Goal: Information Seeking & Learning: Compare options

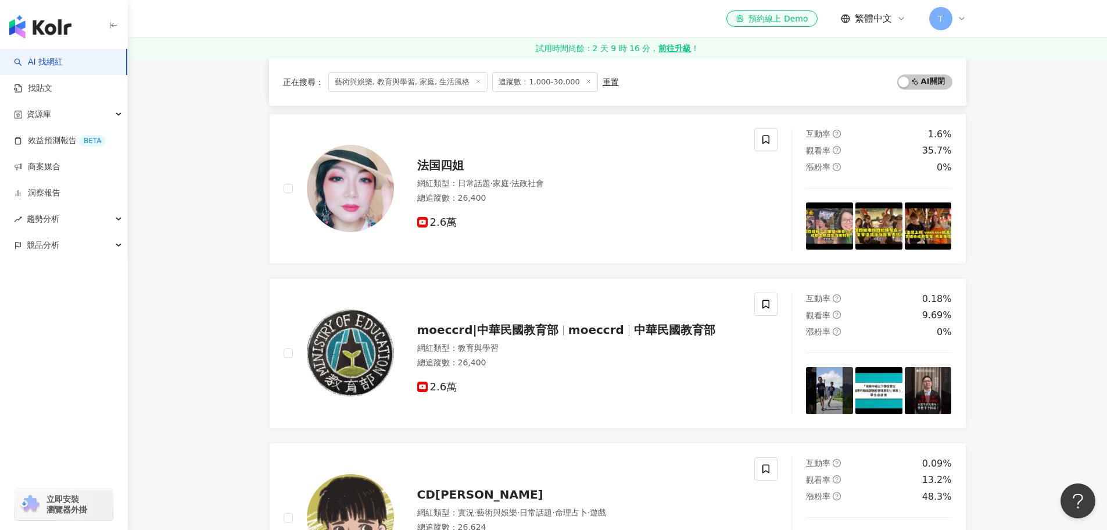
scroll to position [613, 0]
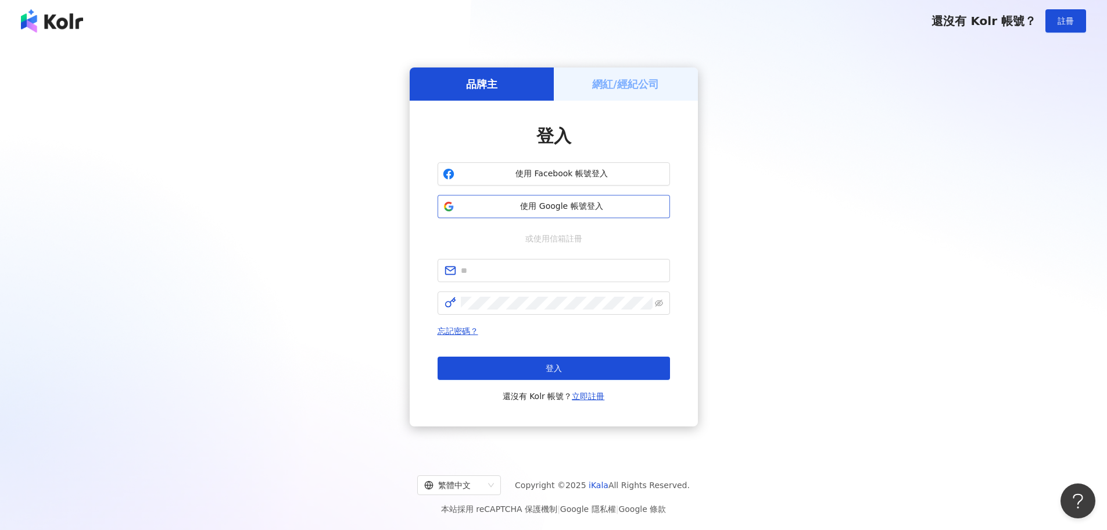
click at [566, 201] on span "使用 Google 帳號登入" at bounding box center [562, 207] width 206 height 12
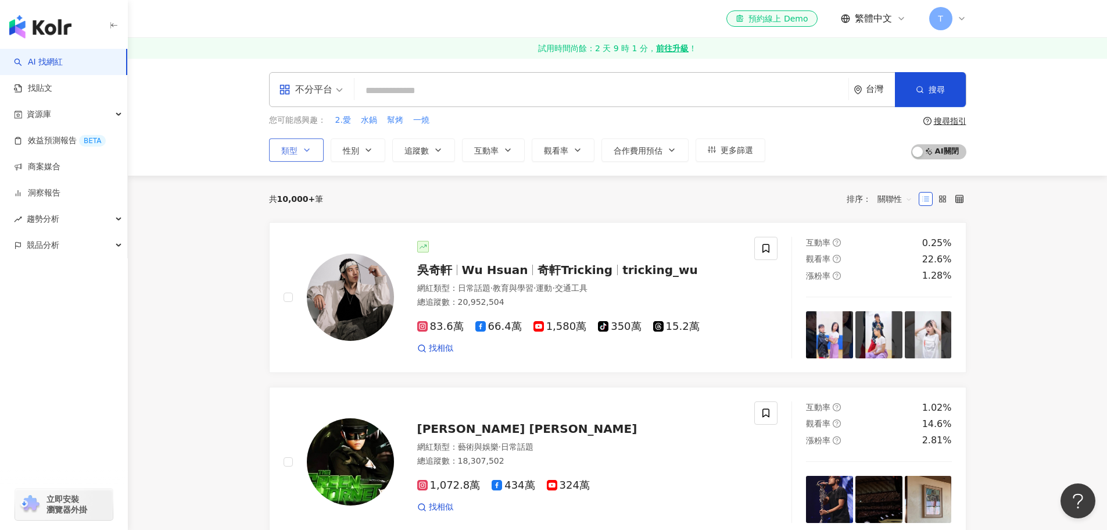
click at [296, 149] on span "類型" at bounding box center [289, 150] width 16 height 9
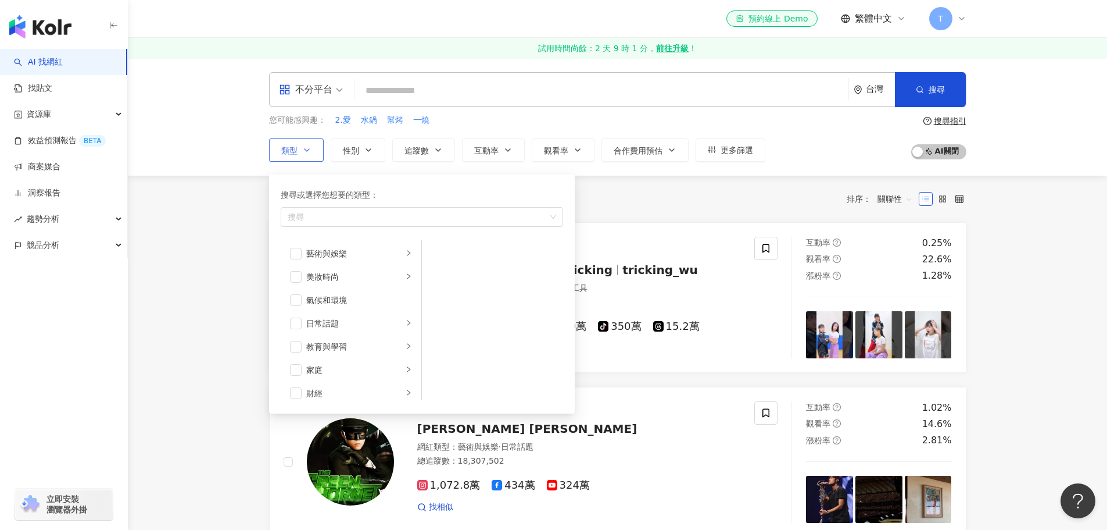
drag, startPoint x: 296, startPoint y: 149, endPoint x: 831, endPoint y: 121, distance: 534.9
click at [297, 149] on span "類型" at bounding box center [289, 150] width 16 height 9
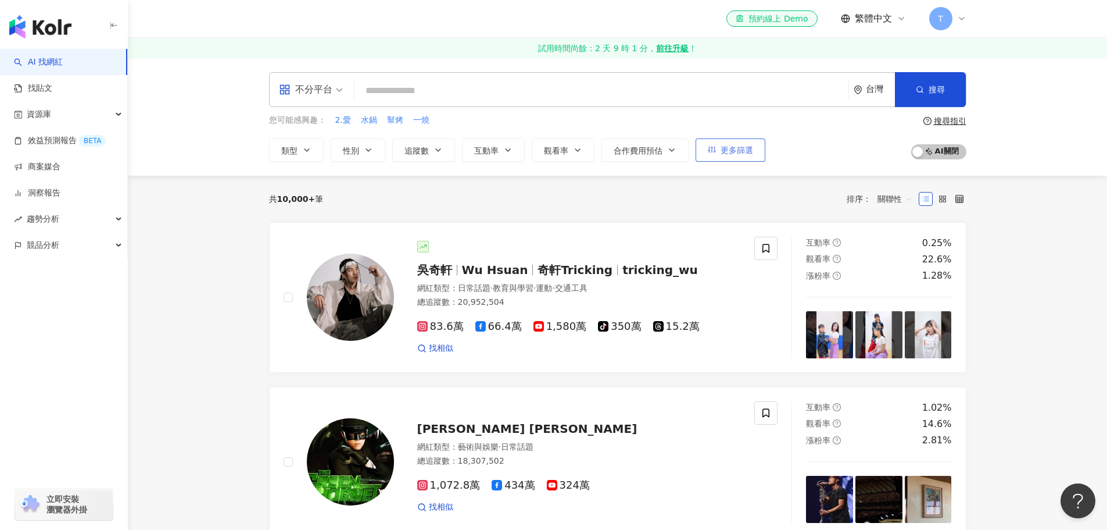
click at [740, 151] on span "更多篩選" at bounding box center [737, 149] width 33 height 9
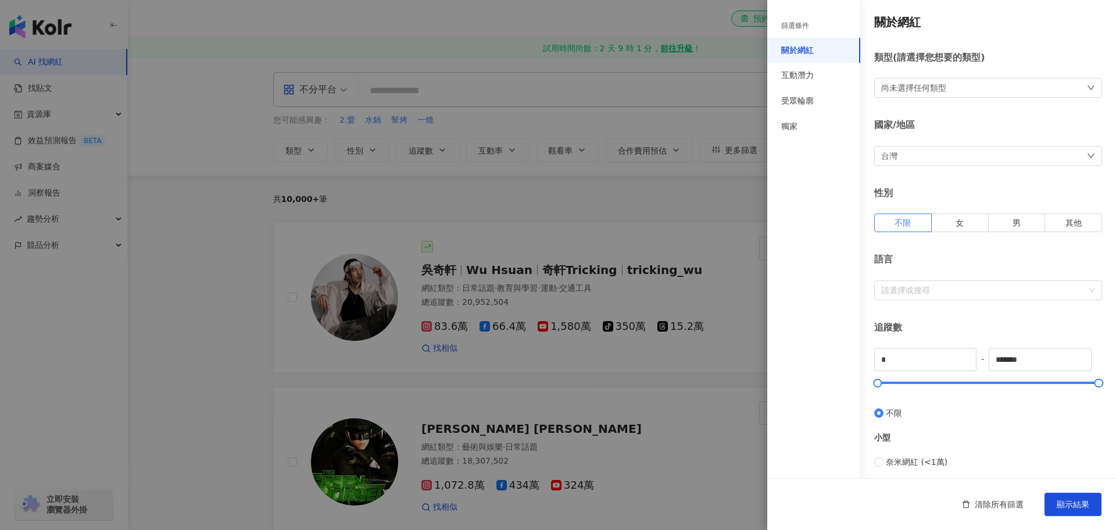
click at [710, 194] on div at bounding box center [558, 265] width 1116 height 530
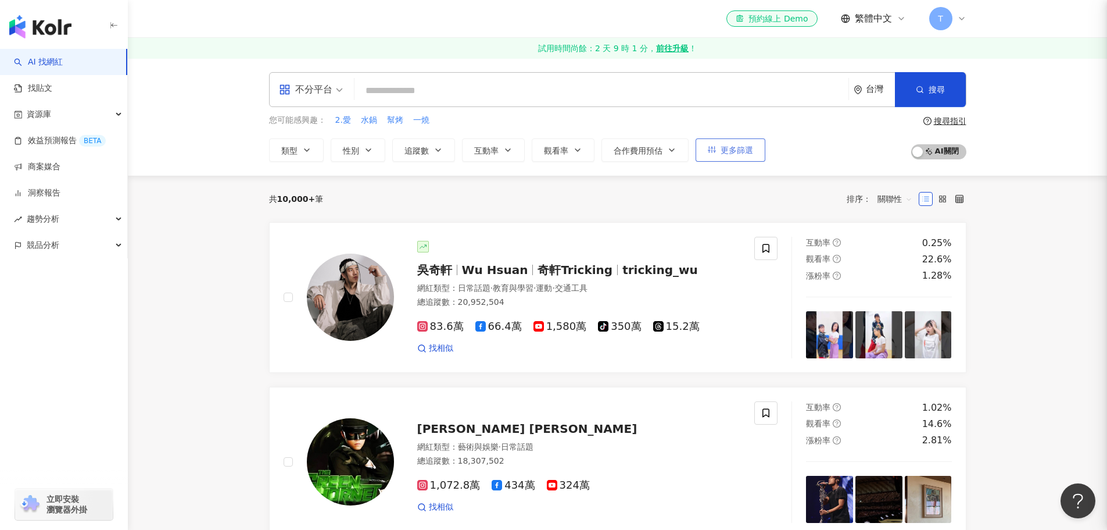
click at [724, 155] on span "更多篩選" at bounding box center [737, 149] width 33 height 9
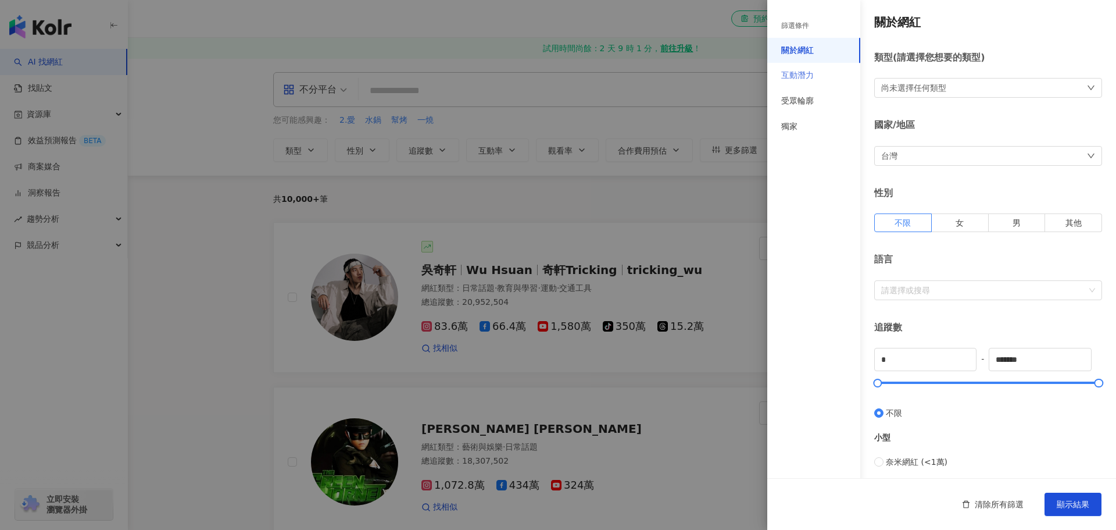
click at [828, 68] on div "互動潛力" at bounding box center [813, 76] width 93 height 26
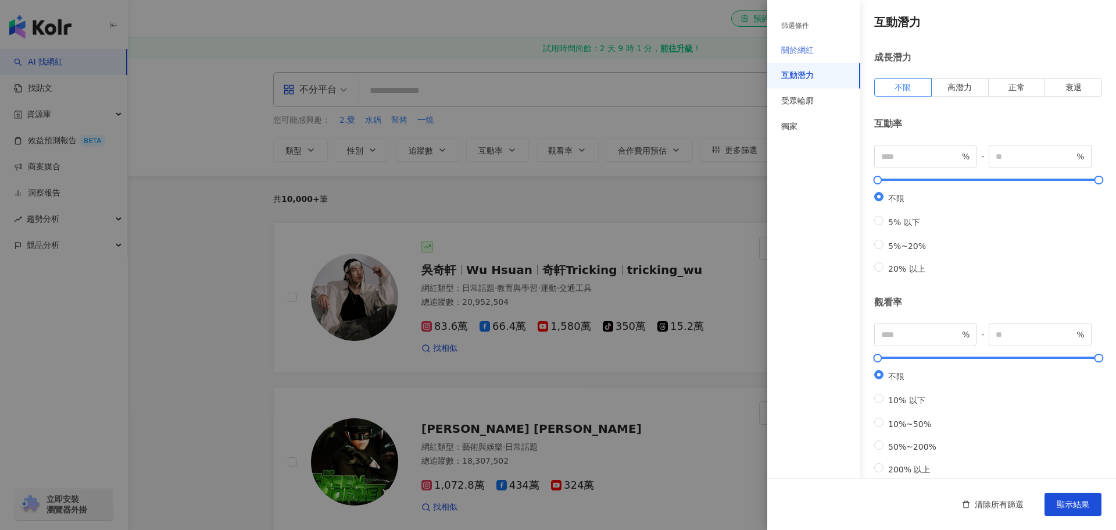
click at [821, 43] on div "關於網紅" at bounding box center [813, 51] width 93 height 26
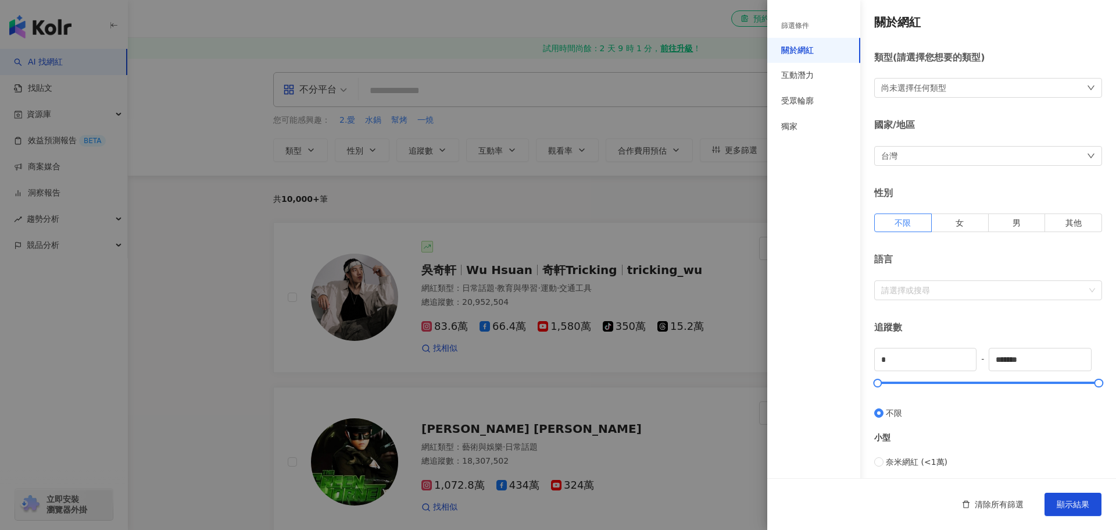
click at [967, 86] on div "尚未選擇任何類型" at bounding box center [988, 88] width 228 height 20
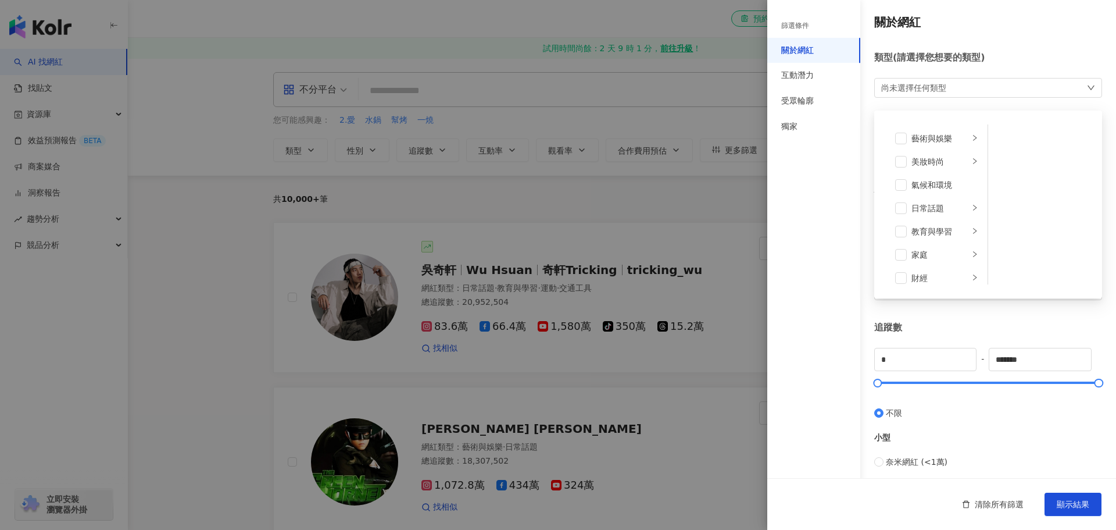
click at [967, 86] on div "尚未選擇任何類型 藝術與娛樂 美妝時尚 氣候和環境 日常話題 教育與學習 家庭 財經 美食 命理占卜 遊戲 法政社會 生活風格 影視娛樂 醫療與健康 寵物 攝…" at bounding box center [988, 88] width 228 height 20
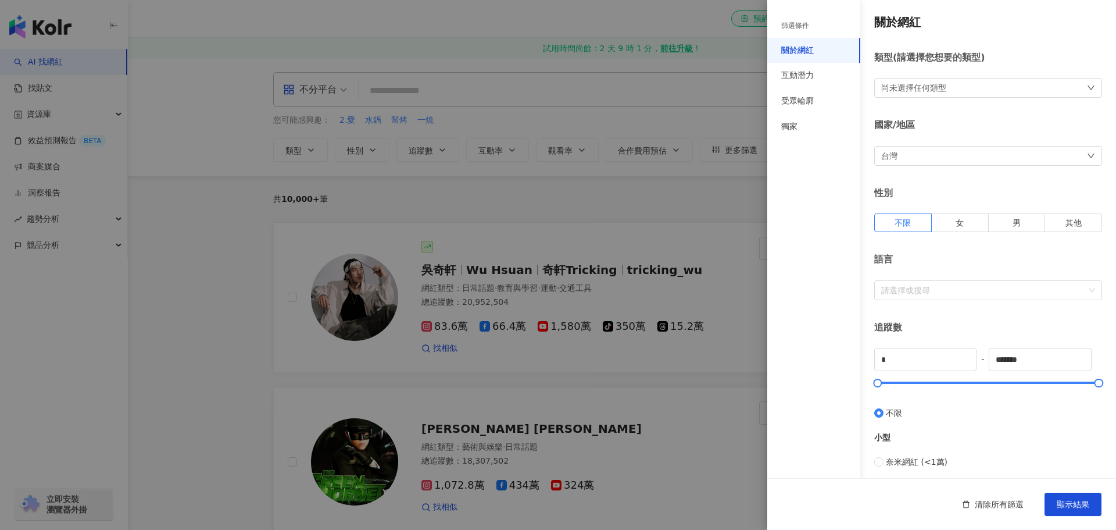
click at [706, 107] on div at bounding box center [558, 265] width 1116 height 530
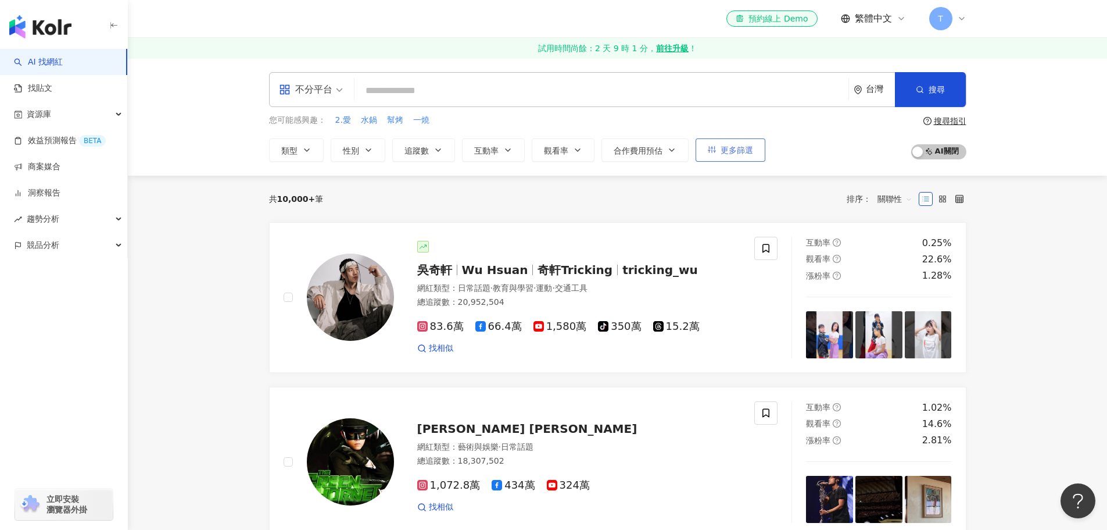
click at [742, 152] on span "更多篩選" at bounding box center [737, 149] width 33 height 9
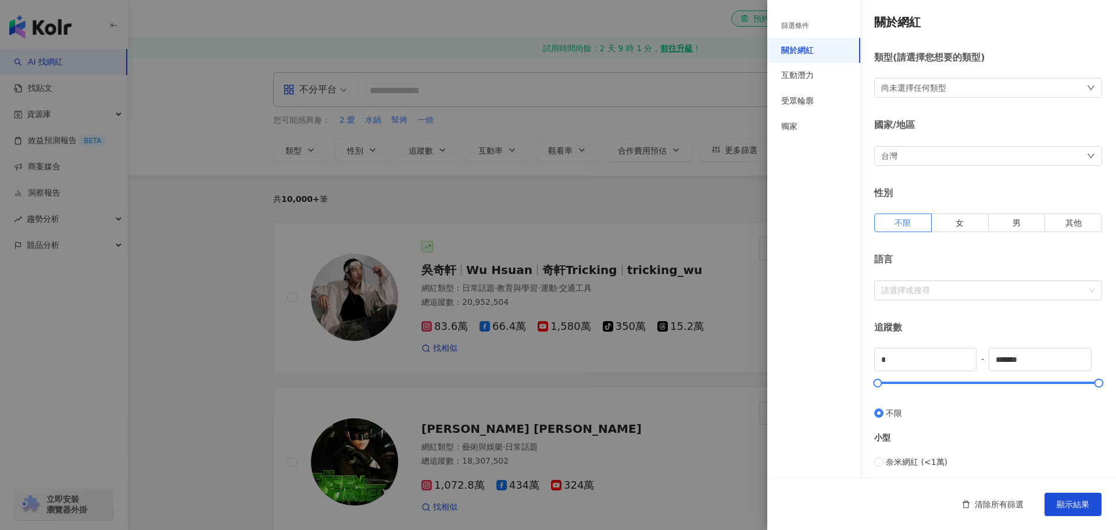
click at [957, 90] on div "尚未選擇任何類型" at bounding box center [988, 88] width 228 height 20
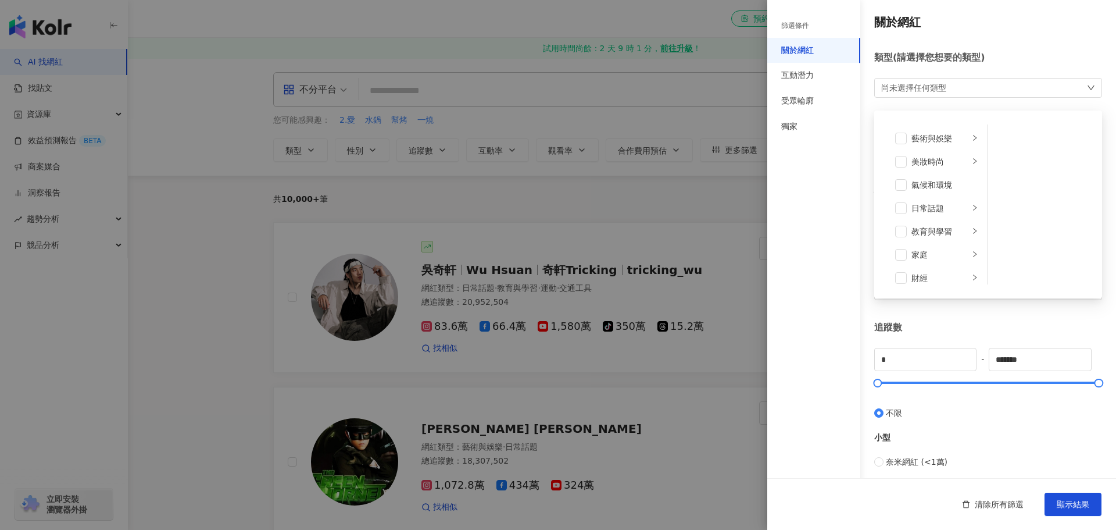
click at [957, 90] on div "尚未選擇任何類型 藝術與娛樂 美妝時尚 氣候和環境 日常話題 教育與學習 家庭 財經 美食 命理占卜 遊戲 法政社會 生活風格 影視娛樂 醫療與健康 寵物 攝…" at bounding box center [988, 88] width 228 height 20
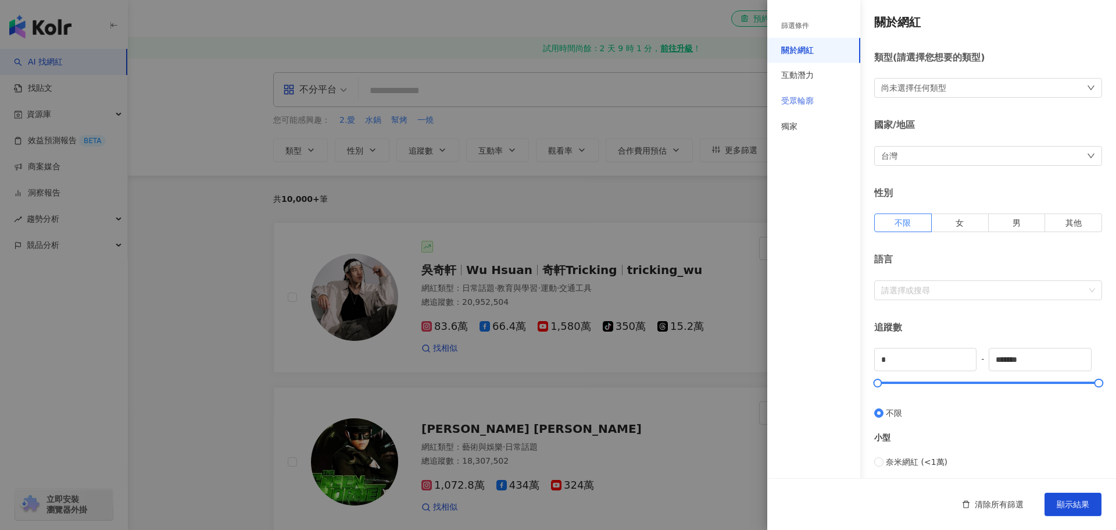
click at [824, 100] on div "受眾輪廓" at bounding box center [813, 101] width 93 height 26
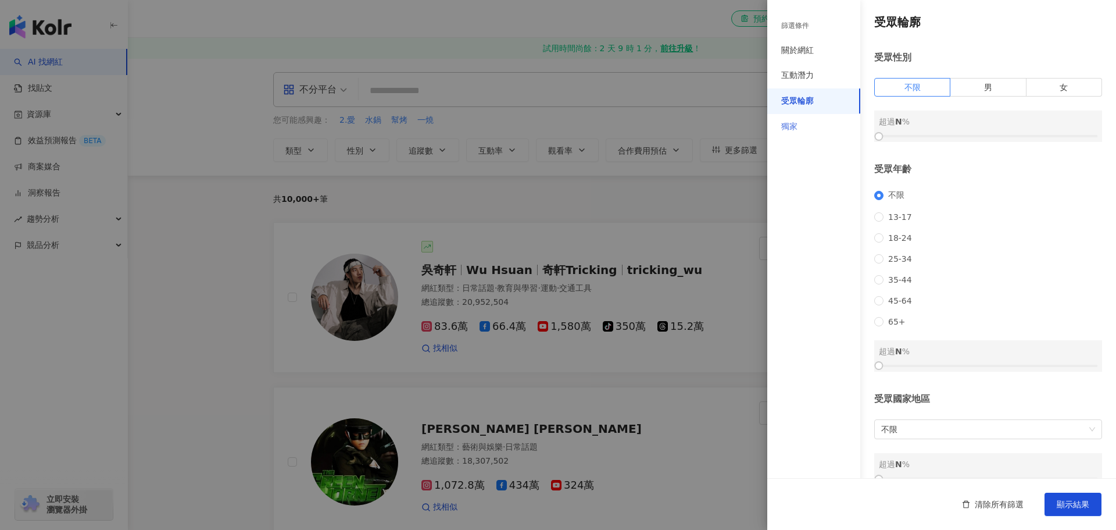
click at [814, 134] on div "獨家" at bounding box center [813, 127] width 93 height 26
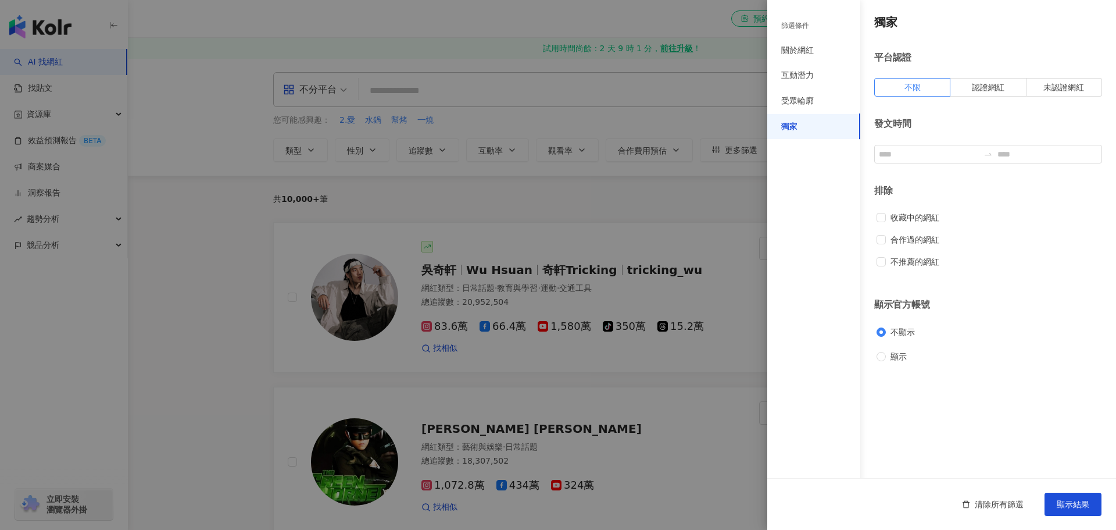
click at [801, 33] on div "篩選條件" at bounding box center [813, 26] width 93 height 24
click at [800, 47] on div "關於網紅" at bounding box center [797, 51] width 33 height 12
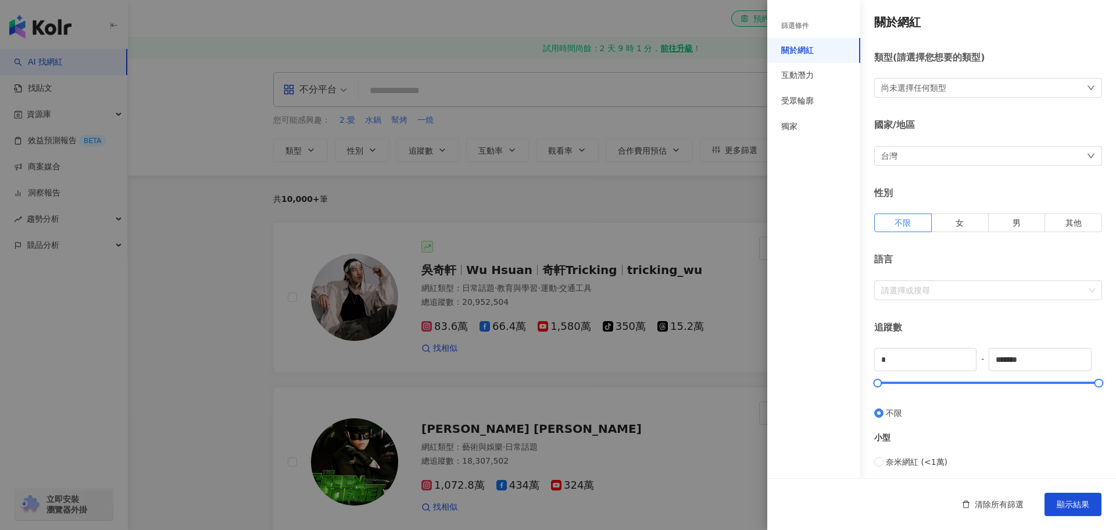
click at [960, 96] on div "尚未選擇任何類型" at bounding box center [988, 88] width 228 height 20
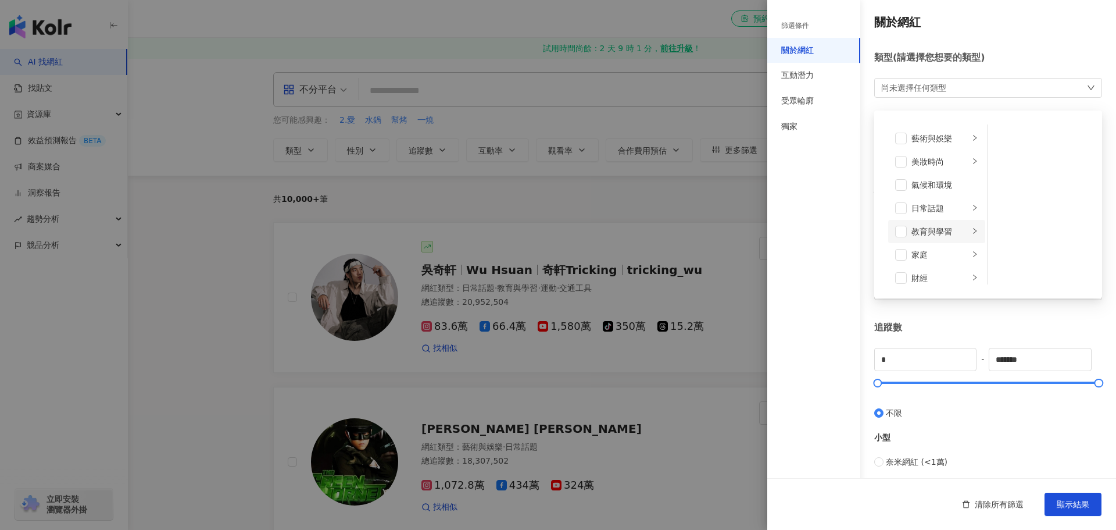
click at [927, 227] on div "教育與學習" at bounding box center [940, 231] width 58 height 13
click at [906, 227] on span at bounding box center [901, 232] width 12 height 12
click at [909, 260] on li "家庭" at bounding box center [936, 255] width 97 height 23
click at [896, 257] on span at bounding box center [901, 255] width 12 height 12
click at [905, 146] on li "藝術與娛樂" at bounding box center [936, 138] width 97 height 23
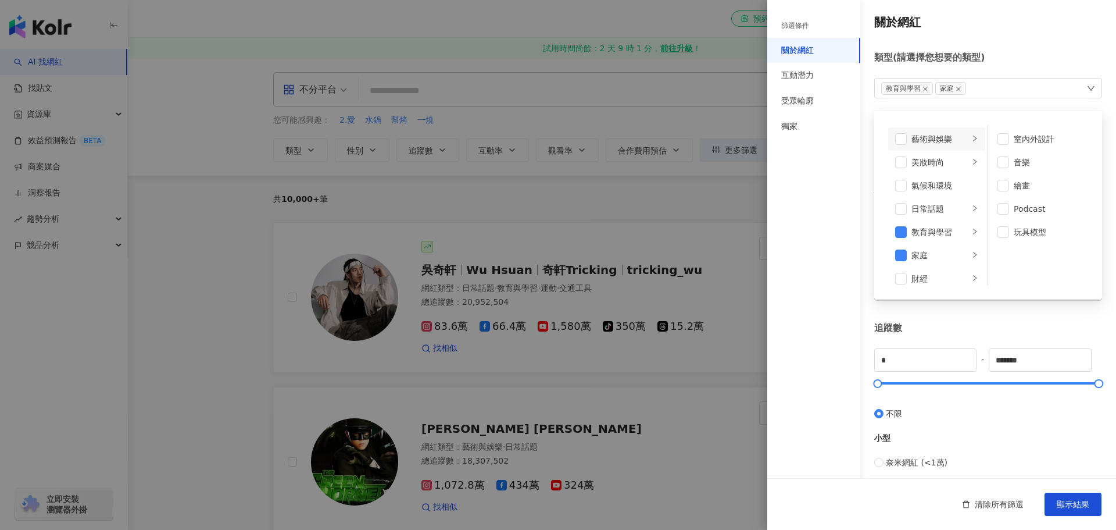
click at [903, 133] on li "藝術與娛樂" at bounding box center [936, 138] width 97 height 23
click at [904, 135] on span at bounding box center [901, 139] width 12 height 12
click at [932, 164] on div "美妝時尚" at bounding box center [940, 162] width 58 height 13
click at [944, 185] on div "氣候和環境" at bounding box center [944, 185] width 67 height 13
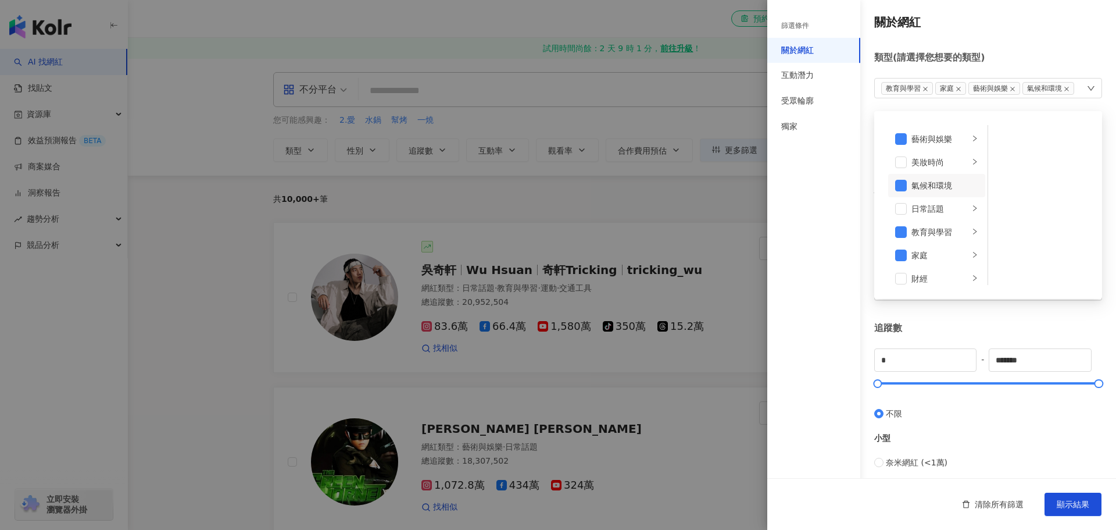
click at [904, 191] on li "氣候和環境" at bounding box center [936, 185] width 97 height 23
click at [931, 210] on div "日常話題" at bounding box center [940, 208] width 58 height 13
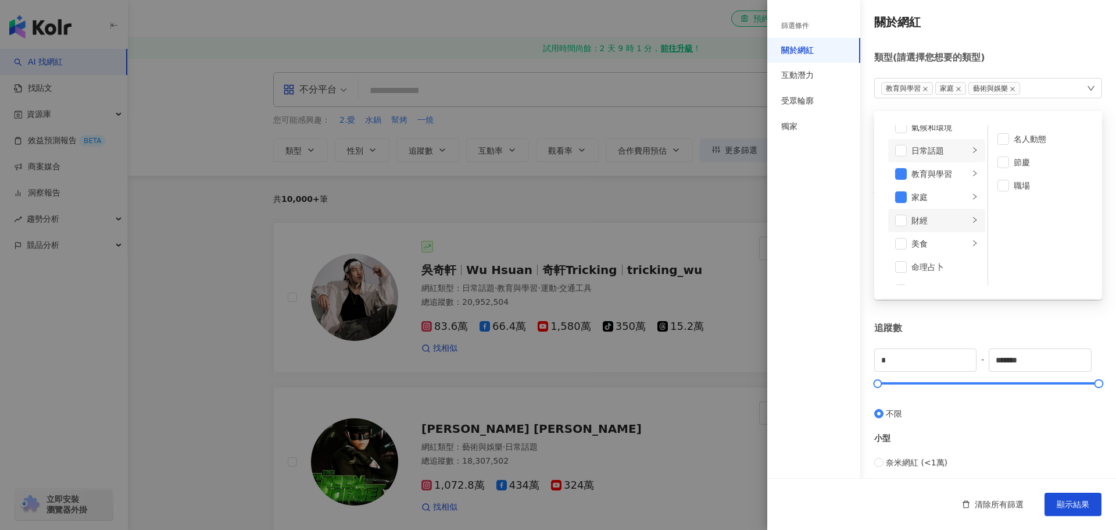
click at [971, 223] on icon "right" at bounding box center [974, 219] width 7 height 7
click at [971, 243] on icon "right" at bounding box center [974, 242] width 7 height 7
click at [1001, 235] on span at bounding box center [1003, 232] width 12 height 12
click at [953, 228] on div "遊戲" at bounding box center [940, 232] width 58 height 13
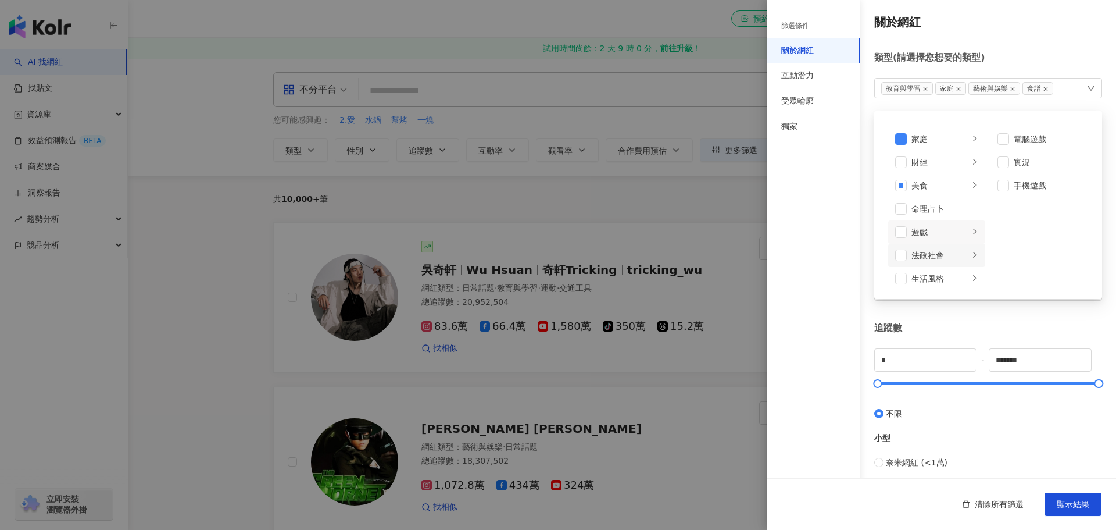
click at [973, 253] on icon "right" at bounding box center [974, 255] width 3 height 6
click at [962, 270] on li "生活風格" at bounding box center [936, 278] width 97 height 23
click at [902, 268] on span at bounding box center [901, 273] width 12 height 12
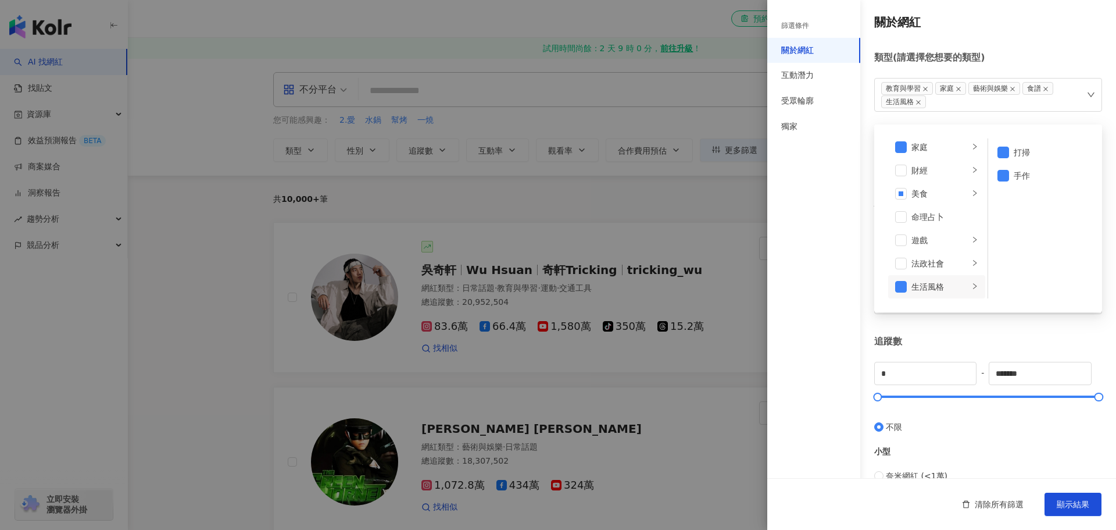
click at [1047, 336] on div "追蹤數" at bounding box center [988, 341] width 228 height 13
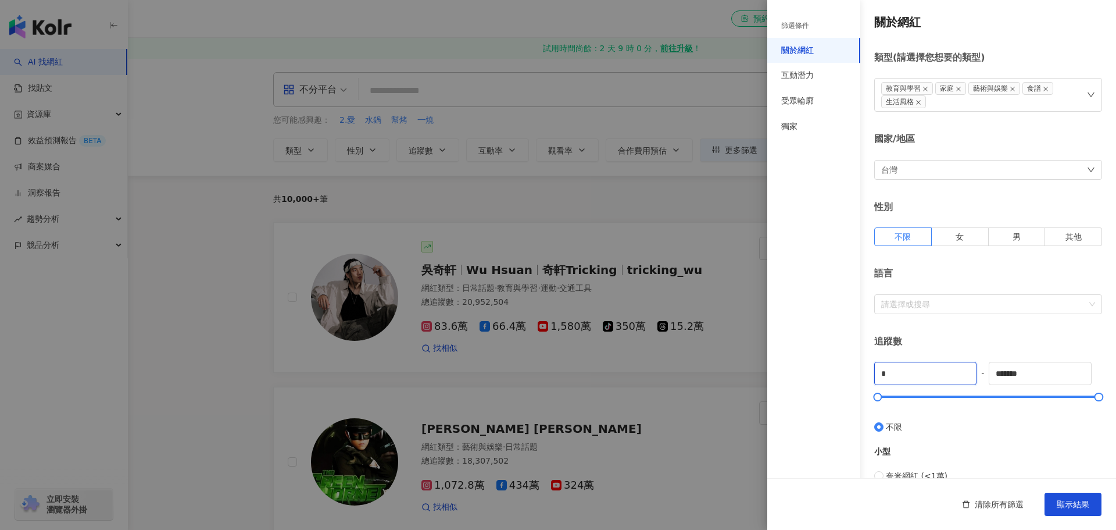
drag, startPoint x: 936, startPoint y: 368, endPoint x: 766, endPoint y: 372, distance: 169.8
click at [785, 374] on div "篩選條件 關於網紅 互動潛力 受眾輪廓 獨家 關於網紅 類型 ( 請選擇您想要的類型 ) 教育與學習 家庭 藝術與娛樂 食譜 生活風格 國家/地區 台灣 性別…" at bounding box center [941, 446] width 349 height 892
type input "*"
type input "****"
drag, startPoint x: 1046, startPoint y: 369, endPoint x: 795, endPoint y: 378, distance: 251.3
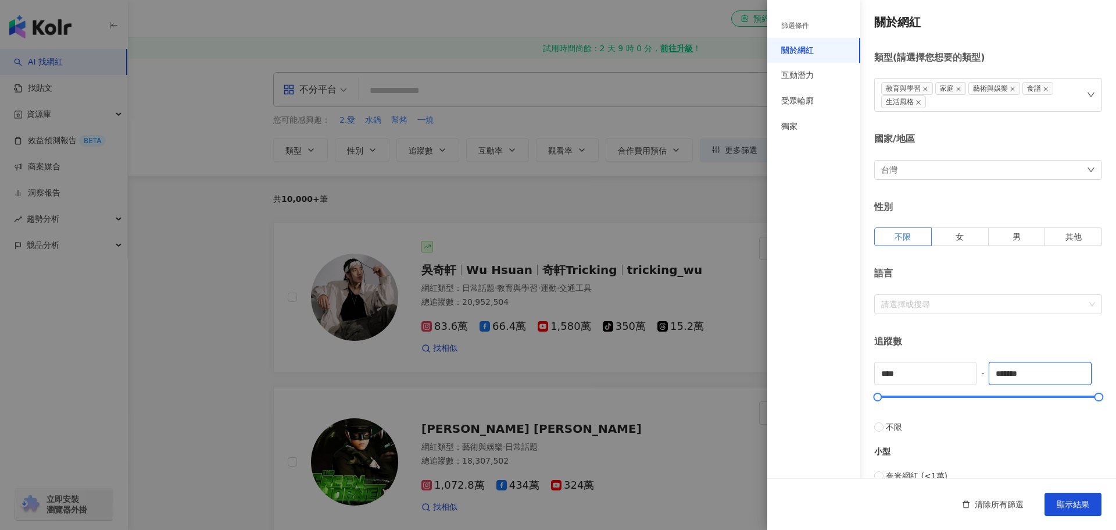
click at [798, 378] on div "篩選條件 關於網紅 互動潛力 受眾輪廓 獨家 關於網紅 類型 ( 請選擇您想要的類型 ) 教育與學習 家庭 藝術與娛樂 食譜 生活風格 國家/地區 台灣 性別…" at bounding box center [941, 446] width 349 height 892
type input "*****"
click at [1011, 433] on div "小型 奈米網紅 (<1萬) 微型網紅 (1萬-3萬) 小型網紅 (3萬-5萬)" at bounding box center [988, 482] width 228 height 98
click at [1011, 339] on div "追蹤數" at bounding box center [988, 341] width 228 height 13
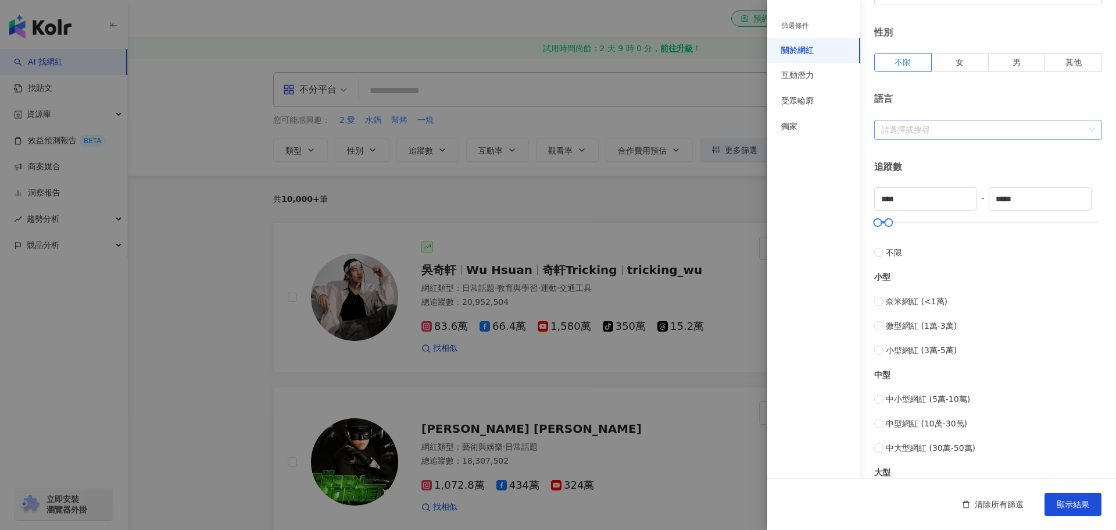
click at [995, 137] on div "請選擇或搜尋" at bounding box center [988, 130] width 228 height 20
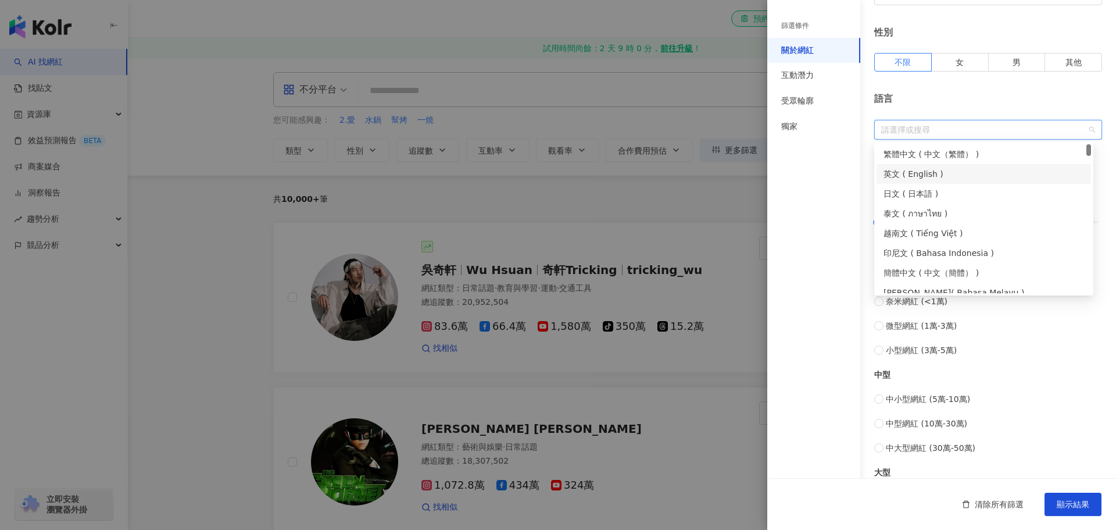
scroll to position [58, 0]
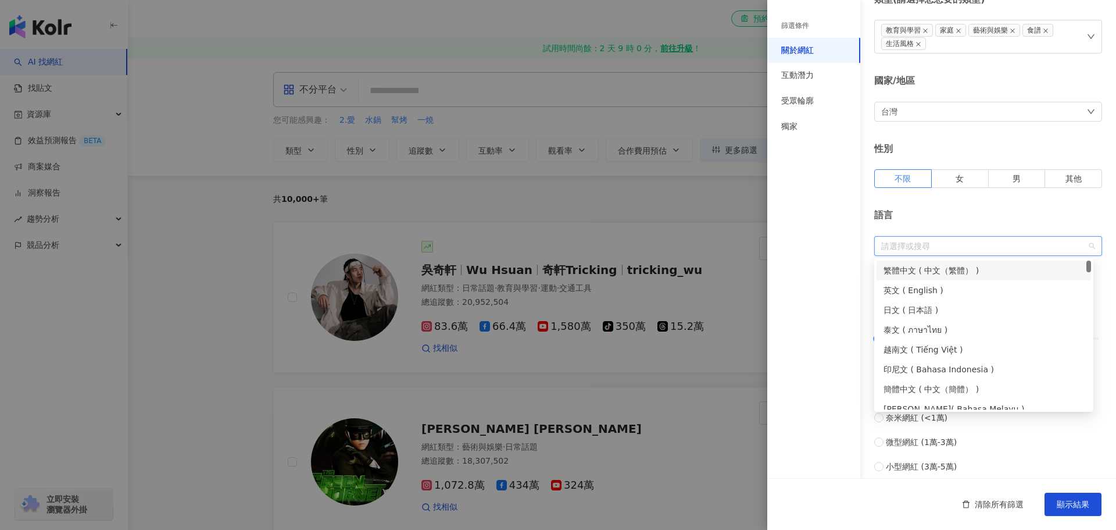
click at [953, 267] on div "繁體中文 ( 中文（繁體） )" at bounding box center [984, 270] width 201 height 13
click at [1011, 214] on div "語言" at bounding box center [988, 215] width 228 height 13
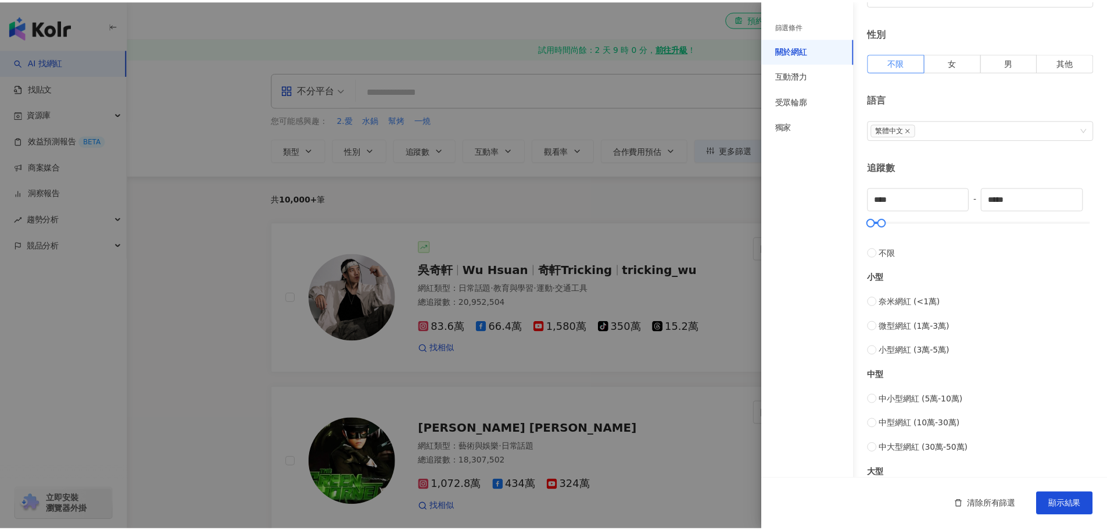
scroll to position [362, 0]
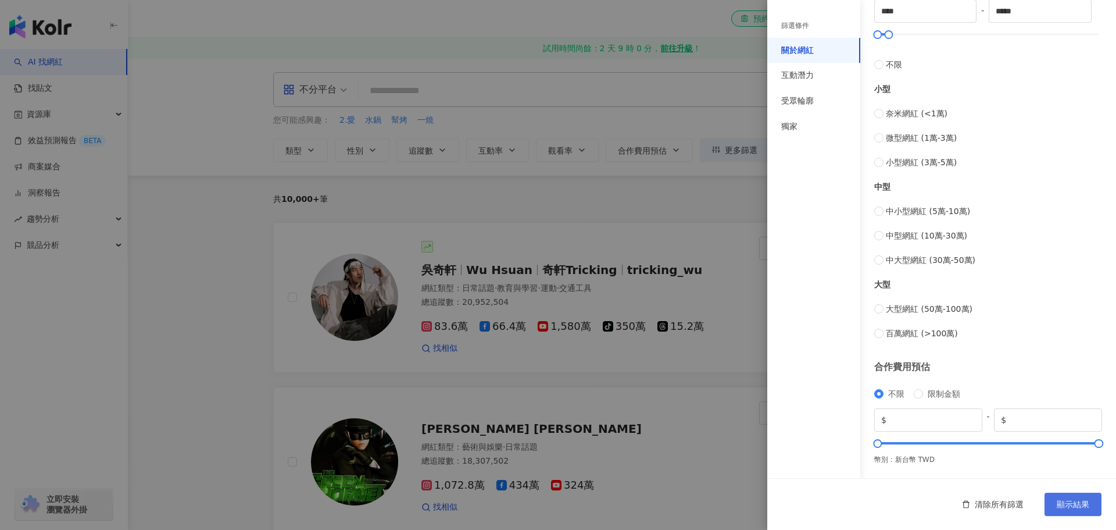
click at [1074, 504] on span "顯示結果" at bounding box center [1073, 503] width 33 height 9
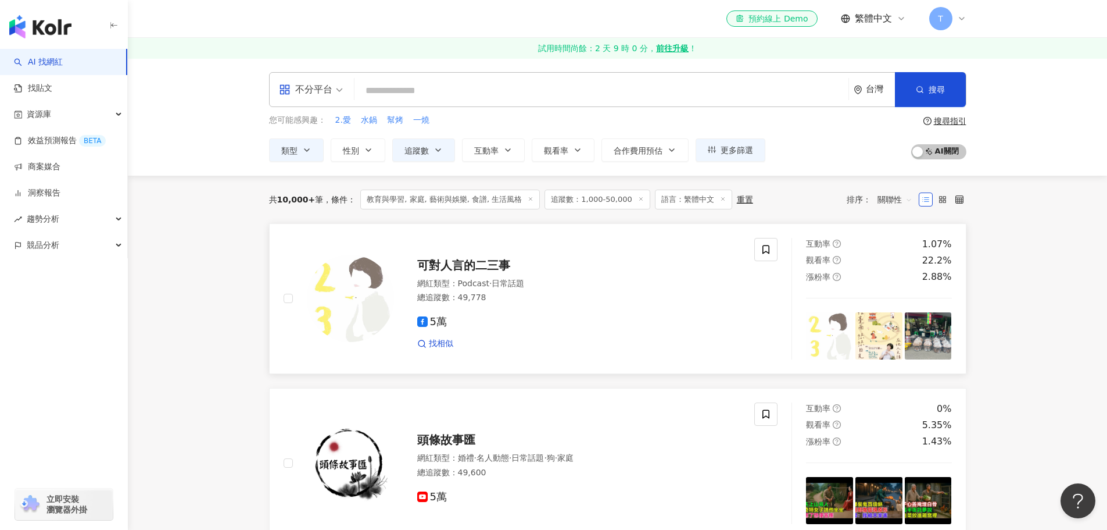
drag, startPoint x: 478, startPoint y: 248, endPoint x: 676, endPoint y: 266, distance: 198.5
click at [676, 266] on div "可對人言的二三事" at bounding box center [579, 265] width 324 height 16
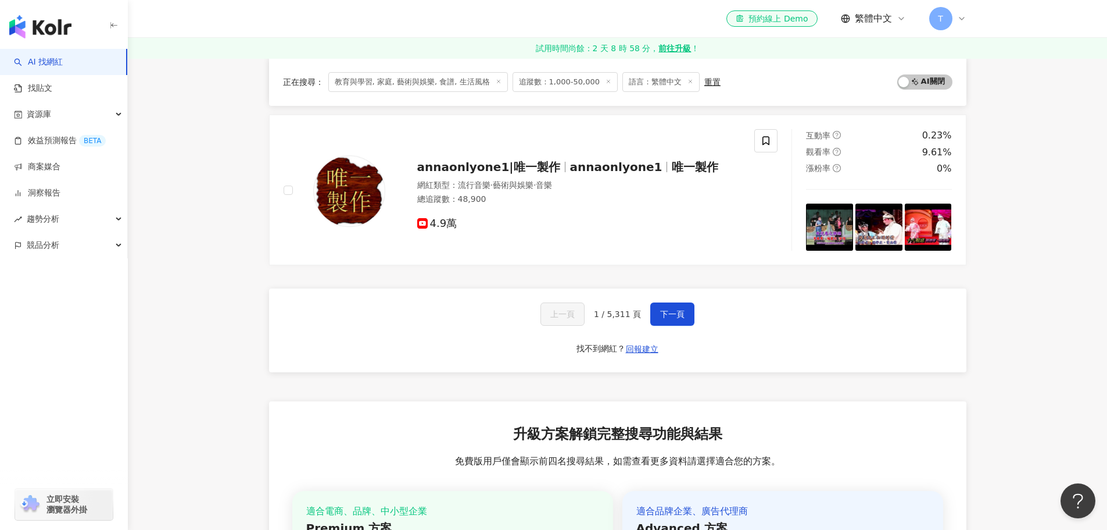
scroll to position [2093, 0]
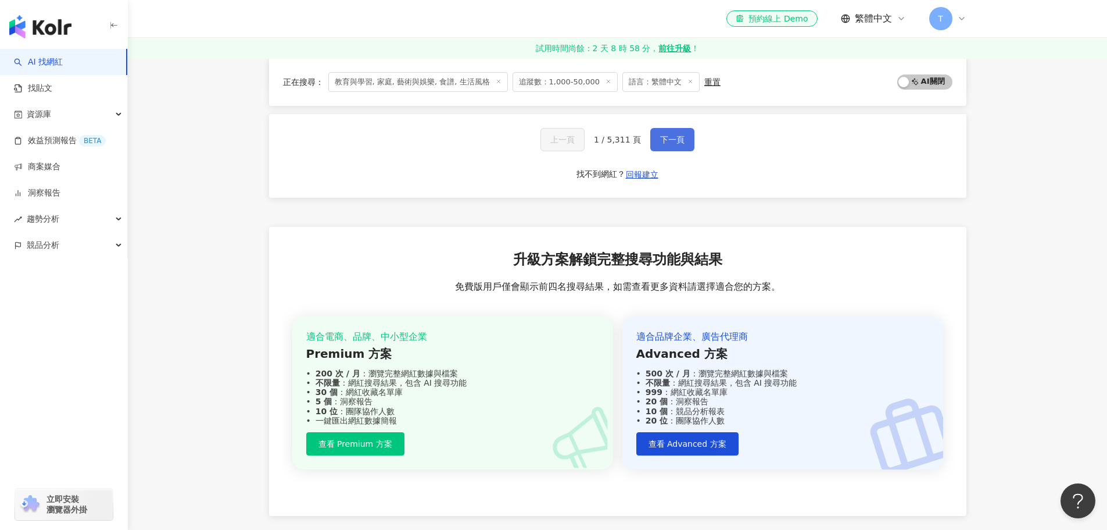
click at [662, 142] on span "下一頁" at bounding box center [672, 139] width 24 height 9
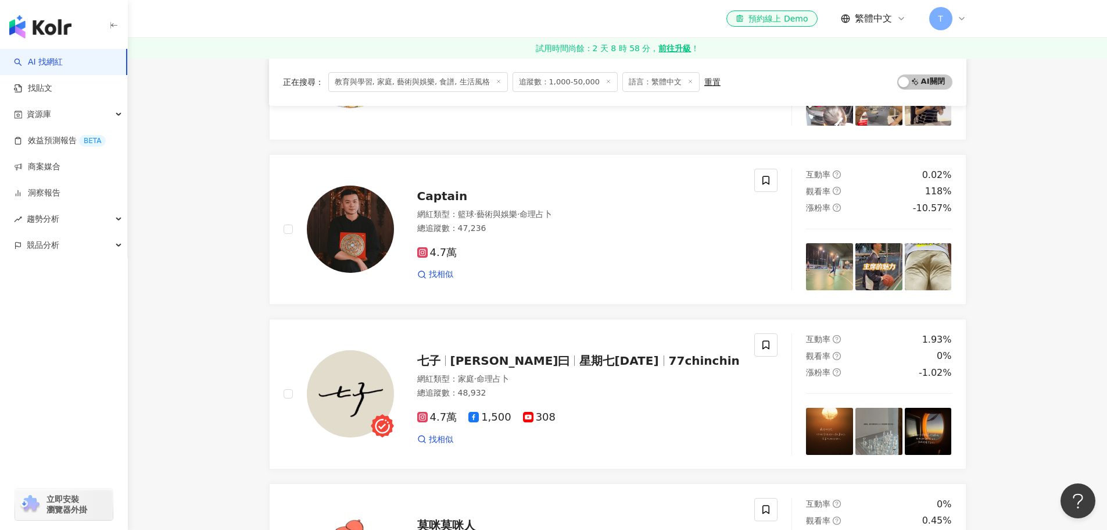
scroll to position [1453, 0]
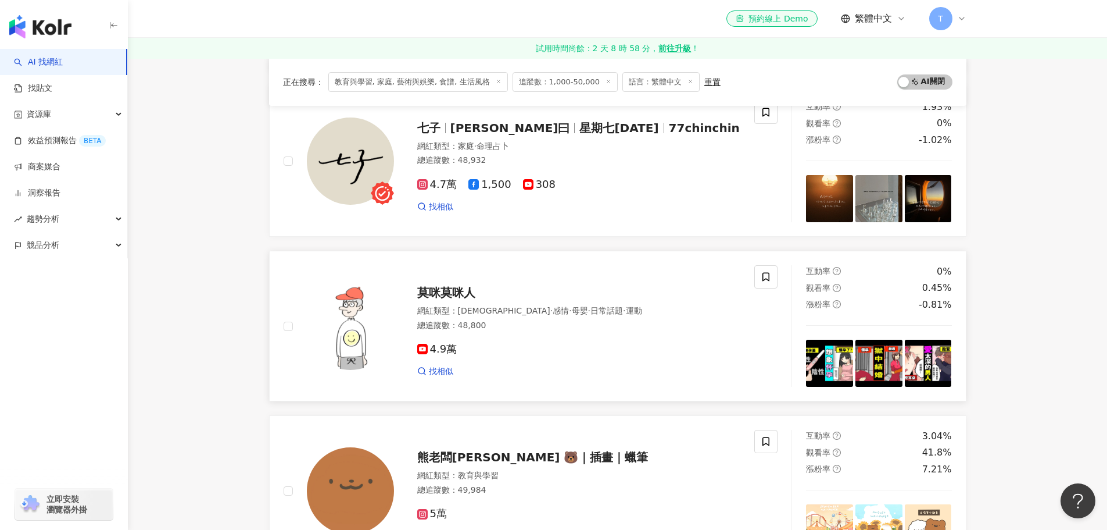
click at [453, 285] on span "莫咪莫咪人" at bounding box center [446, 292] width 58 height 14
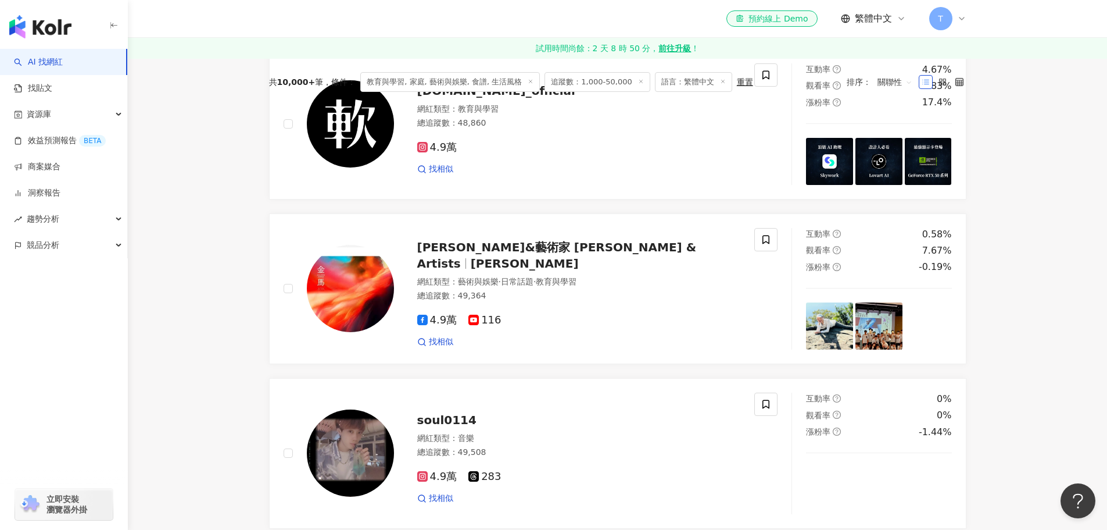
scroll to position [0, 0]
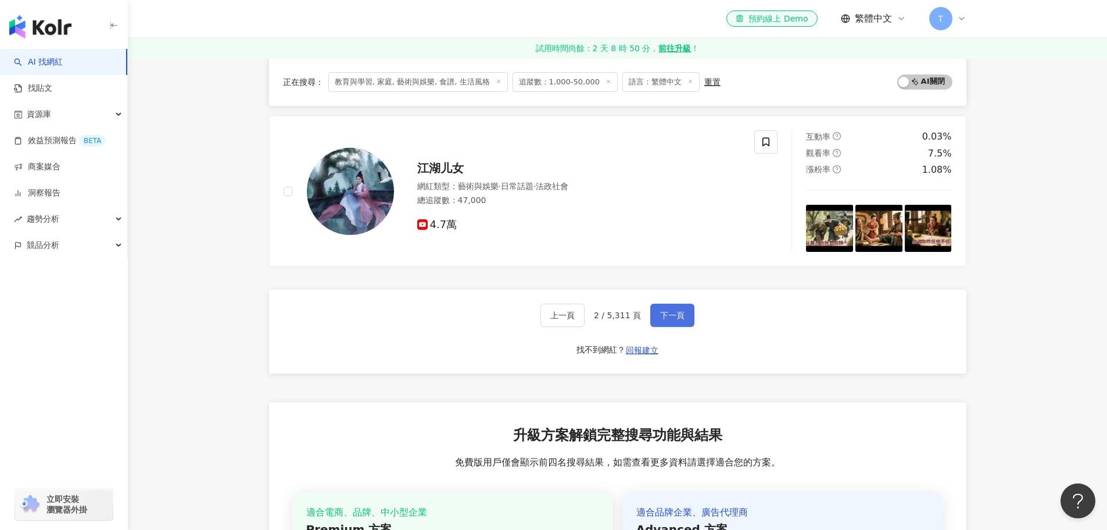
click at [678, 319] on span "下一頁" at bounding box center [672, 314] width 24 height 9
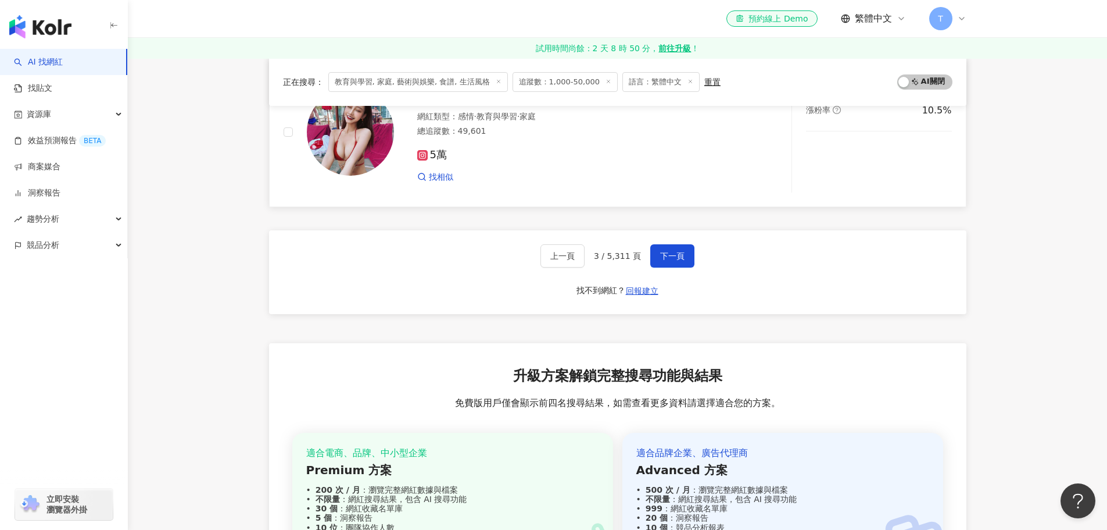
scroll to position [1918, 0]
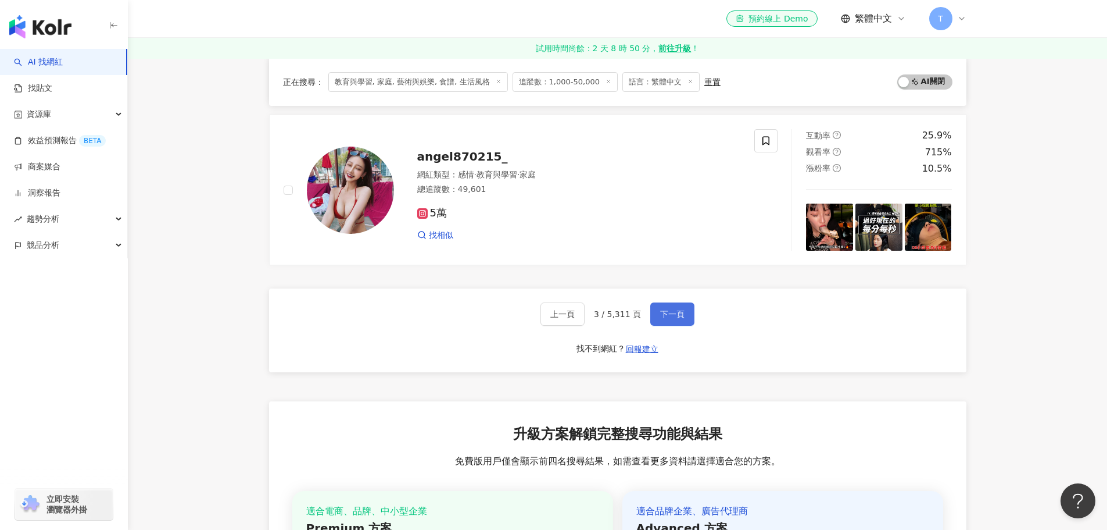
click at [676, 321] on button "下一頁" at bounding box center [672, 313] width 44 height 23
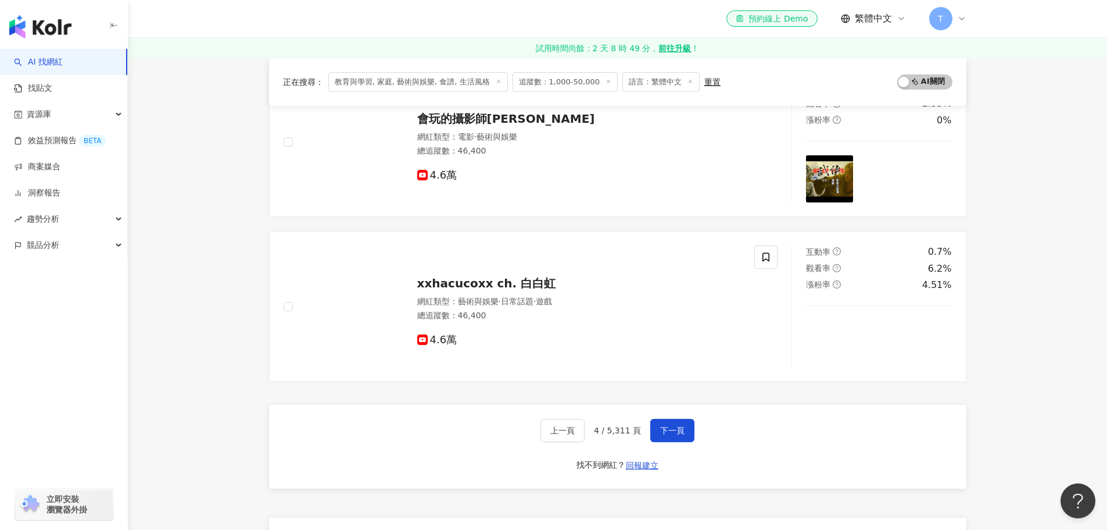
scroll to position [1976, 0]
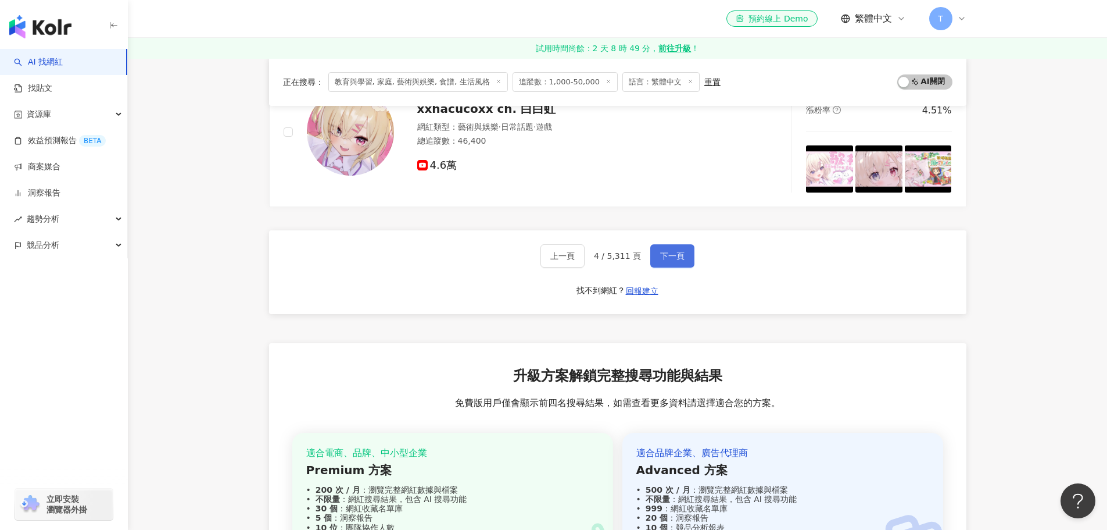
click at [682, 251] on button "下一頁" at bounding box center [672, 255] width 44 height 23
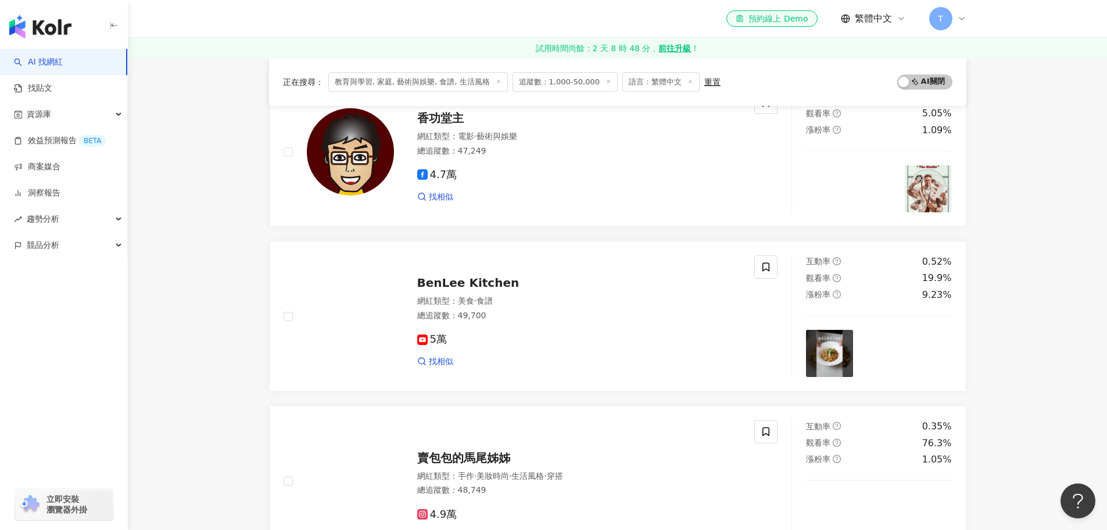
scroll to position [1802, 0]
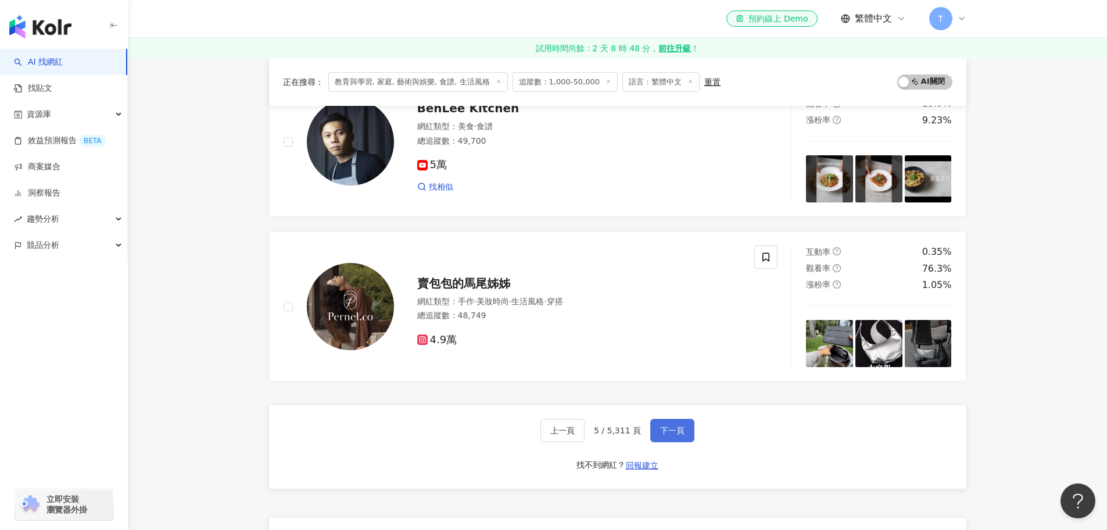
click at [659, 425] on button "下一頁" at bounding box center [672, 430] width 44 height 23
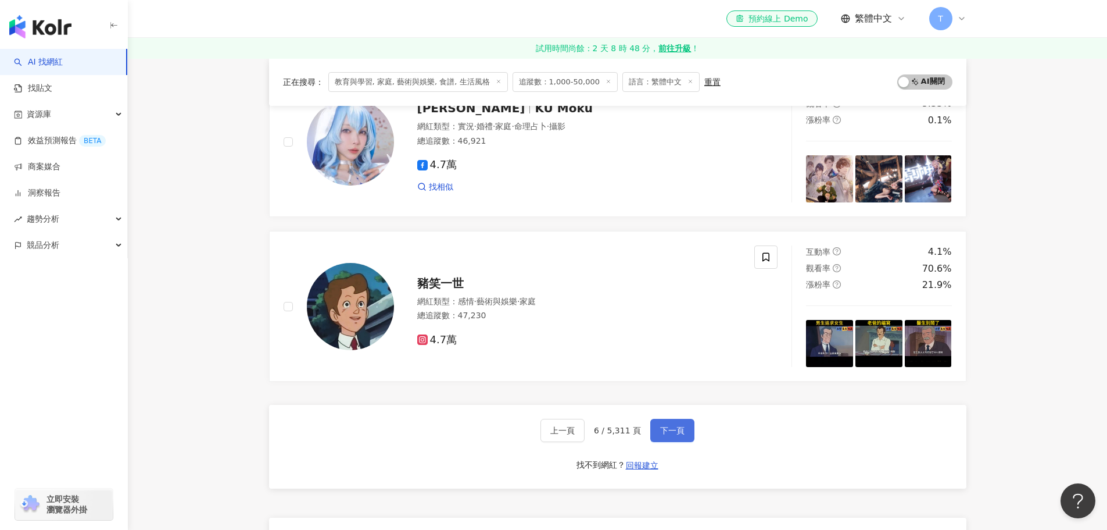
click at [684, 433] on button "下一頁" at bounding box center [672, 430] width 44 height 23
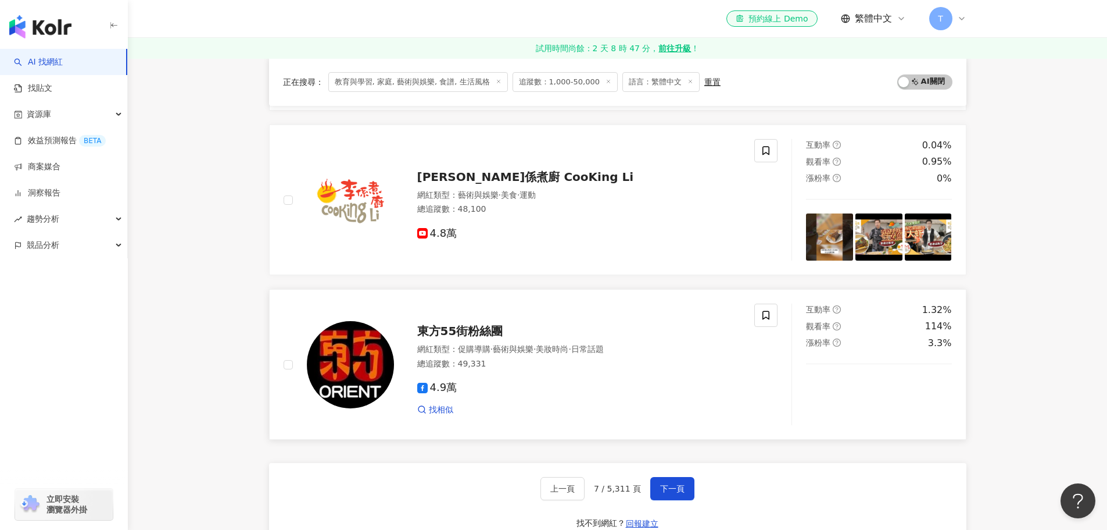
scroll to position [1696, 0]
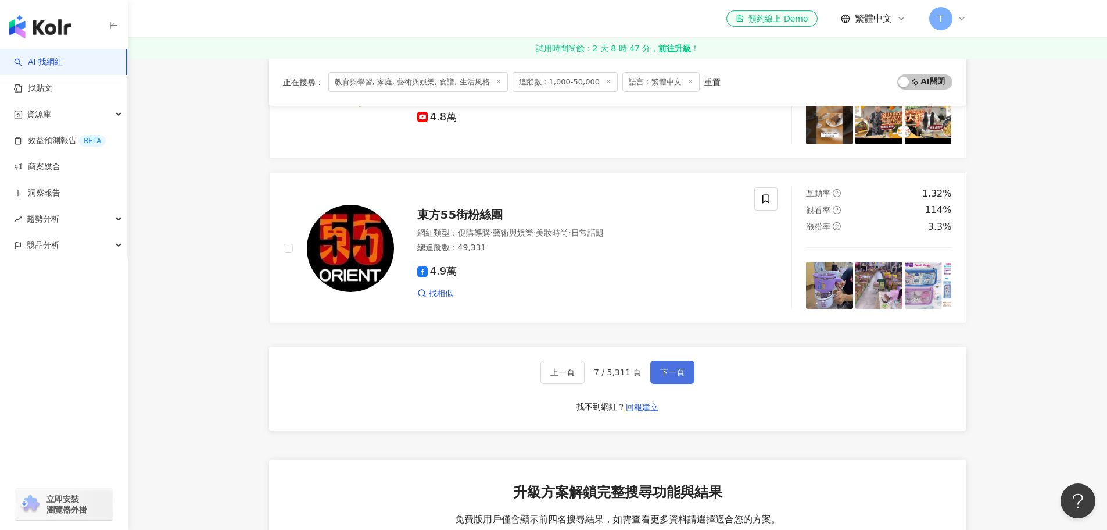
click at [665, 382] on button "下一頁" at bounding box center [672, 371] width 44 height 23
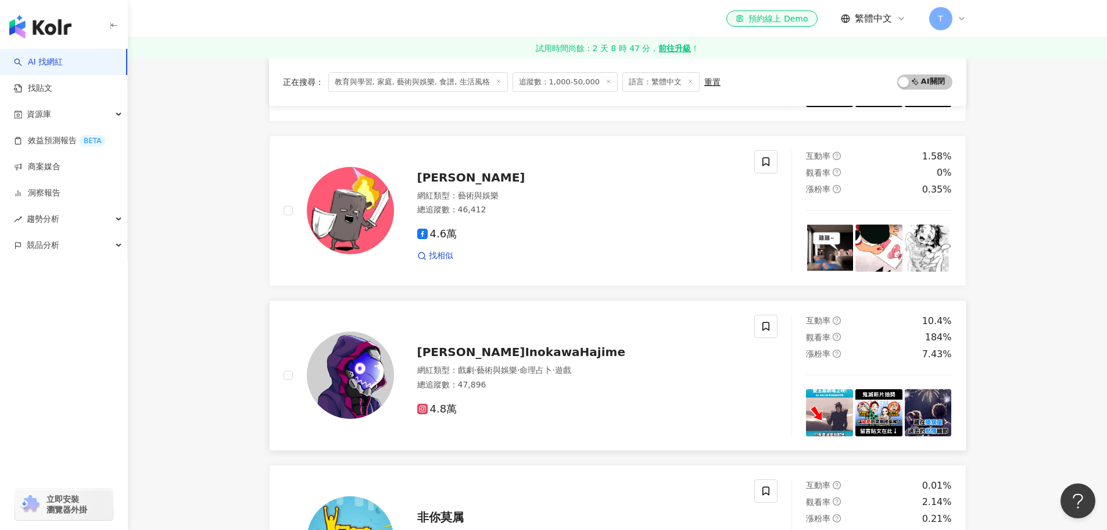
scroll to position [523, 0]
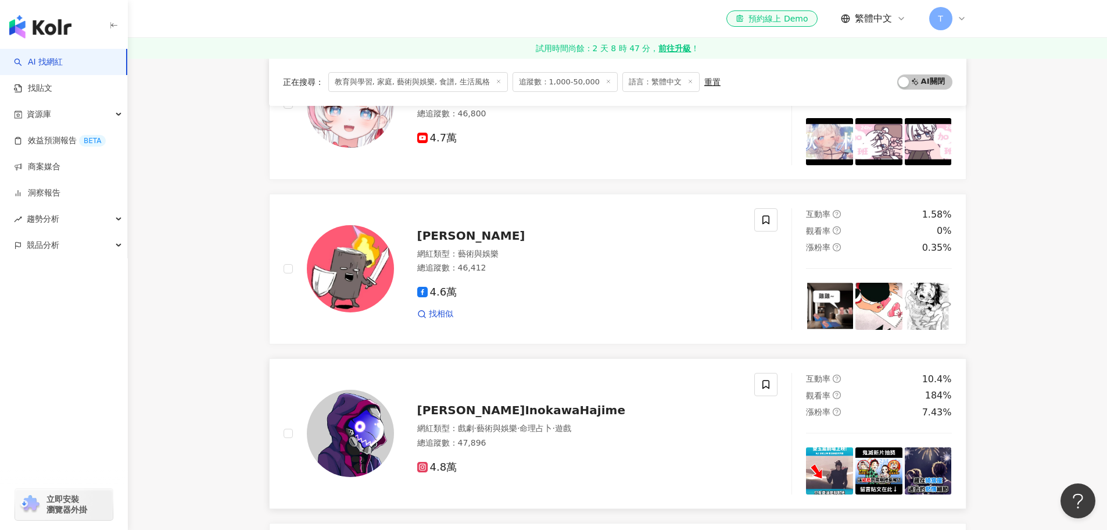
drag, startPoint x: 470, startPoint y: 403, endPoint x: 469, endPoint y: 410, distance: 7.6
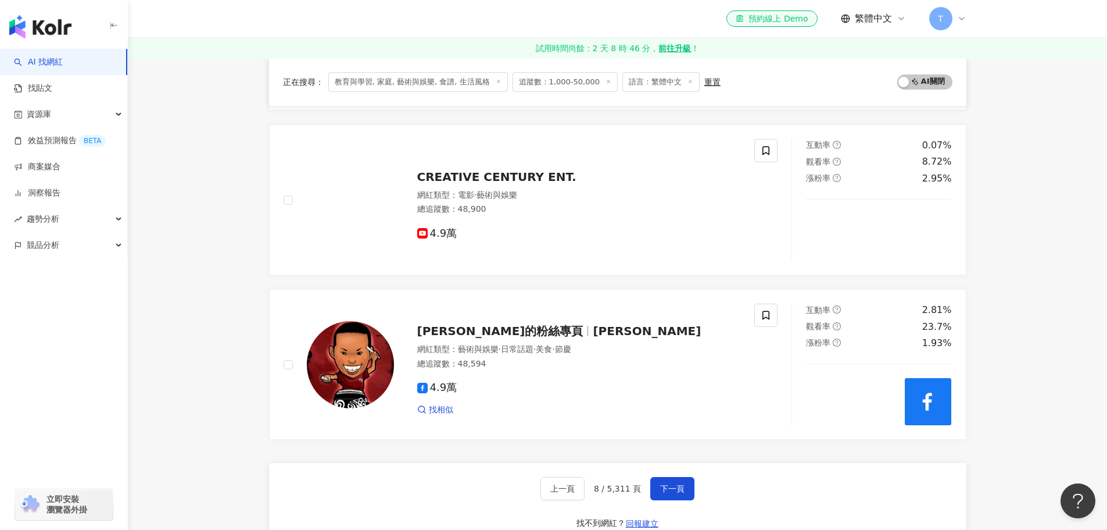
scroll to position [1918, 0]
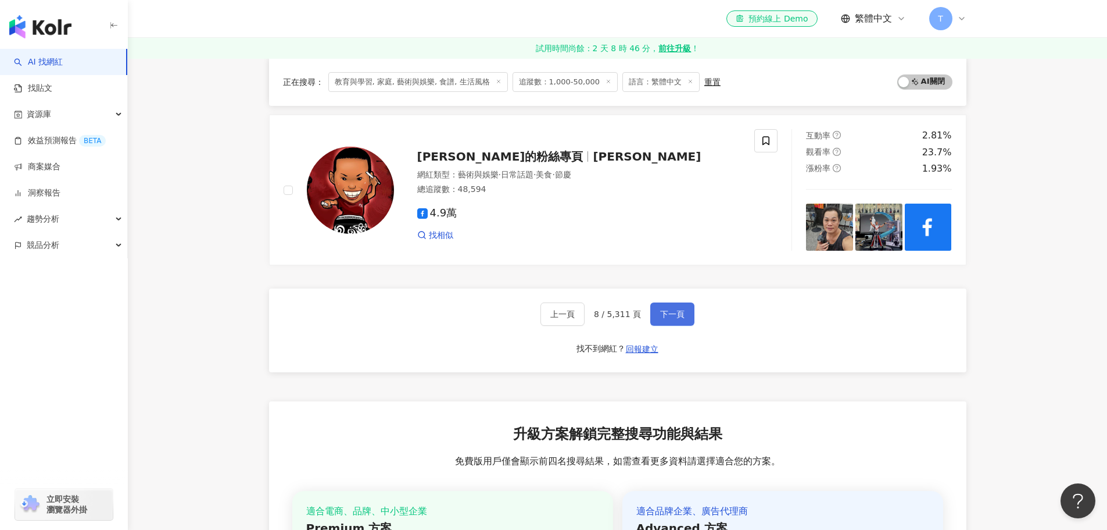
click at [662, 317] on span "下一頁" at bounding box center [672, 313] width 24 height 9
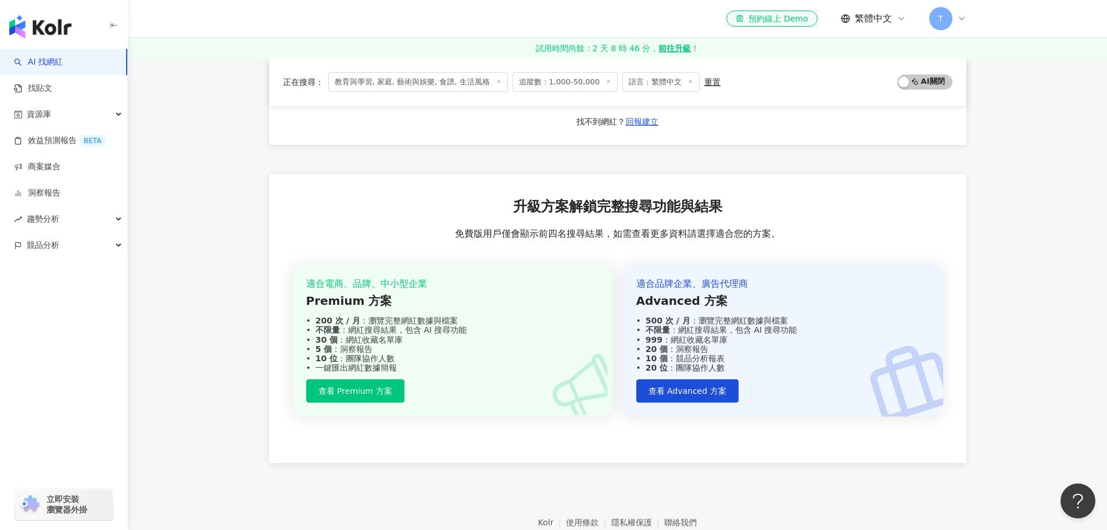
scroll to position [2005, 0]
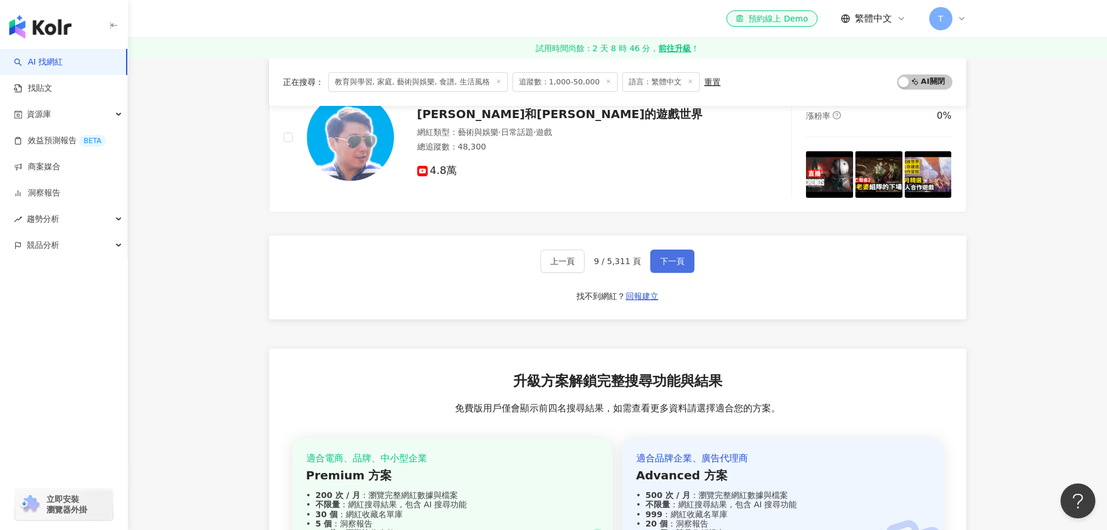
click at [672, 256] on span "下一頁" at bounding box center [672, 260] width 24 height 9
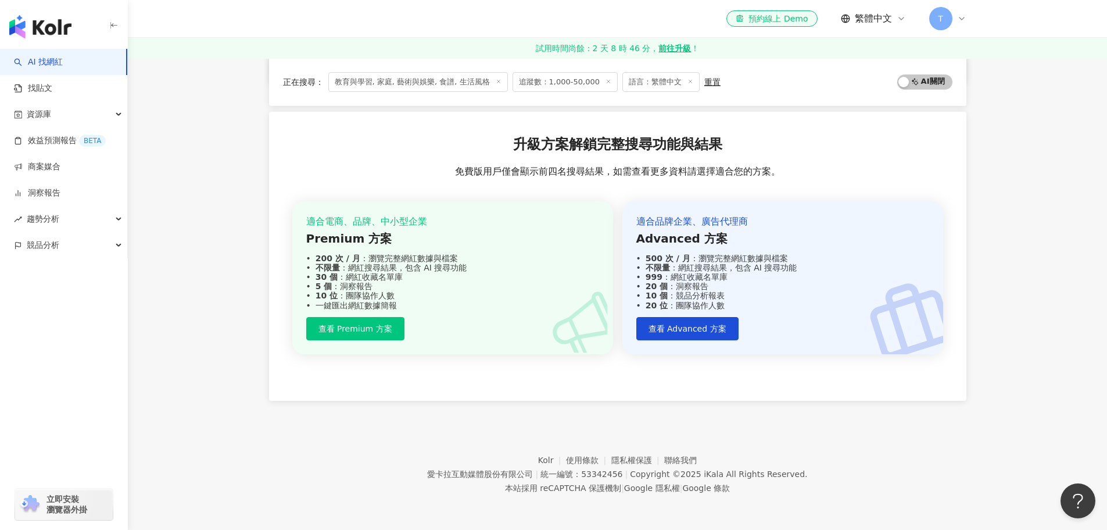
scroll to position [1869, 0]
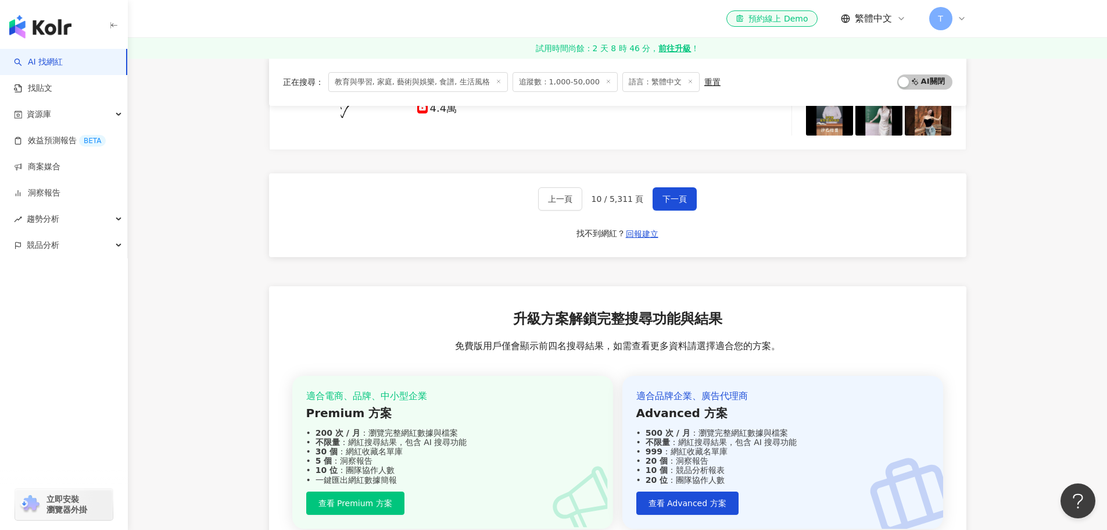
click at [695, 202] on div "上一頁 10 / 5,311 頁 下一頁 找不到網紅？ 回報建立" at bounding box center [618, 215] width 698 height 84
click at [689, 201] on button "下一頁" at bounding box center [675, 198] width 44 height 23
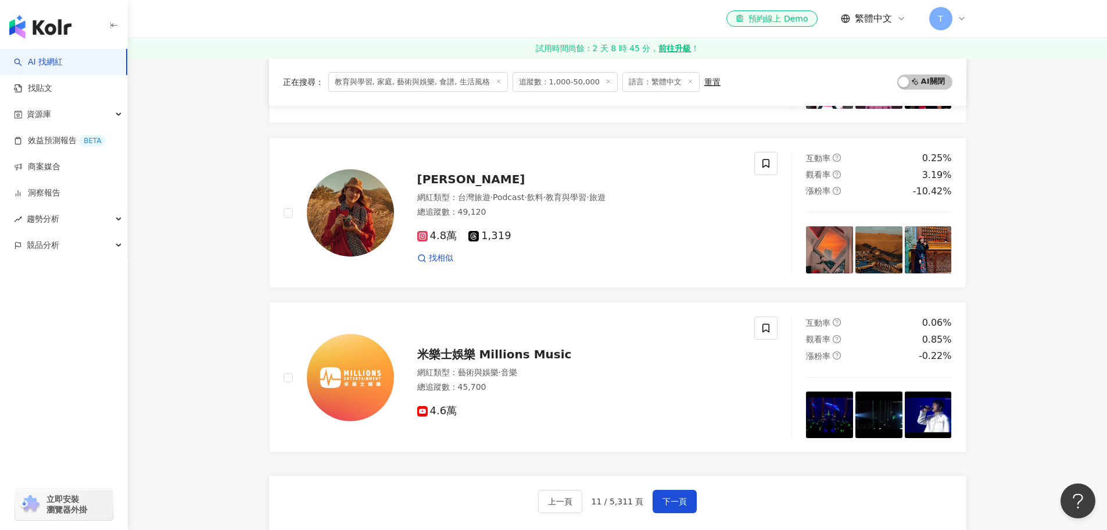
scroll to position [1860, 0]
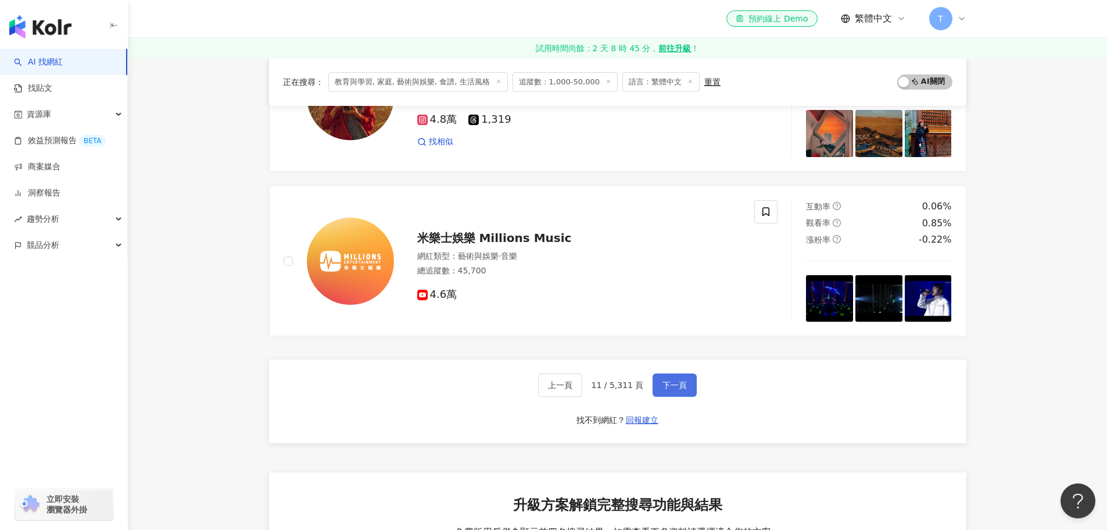
click at [686, 375] on button "下一頁" at bounding box center [675, 384] width 44 height 23
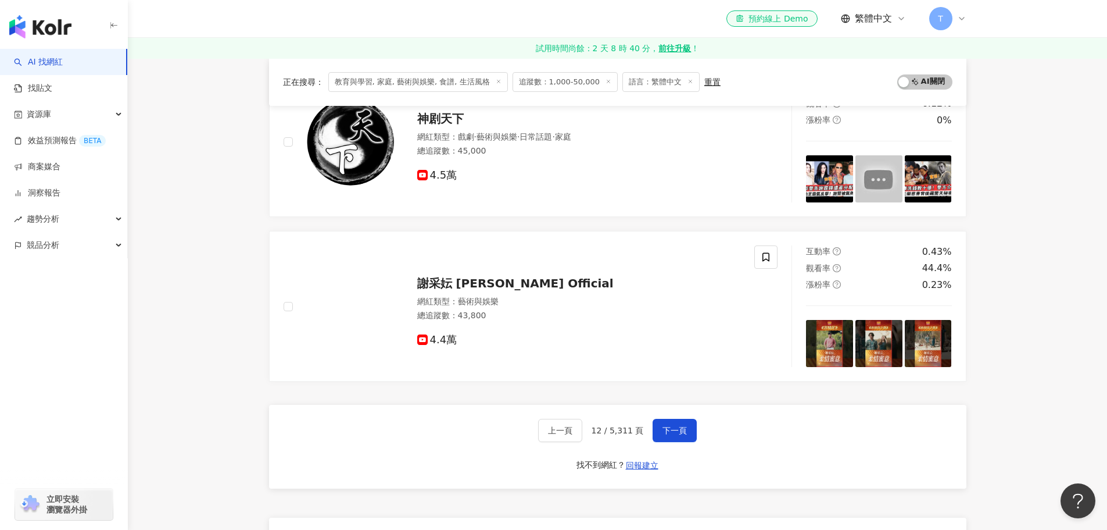
scroll to position [1696, 0]
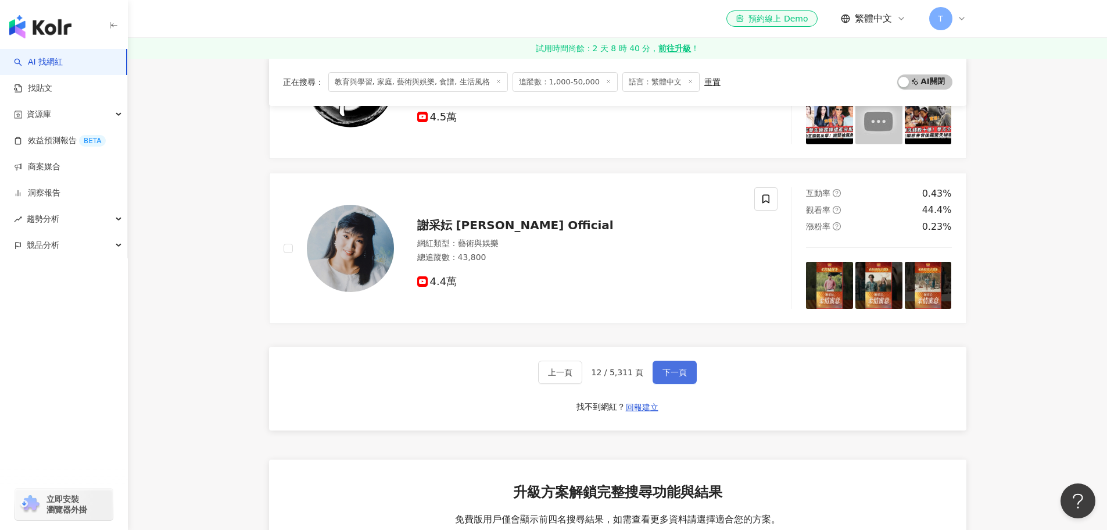
click at [680, 364] on button "下一頁" at bounding box center [675, 371] width 44 height 23
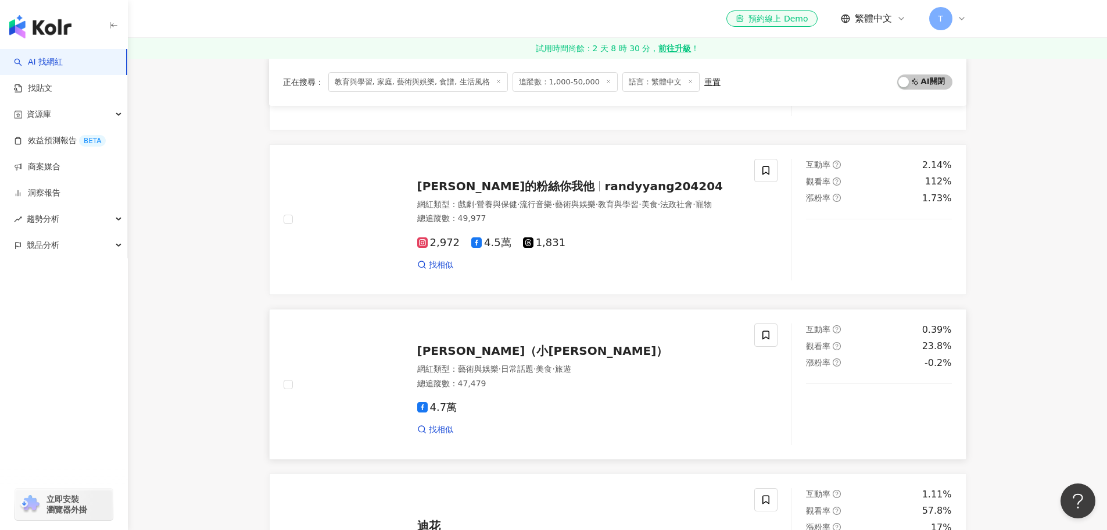
scroll to position [1686, 0]
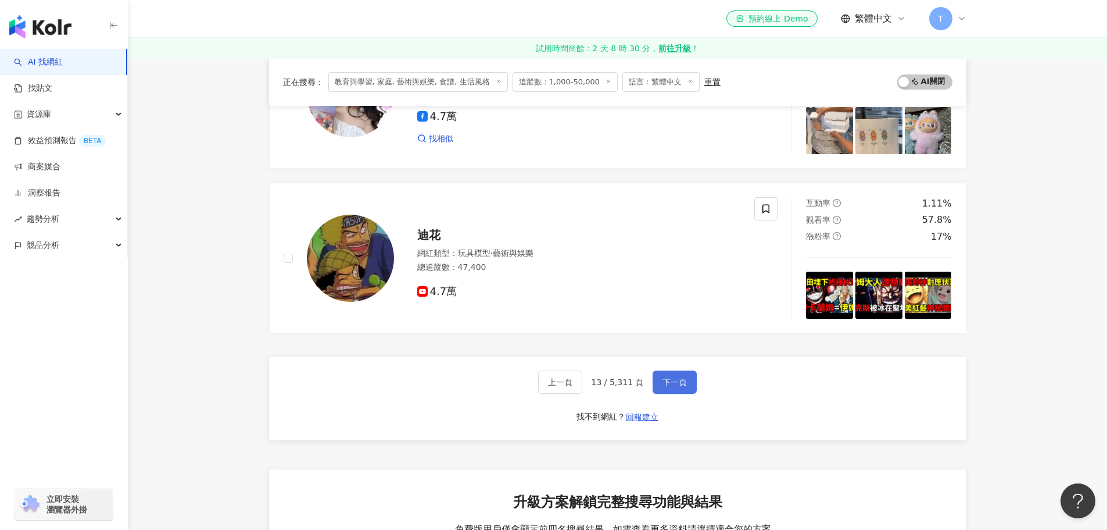
click at [678, 372] on button "下一頁" at bounding box center [675, 381] width 44 height 23
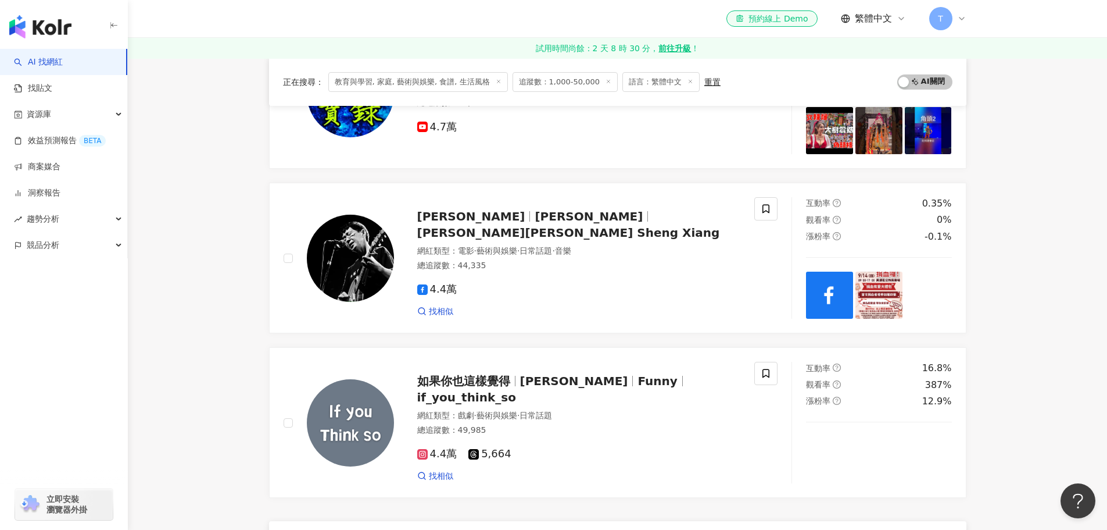
scroll to position [1918, 0]
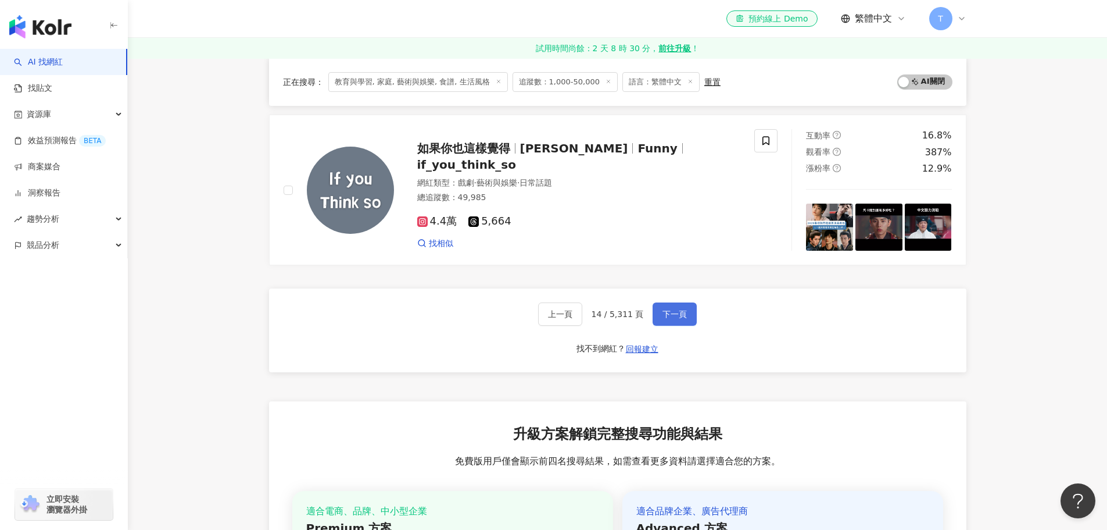
click at [689, 322] on button "下一頁" at bounding box center [675, 313] width 44 height 23
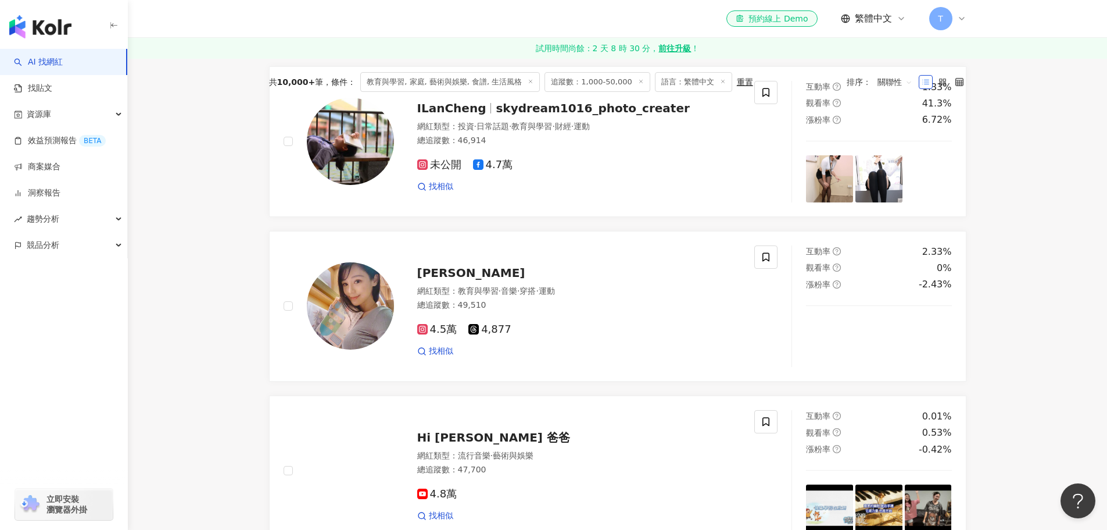
scroll to position [0, 0]
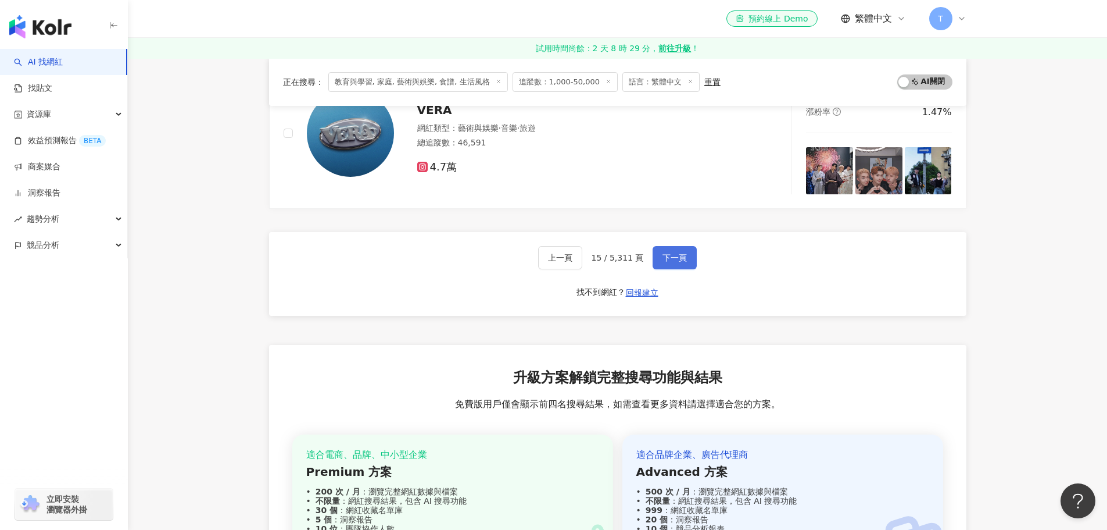
click at [688, 259] on button "下一頁" at bounding box center [675, 257] width 44 height 23
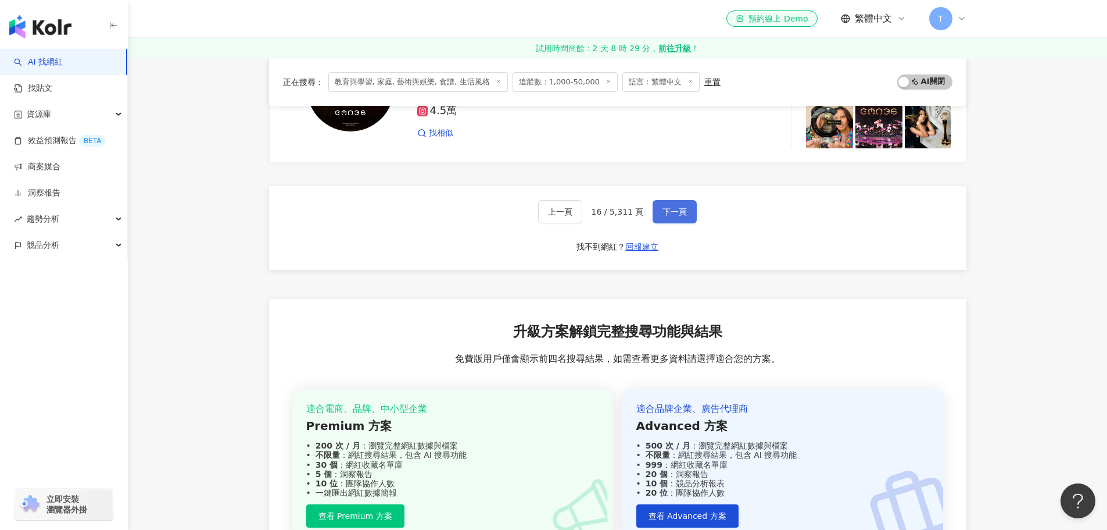
click at [678, 207] on span "下一頁" at bounding box center [675, 211] width 24 height 9
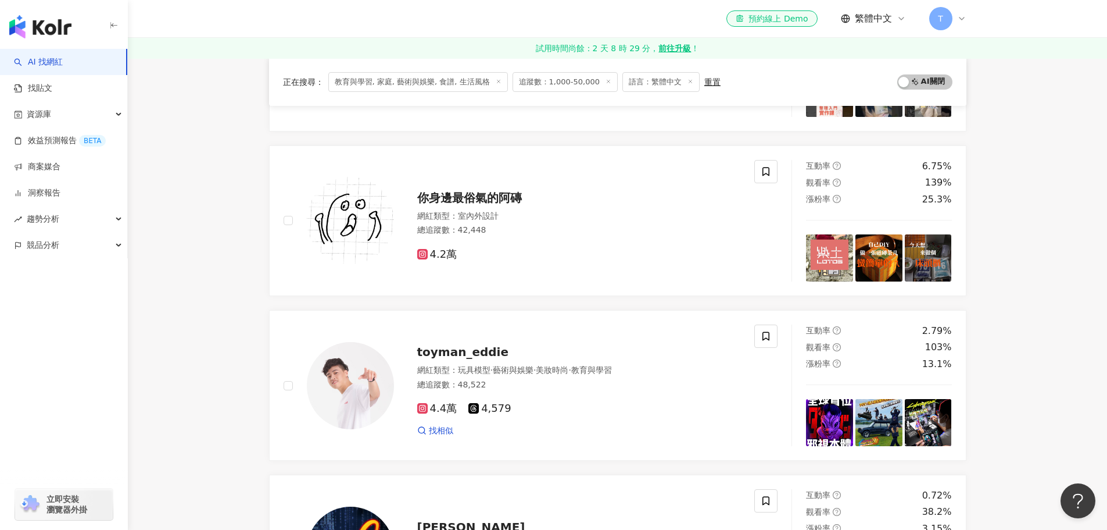
scroll to position [1278, 0]
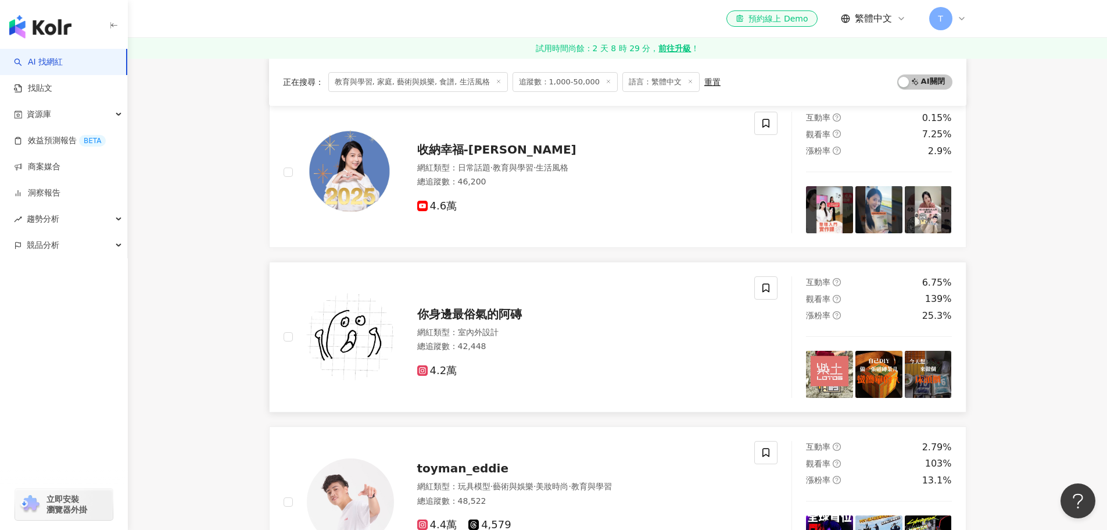
click at [480, 311] on span "你身邊最俗氣的阿磚" at bounding box center [469, 314] width 105 height 14
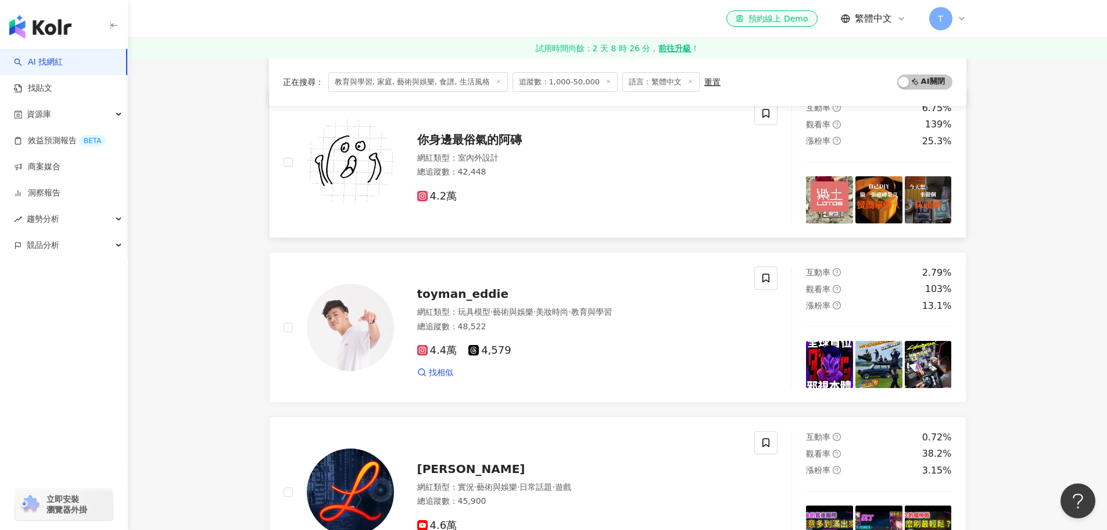
scroll to position [1336, 0]
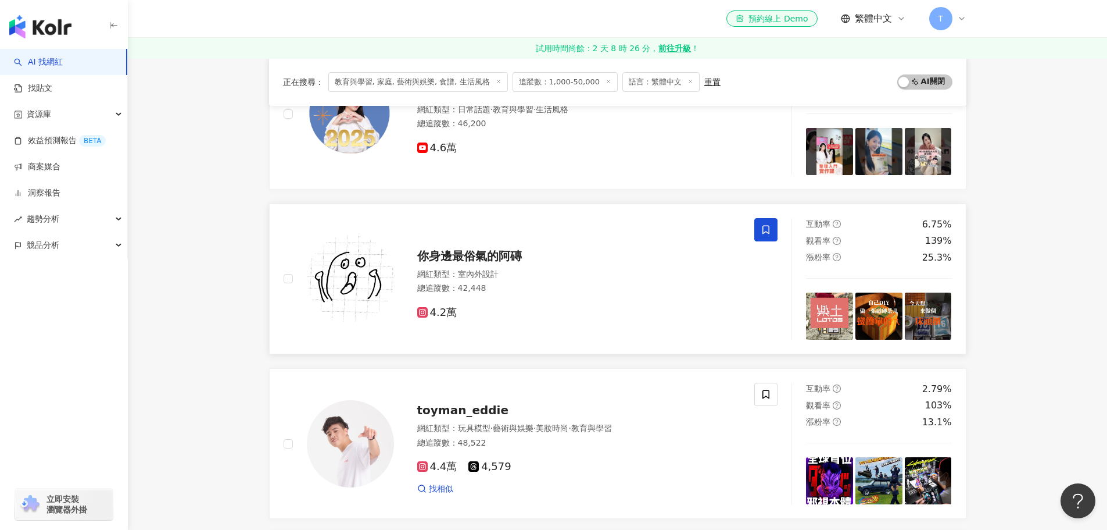
click at [772, 230] on span at bounding box center [765, 229] width 23 height 23
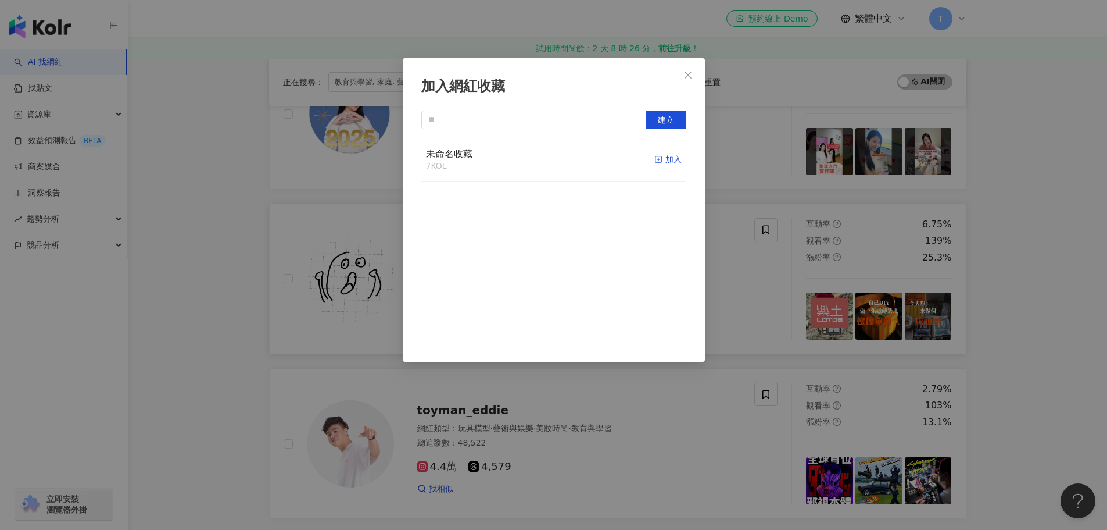
click at [657, 155] on div "加入" at bounding box center [668, 159] width 27 height 13
click at [1053, 284] on div "加入網紅收藏 建立 未命名收藏 8 KOL 已加入" at bounding box center [553, 265] width 1107 height 530
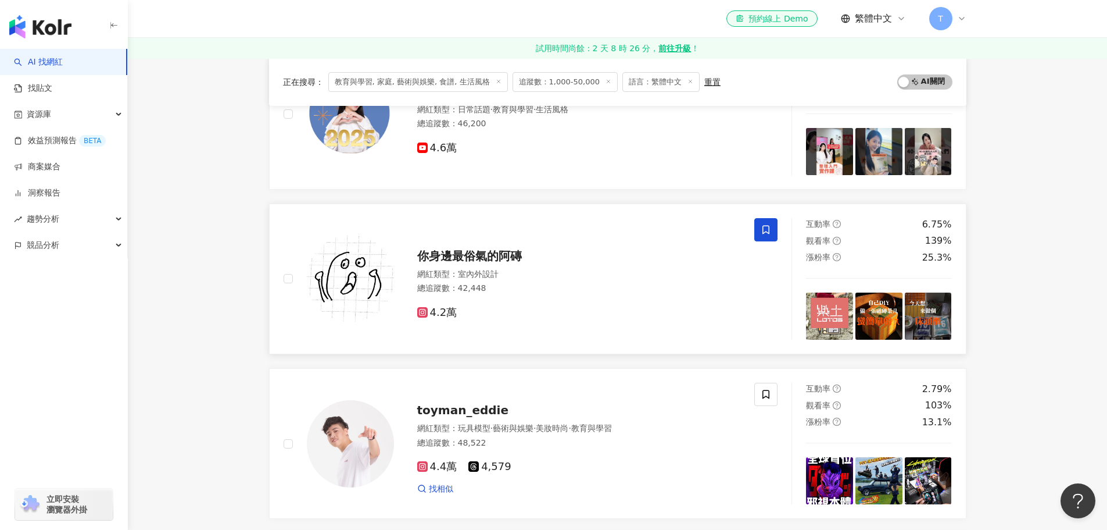
scroll to position [1568, 0]
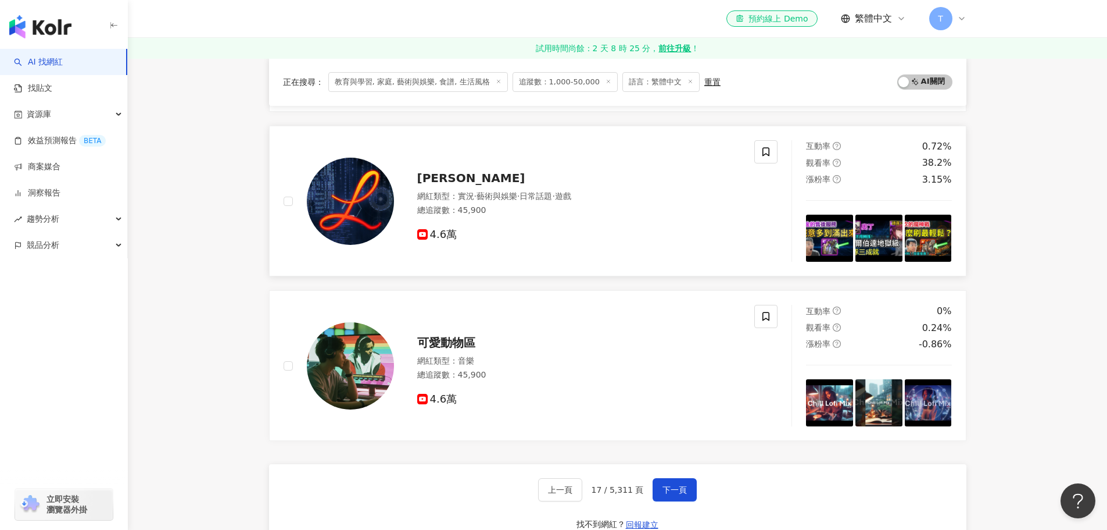
scroll to position [1859, 0]
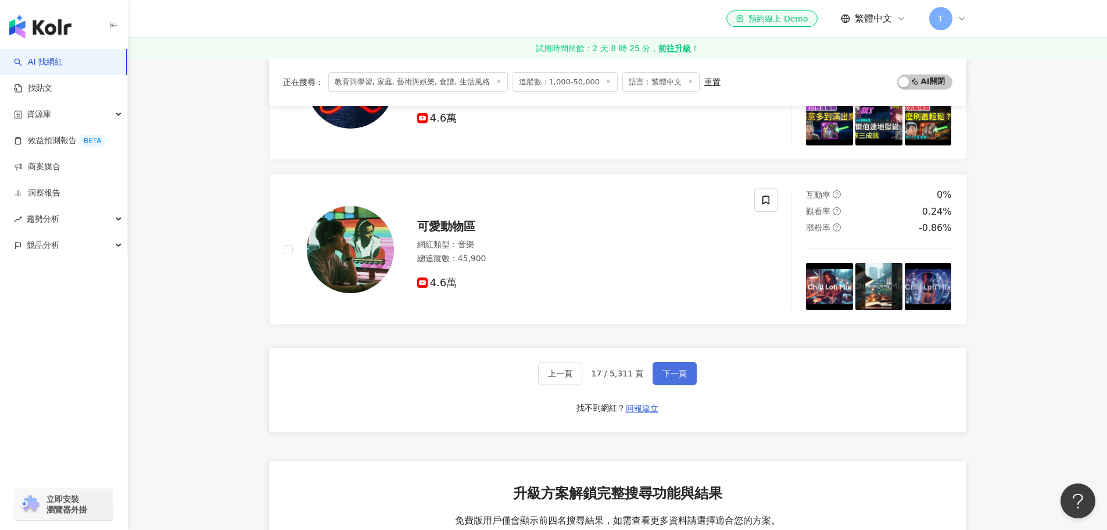
click at [668, 372] on span "下一頁" at bounding box center [675, 373] width 24 height 9
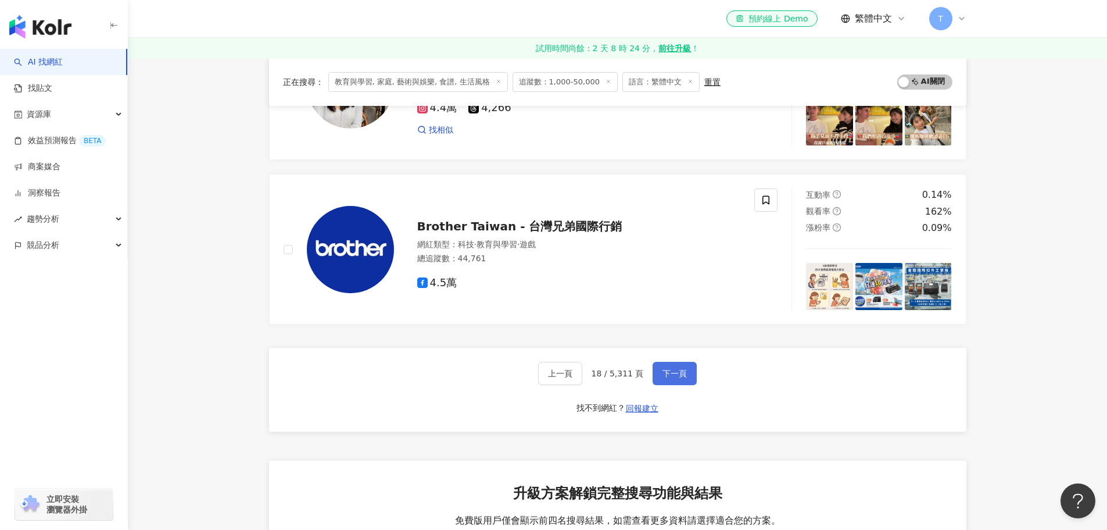
click at [653, 368] on button "下一頁" at bounding box center [675, 373] width 44 height 23
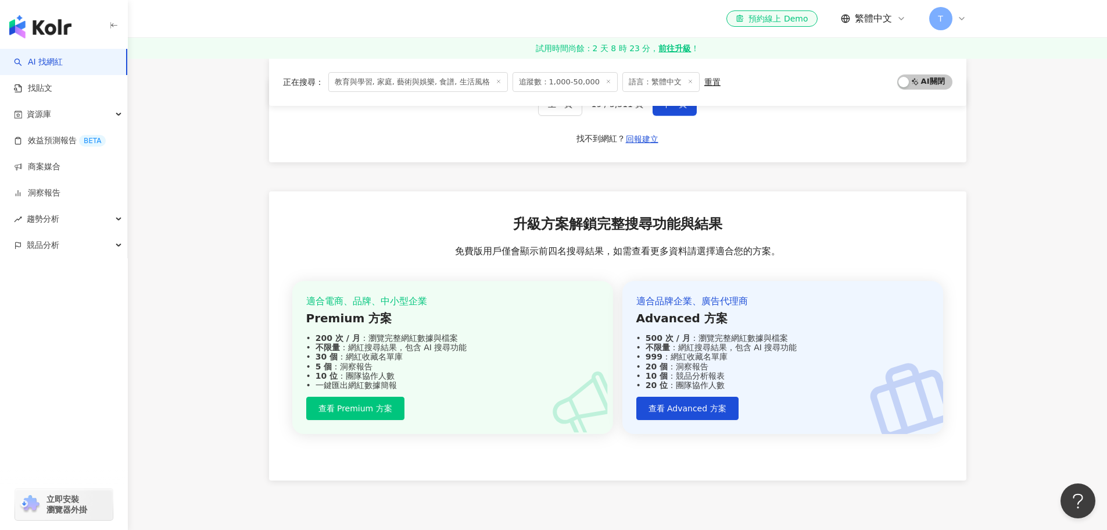
scroll to position [1744, 0]
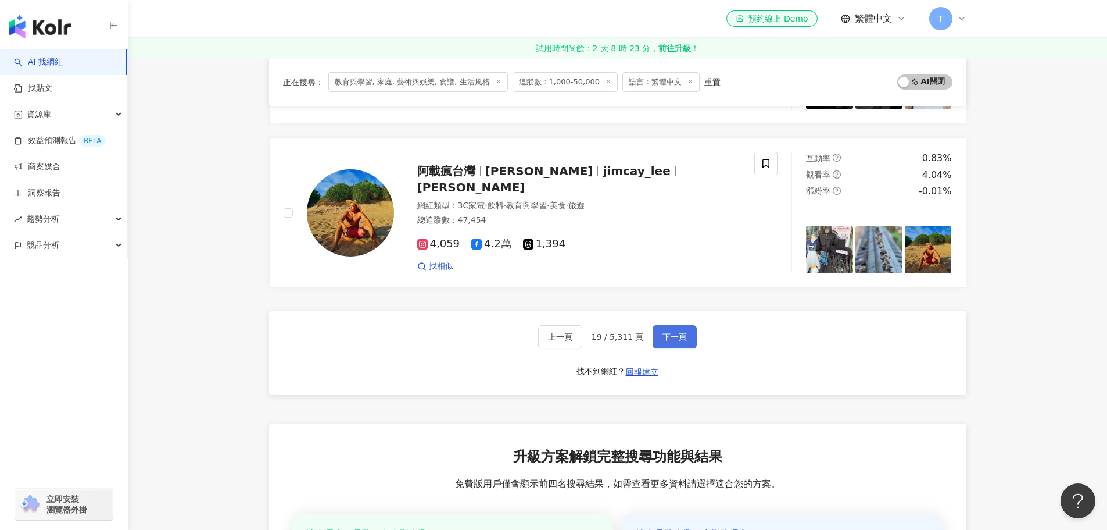
click at [668, 332] on span "下一頁" at bounding box center [675, 336] width 24 height 9
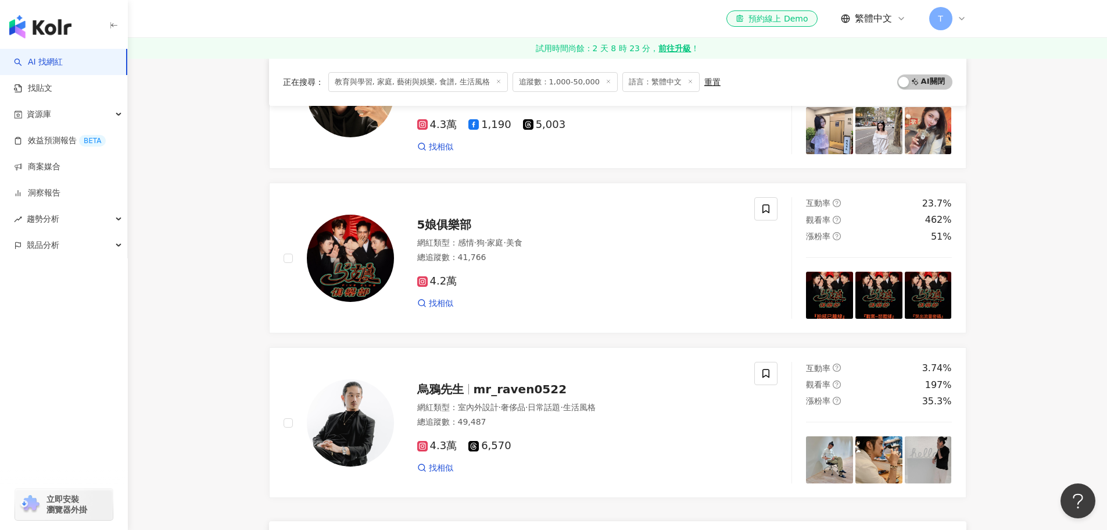
scroll to position [1860, 0]
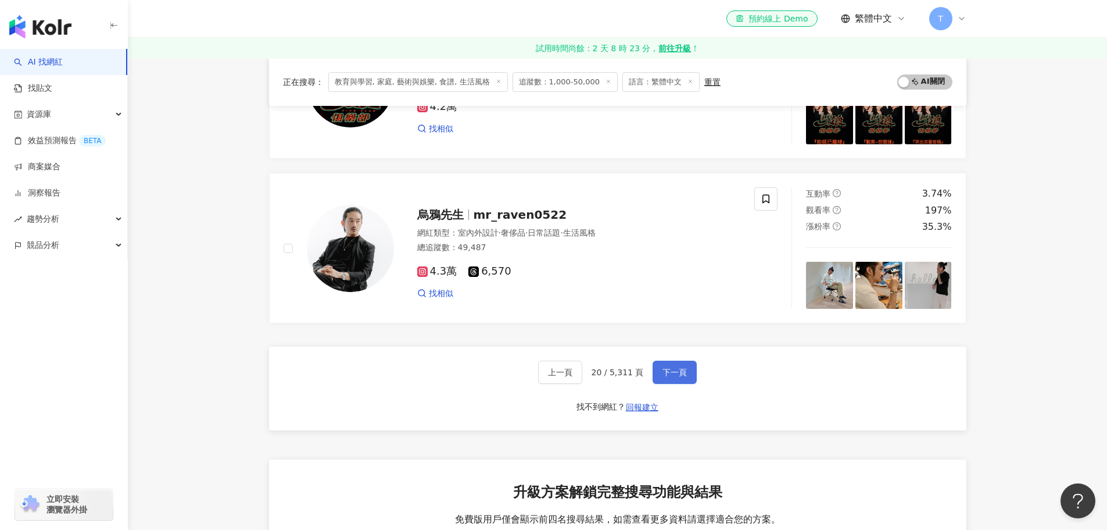
click at [664, 370] on span "下一頁" at bounding box center [675, 371] width 24 height 9
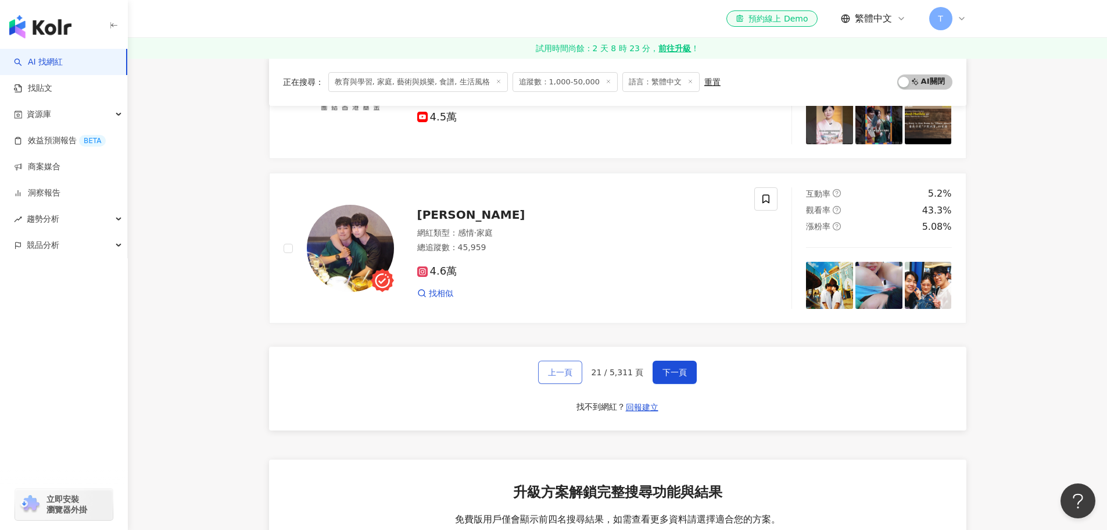
click at [566, 368] on span "上一頁" at bounding box center [560, 371] width 24 height 9
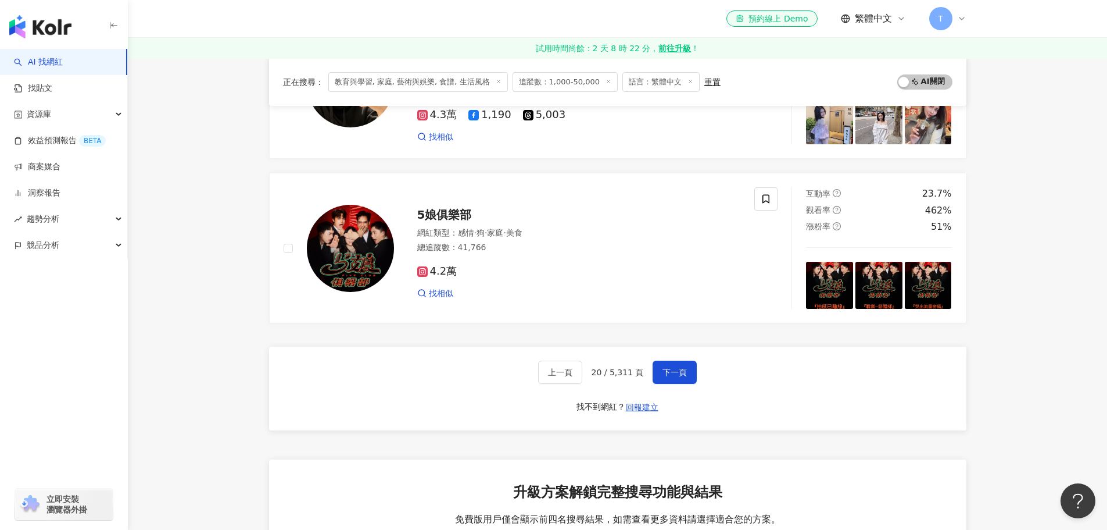
scroll to position [2034, 0]
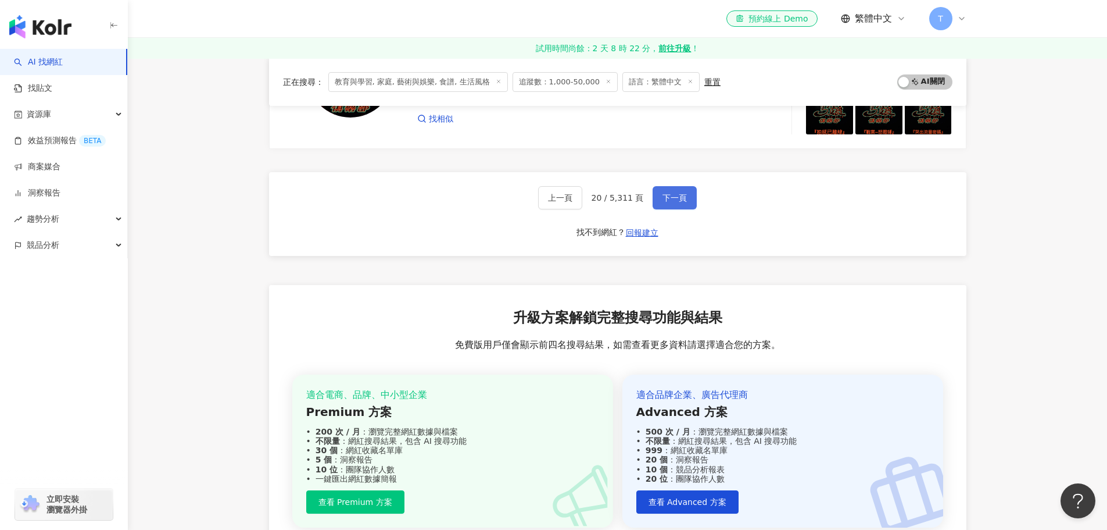
click at [657, 199] on button "下一頁" at bounding box center [675, 197] width 44 height 23
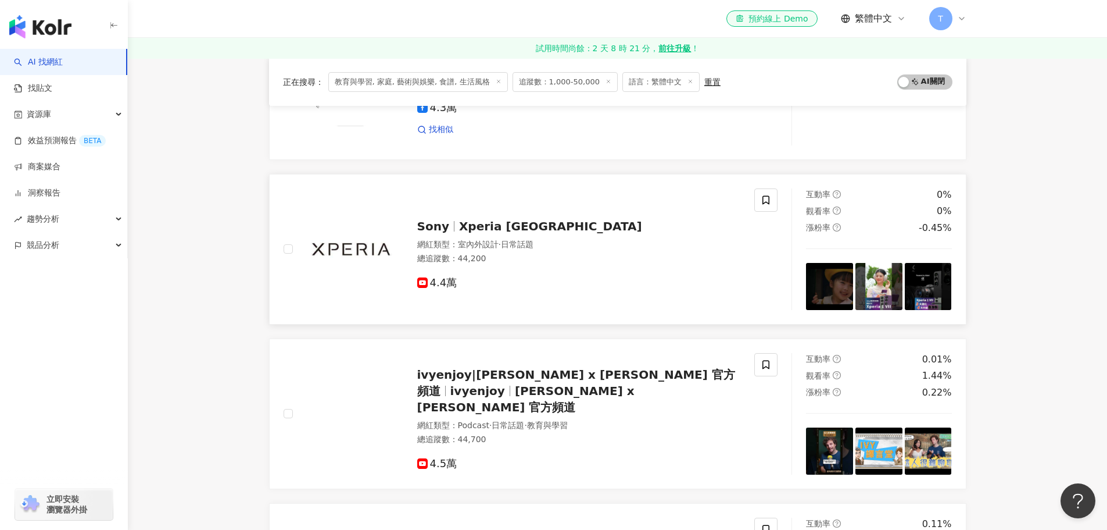
scroll to position [930, 0]
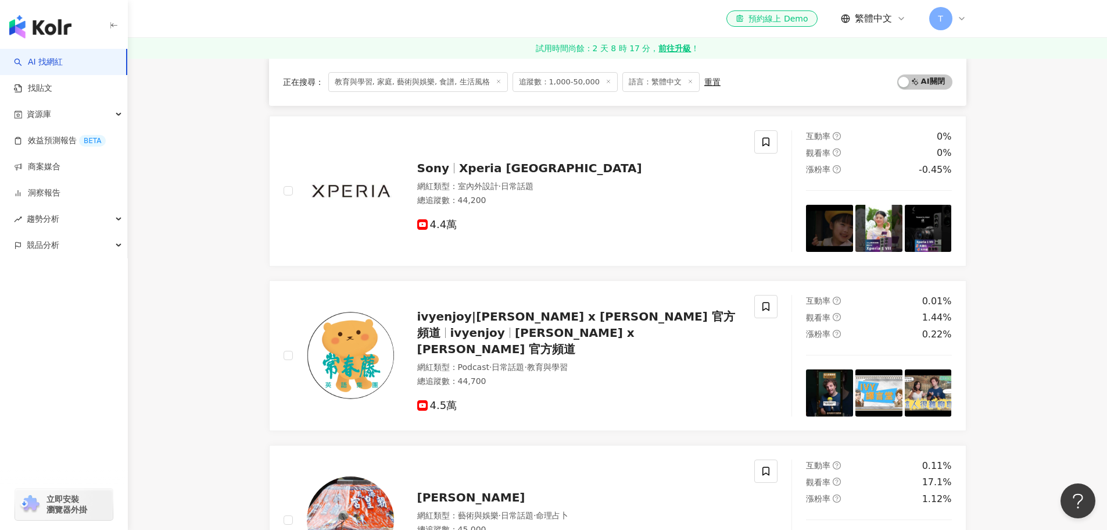
click at [990, 324] on main "不分平台 台灣 搜尋 您可能感興趣： 2.愛 水鍋 幫烤 一燒 類型 性別 追蹤數 互動率 觀看率 合作費用預估 更多篩選 篩選條件 關於網紅 互動潛力 受眾…" at bounding box center [617, 403] width 979 height 2550
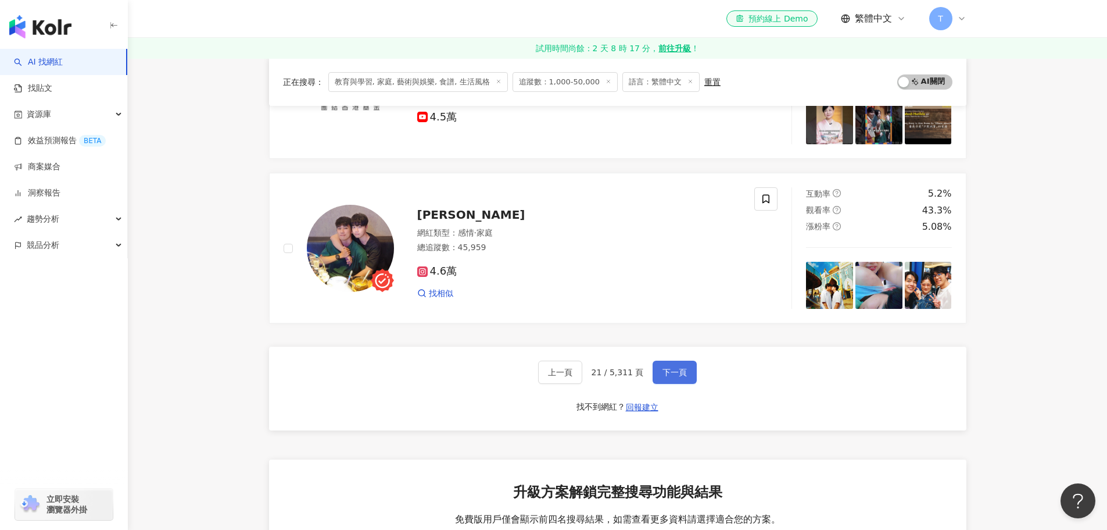
click at [690, 372] on button "下一頁" at bounding box center [675, 371] width 44 height 23
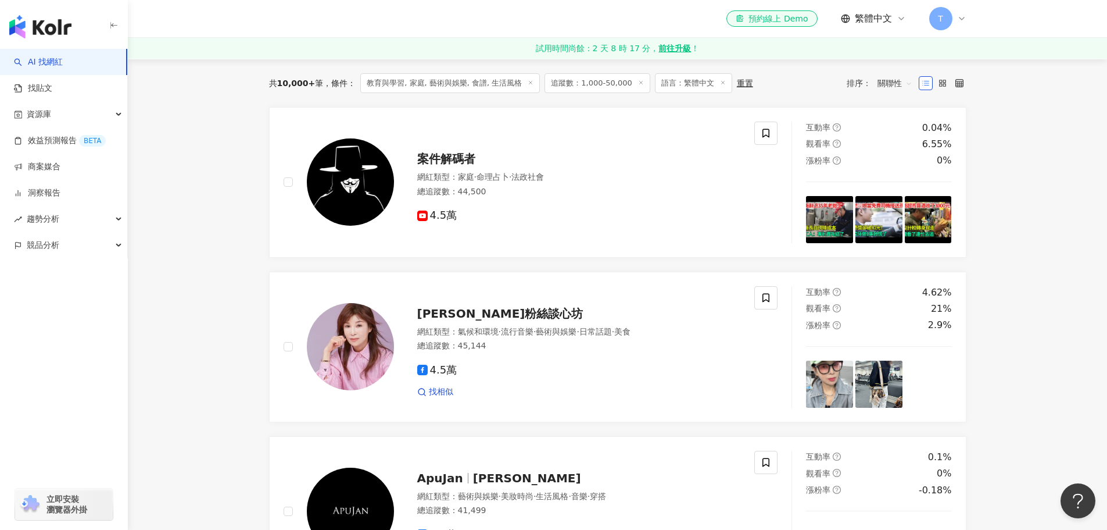
scroll to position [291, 0]
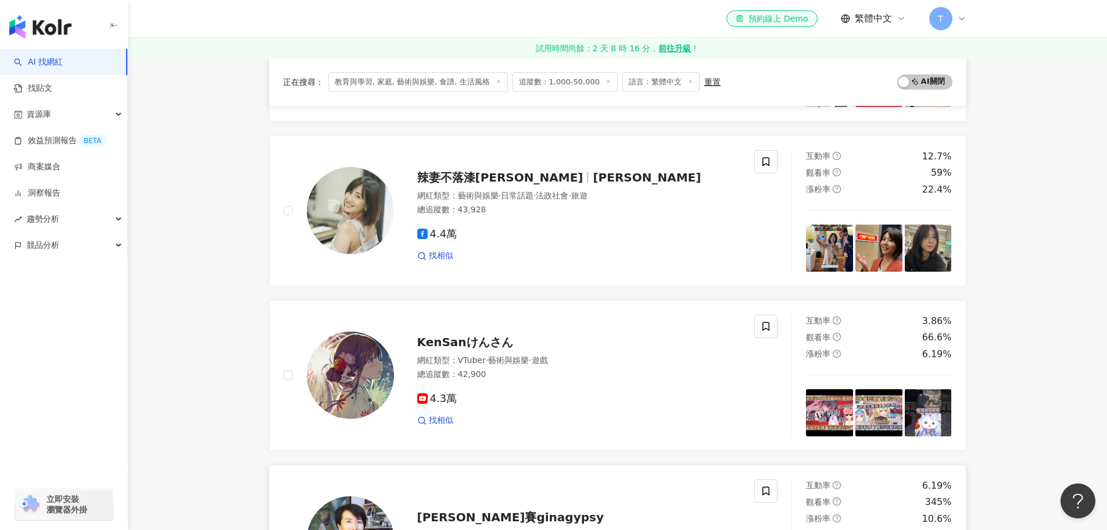
scroll to position [814, 0]
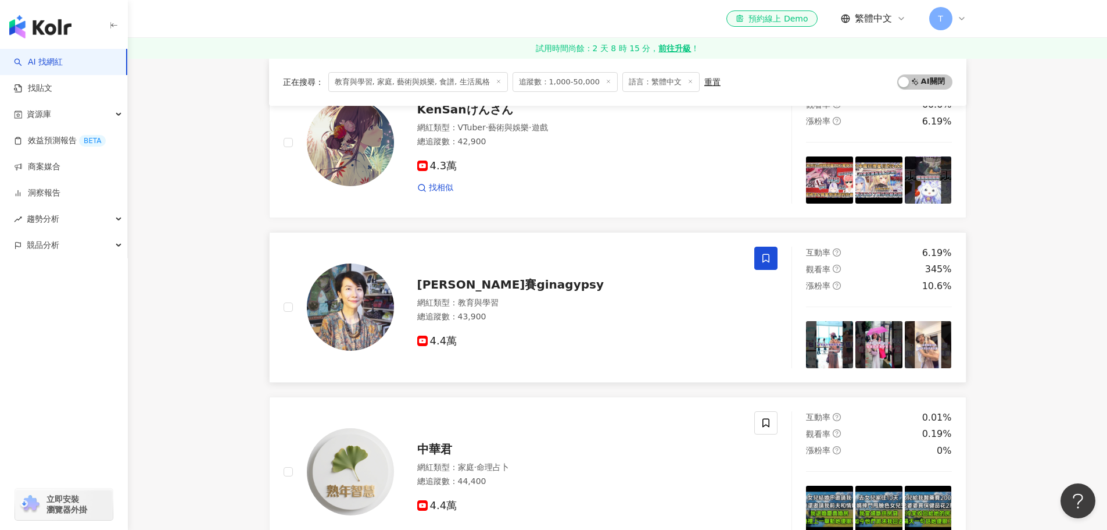
click at [767, 263] on icon at bounding box center [766, 258] width 10 height 10
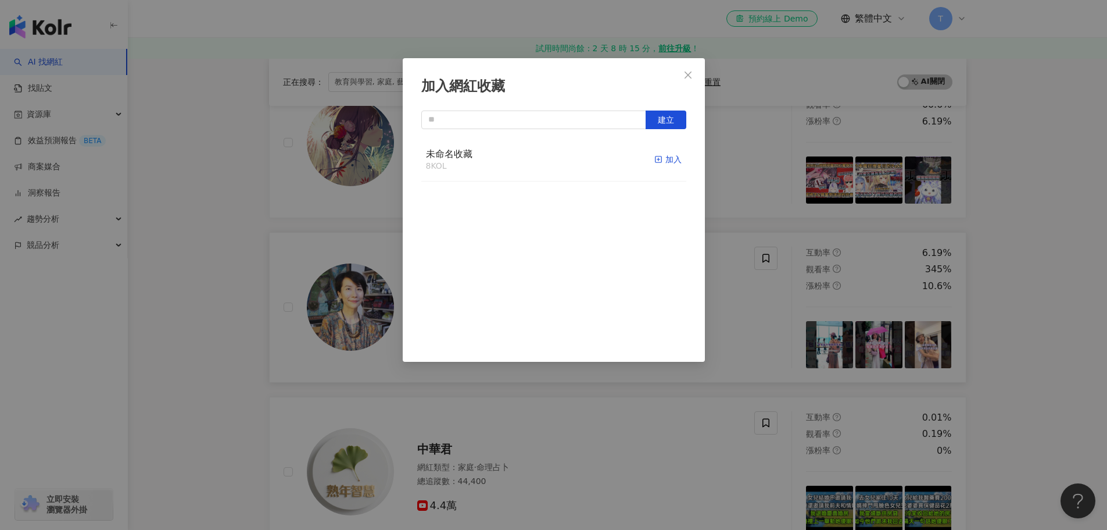
click at [659, 159] on line "button" at bounding box center [659, 159] width 0 height 3
click at [1040, 328] on div "加入網紅收藏 建立 未命名收藏 9 KOL 已加入" at bounding box center [553, 265] width 1107 height 530
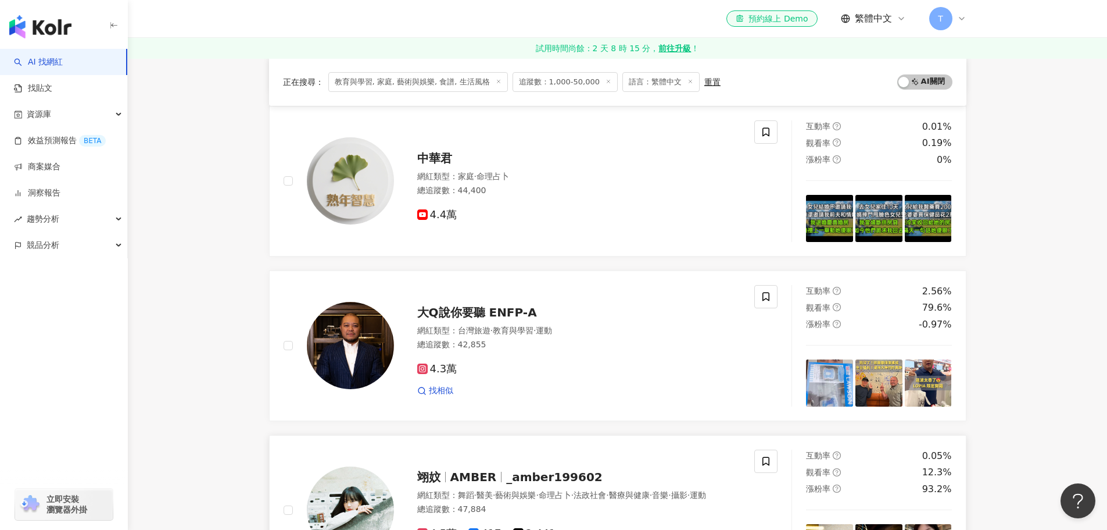
scroll to position [1046, 0]
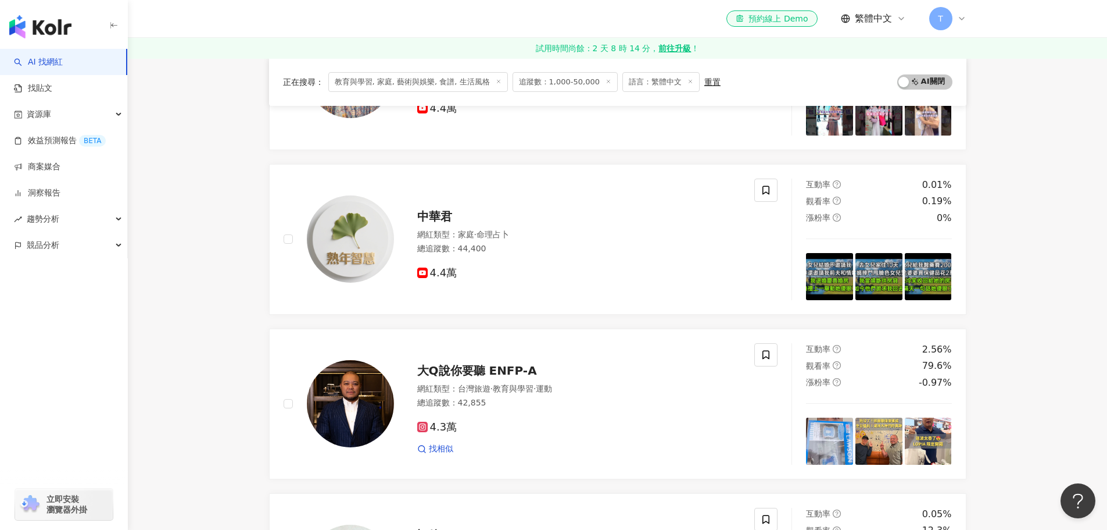
click at [1065, 359] on main "不分平台 台灣 搜尋 您可能感興趣： 2.愛 水鍋 幫烤 一燒 類型 性別 追蹤數 互動率 觀看率 合作費用預估 更多篩選 篩選條件 關於網紅 互動潛力 受眾…" at bounding box center [617, 287] width 979 height 2550
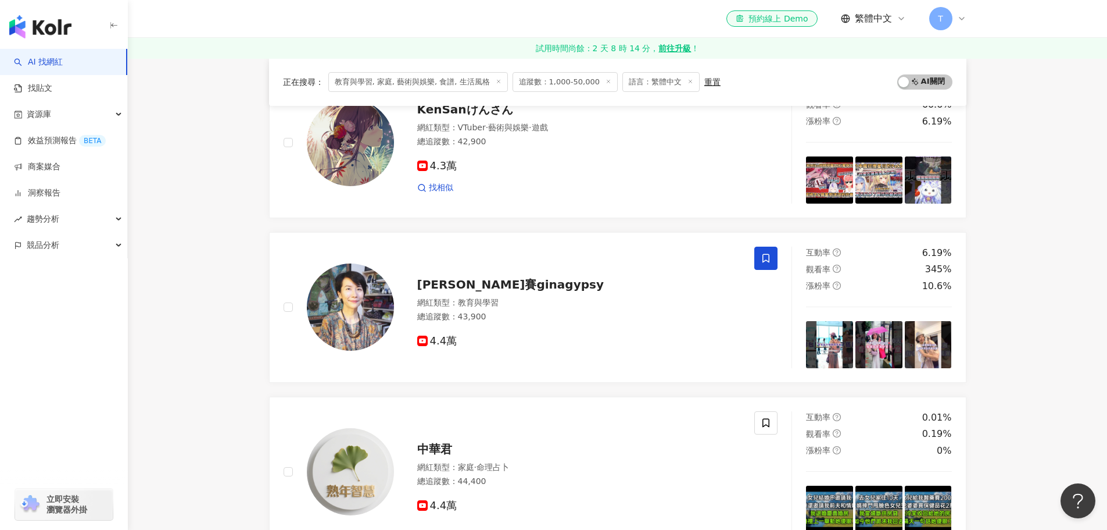
scroll to position [465, 0]
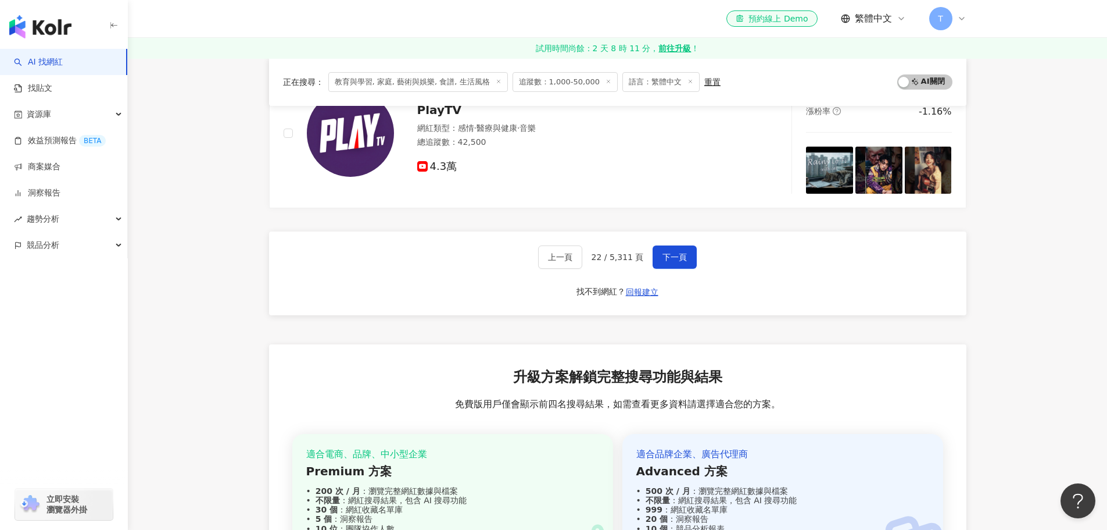
scroll to position [1917, 0]
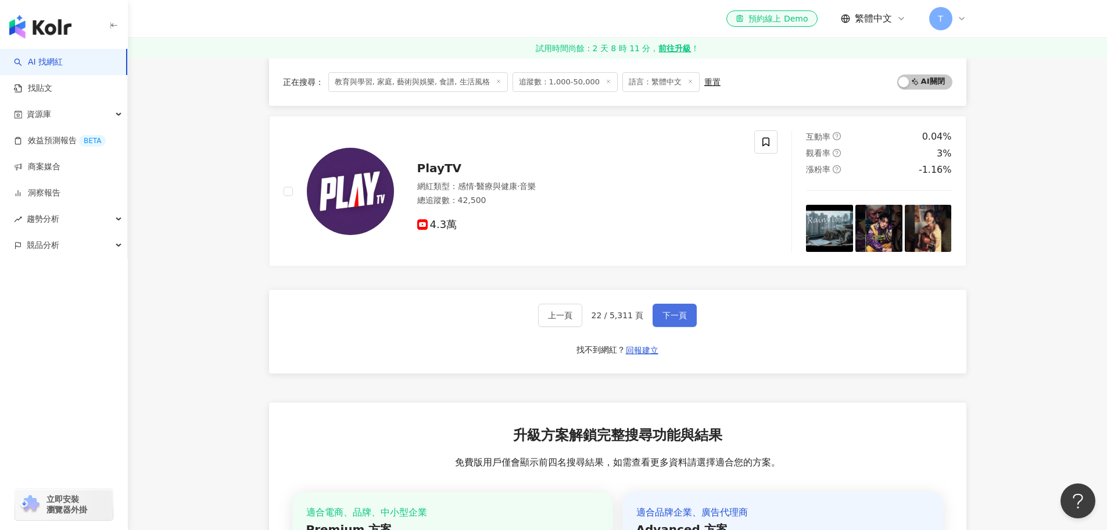
click at [678, 314] on span "下一頁" at bounding box center [675, 314] width 24 height 9
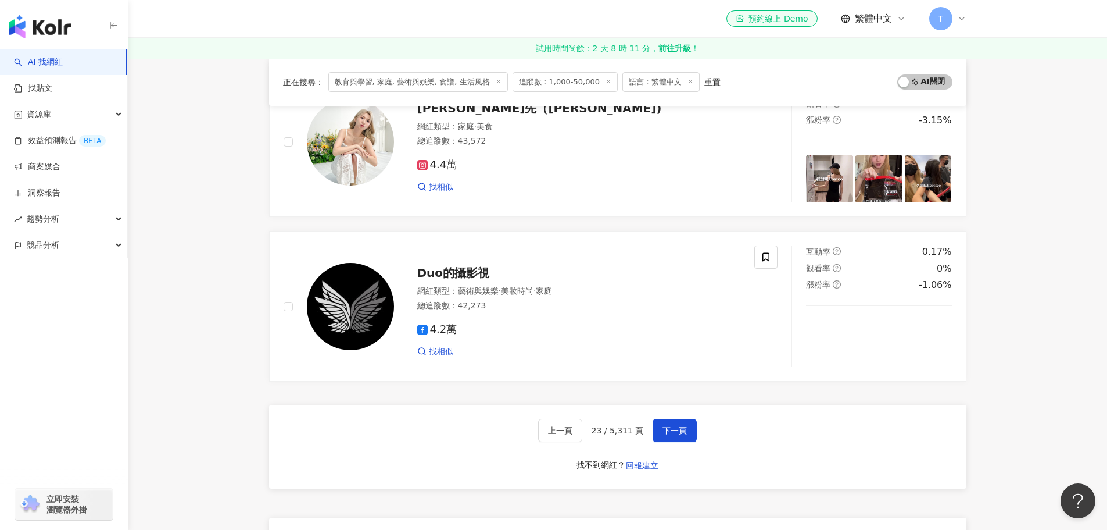
scroll to position [2034, 0]
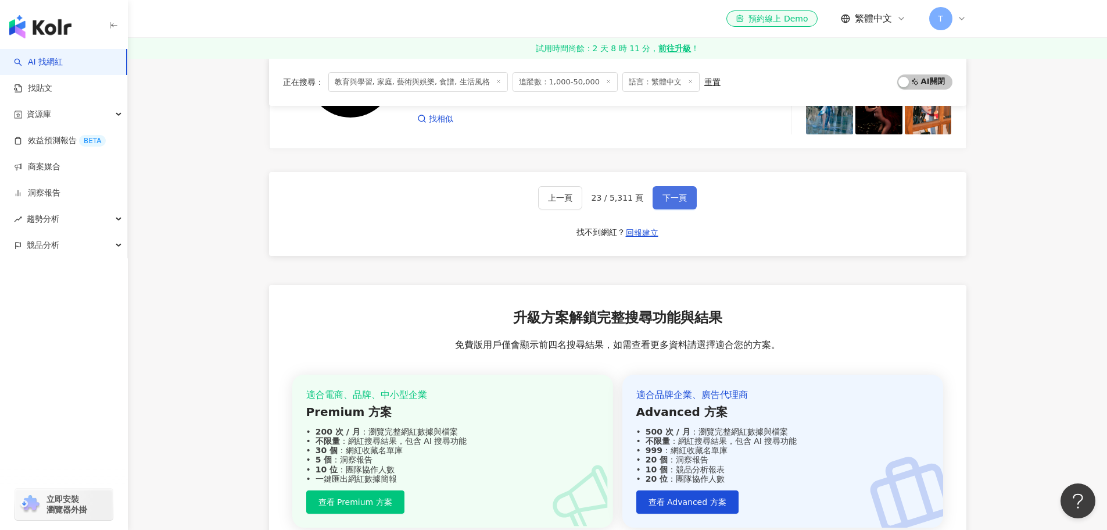
click at [673, 208] on button "下一頁" at bounding box center [675, 197] width 44 height 23
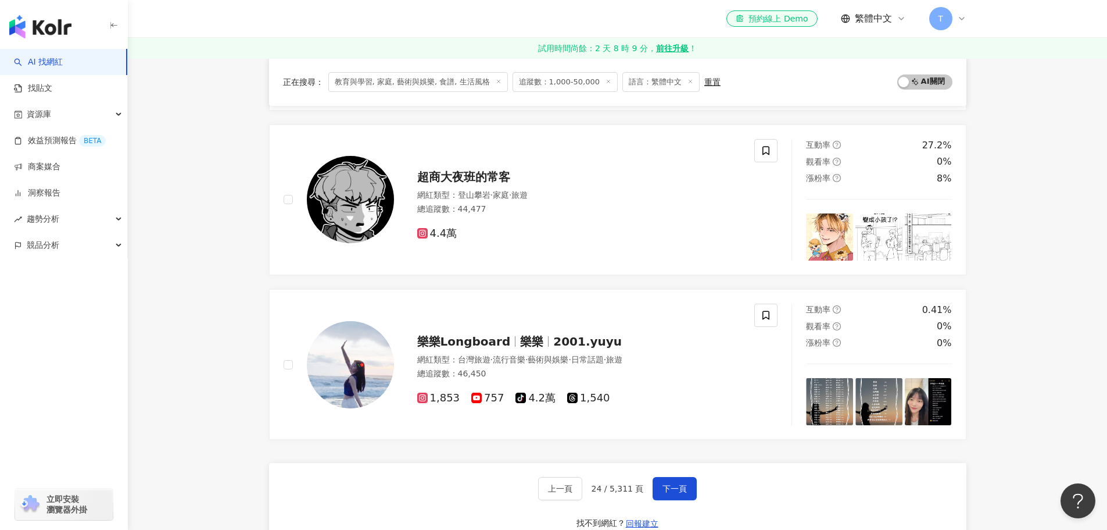
scroll to position [1589, 0]
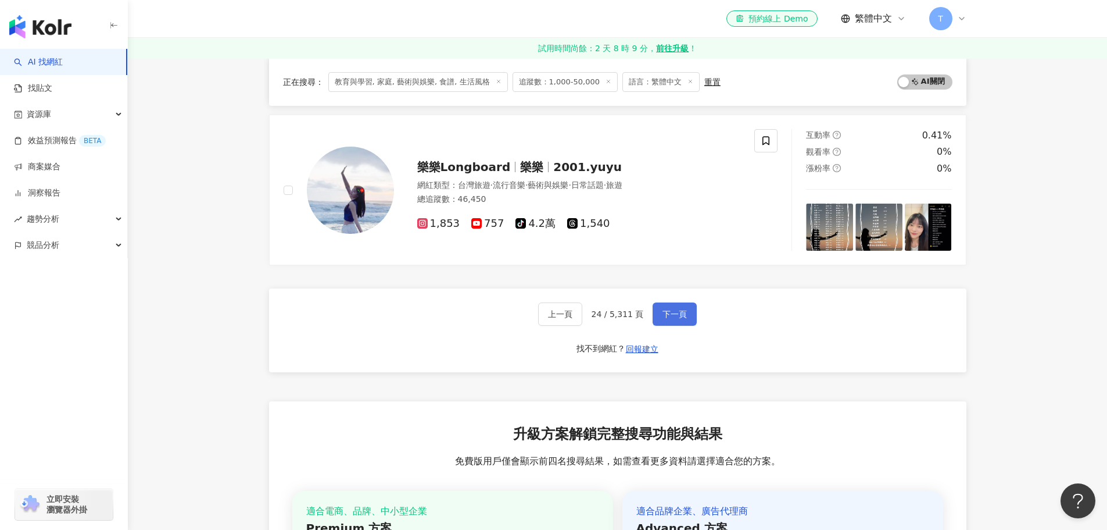
click at [657, 310] on button "下一頁" at bounding box center [675, 313] width 44 height 23
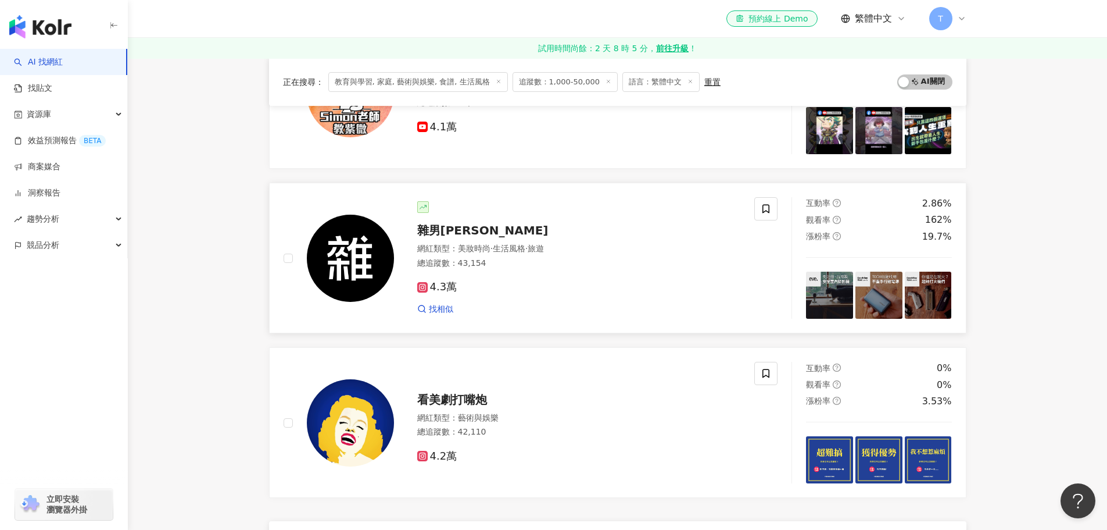
scroll to position [1744, 0]
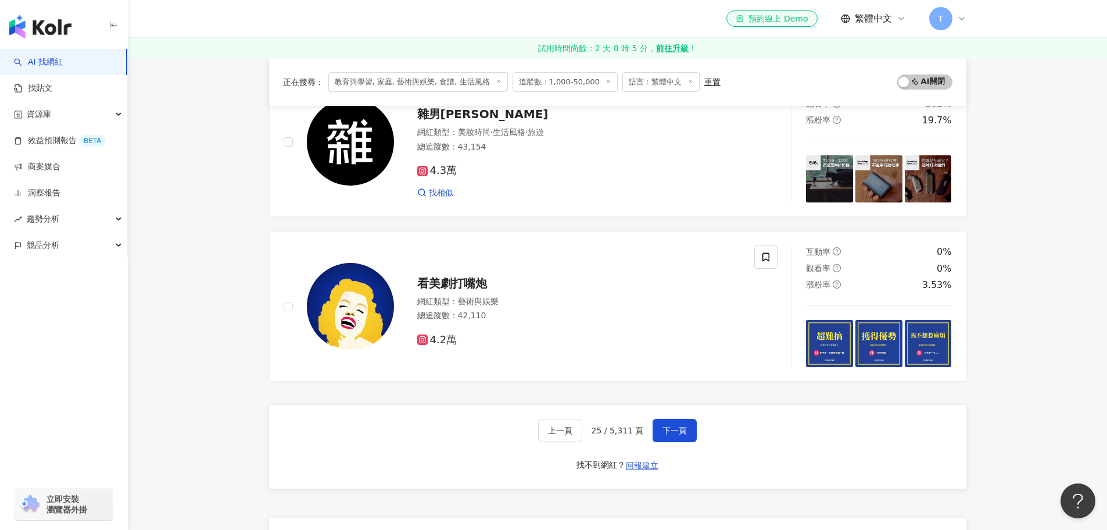
scroll to position [1918, 0]
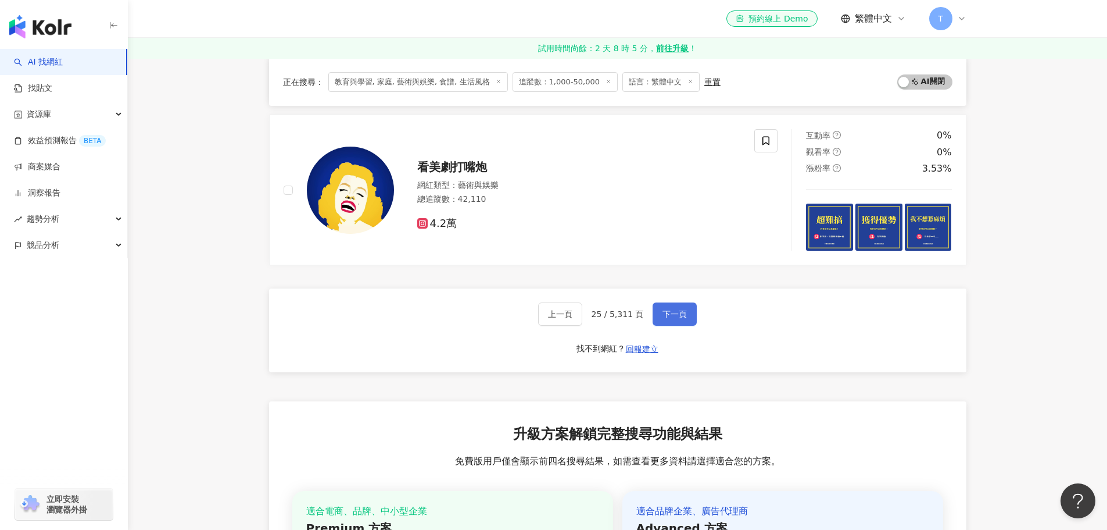
click at [677, 320] on button "下一頁" at bounding box center [675, 313] width 44 height 23
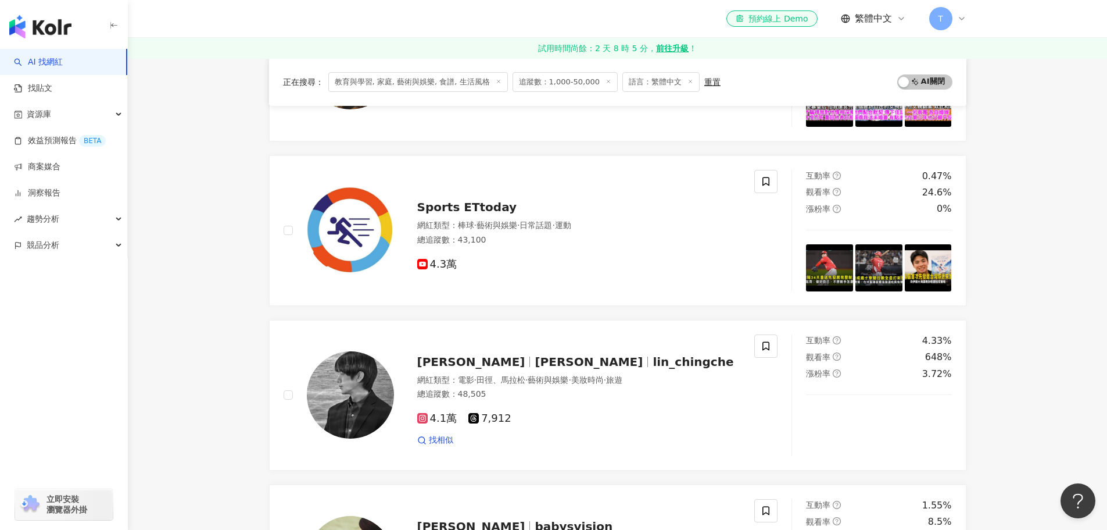
scroll to position [58, 0]
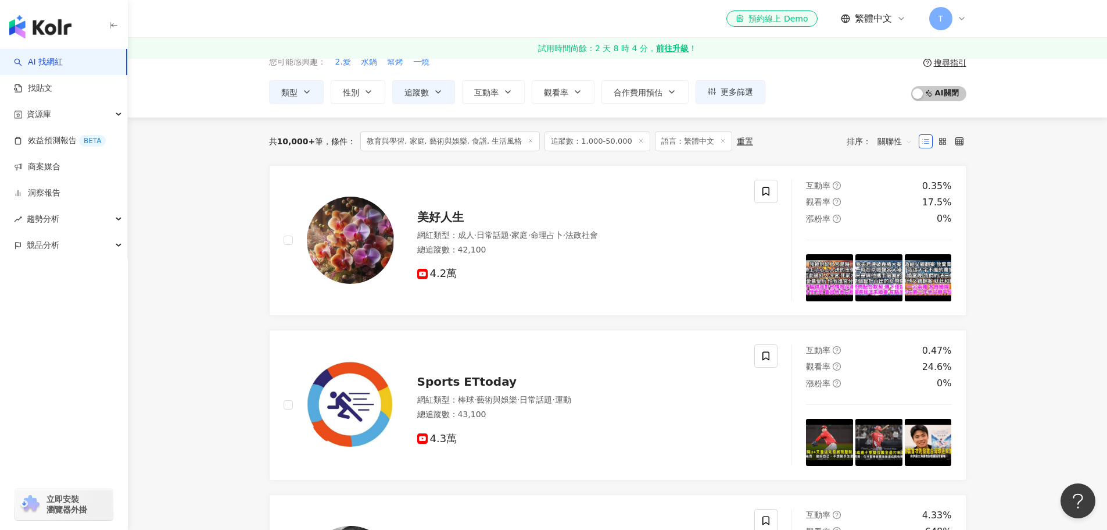
drag, startPoint x: 237, startPoint y: 168, endPoint x: 243, endPoint y: 176, distance: 10.3
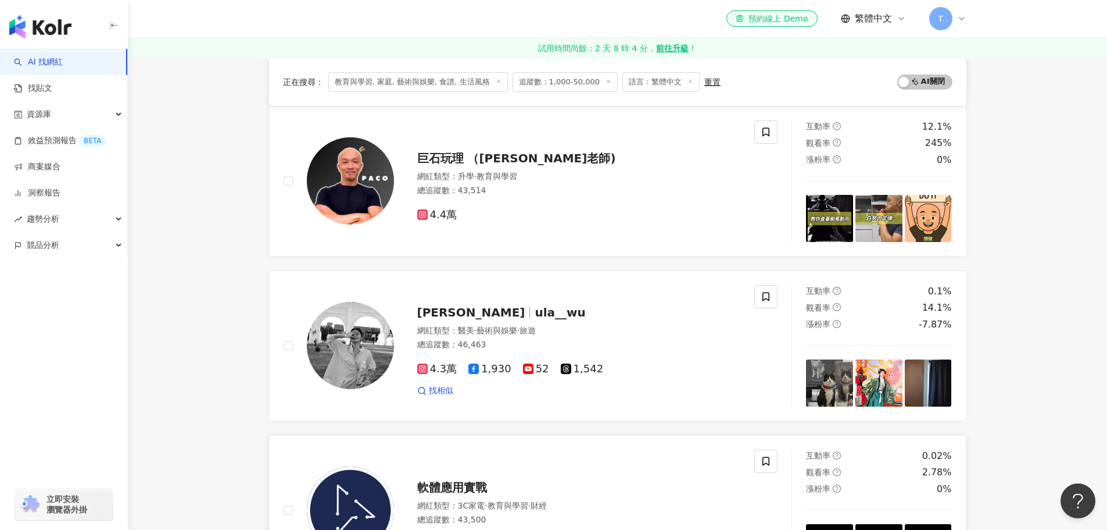
scroll to position [1279, 0]
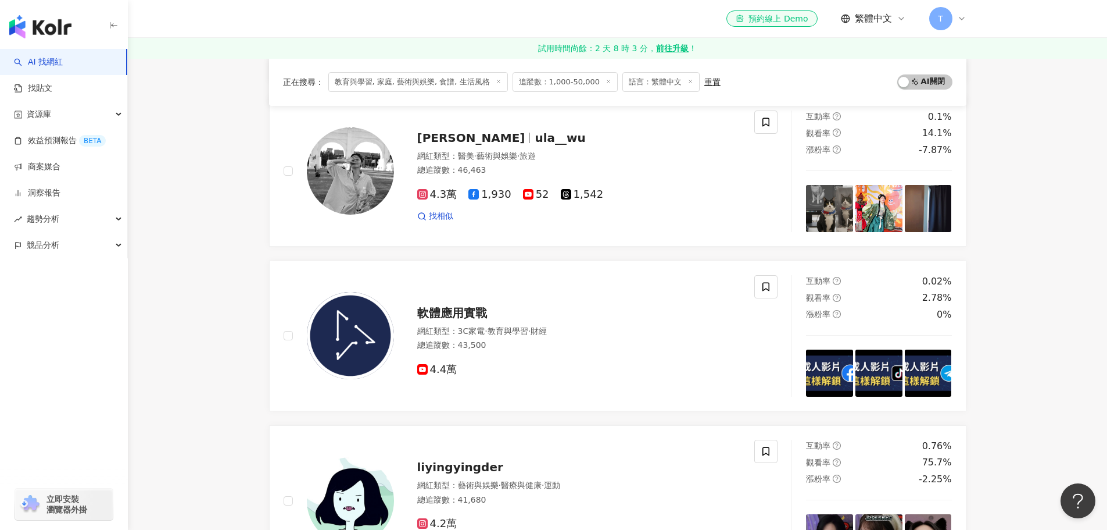
click at [219, 277] on main "不分平台 台灣 搜尋 您可能感興趣： 2.愛 水鍋 幫烤 一燒 類型 性別 追蹤數 互動率 觀看率 合作費用預估 更多篩選 篩選條件 關於網紅 互動潛力 受眾…" at bounding box center [617, 54] width 979 height 2550
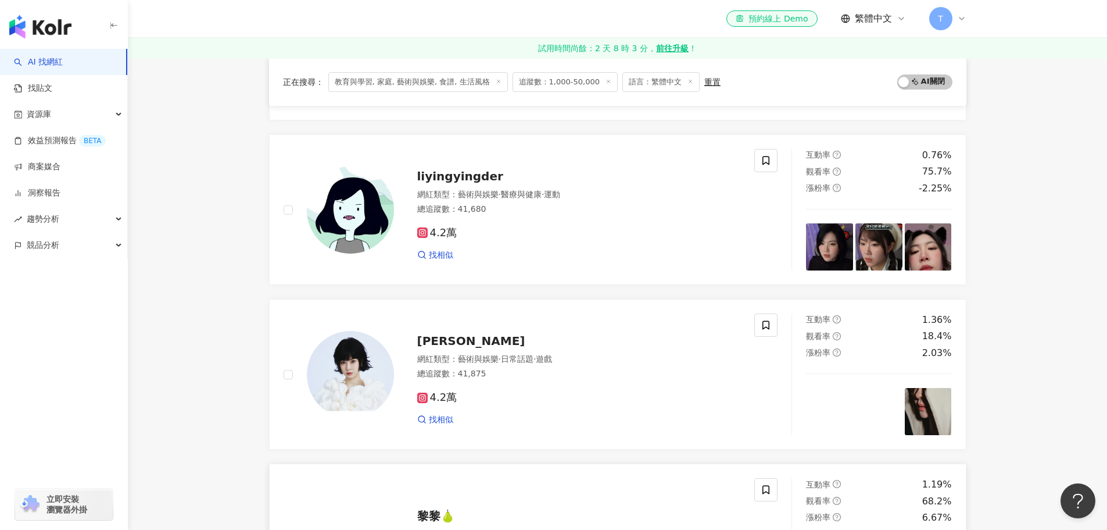
scroll to position [1802, 0]
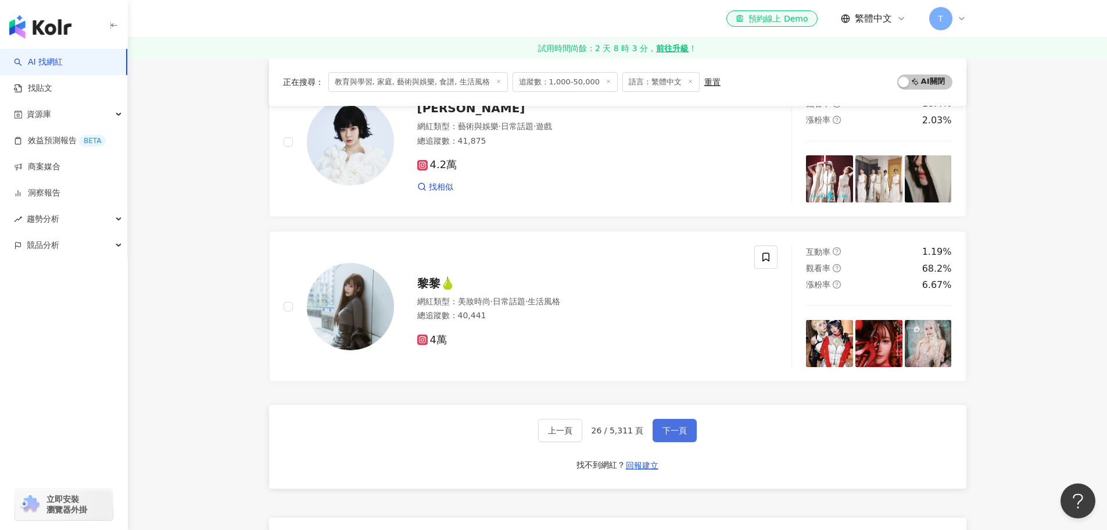
click at [667, 429] on span "下一頁" at bounding box center [675, 429] width 24 height 9
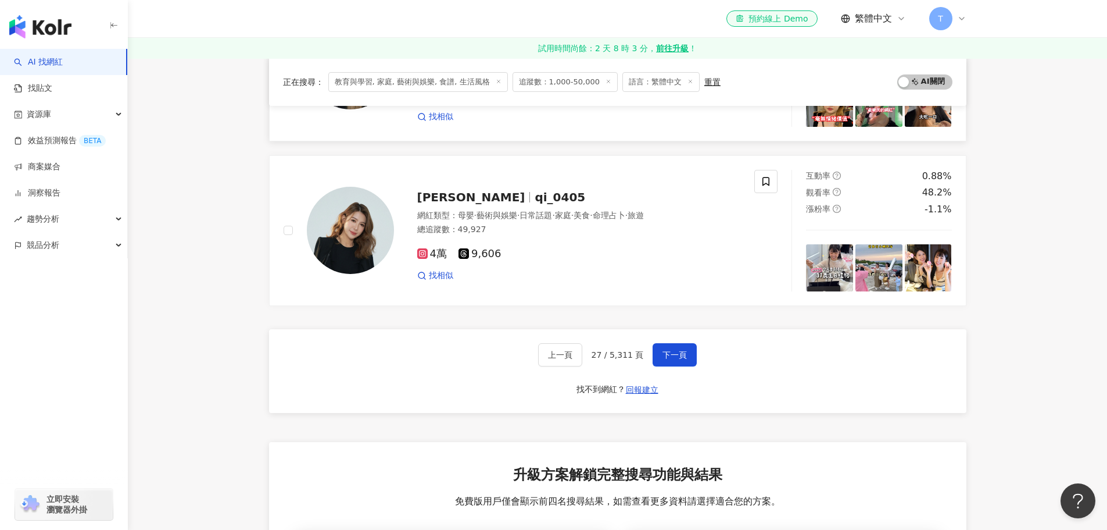
scroll to position [2034, 0]
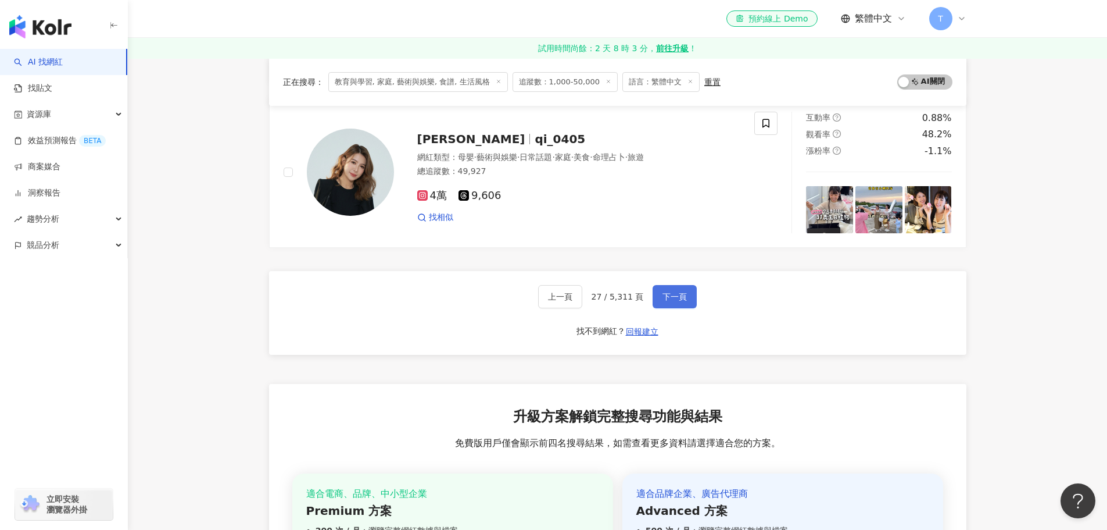
click at [675, 290] on button "下一頁" at bounding box center [675, 296] width 44 height 23
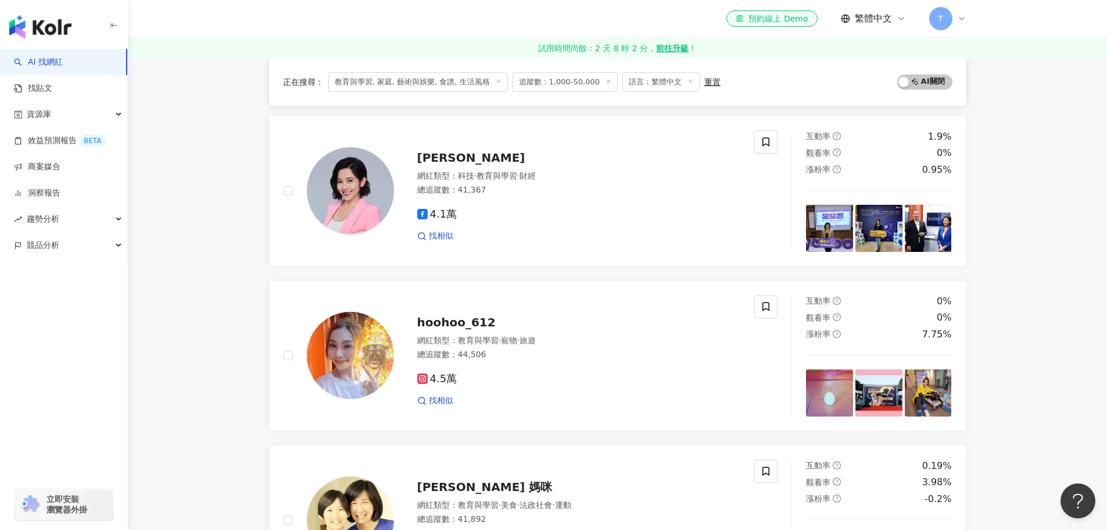
scroll to position [1046, 0]
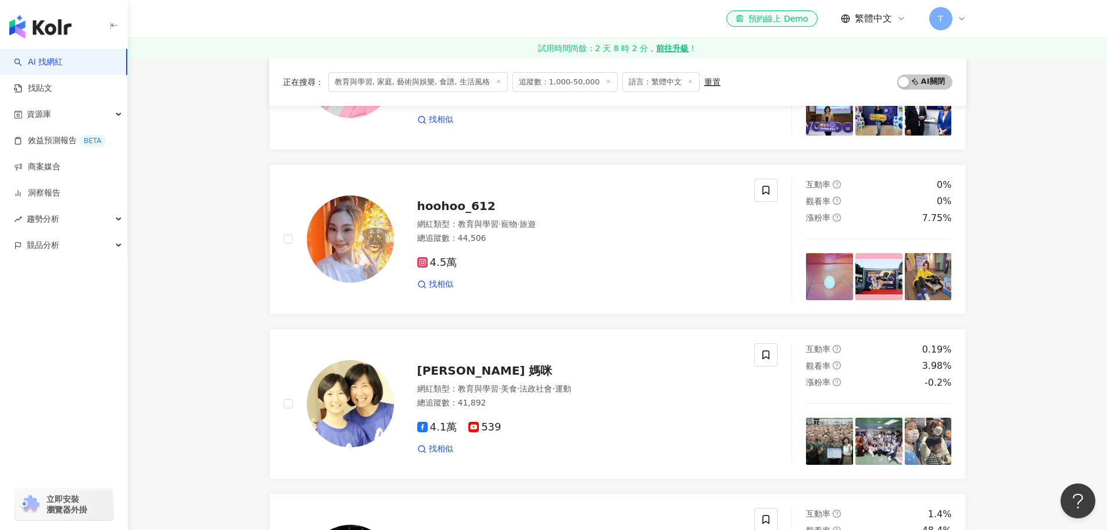
click at [198, 126] on main "不分平台 台灣 搜尋 您可能感興趣： 2.愛 水鍋 幫烤 一燒 類型 性別 追蹤數 互動率 觀看率 合作費用預估 更多篩選 篩選條件 關於網紅 互動潛力 受眾…" at bounding box center [617, 287] width 979 height 2550
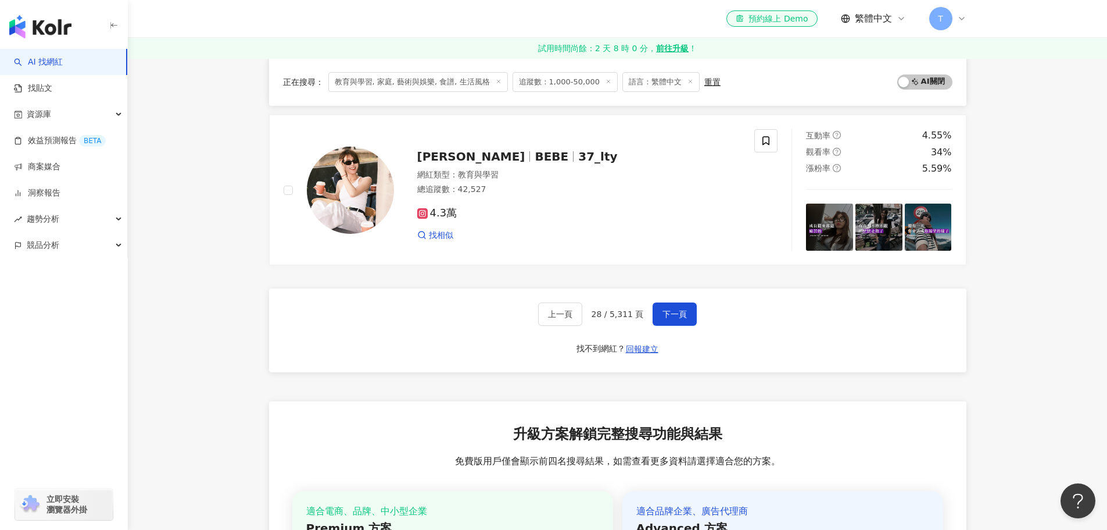
scroll to position [2034, 0]
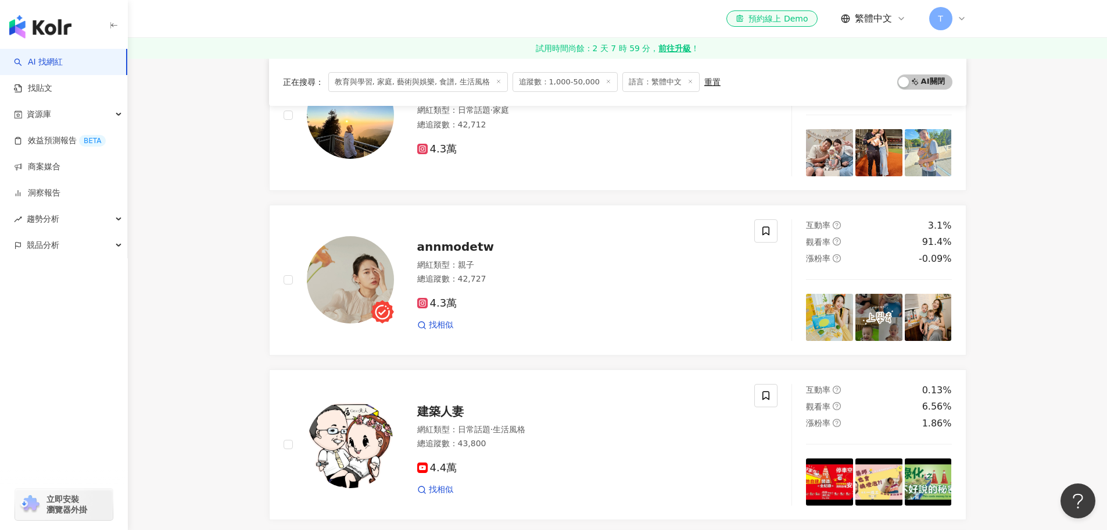
scroll to position [115, 0]
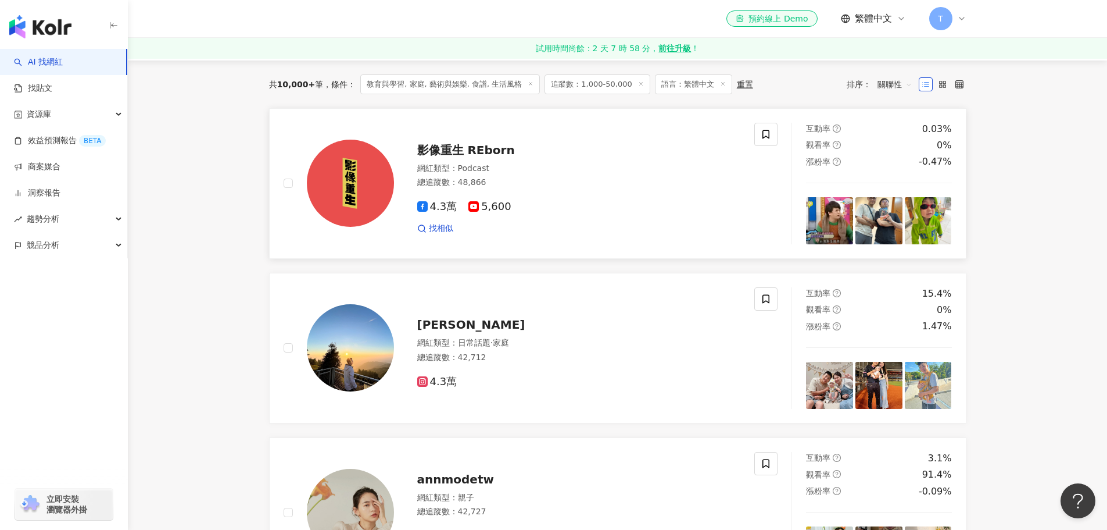
click at [578, 186] on div "總追蹤數 ： 48,866" at bounding box center [579, 183] width 324 height 12
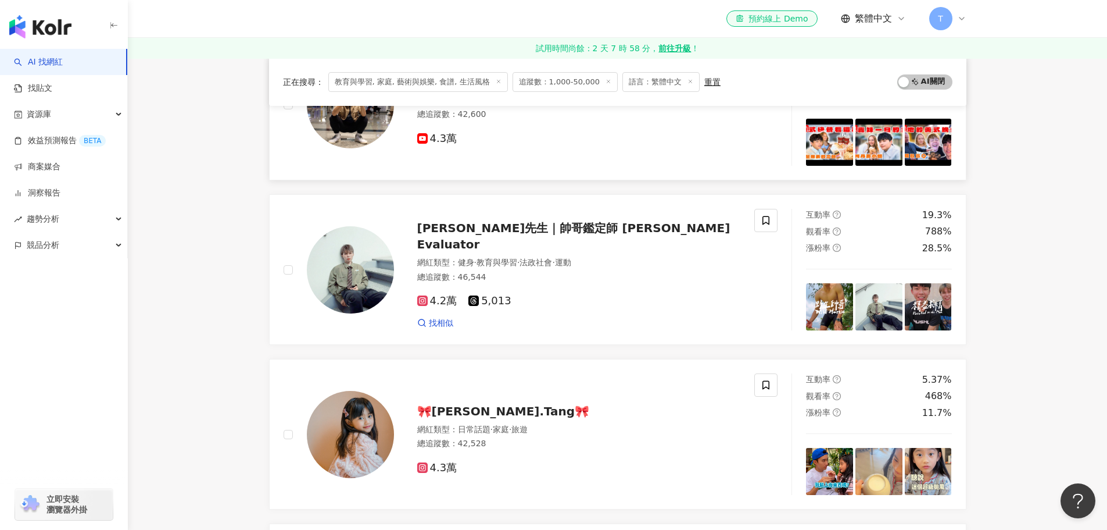
scroll to position [1800, 0]
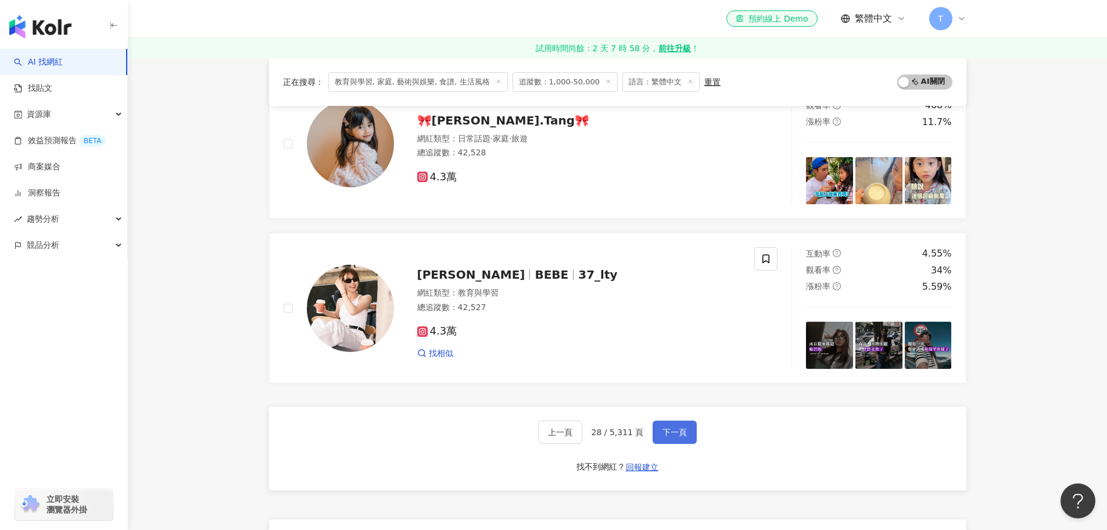
click at [689, 438] on button "下一頁" at bounding box center [675, 431] width 44 height 23
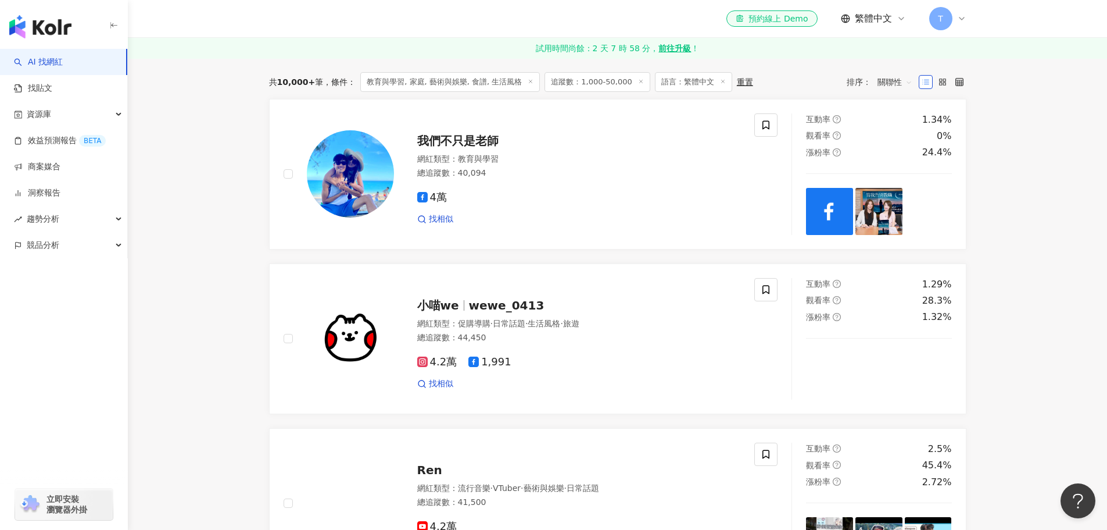
scroll to position [8, 0]
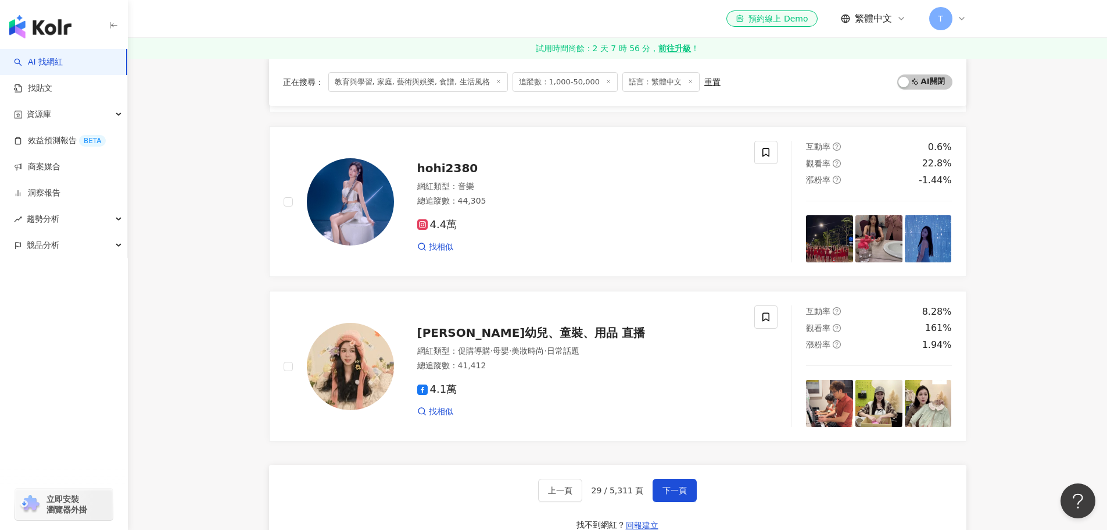
scroll to position [1694, 0]
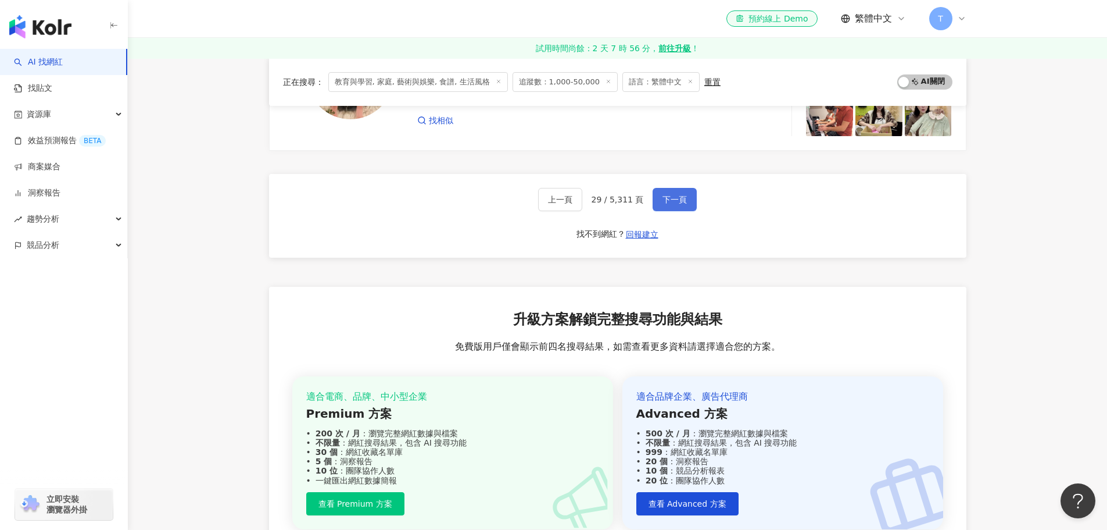
click at [666, 196] on span "下一頁" at bounding box center [675, 199] width 24 height 9
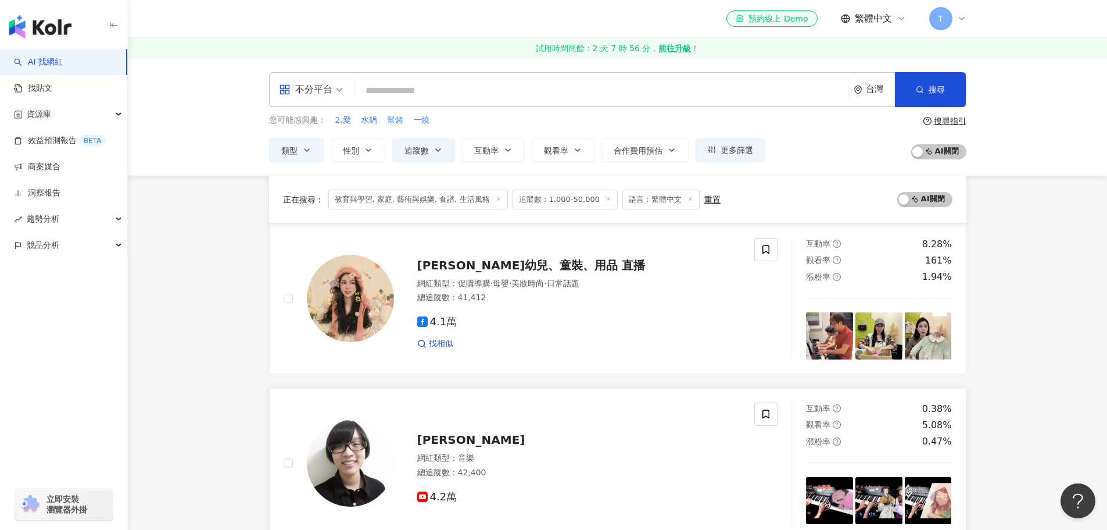
scroll to position [174, 0]
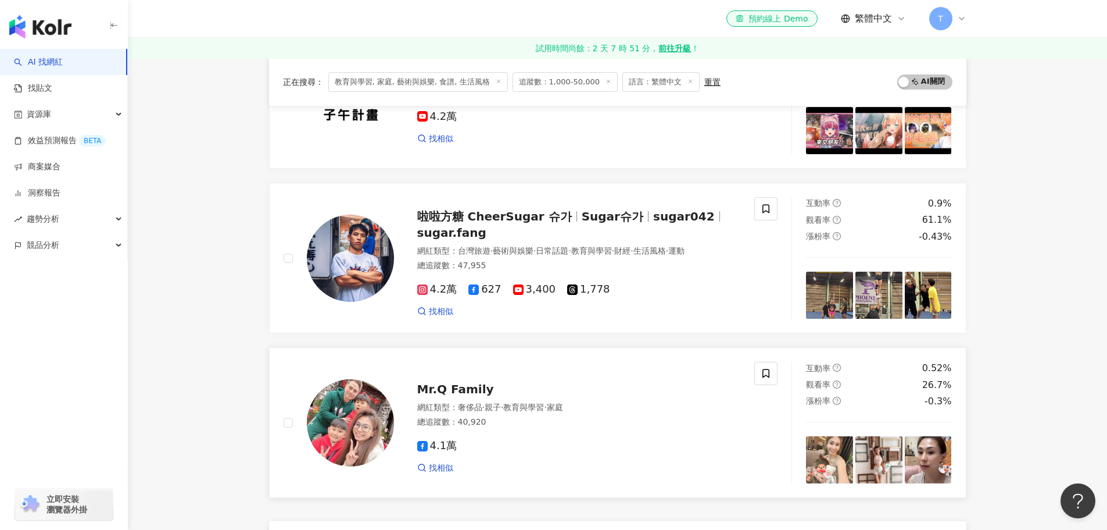
scroll to position [1744, 0]
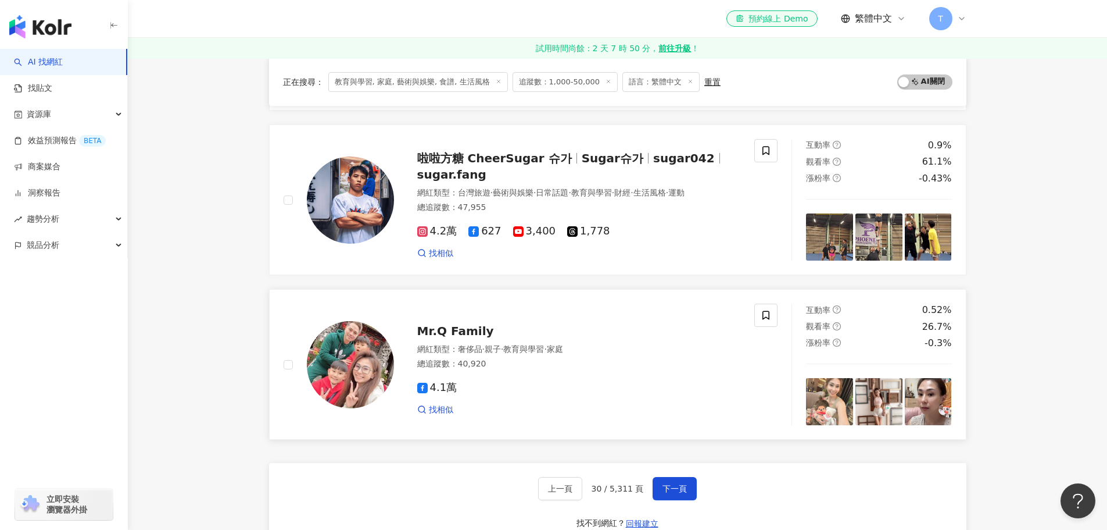
click at [338, 435] on link "Mr.Q Family 網紅類型 ： 奢侈品 · 親子 · 教育與學習 · 家庭 總追蹤數 ： 40,920 4.1萬 找相似 互動率 0.52% 觀看率 2…" at bounding box center [618, 364] width 698 height 151
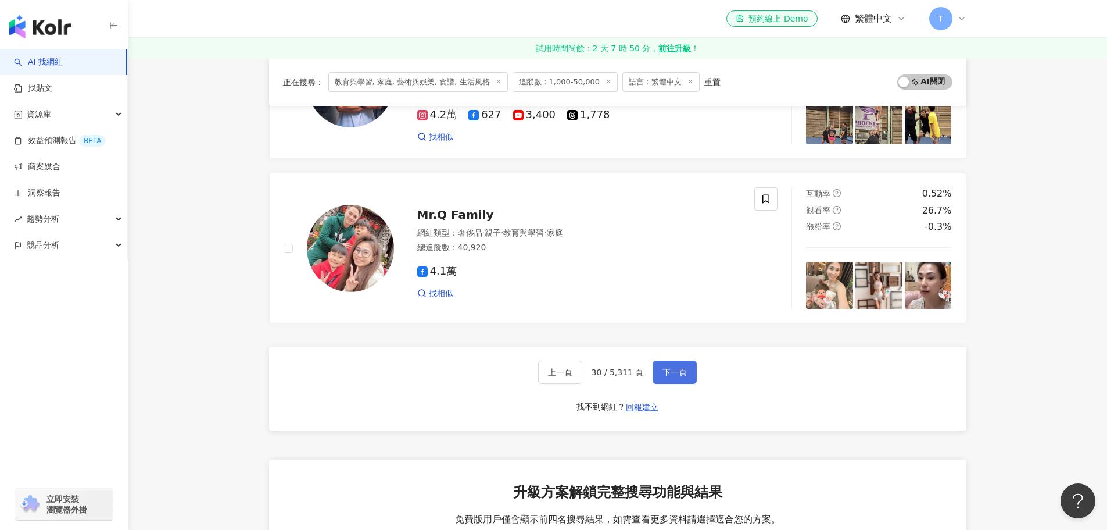
click at [675, 364] on button "下一頁" at bounding box center [675, 371] width 44 height 23
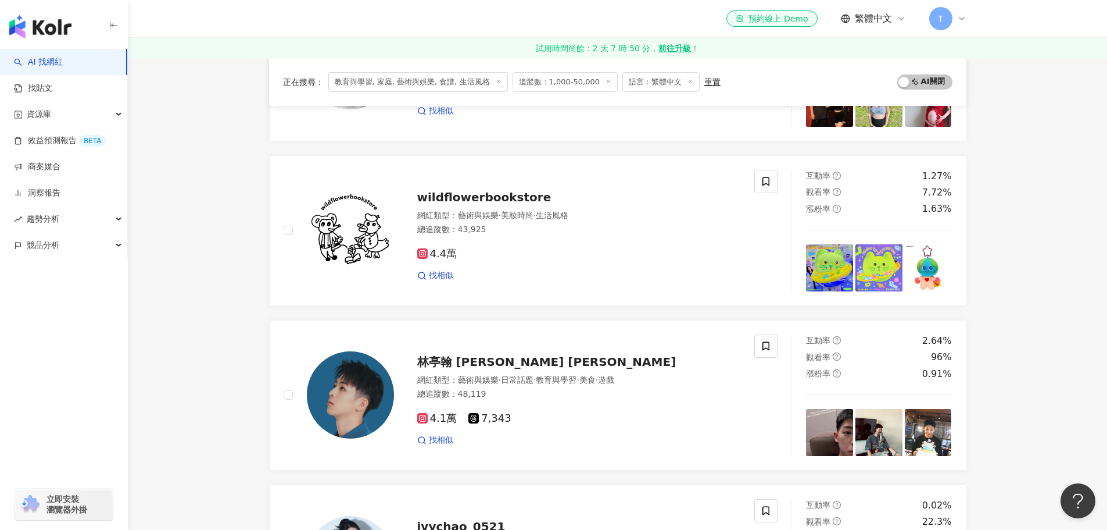
scroll to position [0, 0]
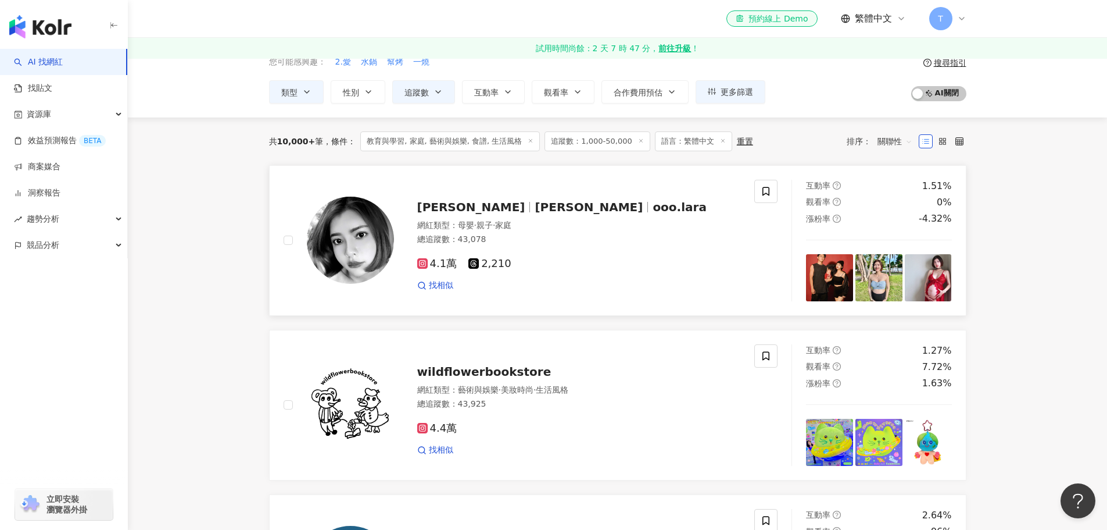
click at [525, 286] on div "找相似" at bounding box center [579, 286] width 324 height 12
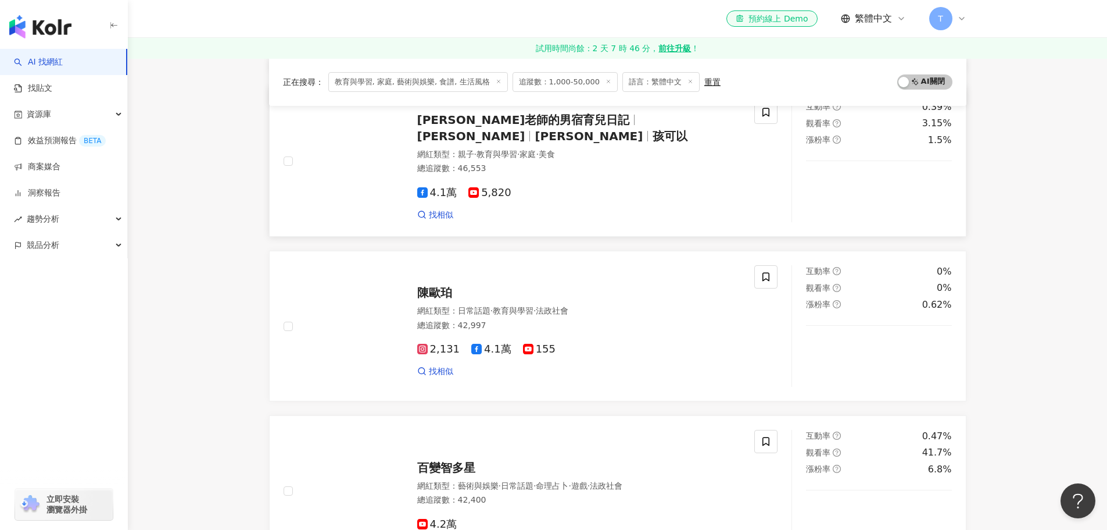
scroll to position [1628, 0]
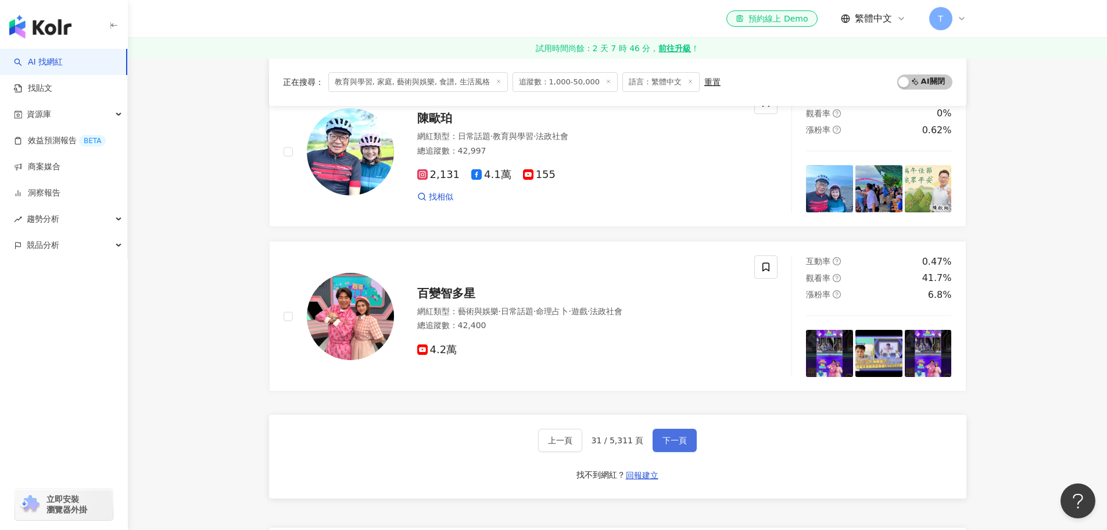
click at [675, 438] on span "下一頁" at bounding box center [675, 439] width 24 height 9
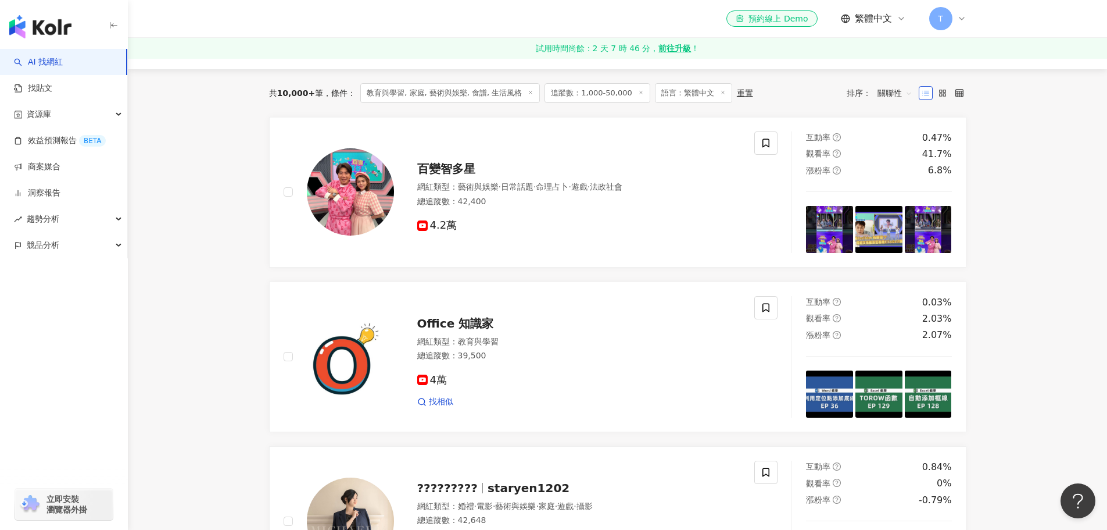
scroll to position [0, 0]
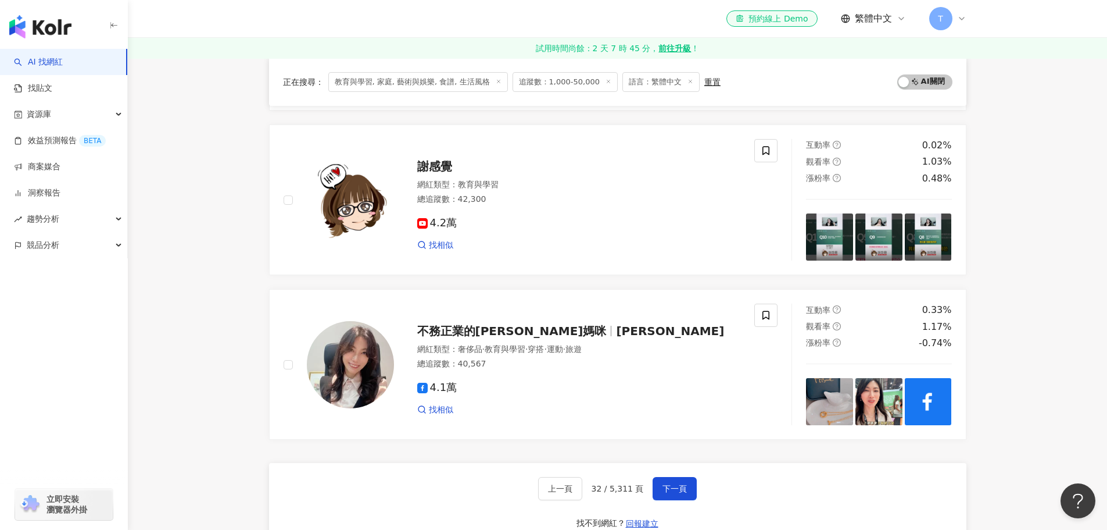
scroll to position [1860, 0]
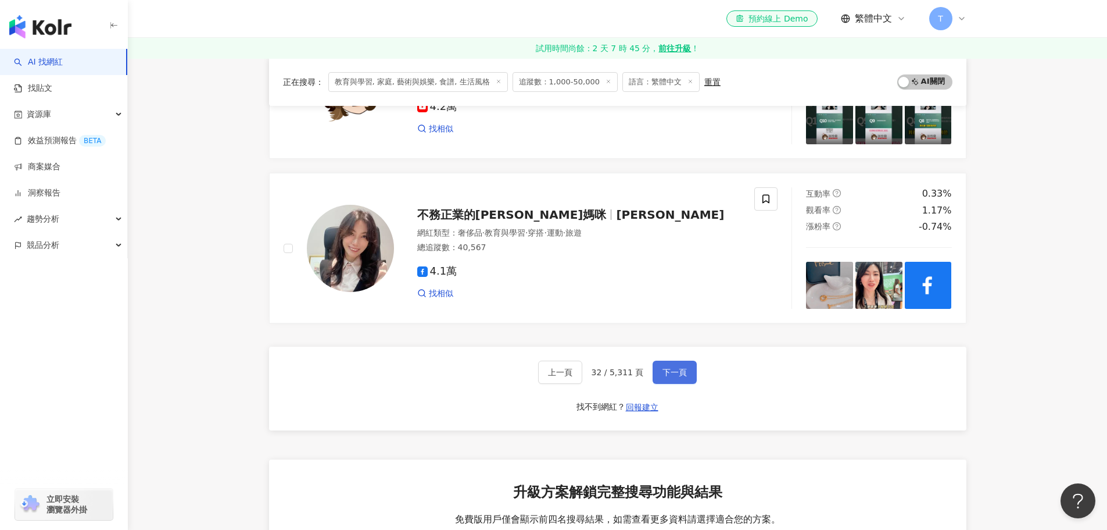
click at [667, 373] on span "下一頁" at bounding box center [675, 371] width 24 height 9
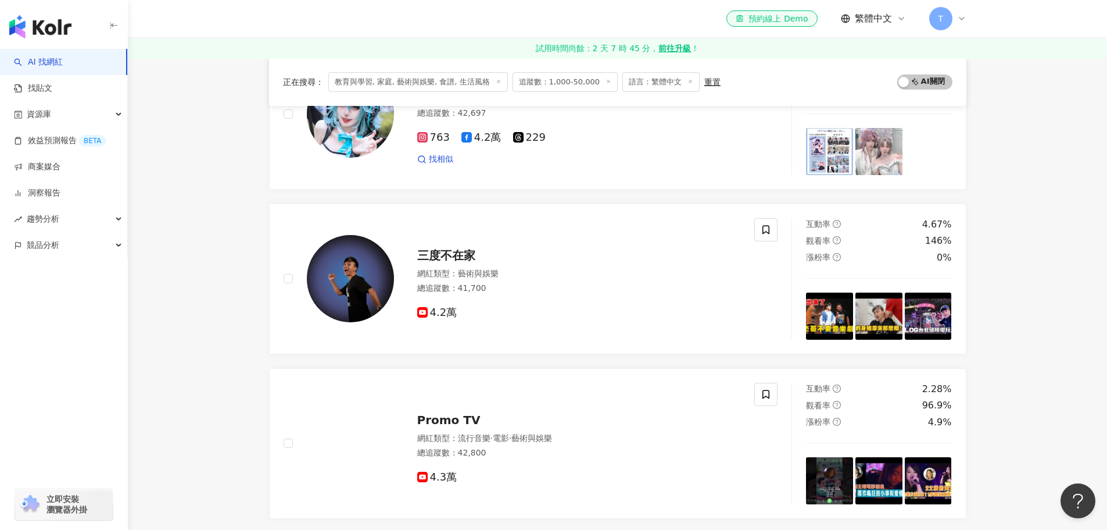
scroll to position [465, 0]
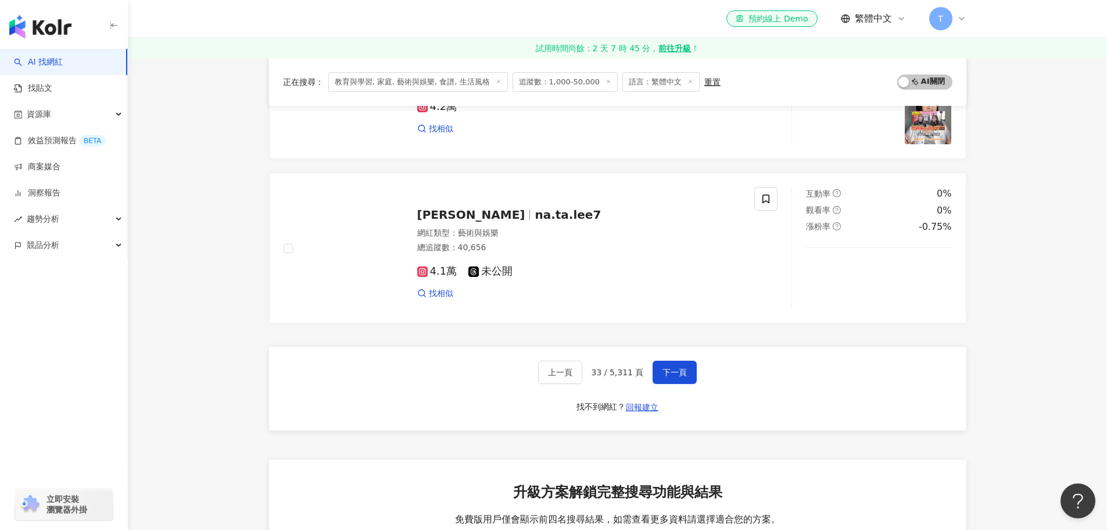
scroll to position [1628, 0]
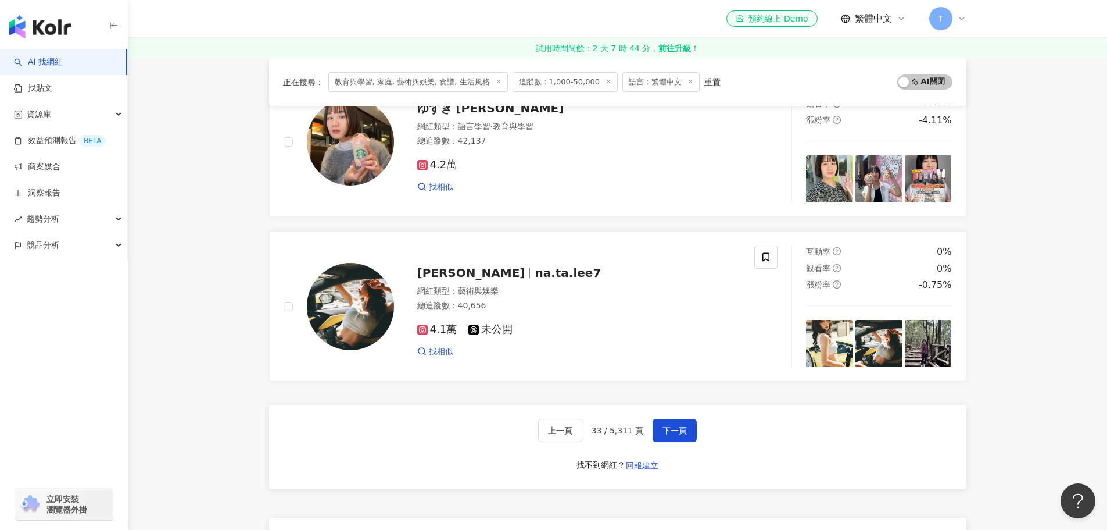
scroll to position [1976, 0]
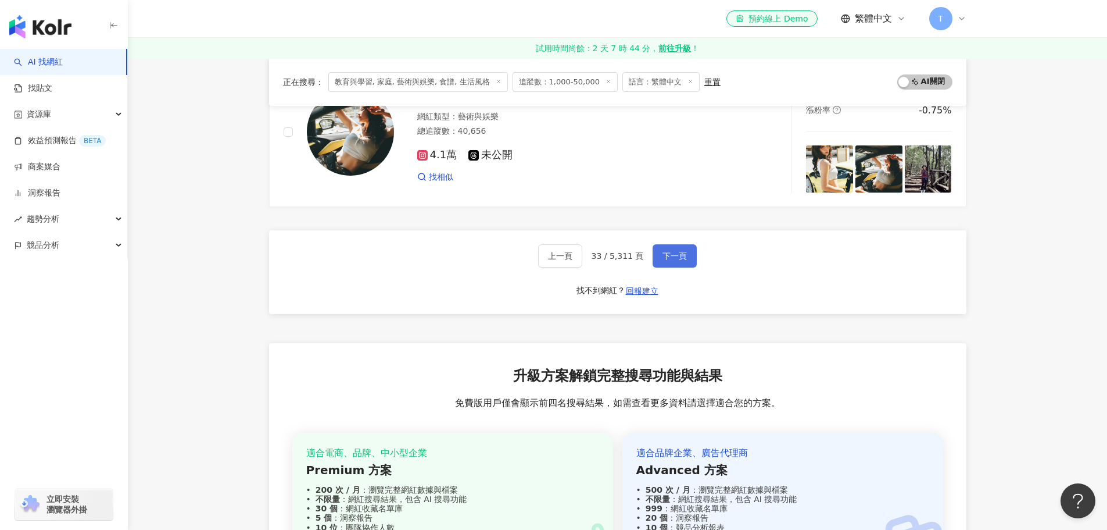
click at [667, 263] on button "下一頁" at bounding box center [675, 255] width 44 height 23
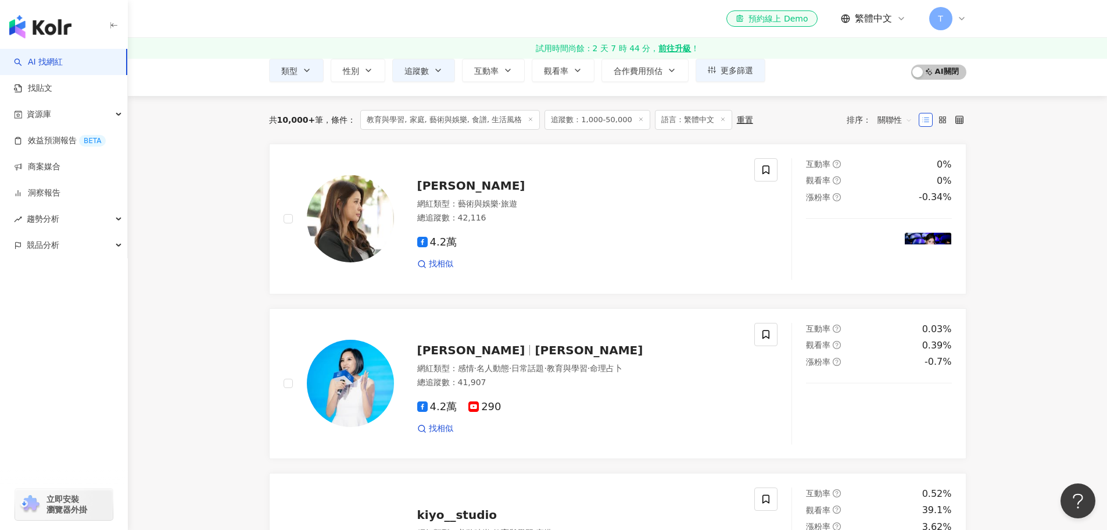
scroll to position [22, 0]
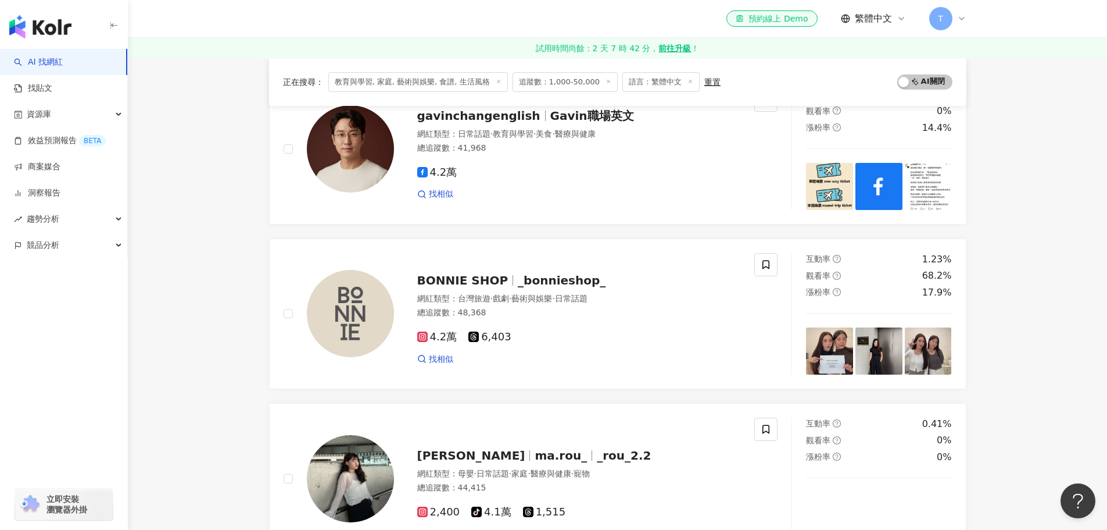
scroll to position [1475, 0]
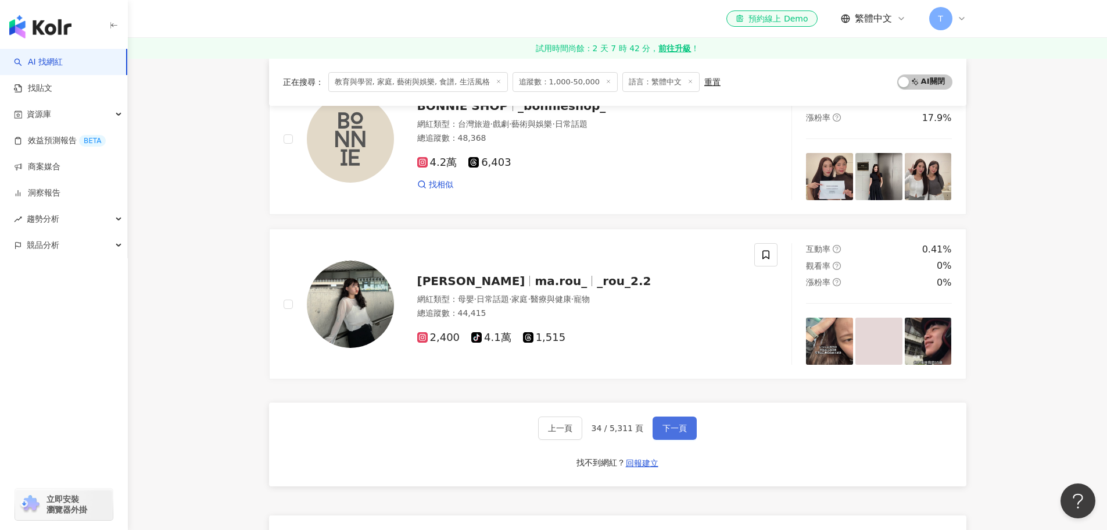
click at [663, 421] on button "下一頁" at bounding box center [675, 427] width 44 height 23
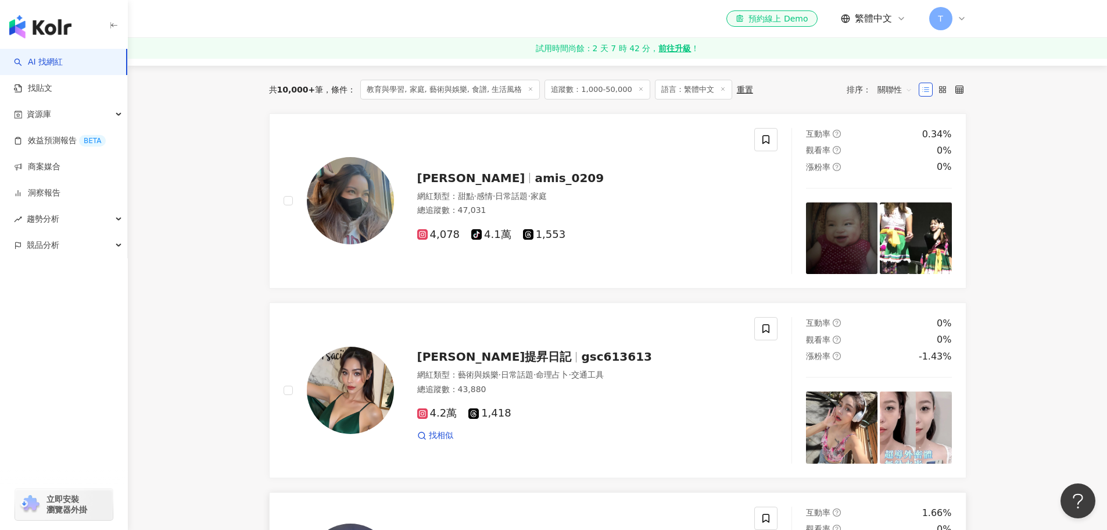
scroll to position [0, 0]
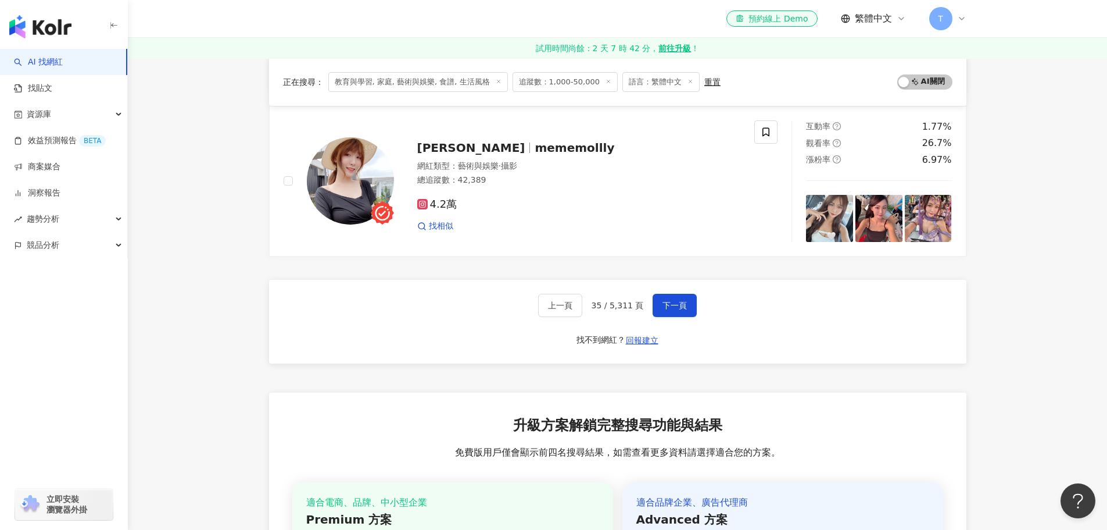
drag, startPoint x: 666, startPoint y: 301, endPoint x: 670, endPoint y: 328, distance: 27.6
click at [666, 301] on span "下一頁" at bounding box center [675, 305] width 24 height 9
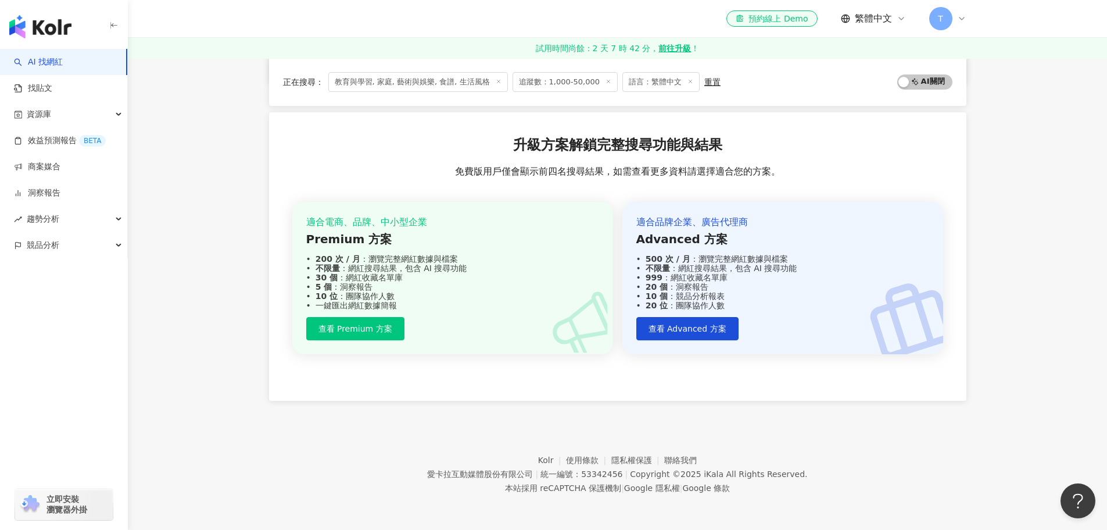
scroll to position [657, 0]
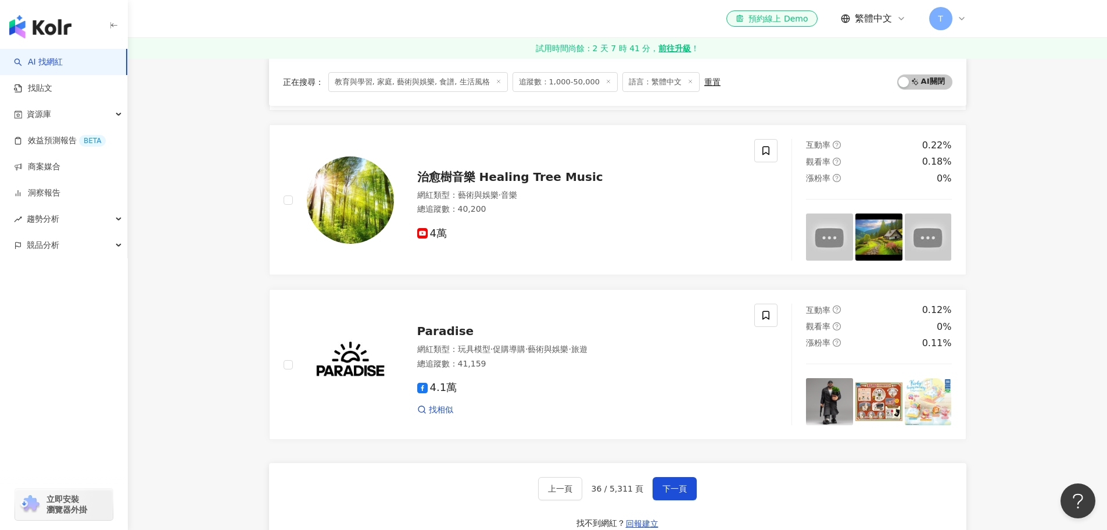
scroll to position [1918, 0]
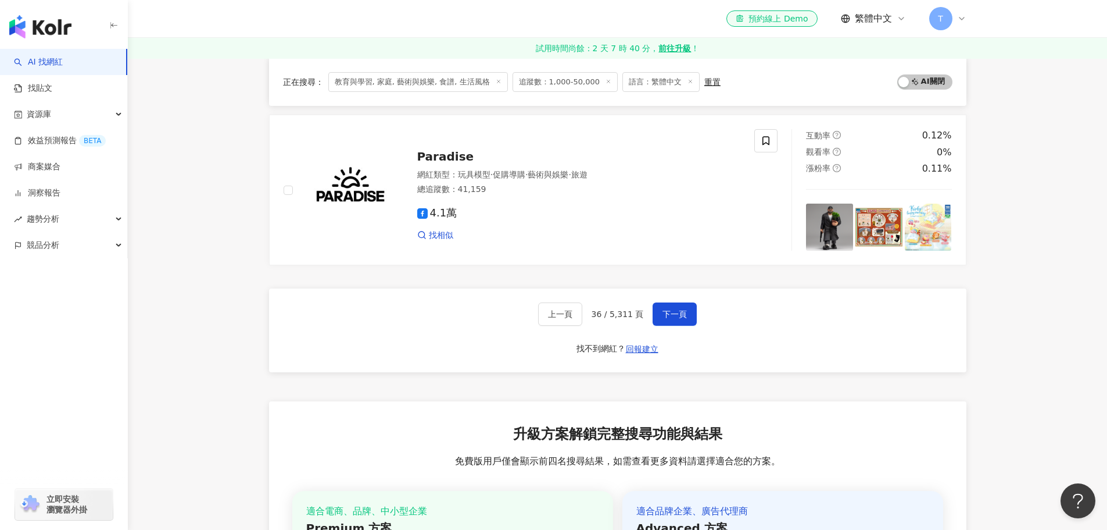
drag, startPoint x: 370, startPoint y: 392, endPoint x: 435, endPoint y: 396, distance: 64.6
click at [1004, 13] on header "el-icon-cs 預約線上 Demo 繁體中文 T" at bounding box center [617, 19] width 979 height 38
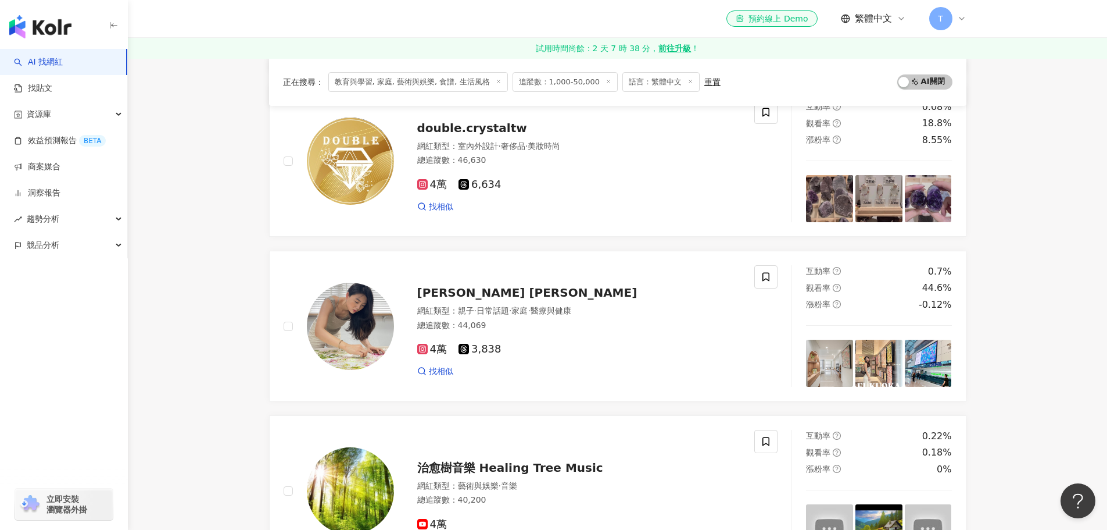
scroll to position [1279, 0]
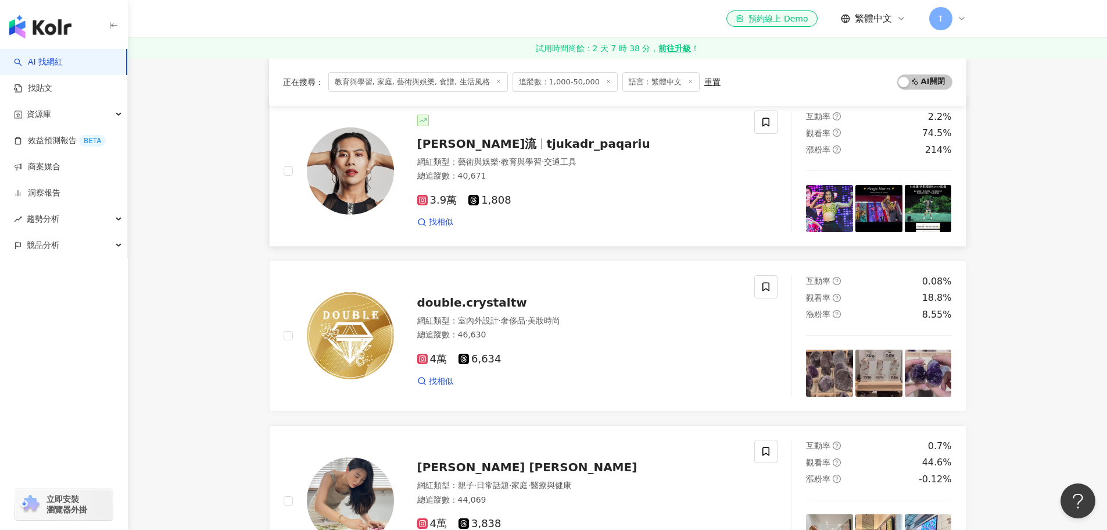
click at [673, 240] on link "裘卡爾·巴卡流 tjukadr_paqariu 網紅類型 ： 藝術與娛樂 · 教育與學習 · 交通工具 總追蹤數 ： 40,671 3.9萬 1,808 找相…" at bounding box center [618, 171] width 698 height 151
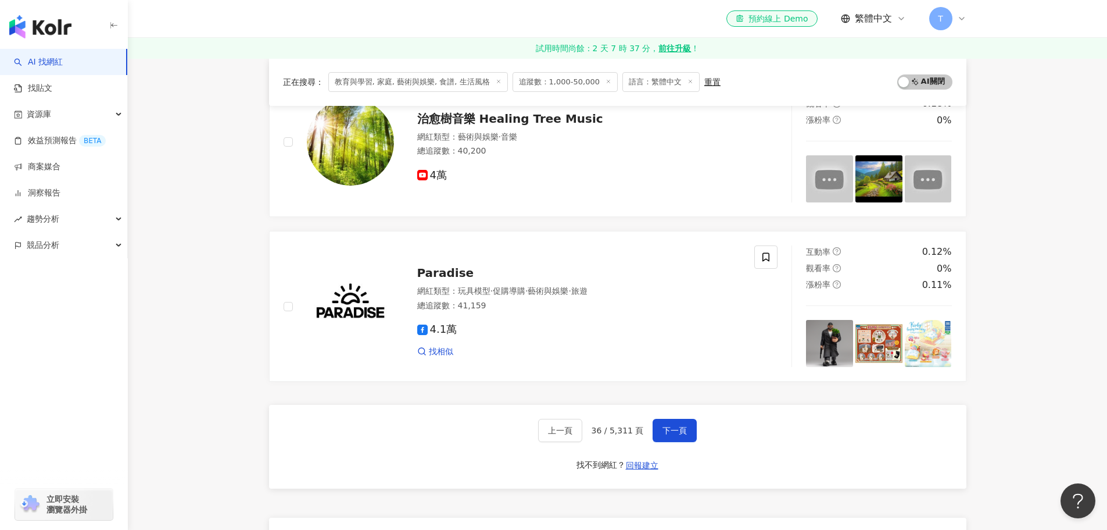
scroll to position [2034, 0]
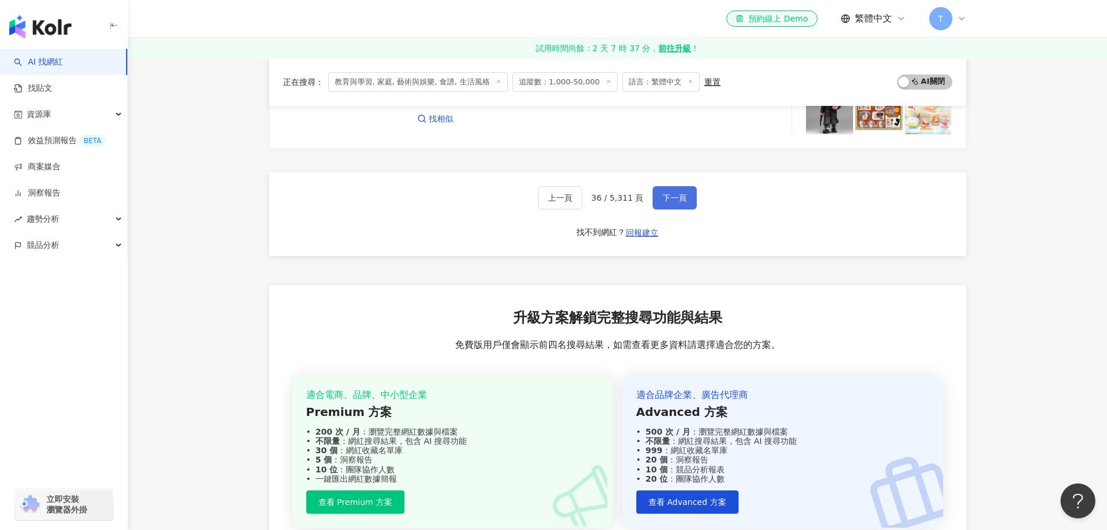
click at [666, 208] on button "下一頁" at bounding box center [675, 197] width 44 height 23
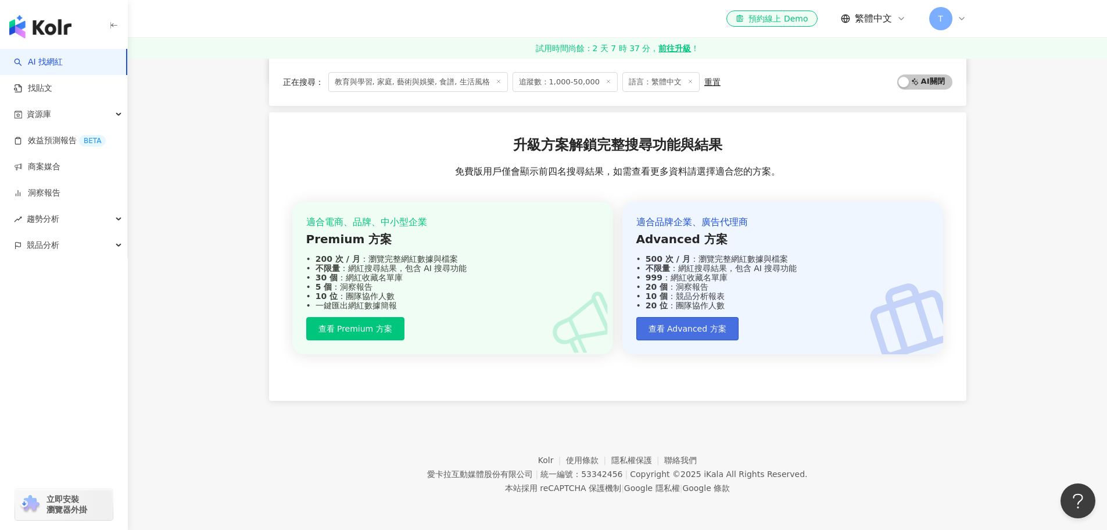
scroll to position [765, 0]
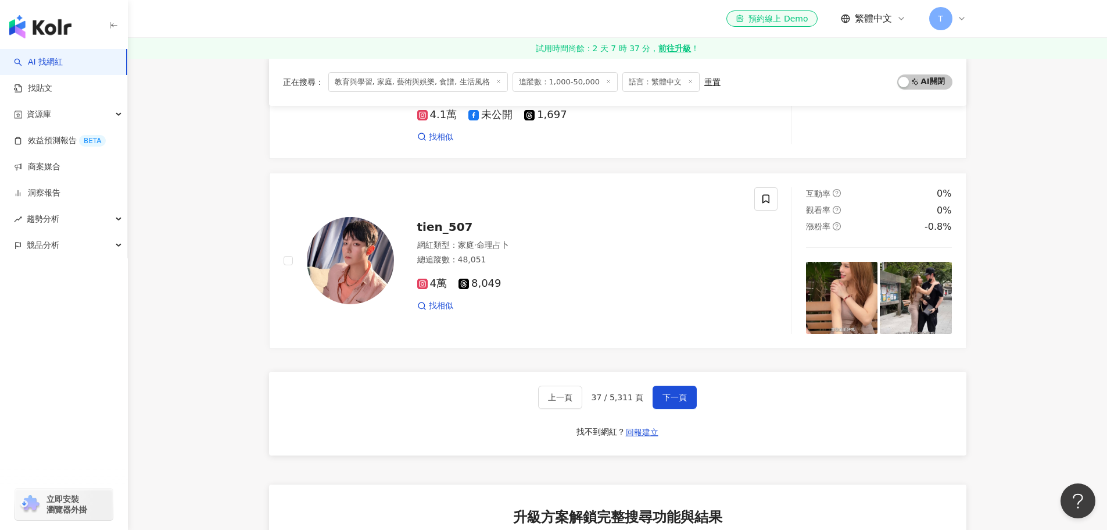
scroll to position [2034, 0]
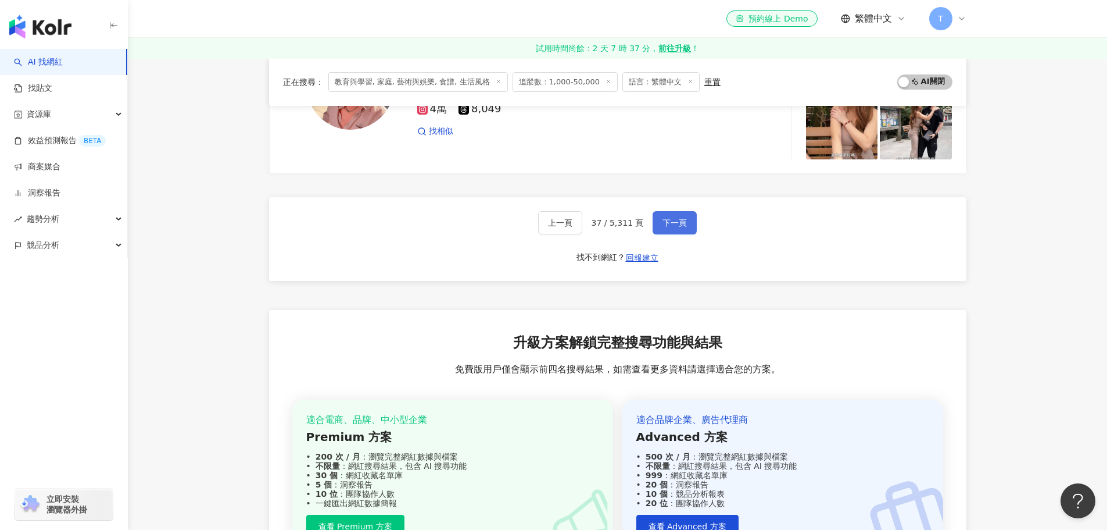
click at [677, 225] on span "下一頁" at bounding box center [675, 222] width 24 height 9
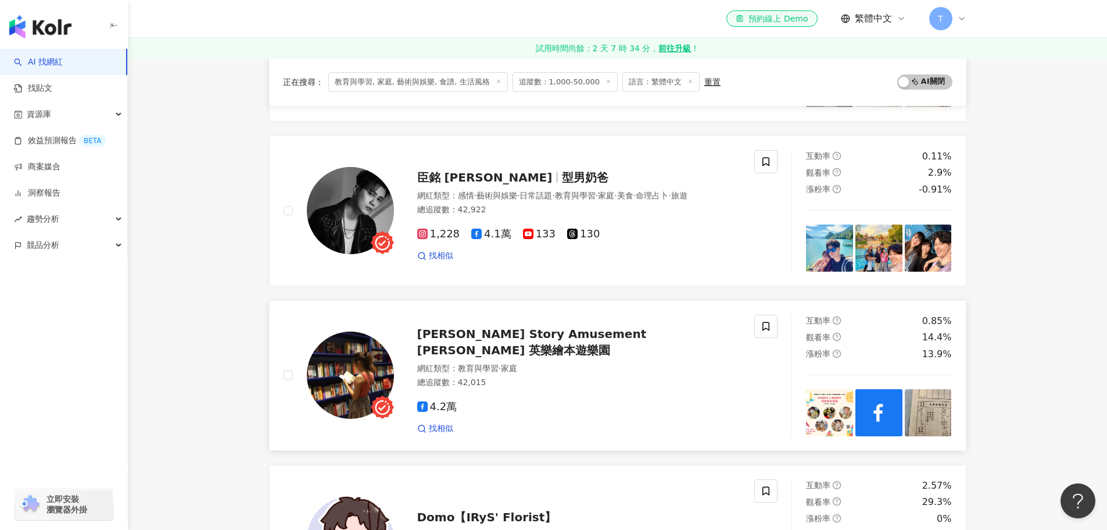
scroll to position [639, 0]
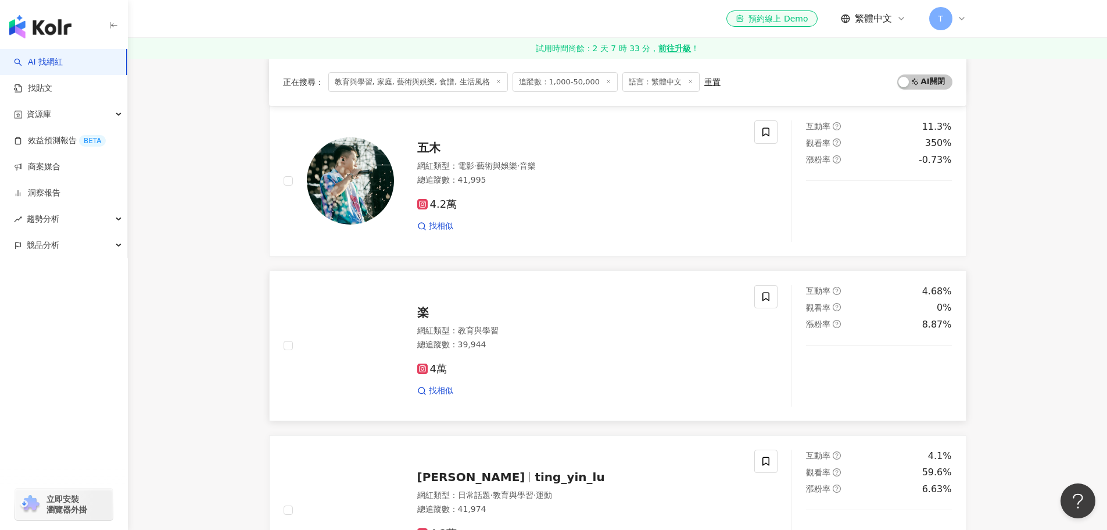
scroll to position [930, 0]
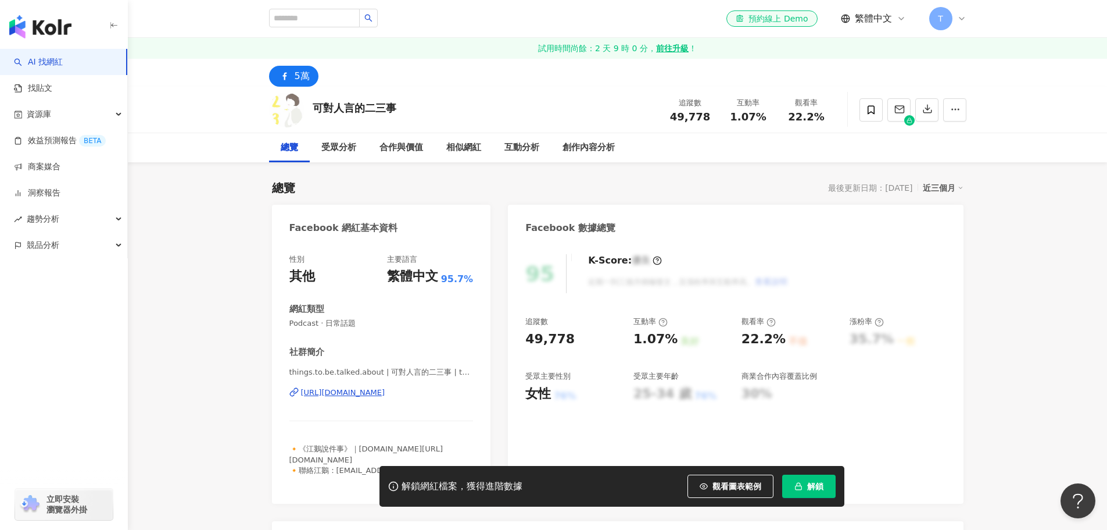
click at [385, 394] on div "https://www.facebook.com/144102688959640" at bounding box center [343, 392] width 84 height 10
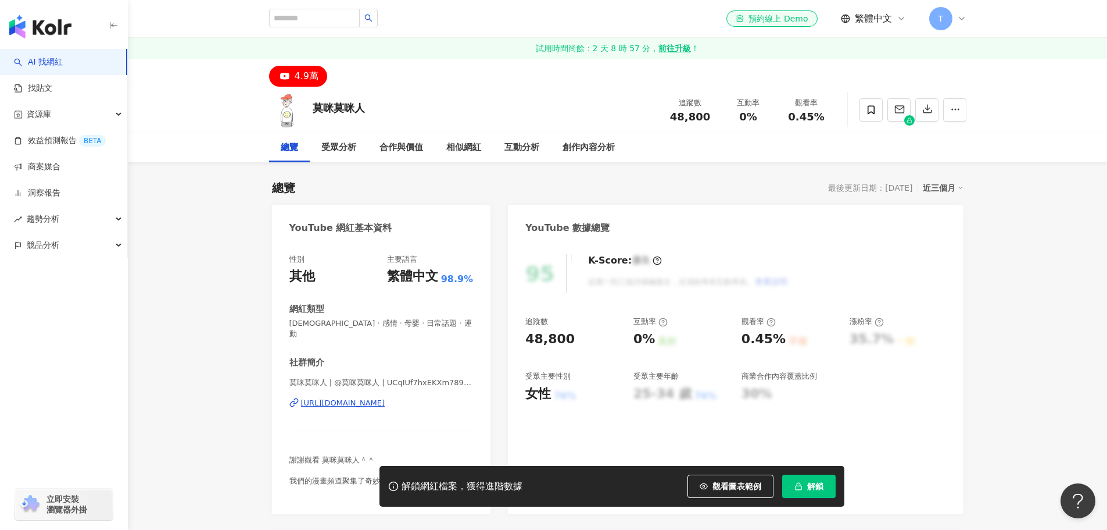
click at [353, 398] on div "https://www.youtube.com/channel/UCqIUf7hxEKXm789p2H9bg1Q" at bounding box center [343, 403] width 84 height 10
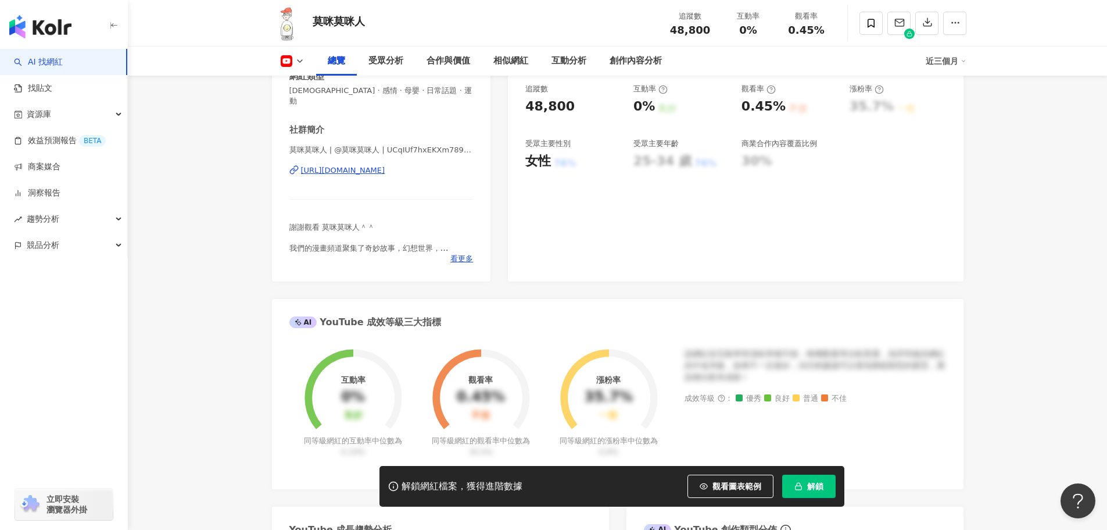
scroll to position [349, 0]
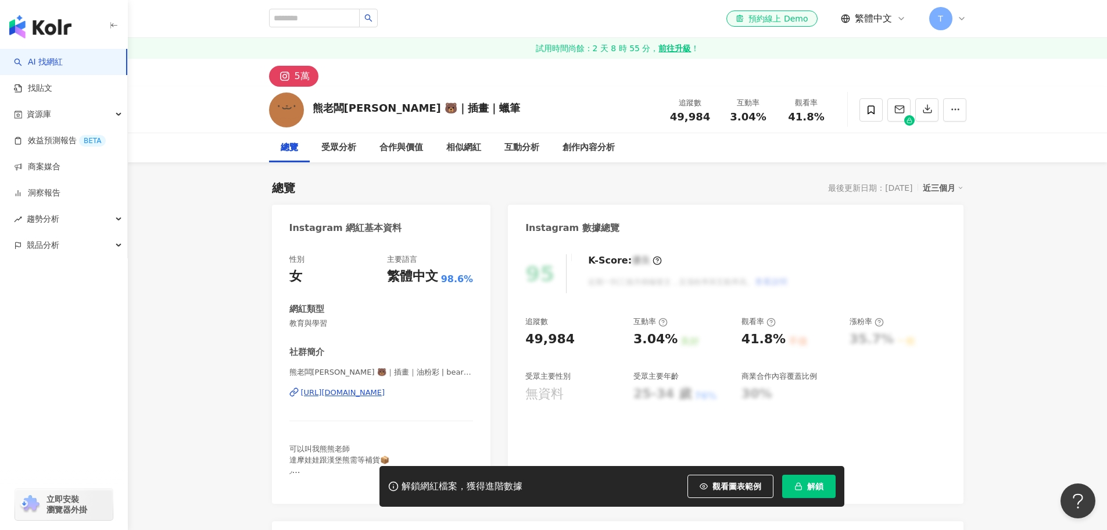
scroll to position [116, 0]
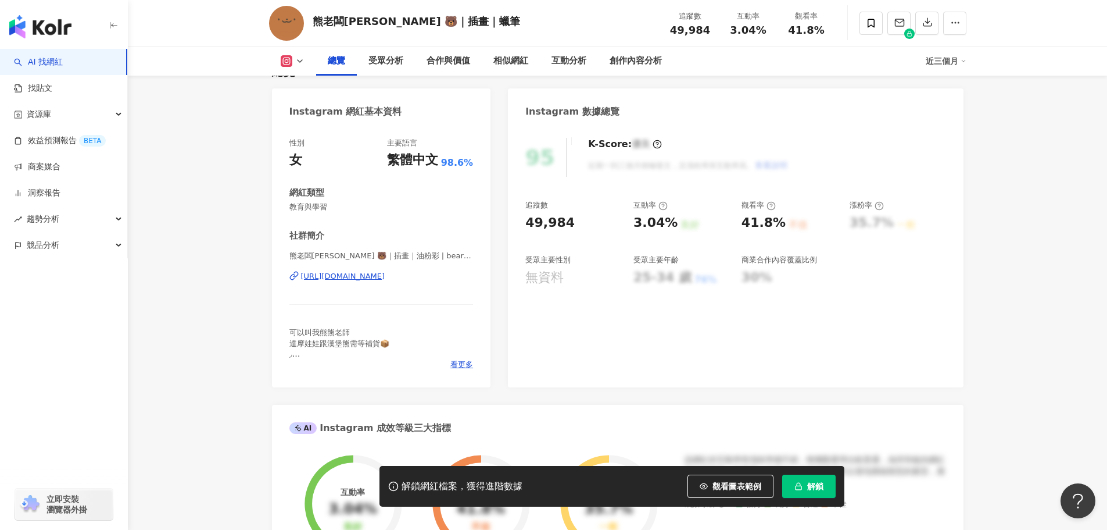
click at [385, 271] on div "https://www.instagram.com/bearboss__/" at bounding box center [343, 276] width 84 height 10
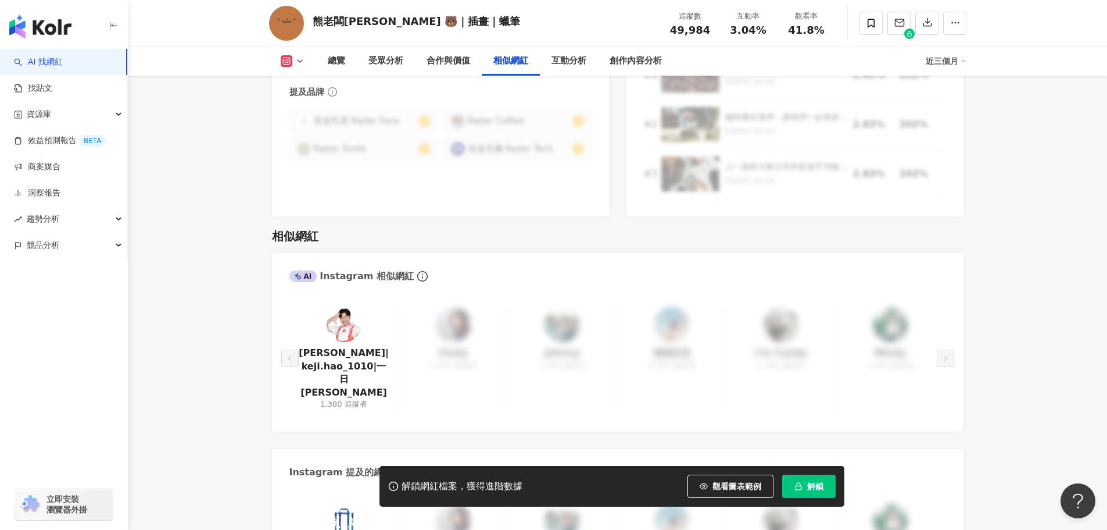
scroll to position [2093, 0]
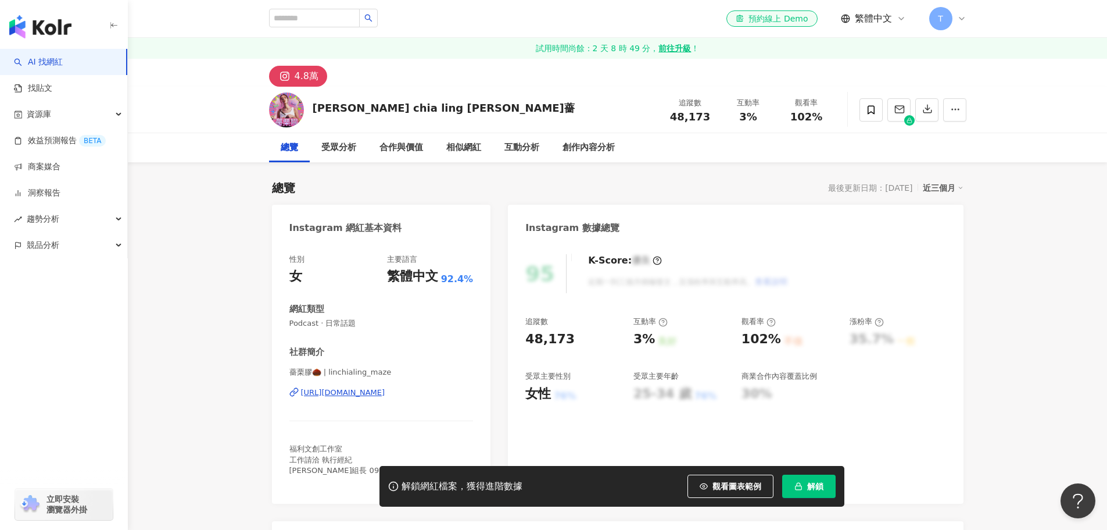
click at [385, 388] on div "https://www.instagram.com/linchialing_maze/" at bounding box center [343, 392] width 84 height 10
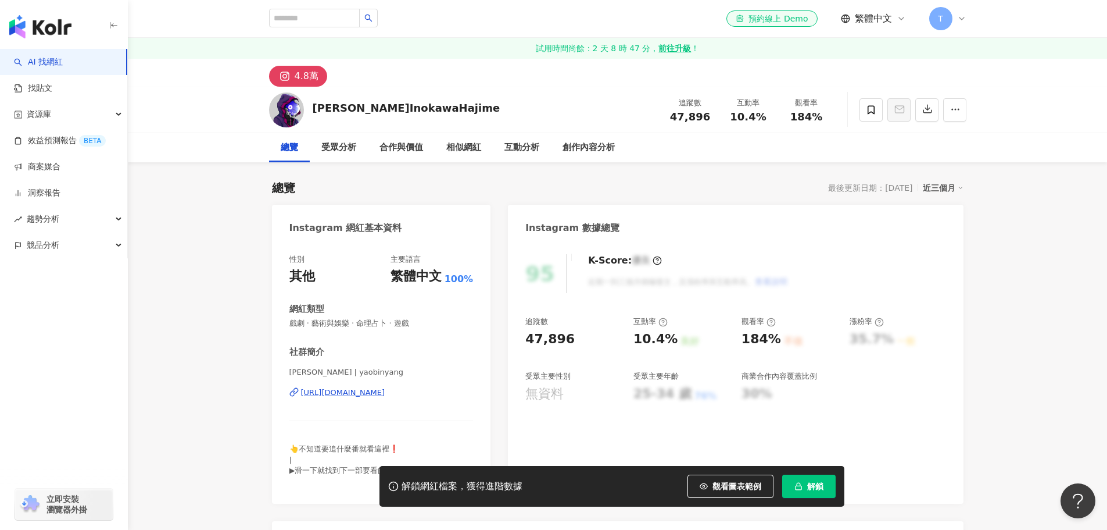
scroll to position [116, 0]
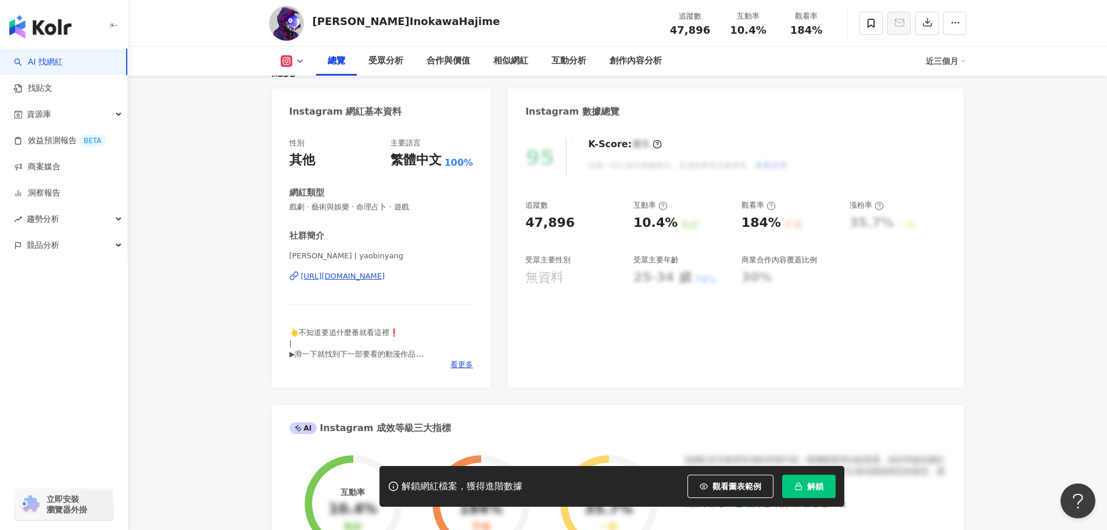
click at [377, 271] on div "[URL][DOMAIN_NAME]" at bounding box center [343, 276] width 84 height 10
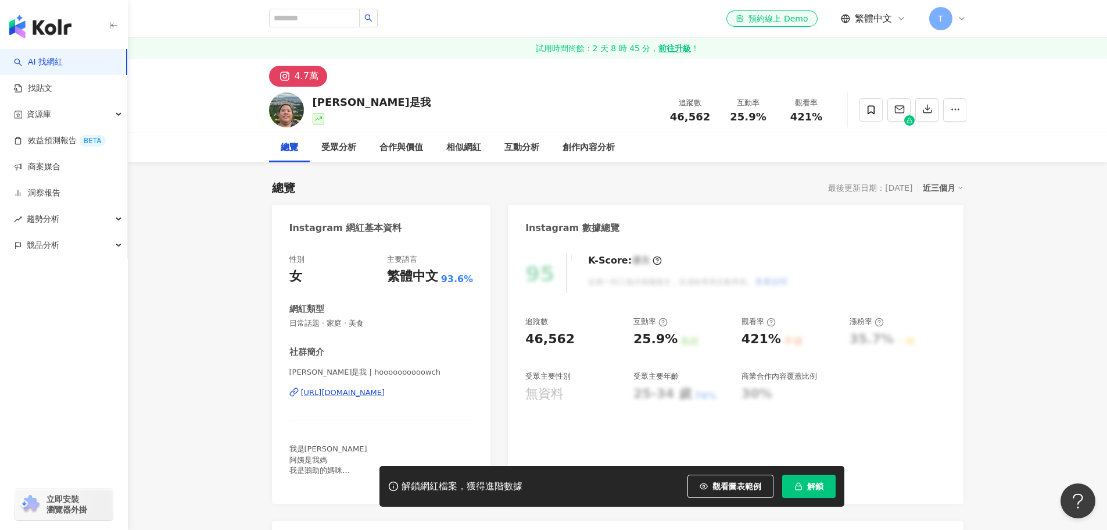
click at [385, 395] on div "[URL][DOMAIN_NAME]" at bounding box center [343, 392] width 84 height 10
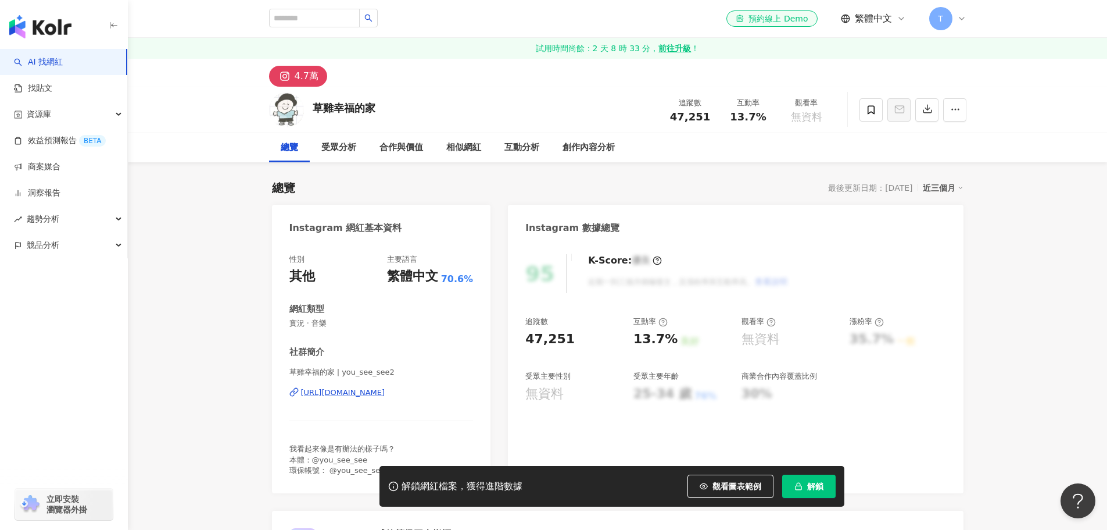
click at [383, 398] on div "[URL][DOMAIN_NAME]" at bounding box center [343, 392] width 84 height 10
click at [334, 147] on div "受眾分析" at bounding box center [338, 148] width 35 height 14
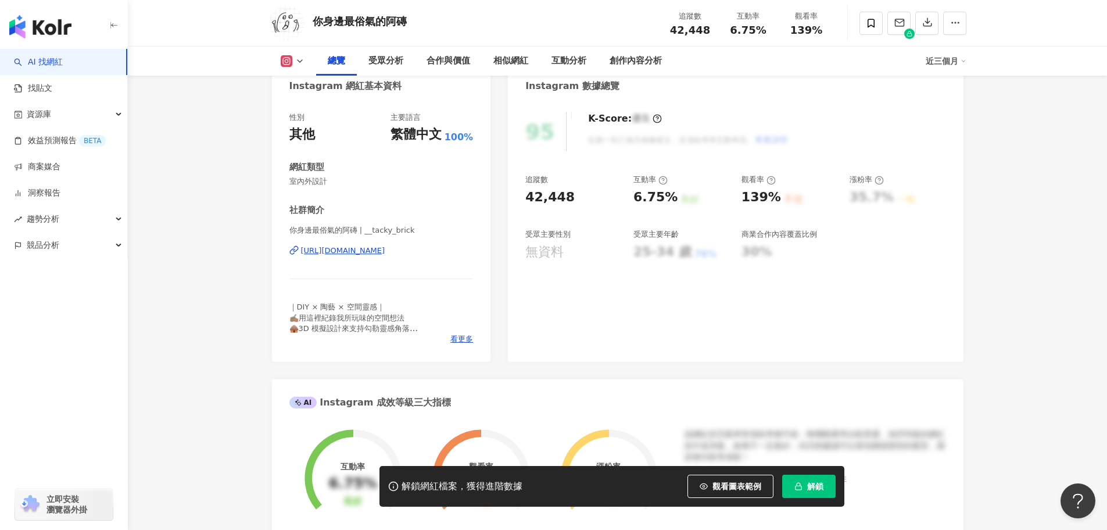
scroll to position [26, 0]
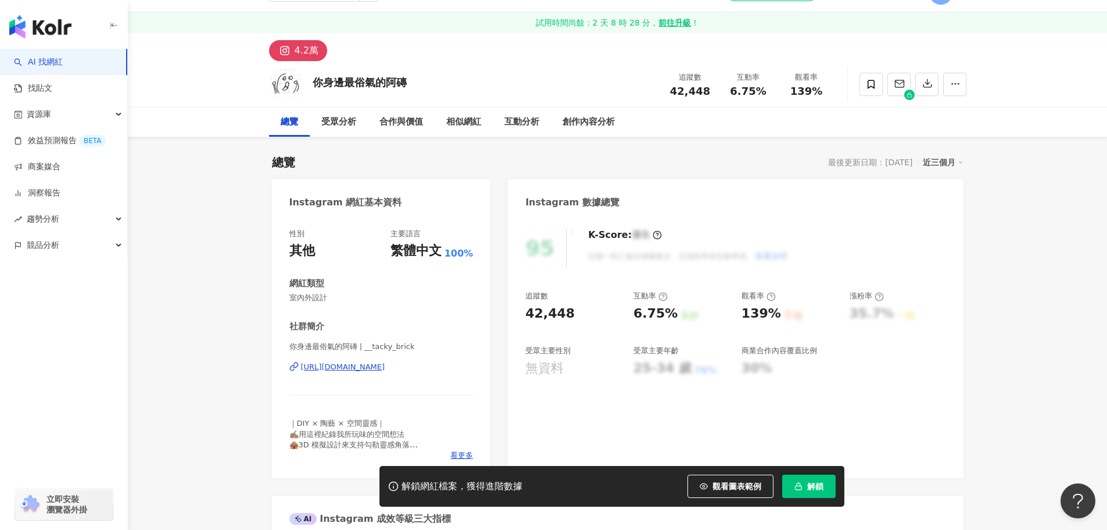
click at [385, 371] on div "https://www.instagram.com/__tacky_brick/" at bounding box center [343, 367] width 84 height 10
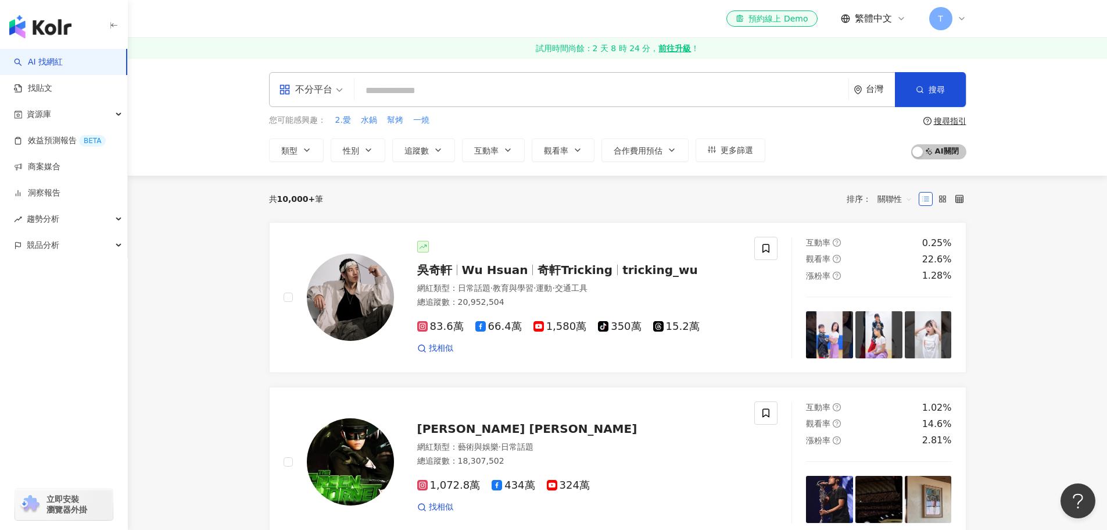
click at [959, 12] on div "T" at bounding box center [947, 18] width 37 height 23
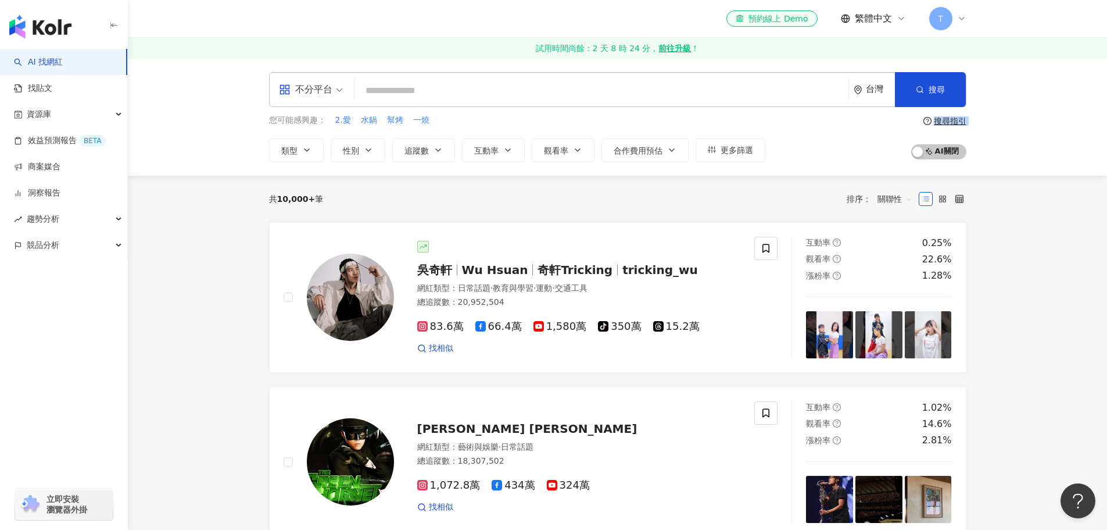
click at [115, 113] on div "資源庫" at bounding box center [63, 114] width 127 height 26
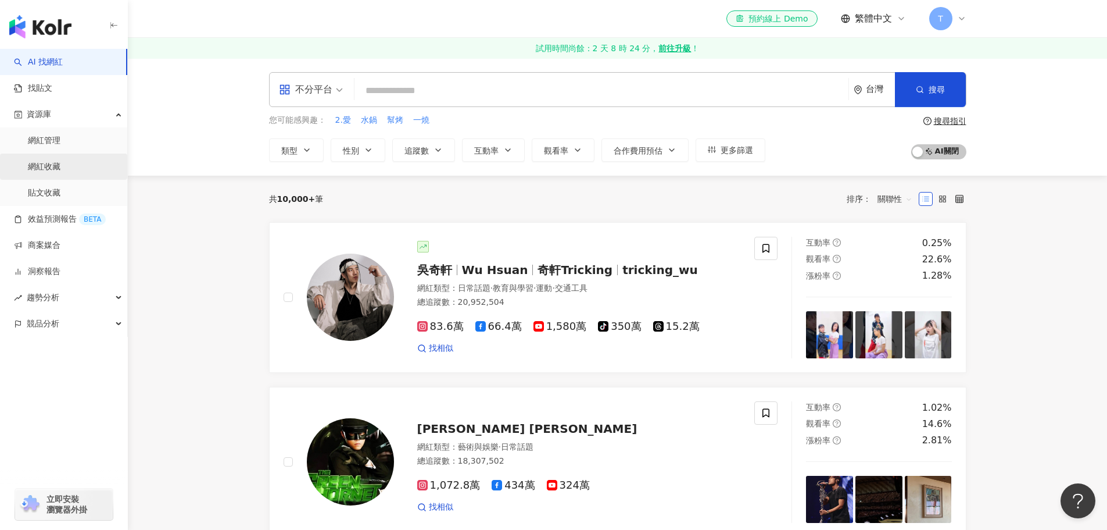
click at [60, 166] on link "網紅收藏" at bounding box center [44, 167] width 33 height 12
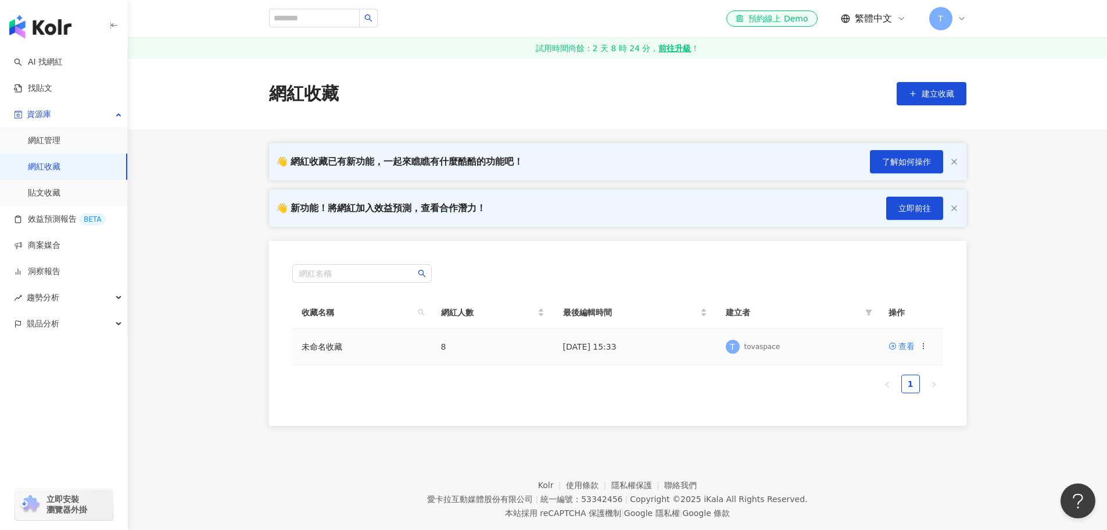
click at [413, 349] on td "未命名收藏" at bounding box center [362, 346] width 140 height 37
click at [519, 356] on td "8" at bounding box center [493, 346] width 122 height 37
click at [770, 347] on div "tovaspace" at bounding box center [763, 347] width 36 height 10
click at [914, 349] on div "查看" at bounding box center [907, 345] width 16 height 13
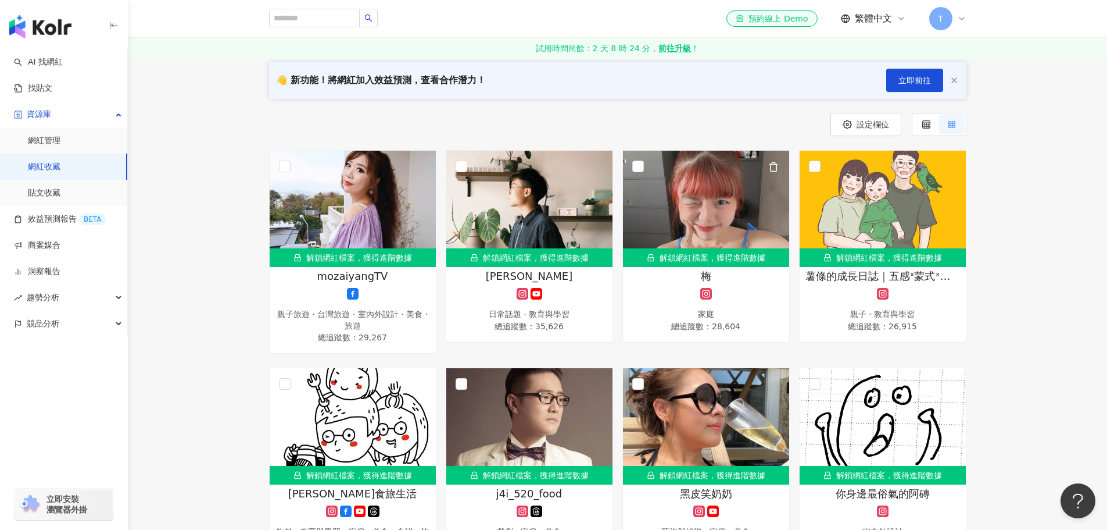
scroll to position [174, 0]
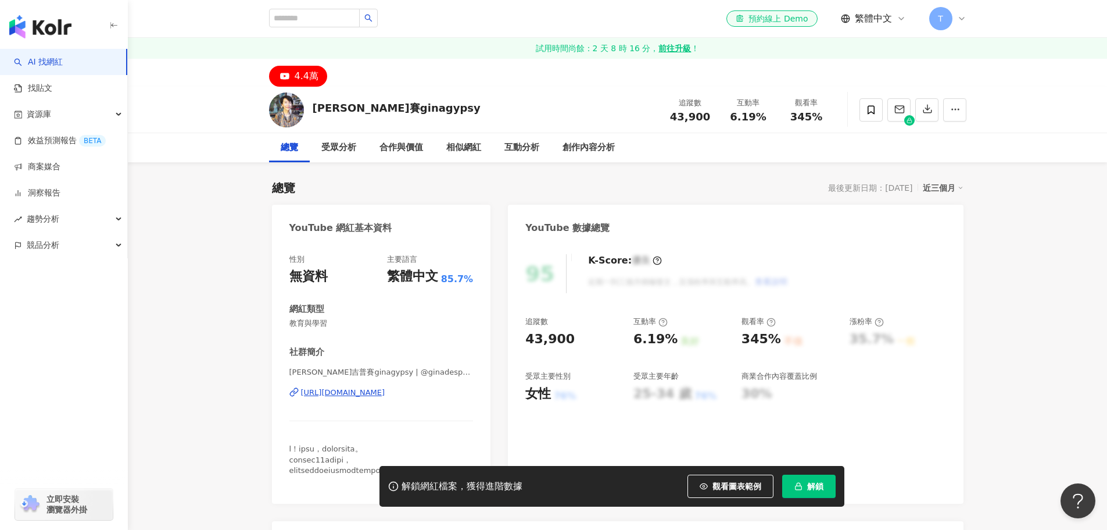
click at [385, 396] on div "https://www.youtube.com/channel/UCCgwXXMgRkr1OINfxr-TVqw" at bounding box center [343, 392] width 84 height 10
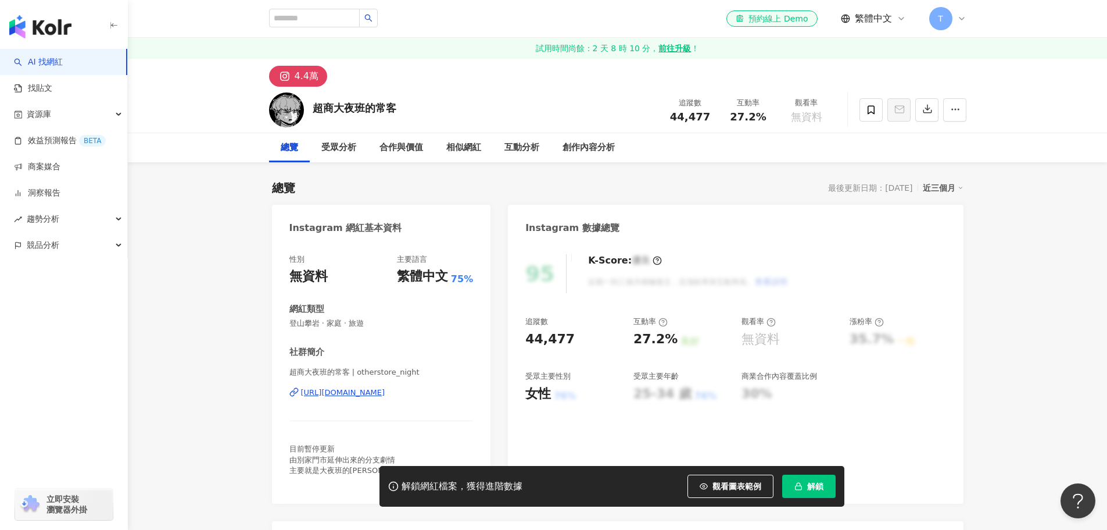
click at [385, 389] on div "https://www.instagram.com/otherstore_night/" at bounding box center [343, 392] width 84 height 10
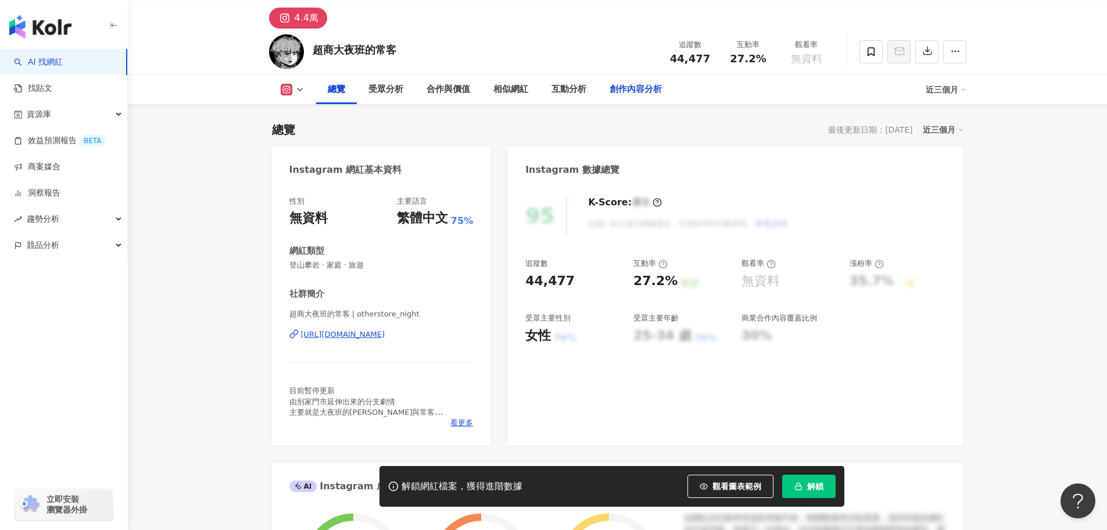
scroll to position [174, 0]
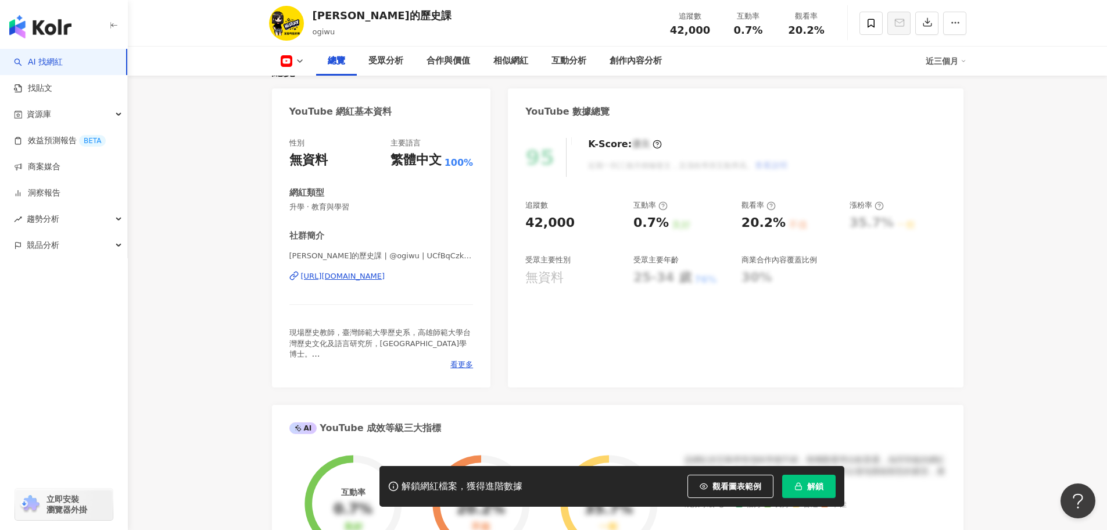
click at [385, 277] on div "[URL][DOMAIN_NAME]" at bounding box center [343, 276] width 84 height 10
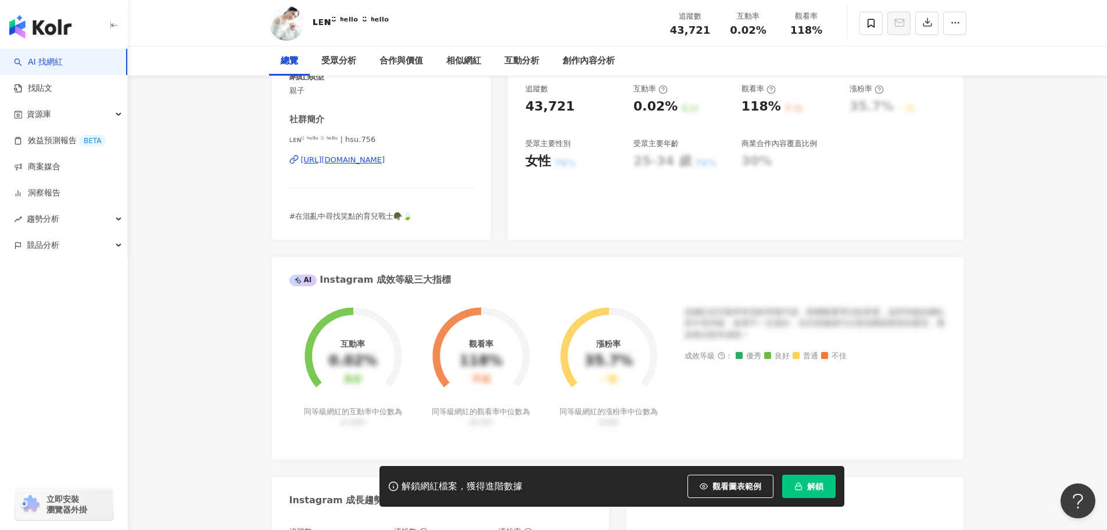
scroll to position [58, 0]
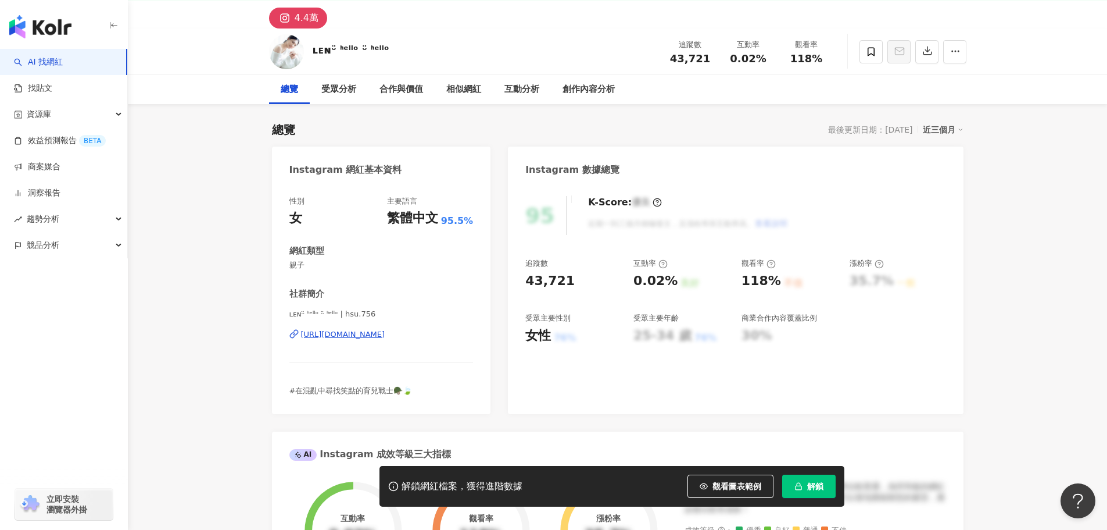
click at [385, 336] on div "https://www.instagram.com/hsu.756/" at bounding box center [343, 334] width 84 height 10
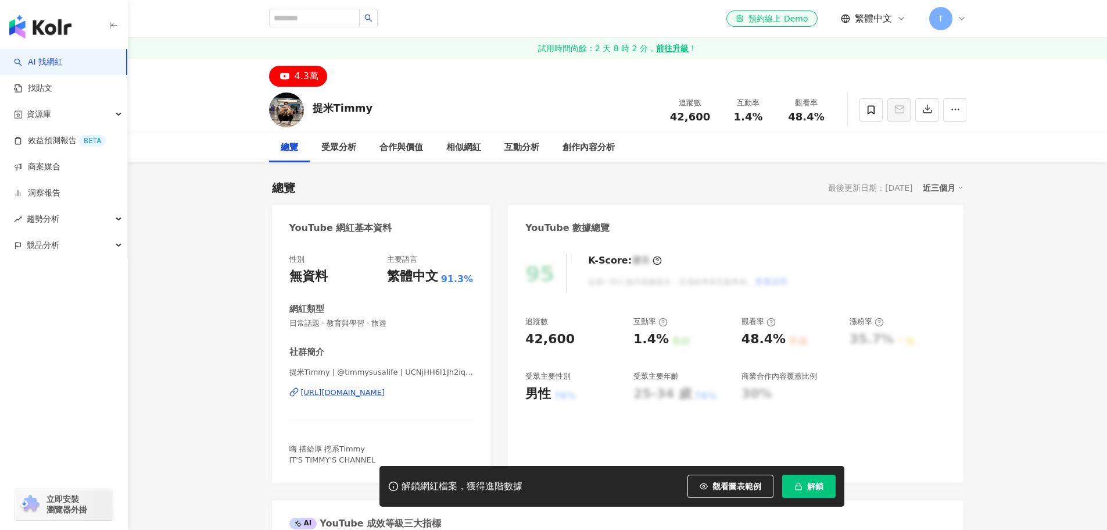
click at [385, 394] on div "[URL][DOMAIN_NAME]" at bounding box center [343, 392] width 84 height 10
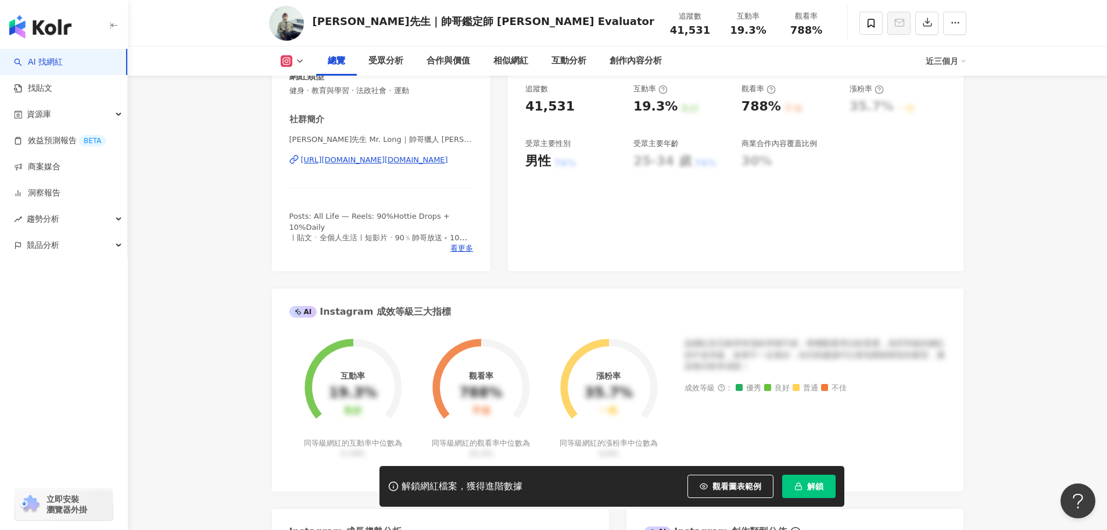
scroll to position [58, 0]
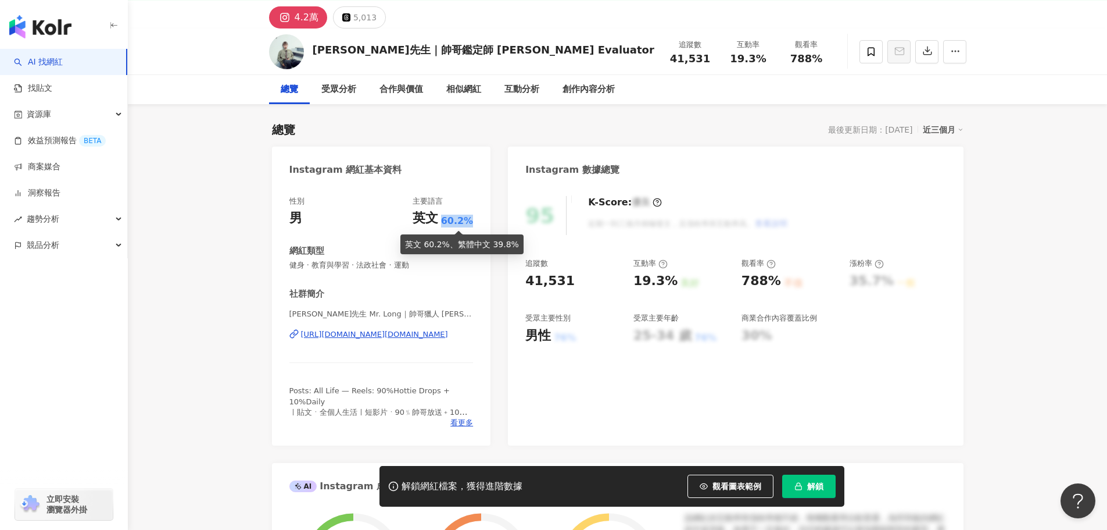
drag, startPoint x: 446, startPoint y: 221, endPoint x: 470, endPoint y: 221, distance: 23.8
click at [470, 221] on span "60.2%" at bounding box center [457, 220] width 33 height 13
click at [473, 221] on span "60.2%" at bounding box center [457, 220] width 33 height 13
drag, startPoint x: 473, startPoint y: 221, endPoint x: 445, endPoint y: 220, distance: 27.9
click at [445, 220] on span "60.2%" at bounding box center [457, 220] width 33 height 13
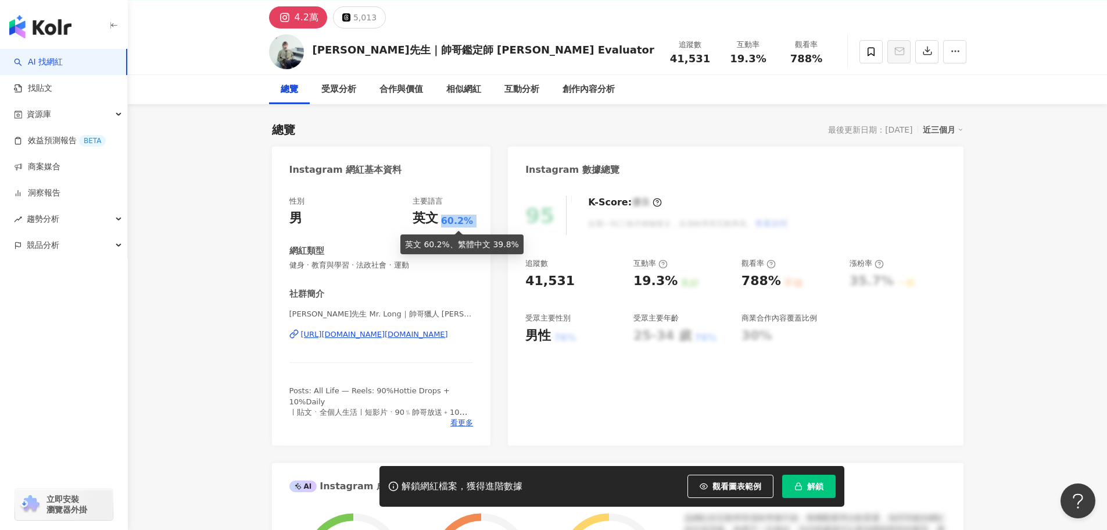
click at [445, 220] on span "60.2%" at bounding box center [457, 220] width 33 height 13
drag, startPoint x: 445, startPoint y: 220, endPoint x: 482, endPoint y: 219, distance: 37.2
click at [480, 219] on div "性別 男 主要語言 英文 60.2% 網紅類型 健身 · 教育與學習 · 法政社會 · 運動 社群簡介 瀧先生 Mr. Long｜帥哥獵人 Hunk Hunt…" at bounding box center [381, 314] width 219 height 261
click at [482, 219] on div "性別 男 主要語言 英文 60.2% 網紅類型 健身 · 教育與學習 · 法政社會 · 運動 社群簡介 瀧先生 Mr. Long｜帥哥獵人 Hunk Hunt…" at bounding box center [381, 314] width 219 height 261
click at [437, 335] on div "https://www.instagram.com/mister.long_____/" at bounding box center [374, 334] width 147 height 10
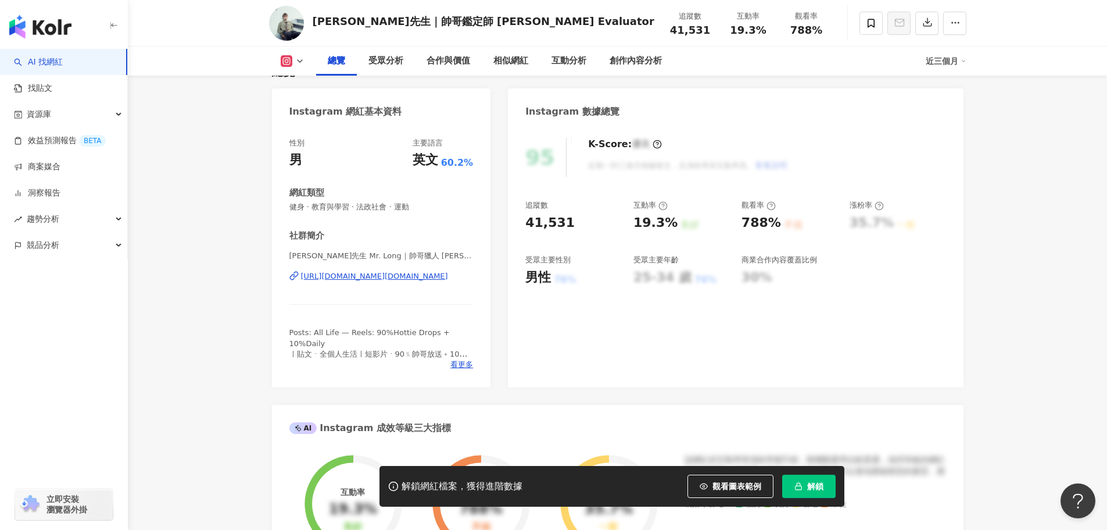
scroll to position [174, 0]
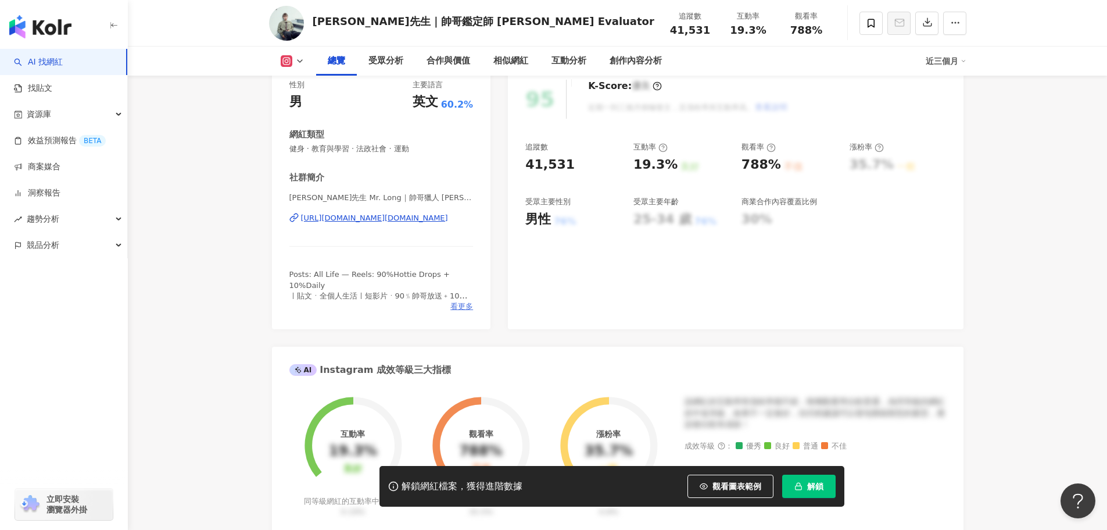
click at [458, 310] on span "看更多" at bounding box center [461, 306] width 23 height 10
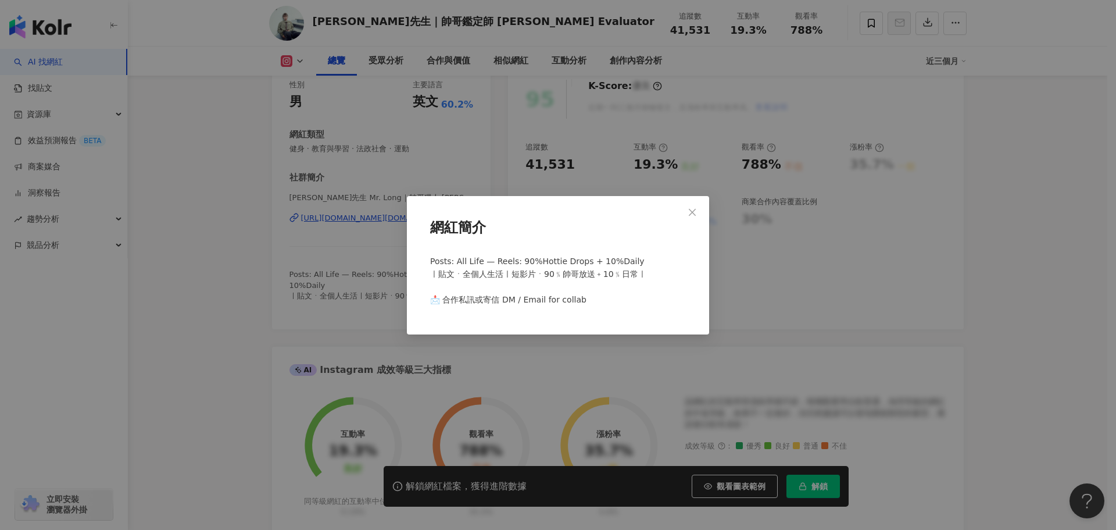
click at [370, 286] on div "網紅簡介 Posts: All Life — Reels: 90%Hottie Drops + 10%Daily ㅣ貼文ㆍ全個人生活ㅣ短影片ㆍ𝟫𝟢﹪帥哥放送﹢…" at bounding box center [558, 265] width 1116 height 530
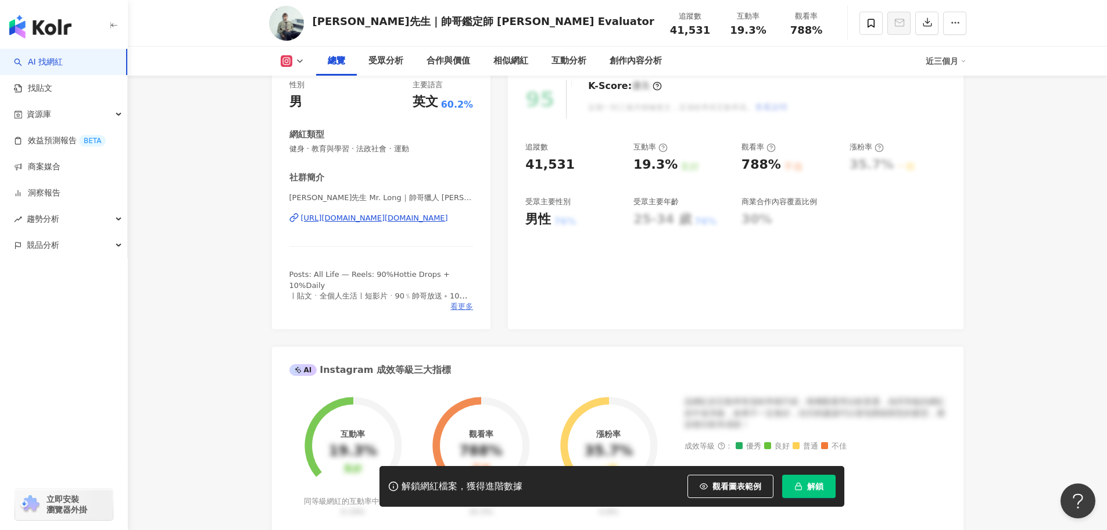
click at [459, 309] on span "看更多" at bounding box center [461, 306] width 23 height 10
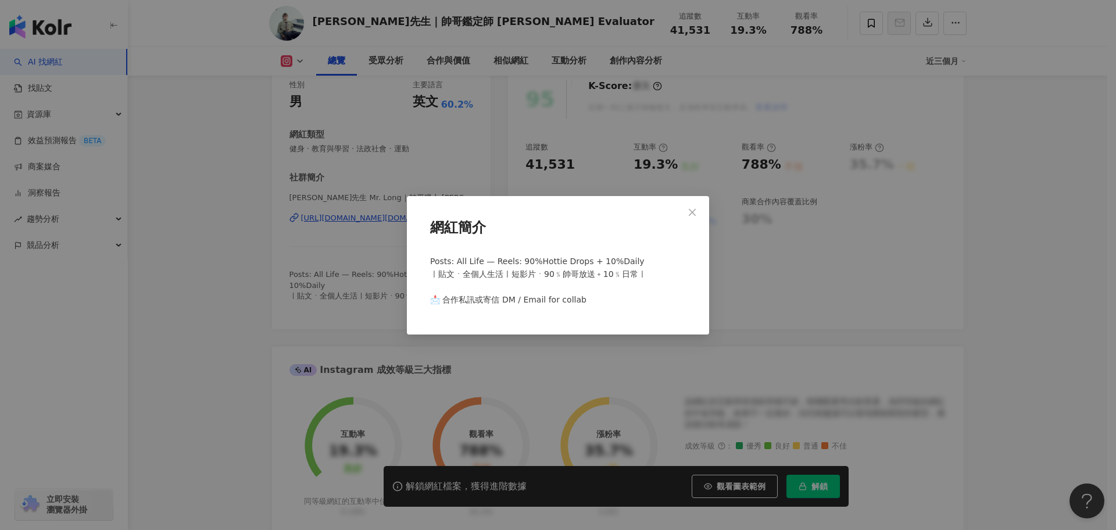
click at [351, 271] on div "網紅簡介 Posts: All Life — Reels: 90%Hottie Drops + 10%Daily ㅣ貼文ㆍ全個人生活ㅣ短影片ㆍ𝟫𝟢﹪帥哥放送﹢…" at bounding box center [558, 265] width 1116 height 530
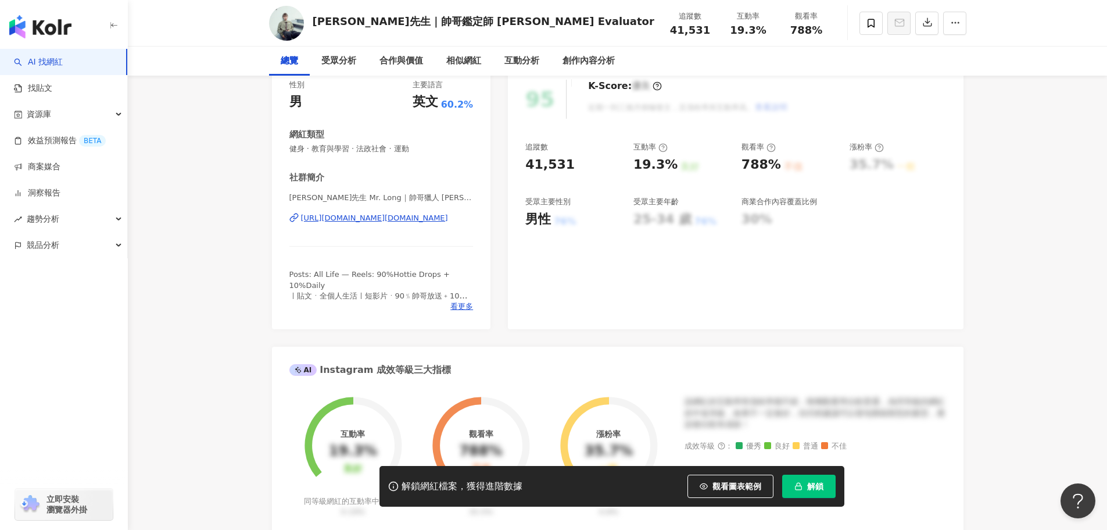
scroll to position [0, 0]
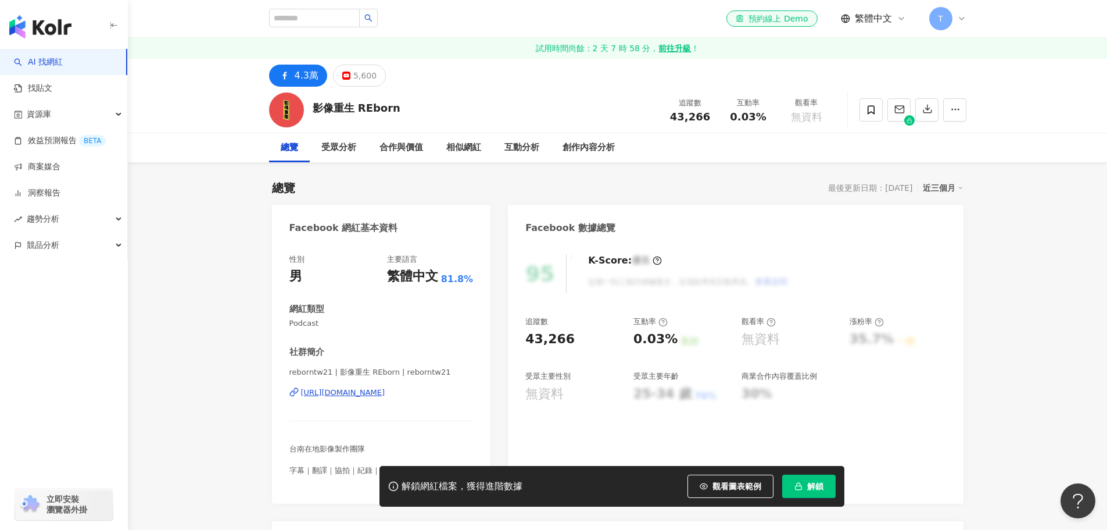
scroll to position [174, 0]
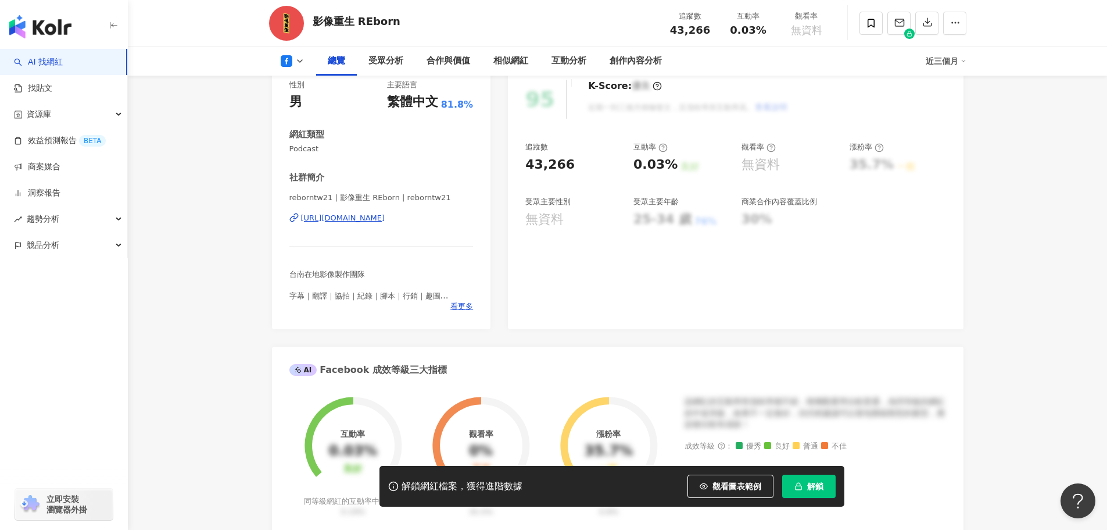
click at [385, 220] on div "[URL][DOMAIN_NAME]" at bounding box center [343, 218] width 84 height 10
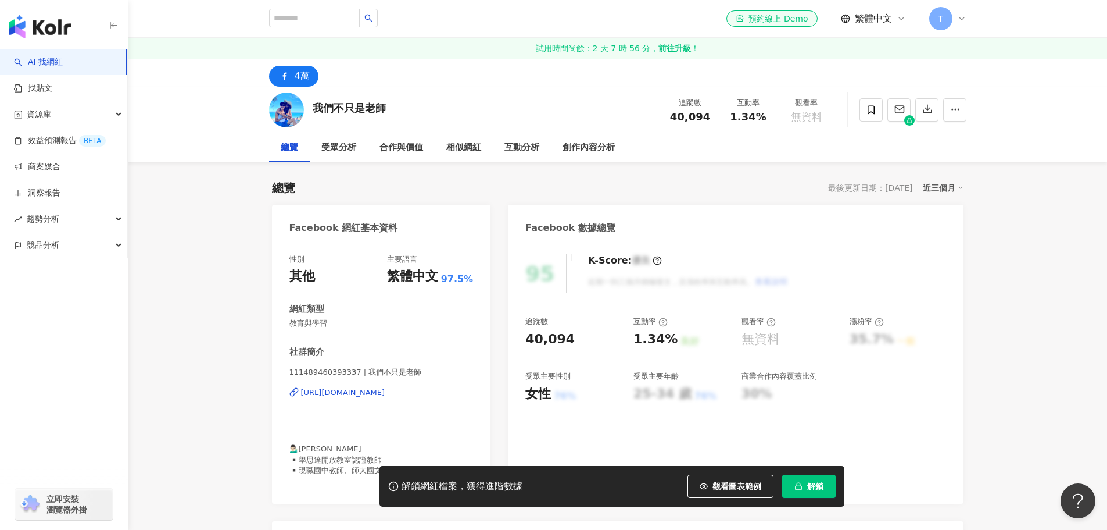
click at [385, 396] on div "[URL][DOMAIN_NAME]" at bounding box center [343, 392] width 84 height 10
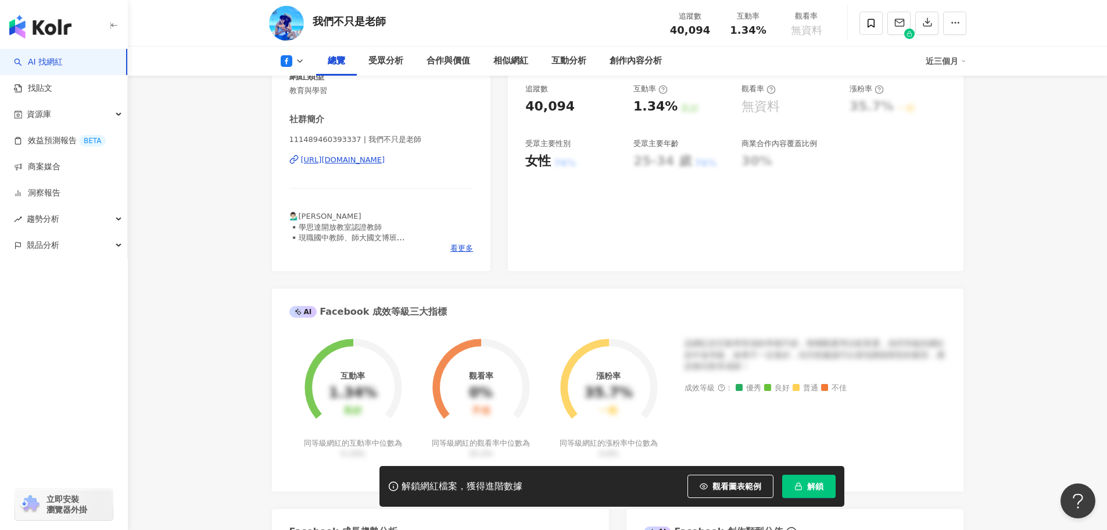
click at [449, 250] on div "看更多" at bounding box center [381, 248] width 184 height 10
click at [464, 246] on span "看更多" at bounding box center [461, 248] width 23 height 10
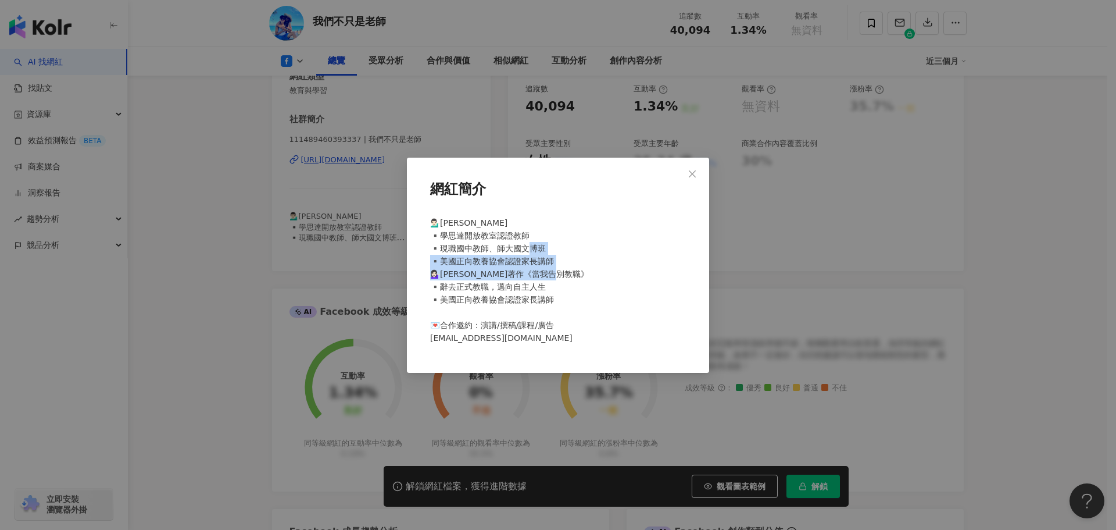
drag, startPoint x: 484, startPoint y: 260, endPoint x: 523, endPoint y: 296, distance: 53.1
click at [523, 296] on div "💁🏻‍♂️林暘斌 ▪️學思達開放教室認證教師 ▪️現職國中教師、師大國文博班 ▪️美國正向教養協會認證家長講師 💁🏻‍♀️梁芳瑜 ▪️著作《當我告別教職》 ▪…" at bounding box center [557, 285] width 265 height 147
click at [523, 296] on span "💁🏻‍♂️林暘斌 ▪️學思達開放教室認證教師 ▪️現職國中教師、師大國文博班 ▪️美國正向教養協會認證家長講師 💁🏻‍♀️梁芳瑜 ▪️著作《當我告別教職》 ▪…" at bounding box center [509, 280] width 159 height 124
click at [928, 214] on div "網紅簡介 💁🏻‍♂️林暘斌 ▪️學思達開放教室認證教師 ▪️現職國中教師、師大國文博班 ▪️美國正向教養協會認證家長講師 💁🏻‍♀️梁芳瑜 ▪️著作《當我告別…" at bounding box center [558, 265] width 1116 height 530
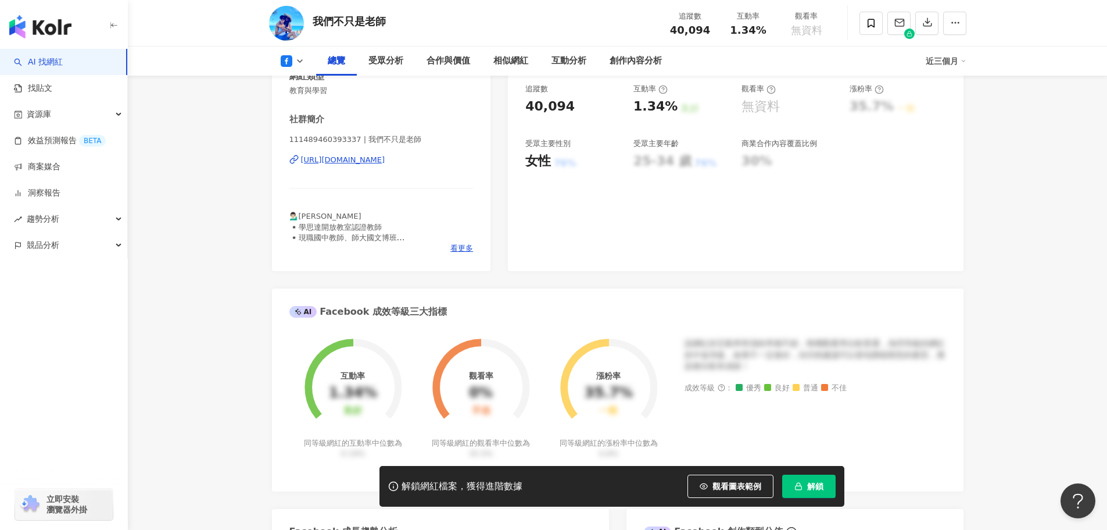
scroll to position [0, 0]
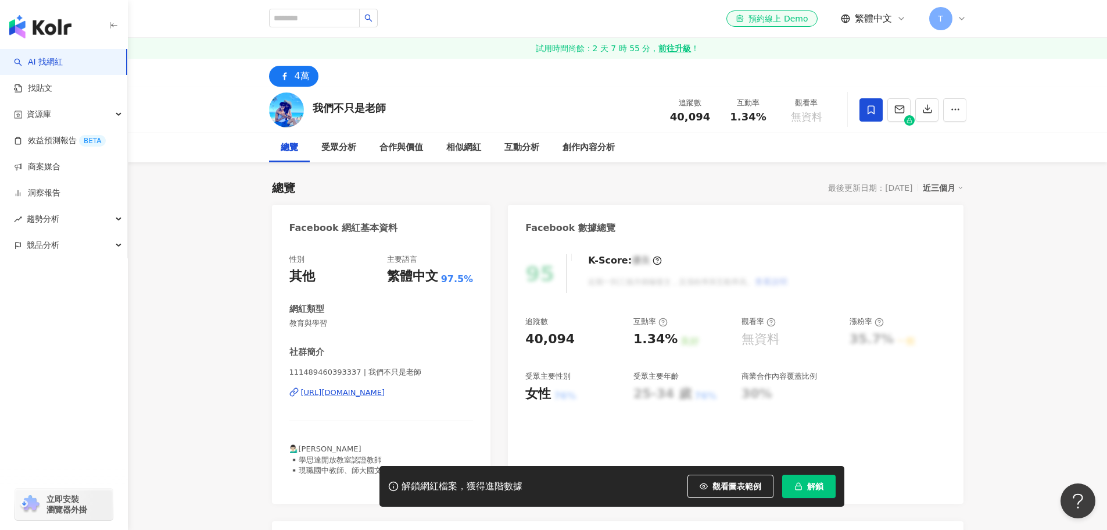
click at [881, 115] on span at bounding box center [871, 109] width 23 height 23
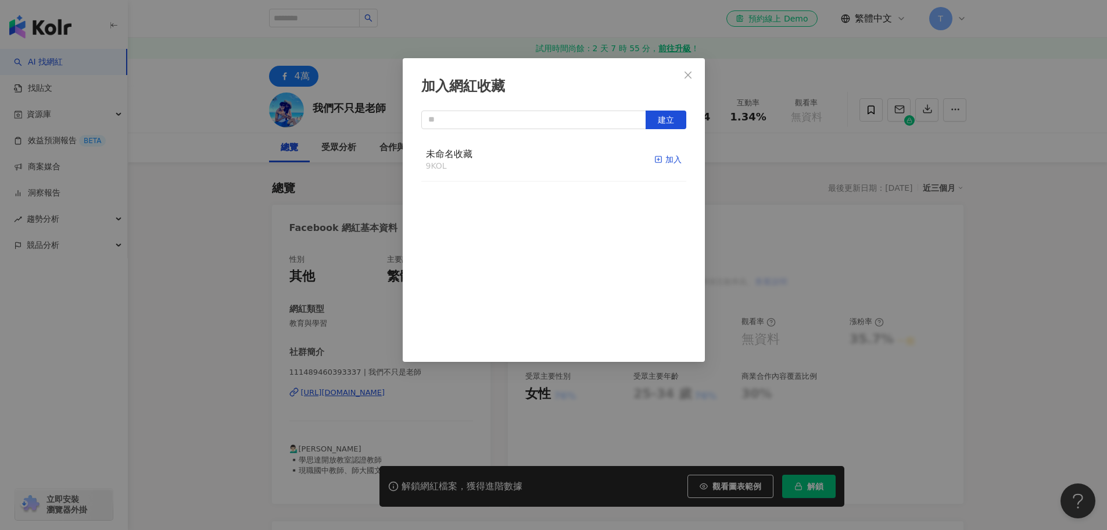
click at [661, 164] on div "加入" at bounding box center [668, 159] width 27 height 13
click at [1042, 270] on div "加入網紅收藏 建立 未命名收藏 10 KOL 已加入" at bounding box center [553, 265] width 1107 height 530
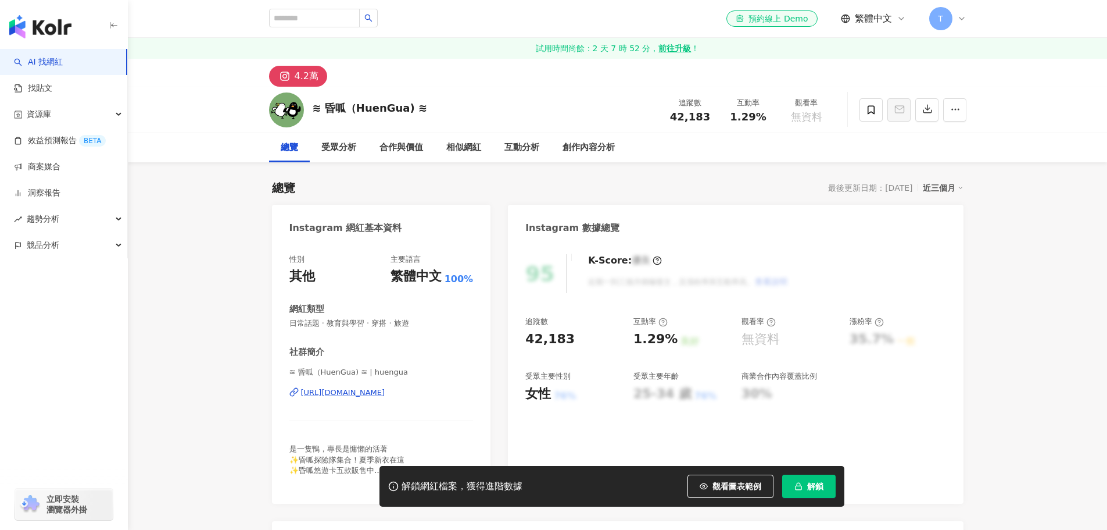
click at [385, 394] on div "[URL][DOMAIN_NAME]" at bounding box center [343, 392] width 84 height 10
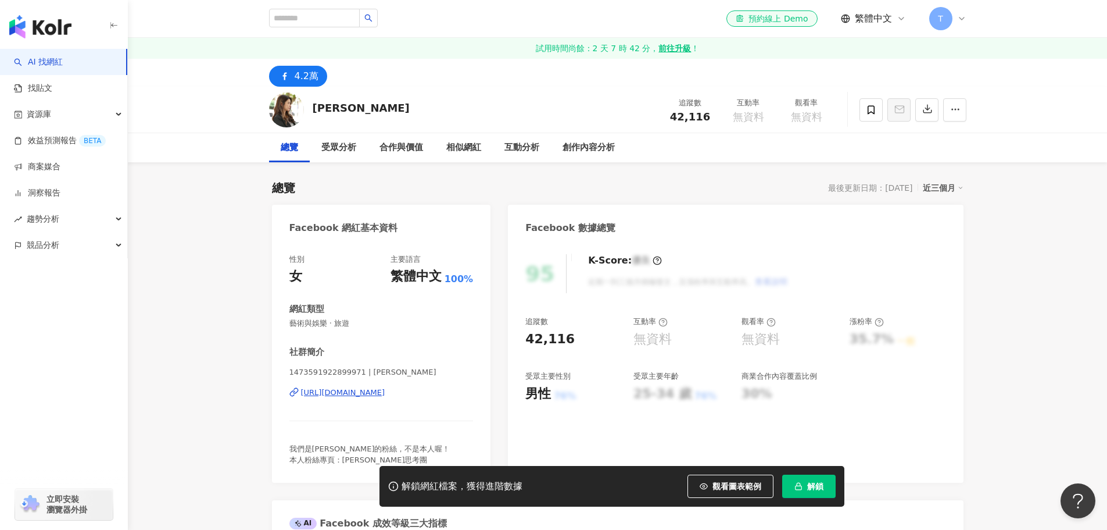
click at [385, 396] on div "[URL][DOMAIN_NAME]" at bounding box center [343, 392] width 84 height 10
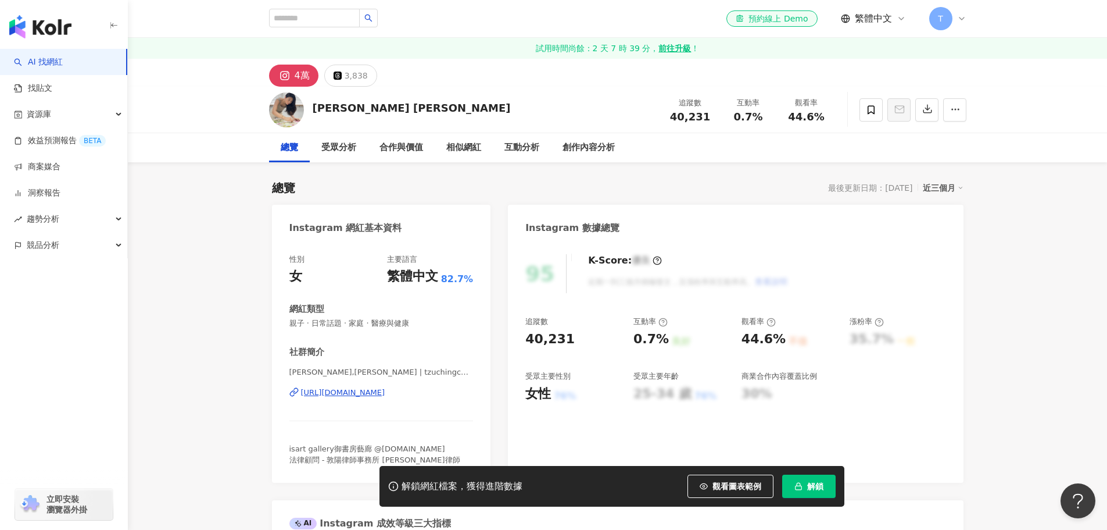
click at [356, 388] on div "https://www.instagram.com/tzuchingchang_artist/" at bounding box center [343, 392] width 84 height 10
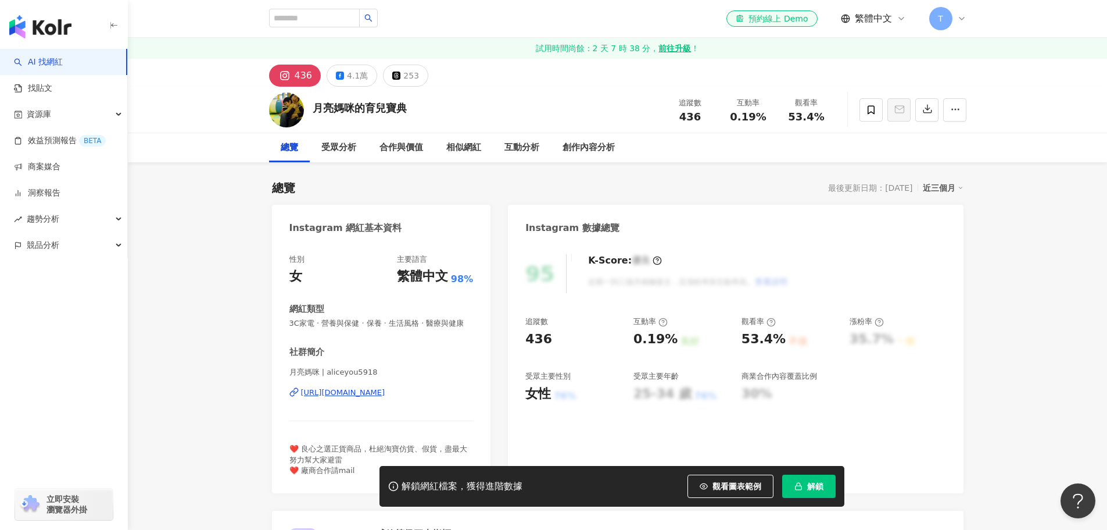
scroll to position [233, 0]
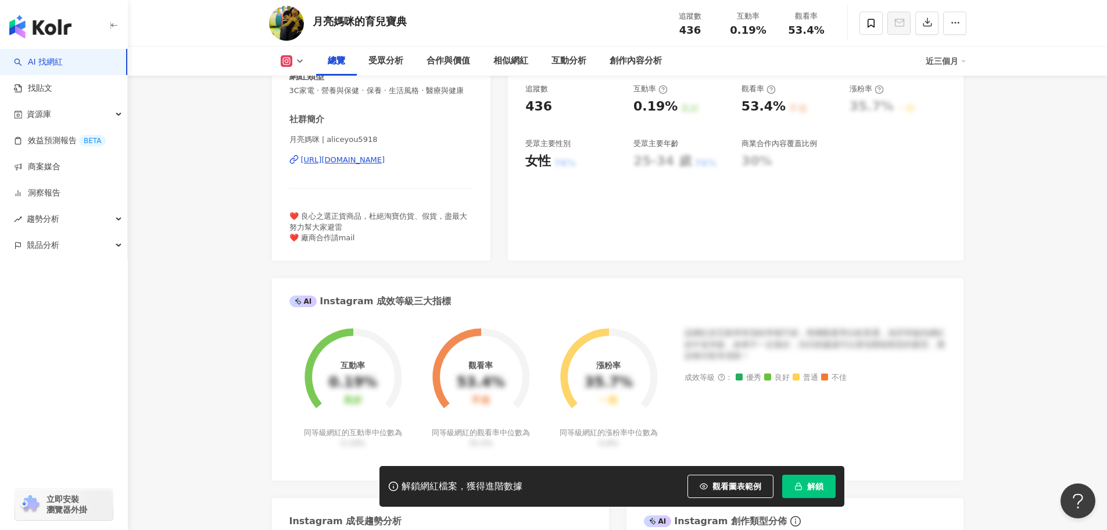
click at [382, 165] on div "[URL][DOMAIN_NAME]" at bounding box center [343, 160] width 84 height 10
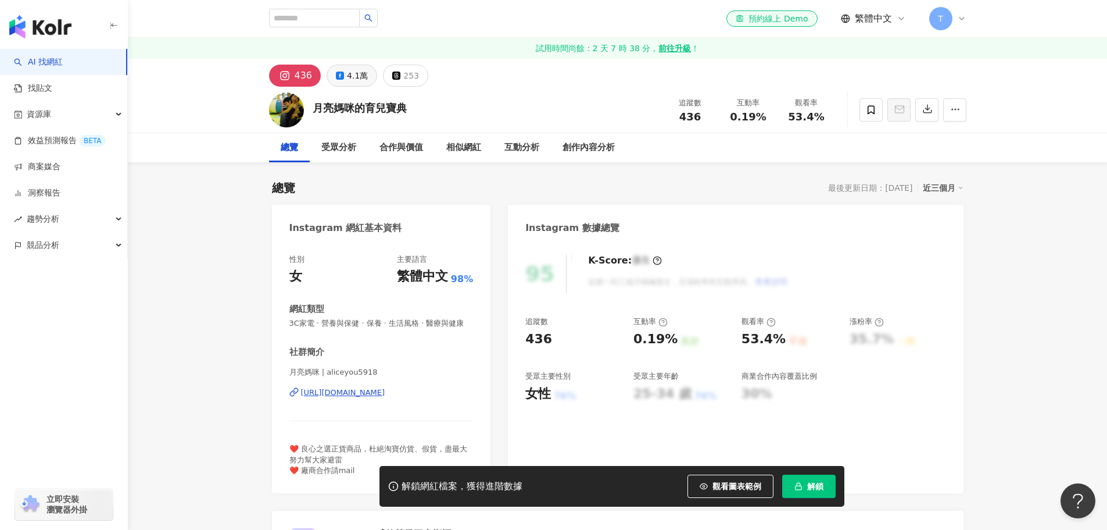
click at [355, 83] on div "4.1萬" at bounding box center [357, 75] width 21 height 16
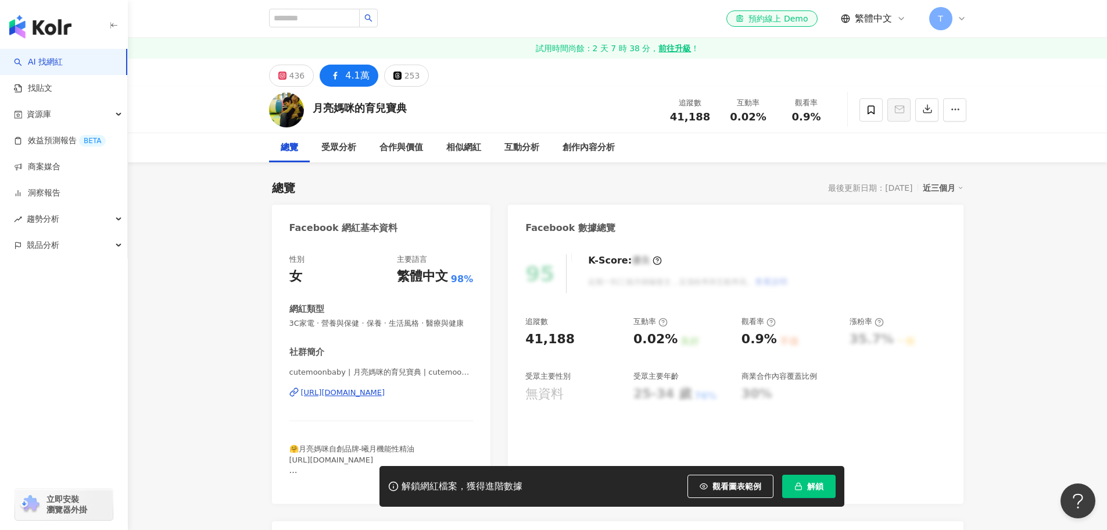
scroll to position [116, 0]
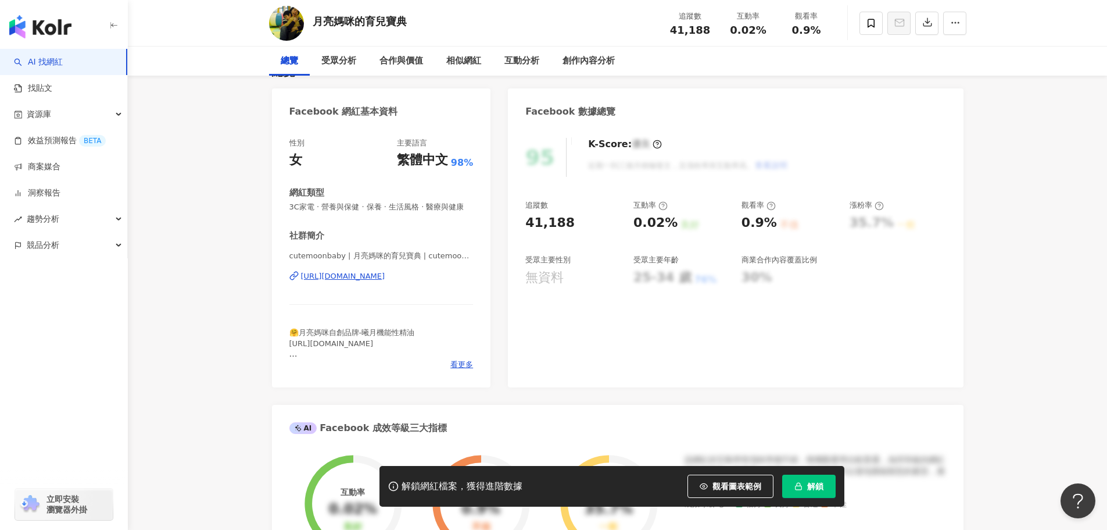
click at [418, 293] on div "cutemoonbaby | 月亮媽咪的育兒寶典 | cutemoonbaby https://www.facebook.com/246375755478220" at bounding box center [381, 285] width 184 height 68
click at [385, 281] on div "https://www.facebook.com/246375755478220" at bounding box center [343, 276] width 84 height 10
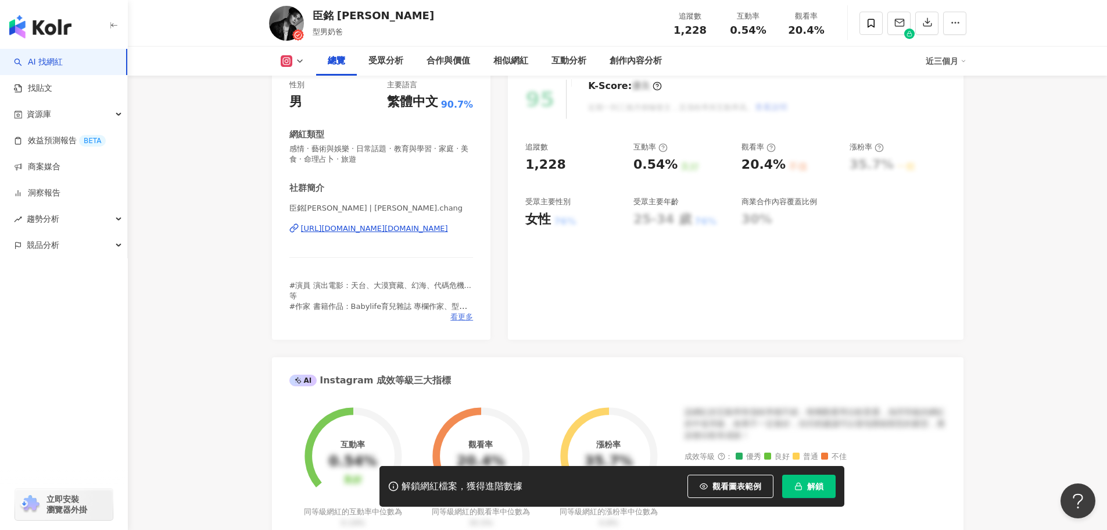
click at [459, 316] on span "看更多" at bounding box center [461, 317] width 23 height 10
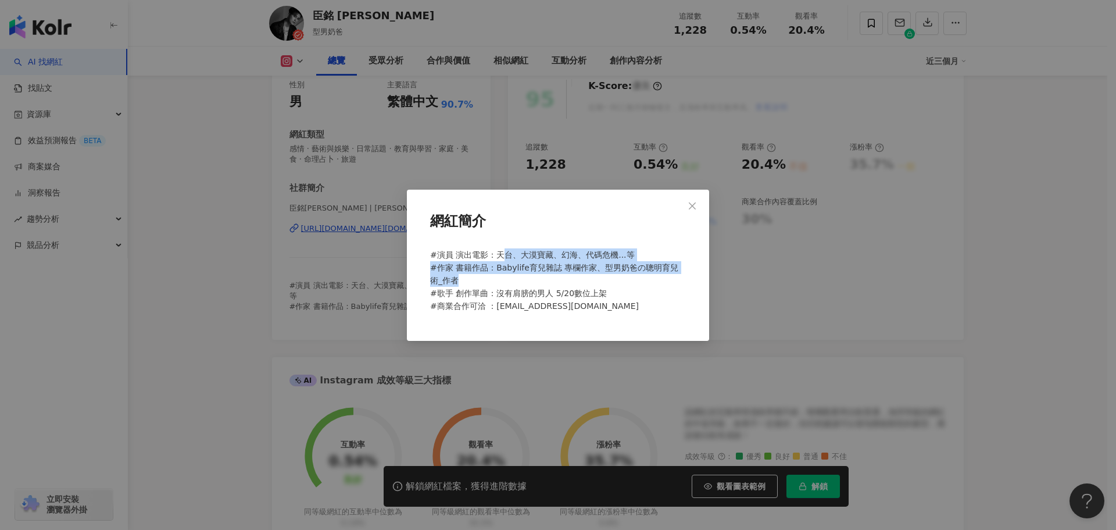
drag, startPoint x: 499, startPoint y: 258, endPoint x: 524, endPoint y: 276, distance: 30.5
click at [524, 276] on div "#演員 演出電影：天台、大漠寶藏、幻海、代碼危機...等 #作家 書籍作品：Babylife育兒雜誌 專欄作家、型男奶爸の聰明育兒術_作者 #歌手 創作單曲：…" at bounding box center [557, 285] width 265 height 83
drag, startPoint x: 524, startPoint y: 276, endPoint x: 540, endPoint y: 251, distance: 29.8
click at [540, 251] on div "#演員 演出電影：天台、大漠寶藏、幻海、代碼危機...等 #作家 書籍作品：Babylife育兒雜誌 專欄作家、型男奶爸の聰明育兒術_作者 #歌手 創作單曲：…" at bounding box center [557, 285] width 265 height 83
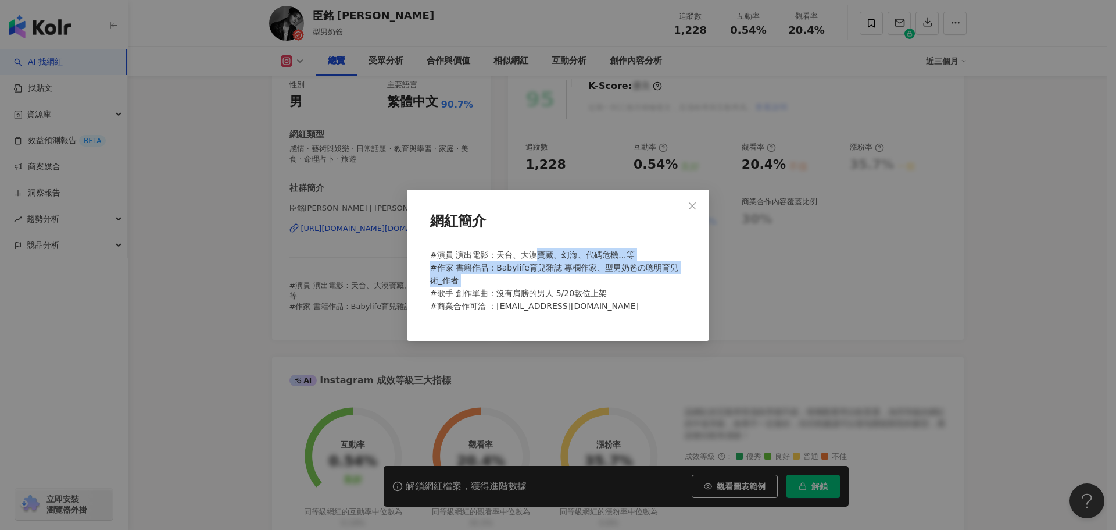
click at [540, 251] on span "#演員 演出電影：天台、大漠寶藏、幻海、代碼危機...等 #作家 書籍作品：Babylife育兒雜誌 專欄作家、型男奶爸の聰明育兒術_作者 #歌手 創作單曲：…" at bounding box center [554, 280] width 248 height 60
click at [967, 313] on div "網紅簡介 #演員 演出電影：天台、大漠寶藏、幻海、代碼危機...等 #作家 書籍作品：Babylife育兒雜誌 專欄作家、型男奶爸の聰明育兒術_作者 #歌手 …" at bounding box center [558, 265] width 1116 height 530
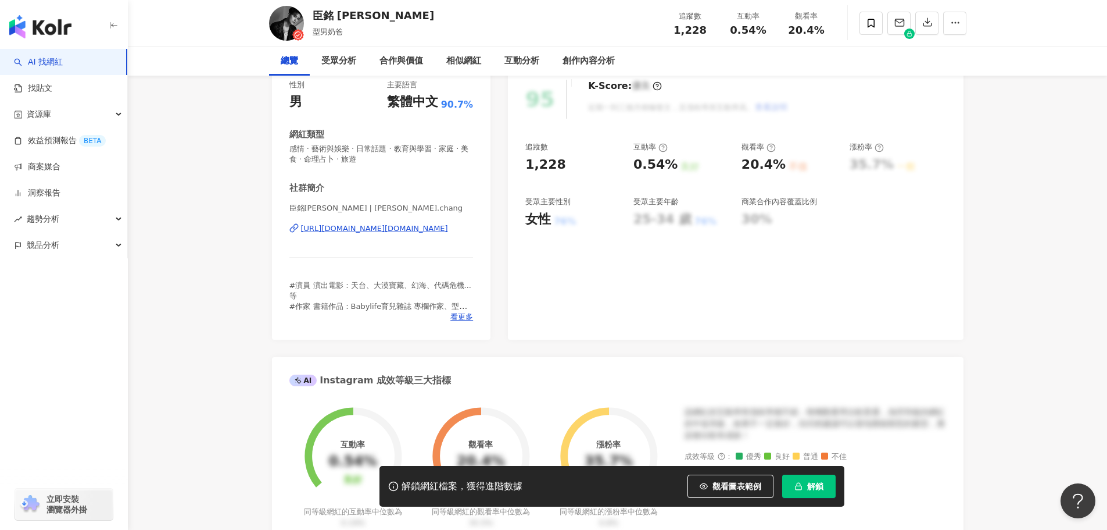
scroll to position [58, 0]
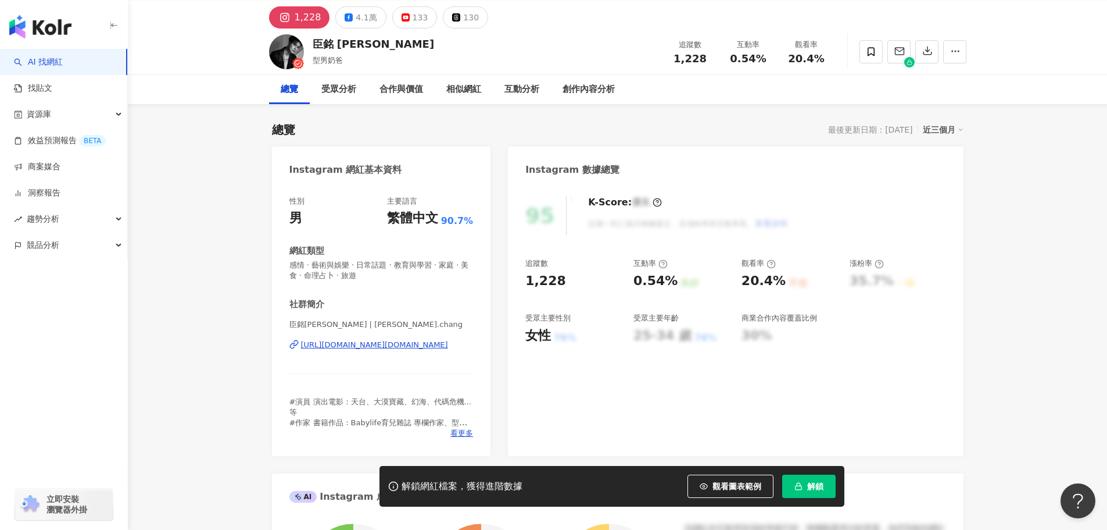
click at [344, 345] on div "https://www.instagram.com/shawn.chang/" at bounding box center [374, 344] width 147 height 10
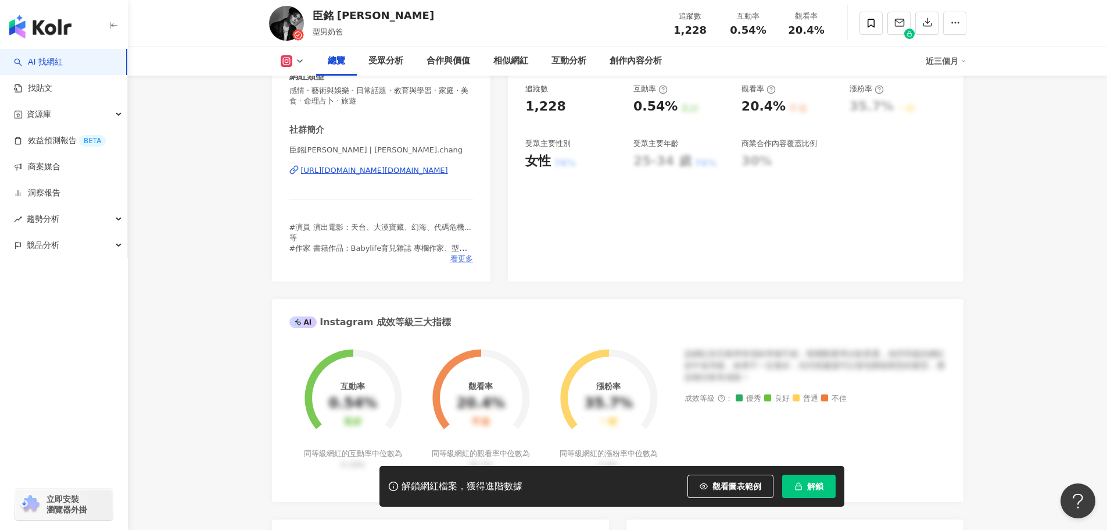
click at [459, 255] on span "看更多" at bounding box center [461, 258] width 23 height 10
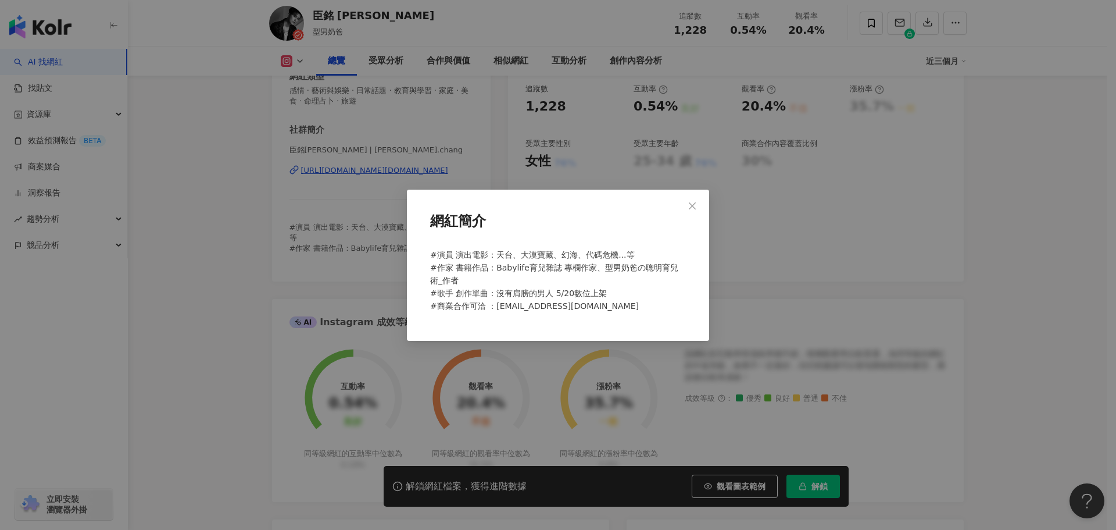
click at [405, 186] on div "網紅簡介 #演員 演出電影：天台、大漠寶藏、幻海、代碼危機...等 #作家 書籍作品：Babylife育兒雜誌 專欄作家、型男奶爸の聰明育兒術_作者 #歌手 …" at bounding box center [558, 265] width 1116 height 530
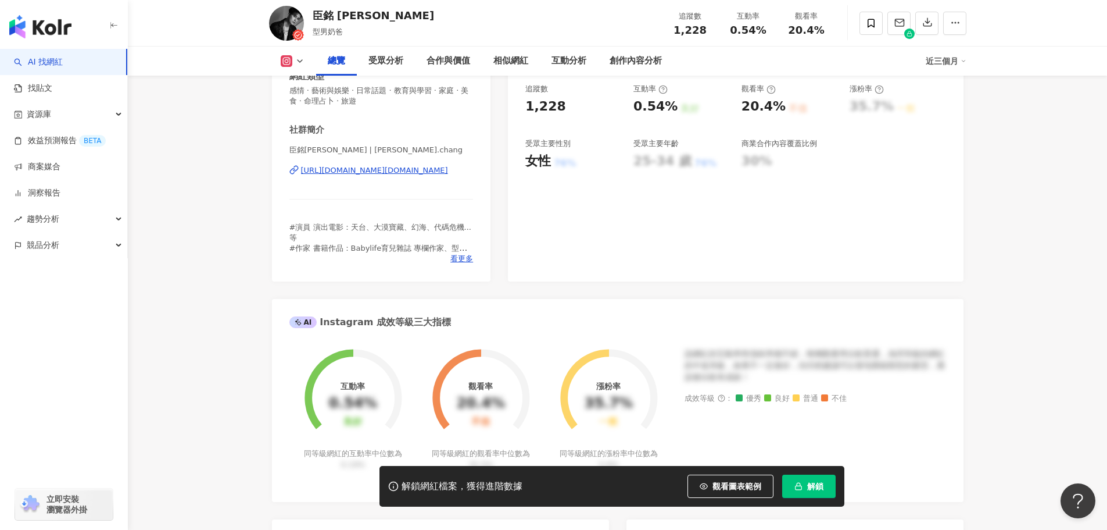
scroll to position [0, 0]
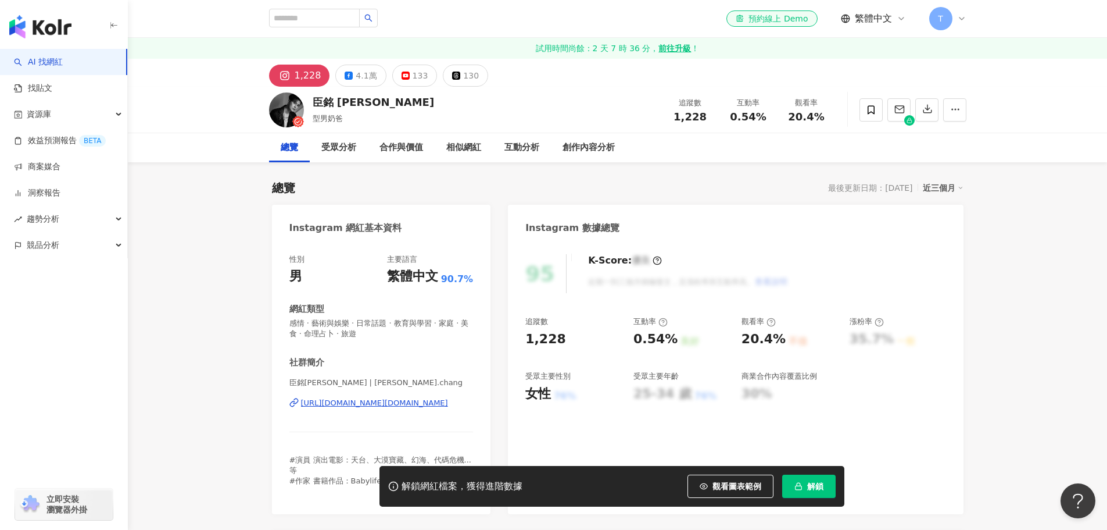
drag, startPoint x: 404, startPoint y: 71, endPoint x: 384, endPoint y: 98, distance: 33.2
click at [374, 76] on button "4.1萬" at bounding box center [360, 76] width 51 height 22
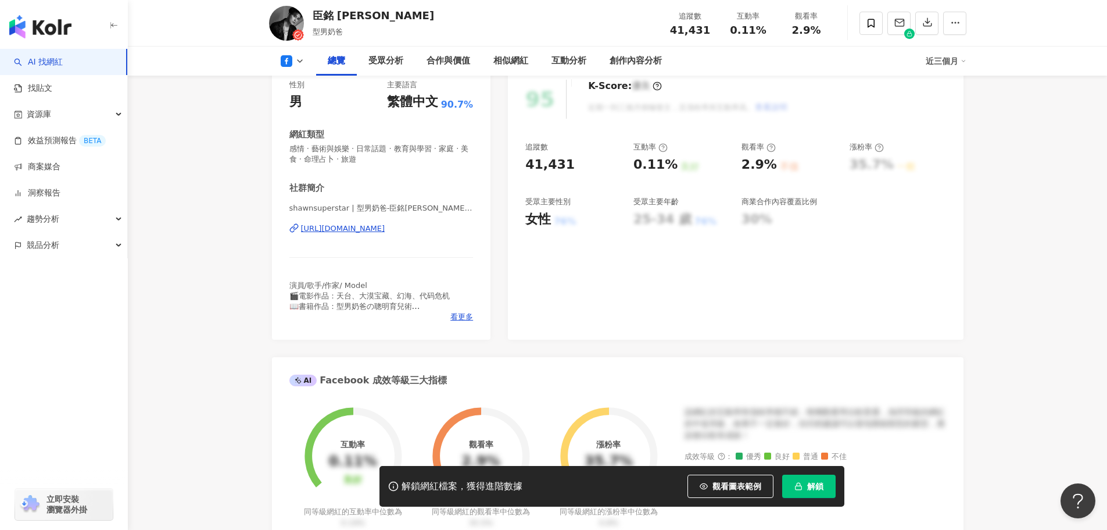
click at [462, 267] on div "性別 男 主要語言 繁體中文 90.7% 網紅類型 感情 · 藝術與娛樂 · 日常話題 · 教育與學習 · 家庭 · 美食 · 命理占卜 · 旅遊 社群簡介 …" at bounding box center [381, 203] width 219 height 271
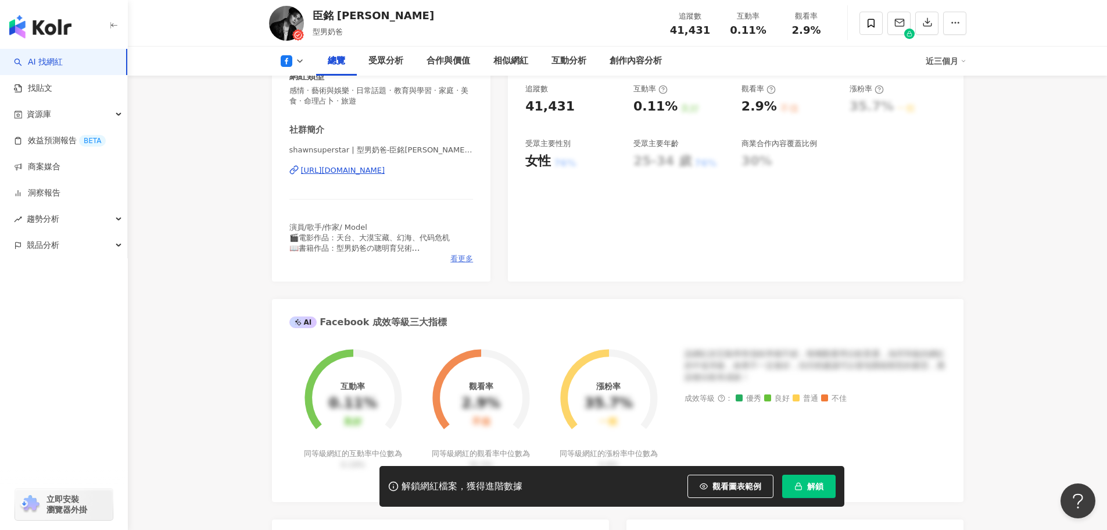
click at [464, 261] on span "看更多" at bounding box center [461, 258] width 23 height 10
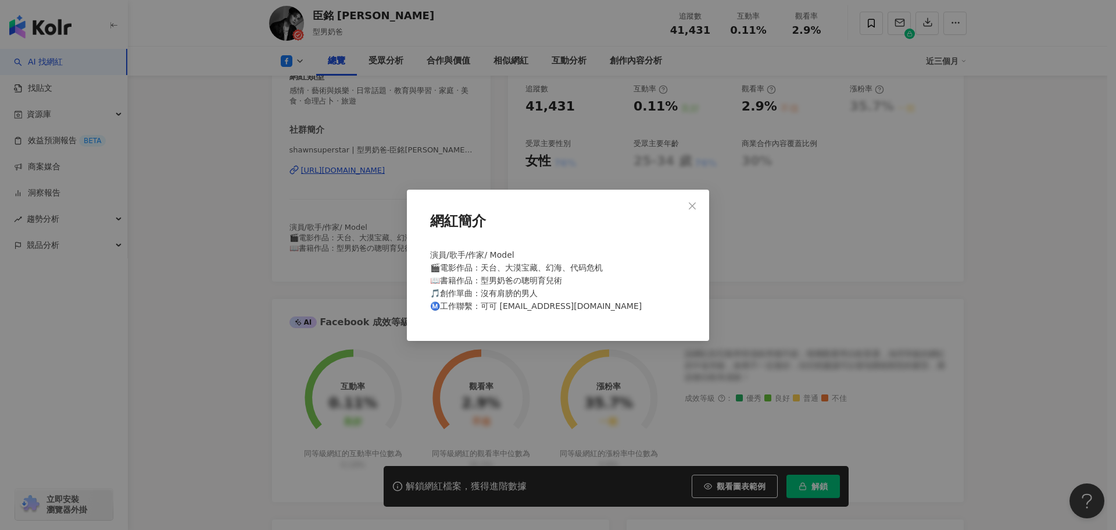
click at [344, 198] on div "網紅簡介 演員/歌手/作家/ Model 🎬電影作品：天台、大漠宝藏、幻海、代码危机 📖書籍作品：型男奶爸の聰明育兒術 🎵創作單曲：沒有肩膀的男人 Ⓜ️工作聯…" at bounding box center [558, 265] width 1116 height 530
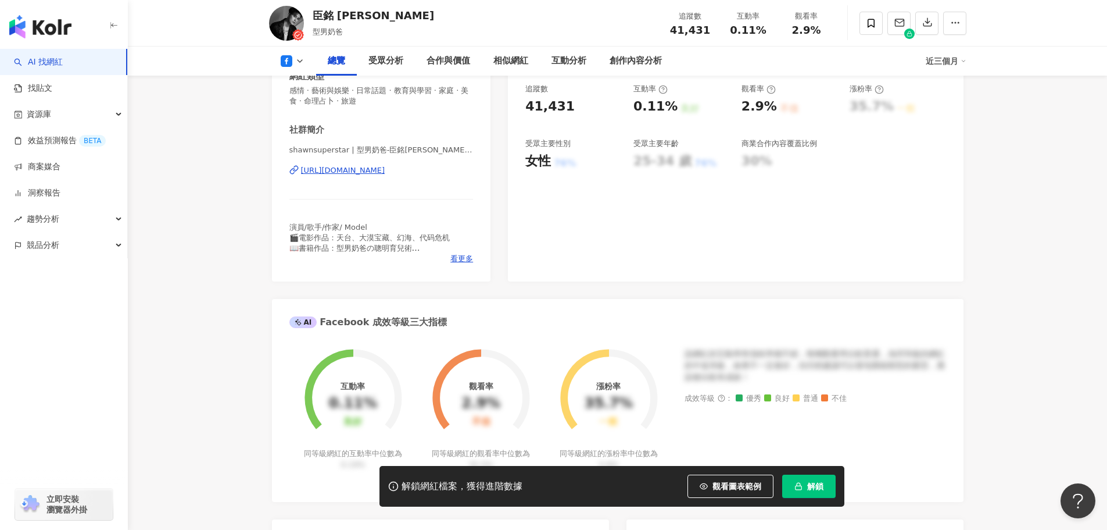
click at [354, 174] on div "https://www.facebook.com/552909334741453" at bounding box center [343, 170] width 84 height 10
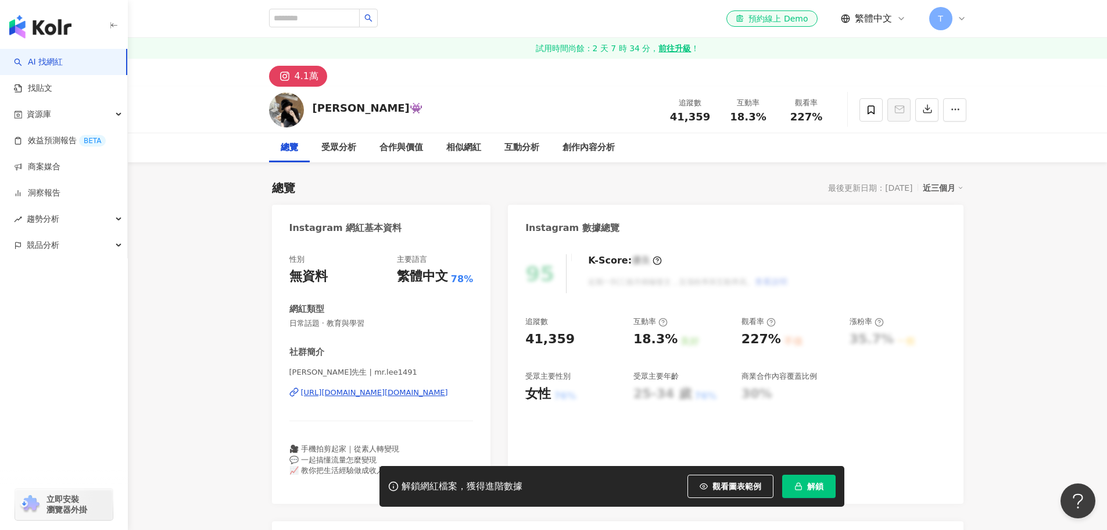
click at [364, 384] on div "[PERSON_NAME]先生 | mr.lee1491 [URL][DOMAIN_NAME][DOMAIN_NAME]" at bounding box center [381, 401] width 184 height 68
click at [362, 389] on div "https://www.instagram.com/mr.lee1491/" at bounding box center [374, 392] width 147 height 10
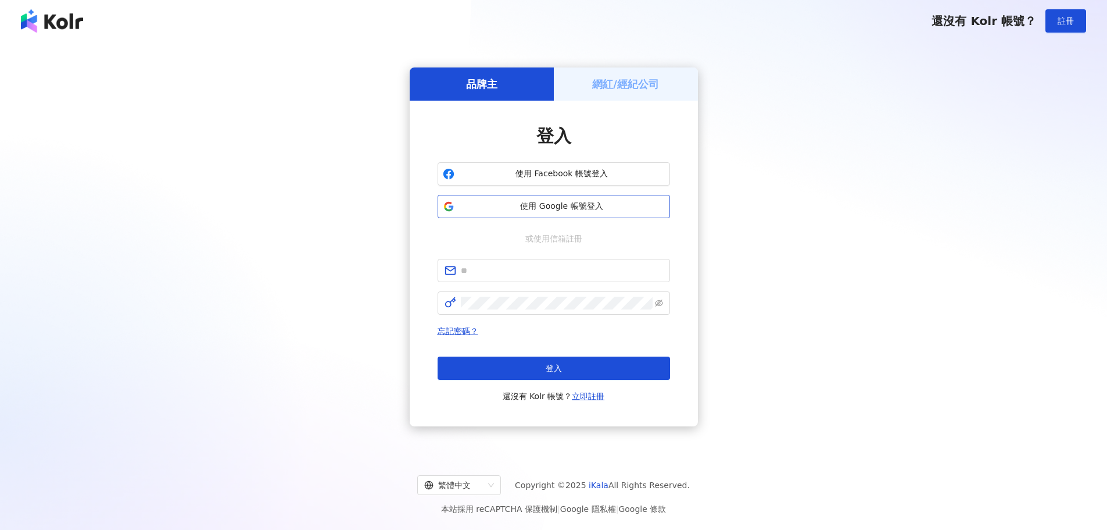
click at [580, 212] on span "使用 Google 帳號登入" at bounding box center [562, 207] width 206 height 12
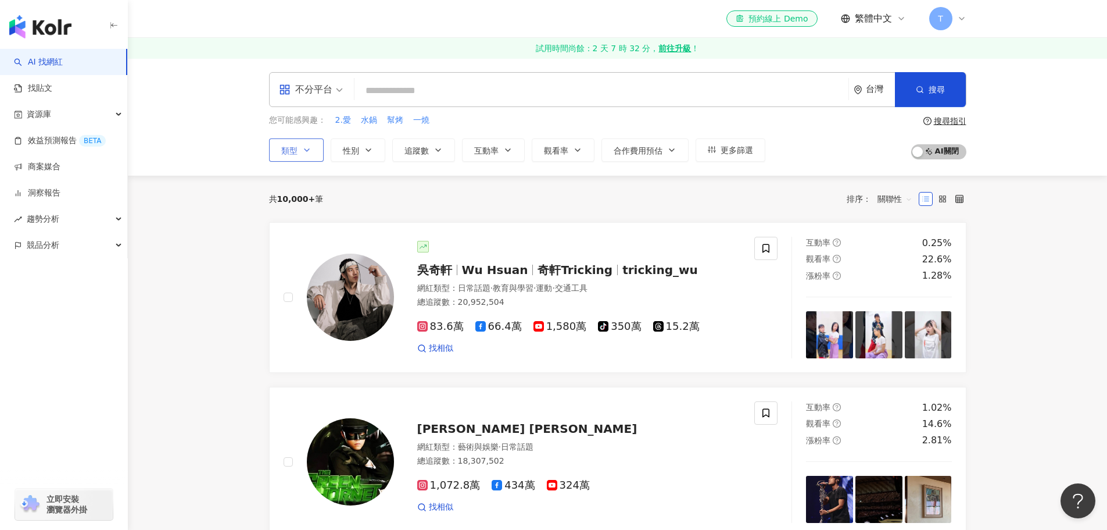
click at [321, 158] on button "類型" at bounding box center [296, 149] width 55 height 23
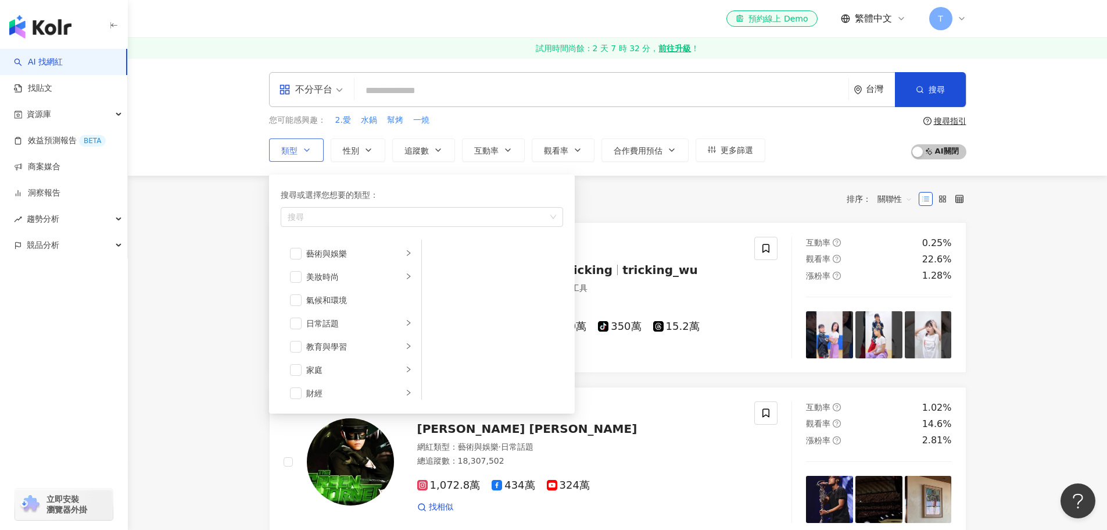
click at [321, 158] on button "類型 搜尋或選擇您想要的類型： 搜尋 藝術與娛樂 美妝時尚 氣候和環境 日常話題 教育與學習 家庭 財經 美食 命理占卜 遊戲 法政社會 生活風格 影視娛樂 …" at bounding box center [296, 149] width 55 height 23
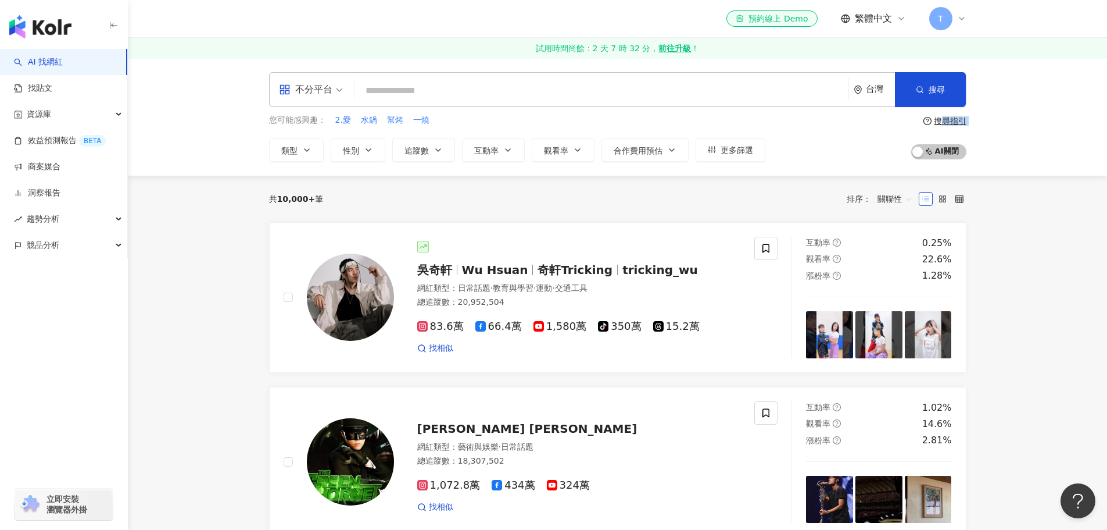
drag, startPoint x: 940, startPoint y: 120, endPoint x: 896, endPoint y: 159, distance: 58.5
click at [896, 159] on div "您可能感興趣： 2.愛 水鍋 幫烤 一燒 類型 性別 追蹤數 互動率 觀看率 合作費用預估 更多篩選 搜尋指引 AI 開啟 AI 關閉" at bounding box center [618, 138] width 698 height 48
click at [895, 159] on div "您可能感興趣： 2.愛 水鍋 幫烤 一燒 類型 性別 追蹤數 互動率 觀看率 合作費用預估 更多篩選 搜尋指引 AI 開啟 AI 關閉" at bounding box center [618, 138] width 698 height 48
click at [727, 155] on span "更多篩選" at bounding box center [737, 149] width 33 height 9
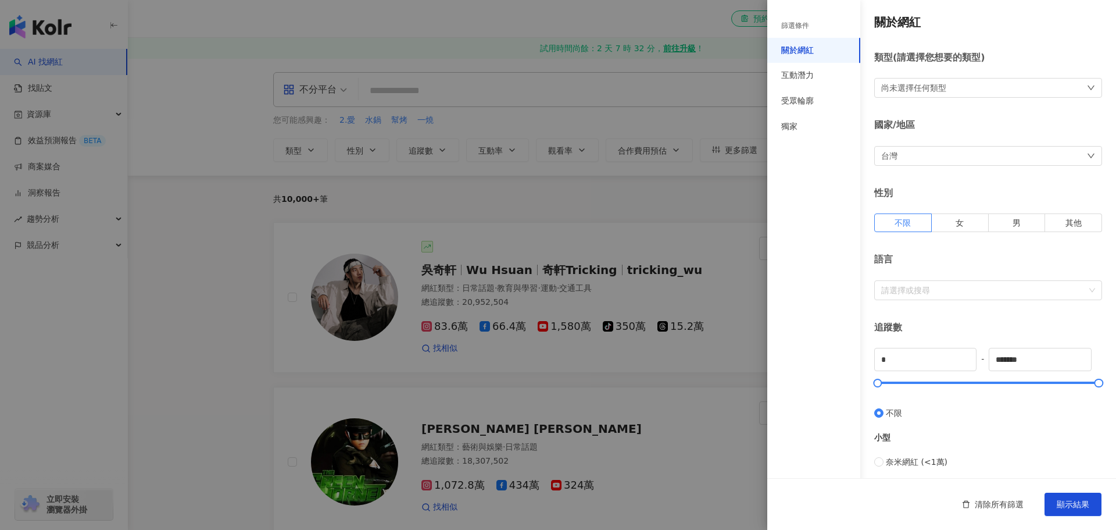
click at [964, 90] on div "尚未選擇任何類型" at bounding box center [988, 88] width 228 height 20
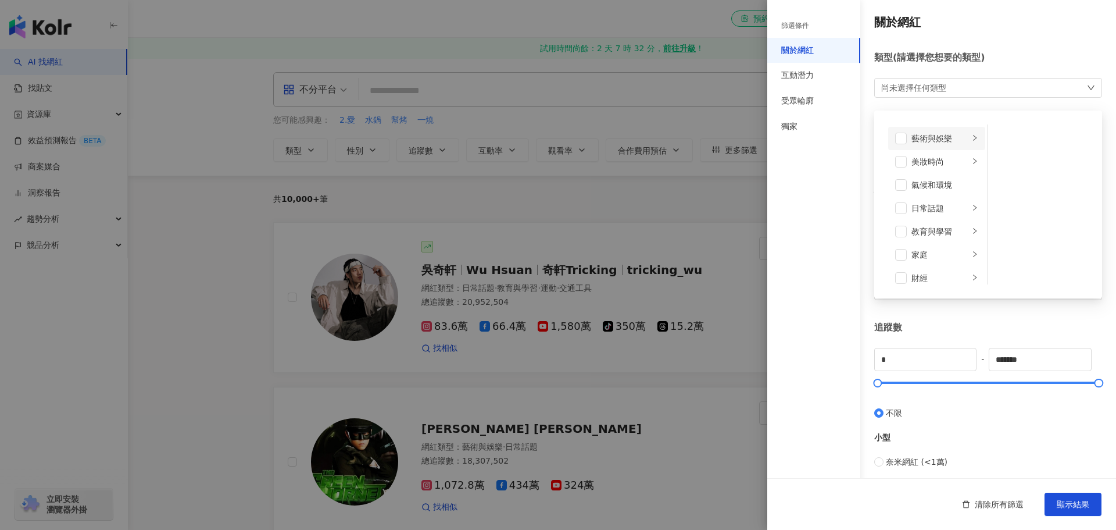
click at [921, 140] on div "藝術與娛樂" at bounding box center [940, 138] width 58 height 13
click at [907, 138] on li "藝術與娛樂" at bounding box center [936, 138] width 97 height 23
click at [903, 136] on span at bounding box center [901, 139] width 12 height 12
click at [899, 206] on span at bounding box center [901, 209] width 12 height 12
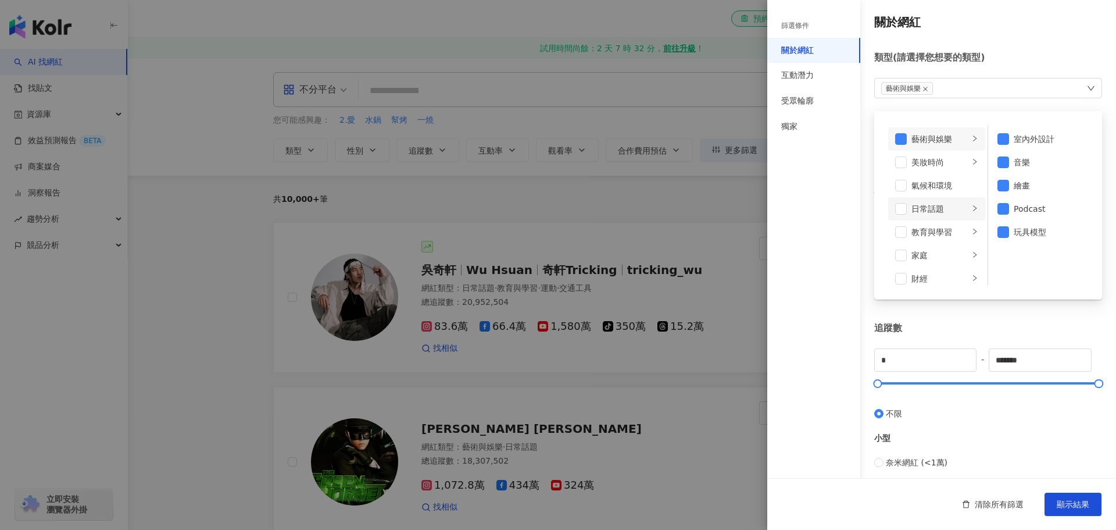
click at [947, 212] on div "日常話題" at bounding box center [940, 208] width 58 height 13
click at [942, 231] on div "教育與學習" at bounding box center [940, 232] width 58 height 13
click at [895, 232] on li "教育與學習" at bounding box center [936, 231] width 97 height 23
click at [896, 233] on span at bounding box center [901, 232] width 12 height 12
click at [942, 164] on div "美妝時尚" at bounding box center [940, 162] width 58 height 13
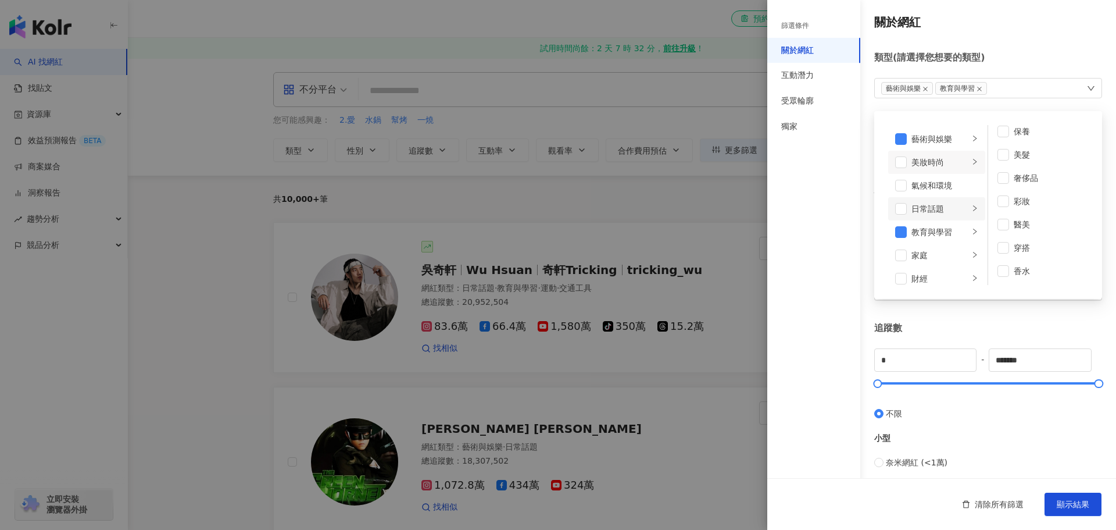
scroll to position [58, 0]
click at [956, 199] on li "家庭" at bounding box center [936, 196] width 97 height 23
click at [909, 201] on li "家庭" at bounding box center [936, 196] width 97 height 23
click at [899, 192] on span at bounding box center [901, 197] width 12 height 12
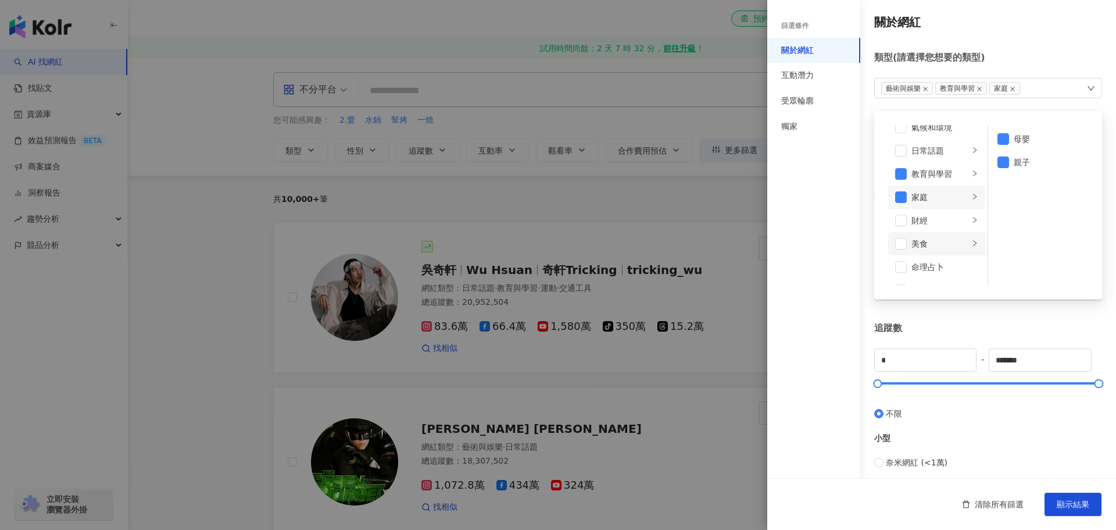
click at [932, 246] on div "美食" at bounding box center [940, 243] width 58 height 13
click at [1015, 231] on div "食譜" at bounding box center [1047, 232] width 67 height 13
click at [934, 177] on div "遊戲" at bounding box center [940, 173] width 58 height 13
click at [935, 201] on div "法政社會" at bounding box center [940, 197] width 58 height 13
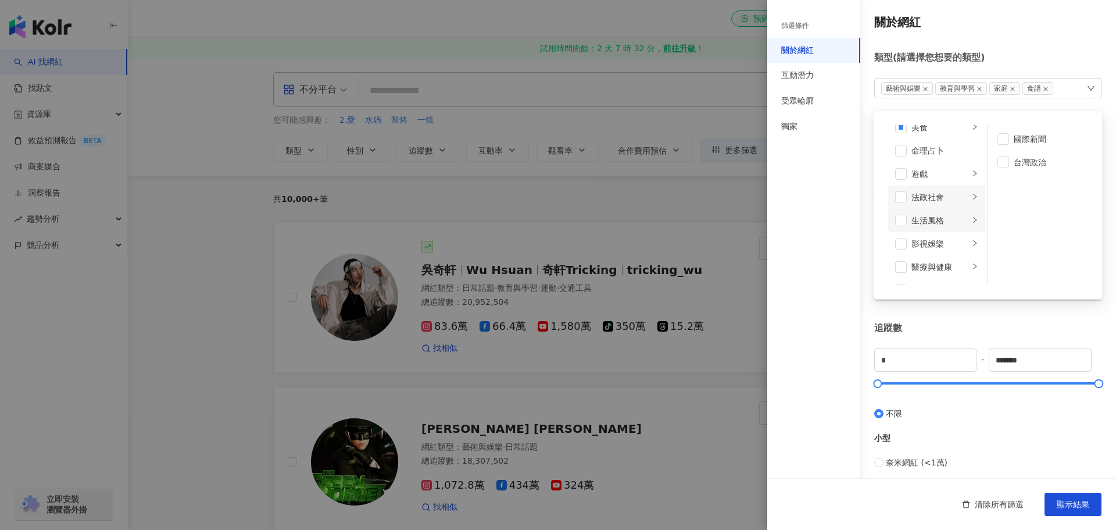
click at [934, 220] on div "生活風格" at bounding box center [940, 220] width 58 height 13
click at [903, 221] on span at bounding box center [901, 220] width 12 height 12
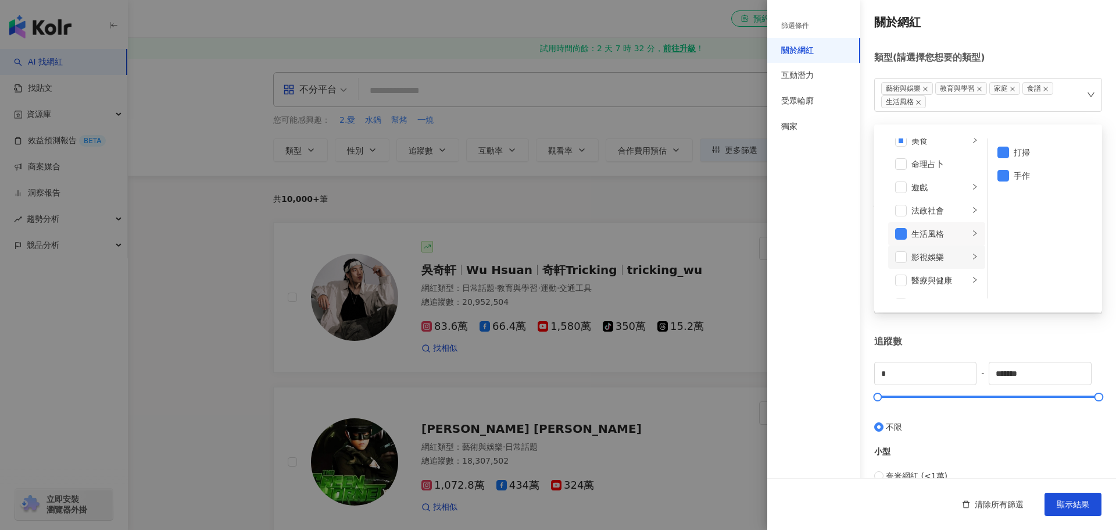
click at [935, 255] on div "影視娛樂" at bounding box center [940, 257] width 58 height 13
click at [912, 257] on div "影視娛樂" at bounding box center [940, 257] width 58 height 13
click at [904, 259] on span at bounding box center [901, 257] width 12 height 12
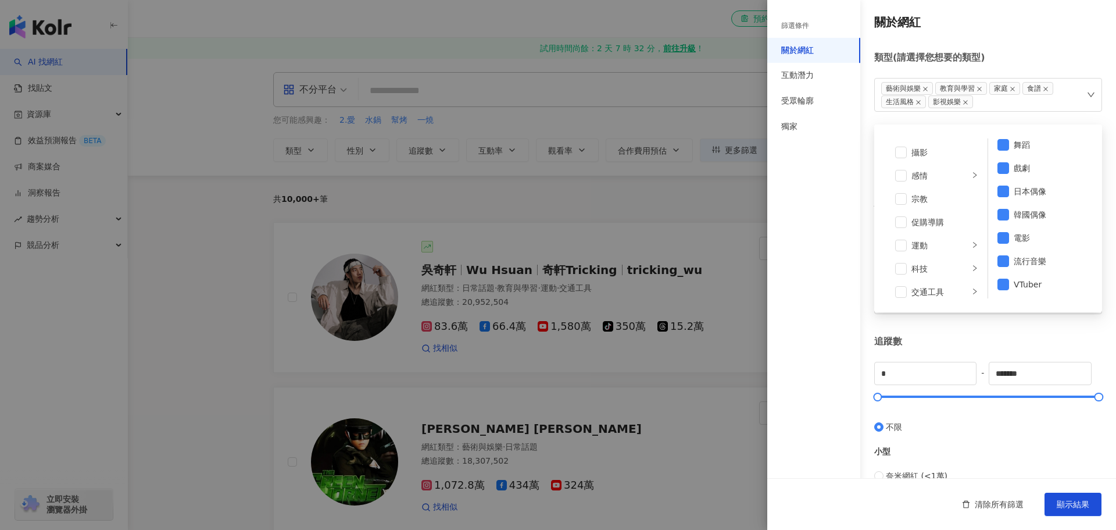
scroll to position [291, 0]
click at [952, 167] on div "醫療與健康" at bounding box center [940, 164] width 58 height 13
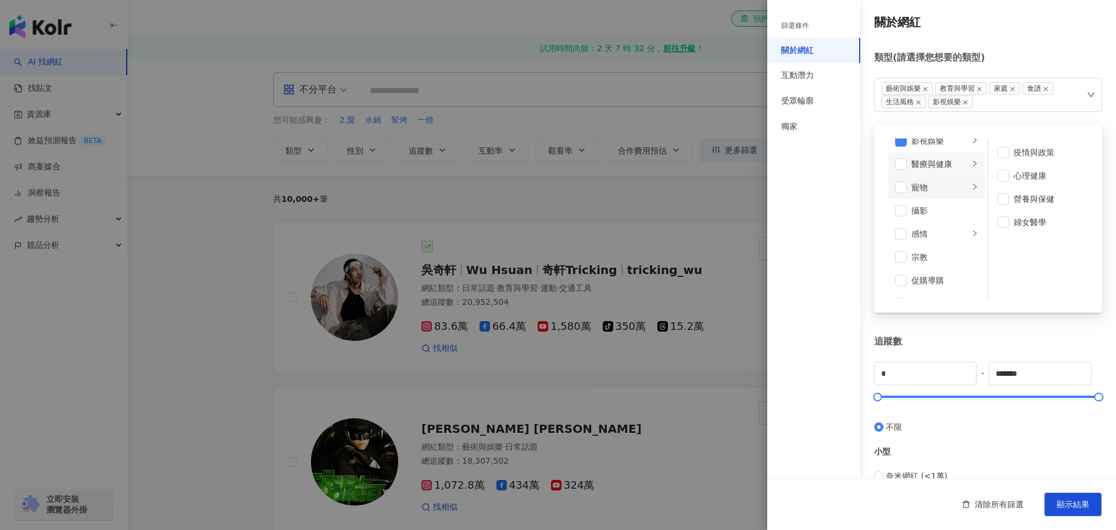
click at [949, 187] on div "寵物" at bounding box center [940, 187] width 58 height 13
click at [946, 206] on div "攝影" at bounding box center [944, 210] width 67 height 13
click at [907, 209] on li "攝影" at bounding box center [936, 210] width 97 height 23
click at [938, 261] on div "旅遊" at bounding box center [940, 261] width 58 height 13
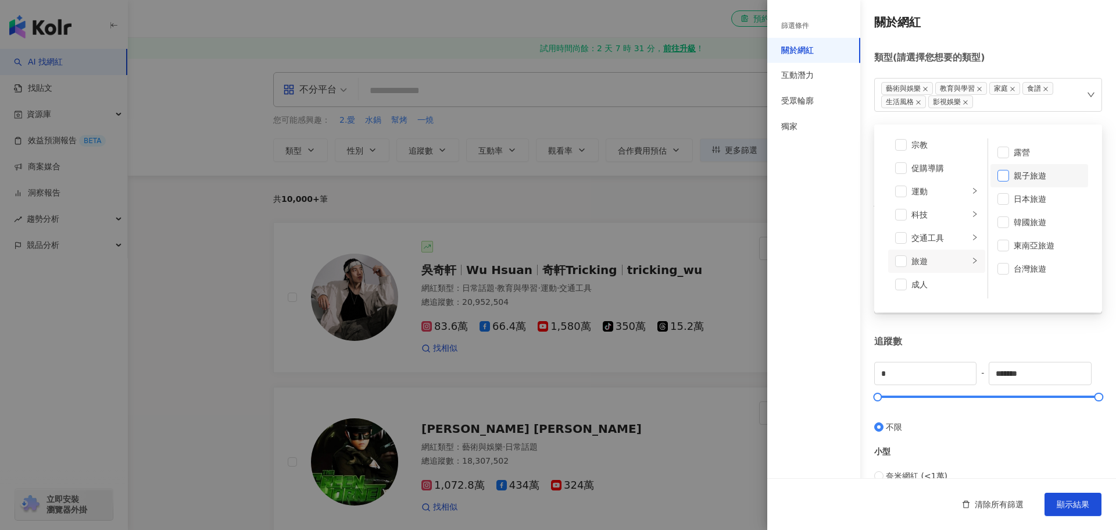
click at [999, 178] on span at bounding box center [1003, 176] width 12 height 12
click at [947, 235] on div "交通工具" at bounding box center [940, 237] width 58 height 13
click at [971, 192] on icon "right" at bounding box center [974, 190] width 7 height 7
click at [894, 189] on li "運動" at bounding box center [936, 191] width 97 height 23
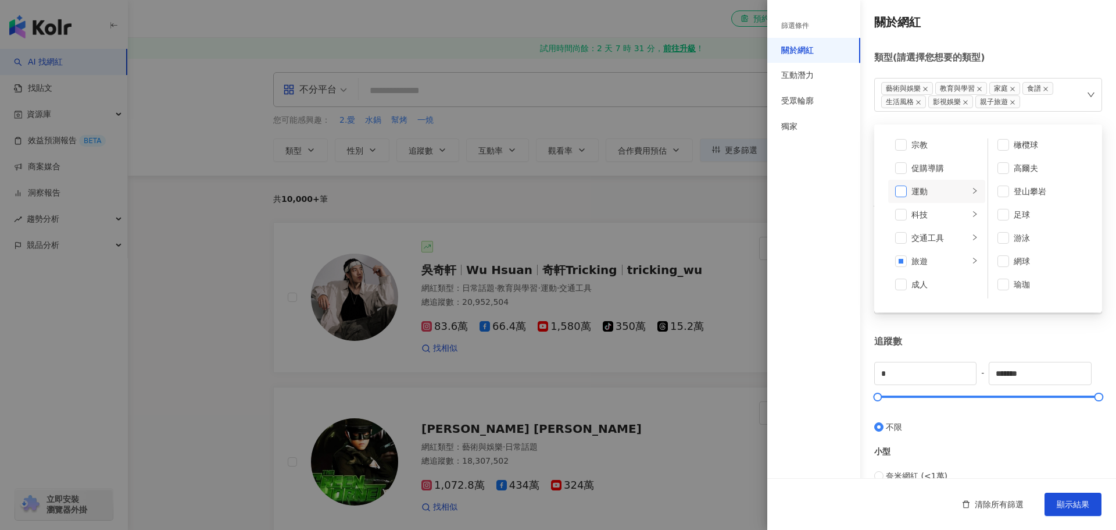
click at [896, 191] on span at bounding box center [901, 191] width 12 height 12
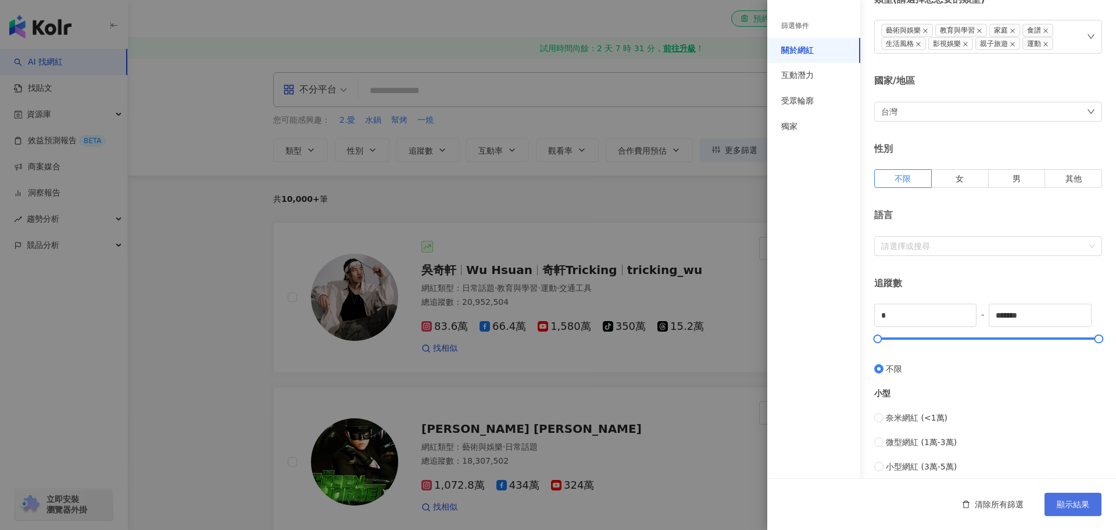
click at [1082, 499] on span "顯示結果" at bounding box center [1073, 503] width 33 height 9
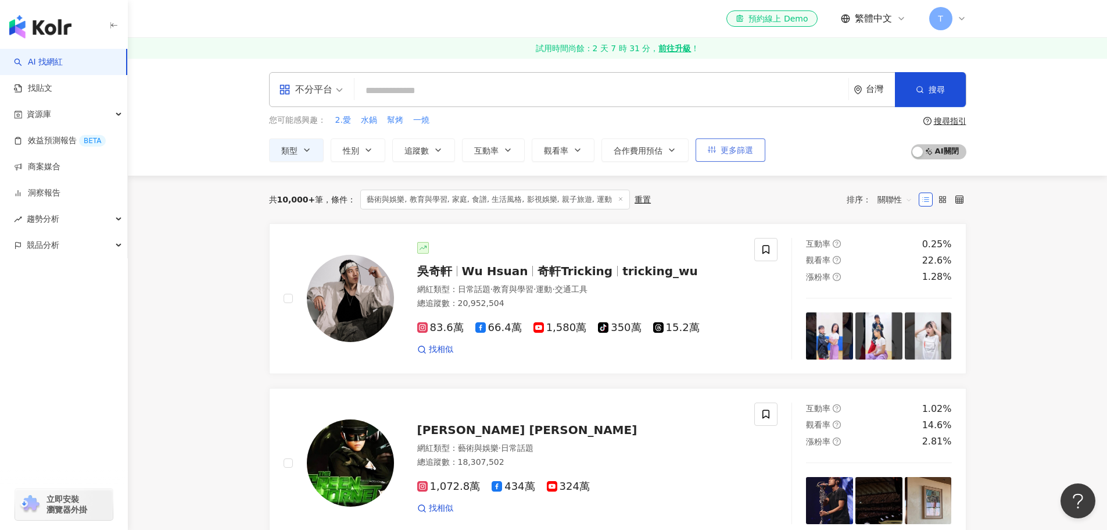
click at [710, 151] on icon "button" at bounding box center [712, 149] width 8 height 8
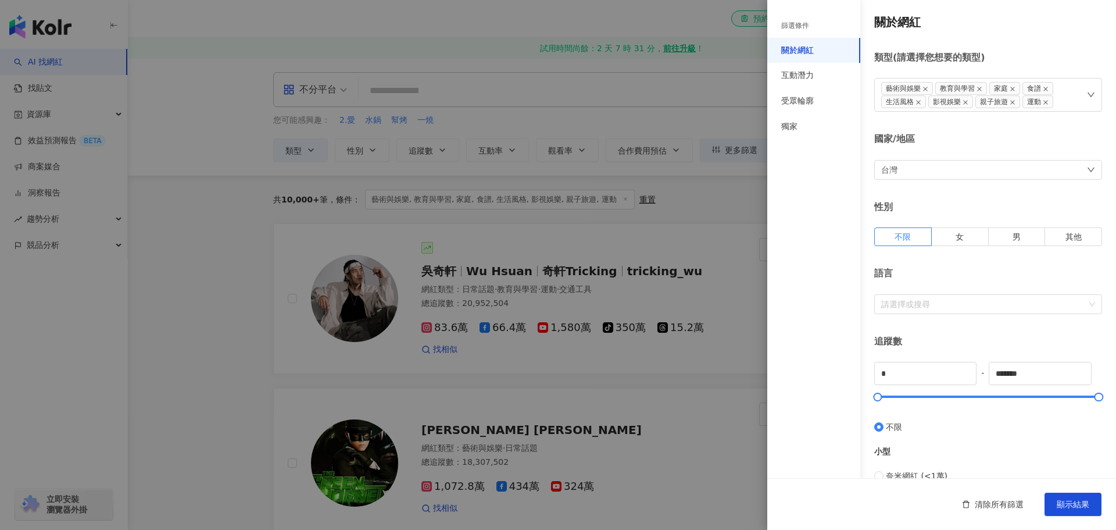
scroll to position [58, 0]
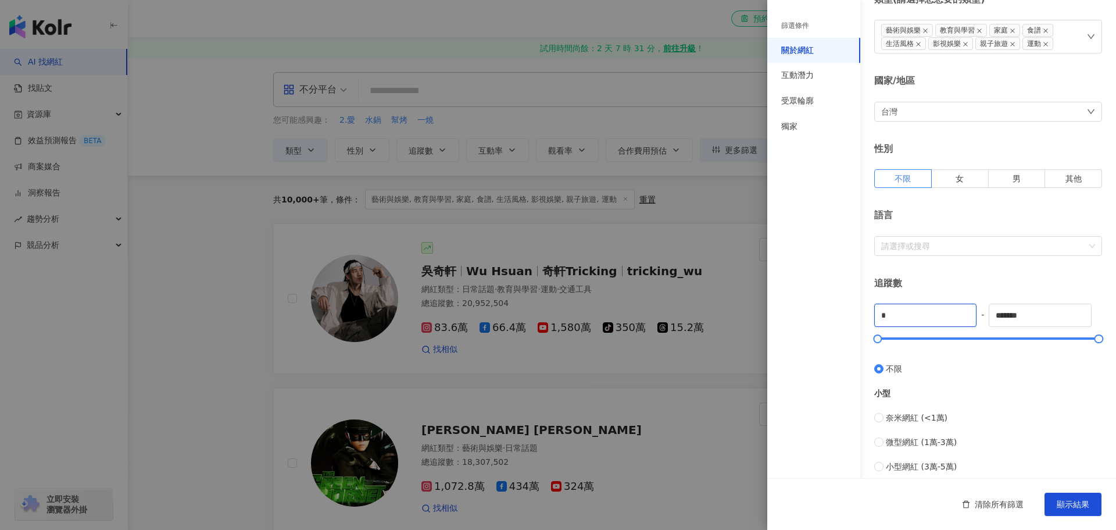
drag, startPoint x: 908, startPoint y: 318, endPoint x: 822, endPoint y: 327, distance: 86.0
click at [884, 325] on input "*" at bounding box center [925, 315] width 101 height 22
drag, startPoint x: 910, startPoint y: 316, endPoint x: 829, endPoint y: 302, distance: 81.4
click at [833, 305] on div "篩選條件 關於網紅 互動潛力 受眾輪廓 獨家 關於網紅 類型 ( 請選擇您想要的類型 ) 藝術與娛樂 教育與學習 家庭 食譜 生活風格 影視娛樂 親子旅遊 運…" at bounding box center [941, 388] width 349 height 892
type input "****"
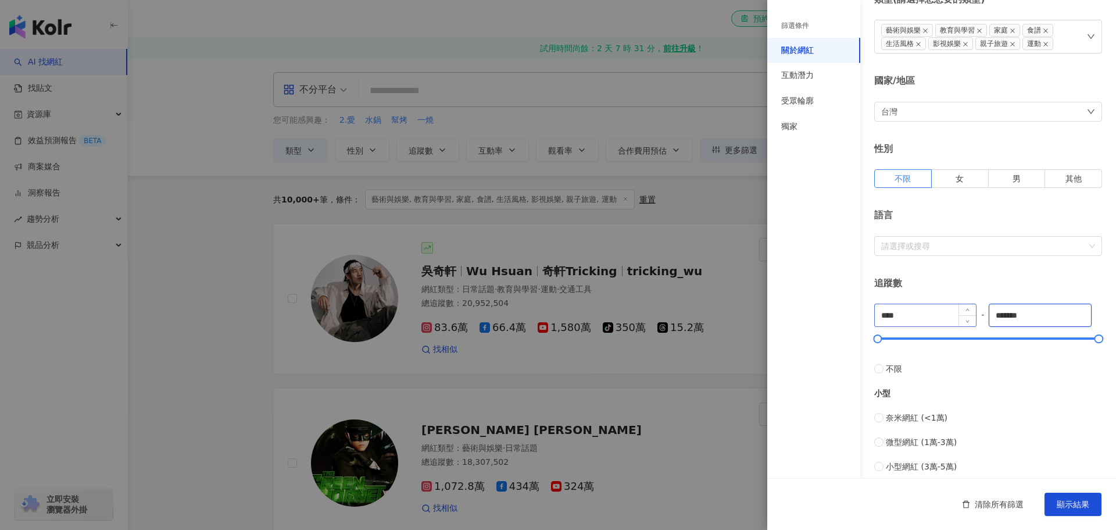
drag, startPoint x: 1036, startPoint y: 314, endPoint x: 880, endPoint y: 321, distance: 156.5
click at [880, 321] on div "**** - ******* 不限 小型 奈米網紅 (<1萬) 微型網紅 (1萬-3萬) 小型網紅 (3萬-5萬) 中型 中小型網紅 (5萬-10萬) 中型網…" at bounding box center [988, 473] width 228 height 340
drag, startPoint x: 1004, startPoint y: 317, endPoint x: 1011, endPoint y: 314, distance: 7.6
click at [1010, 315] on input "*****" at bounding box center [1039, 315] width 101 height 22
click at [1011, 314] on input "*****" at bounding box center [1039, 315] width 101 height 22
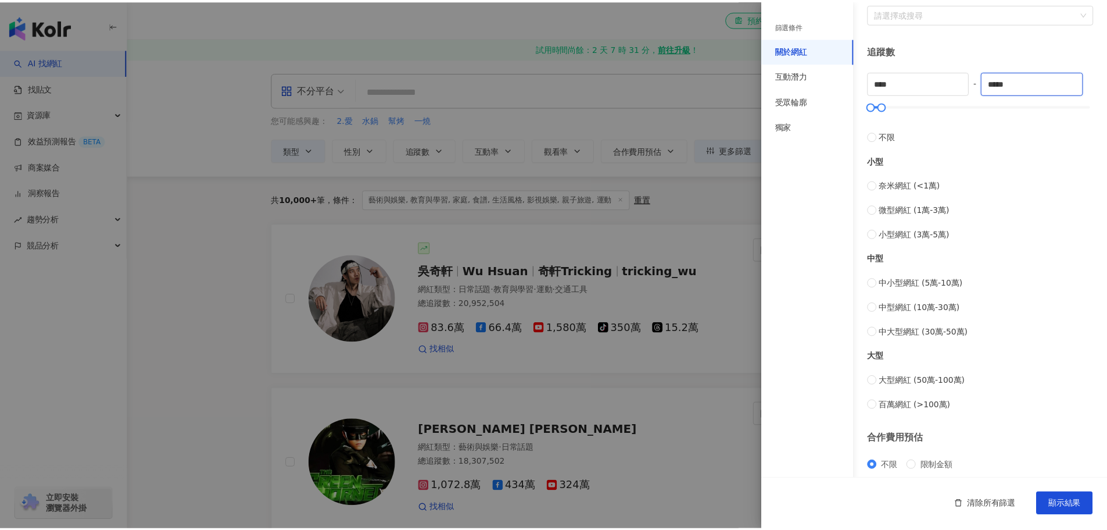
scroll to position [188, 0]
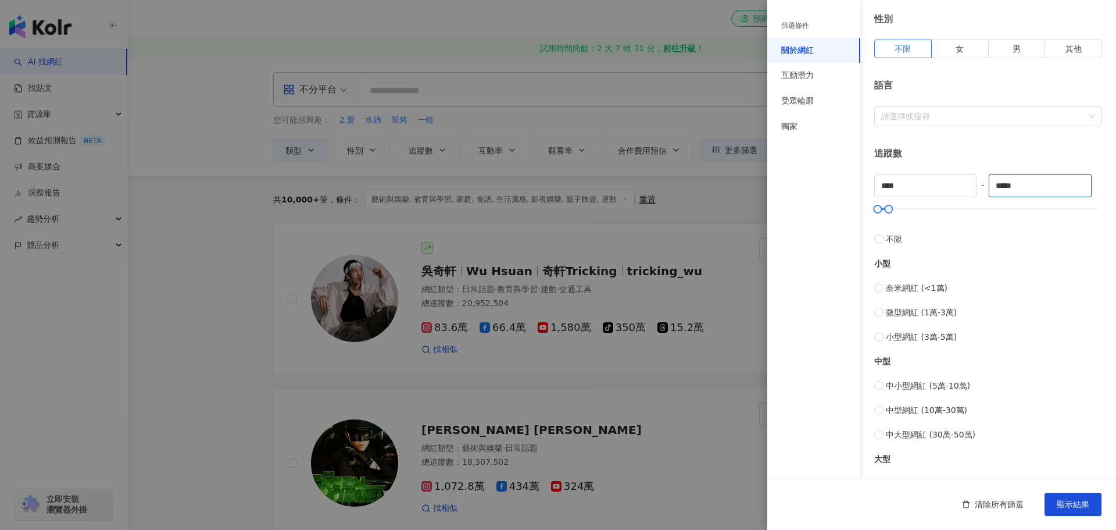
type input "*****"
click at [974, 105] on div "語言 請選擇或搜尋" at bounding box center [988, 102] width 228 height 47
click at [974, 112] on div at bounding box center [982, 116] width 211 height 9
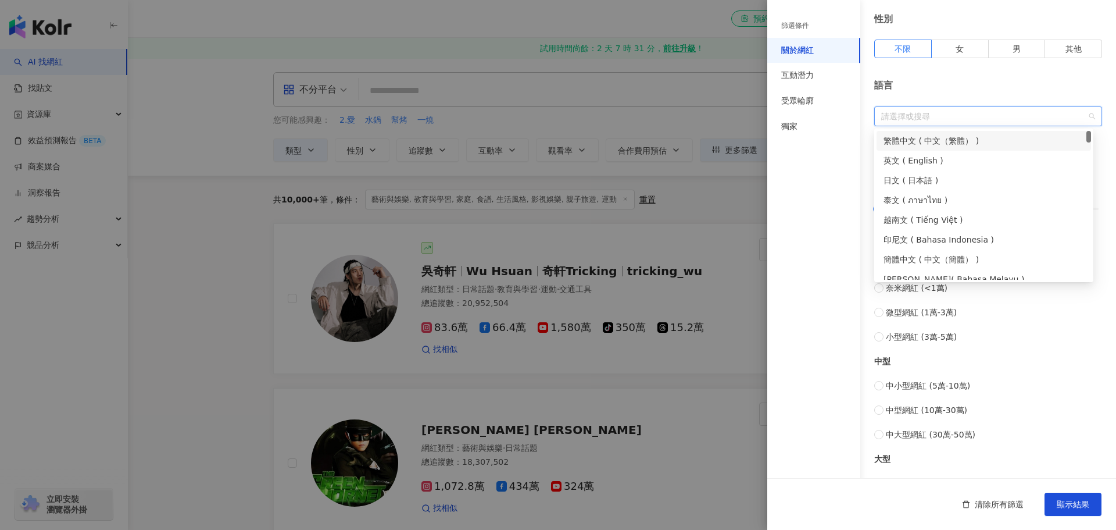
click at [945, 143] on div "繁體中文 ( 中文（繁體） )" at bounding box center [984, 140] width 201 height 13
click at [1074, 505] on span "顯示結果" at bounding box center [1073, 503] width 33 height 9
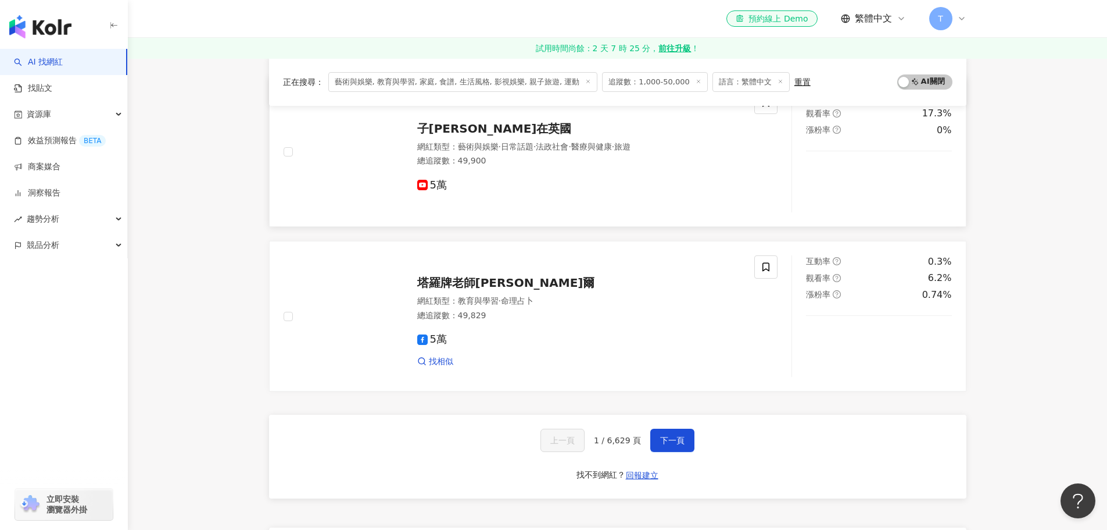
scroll to position [1802, 0]
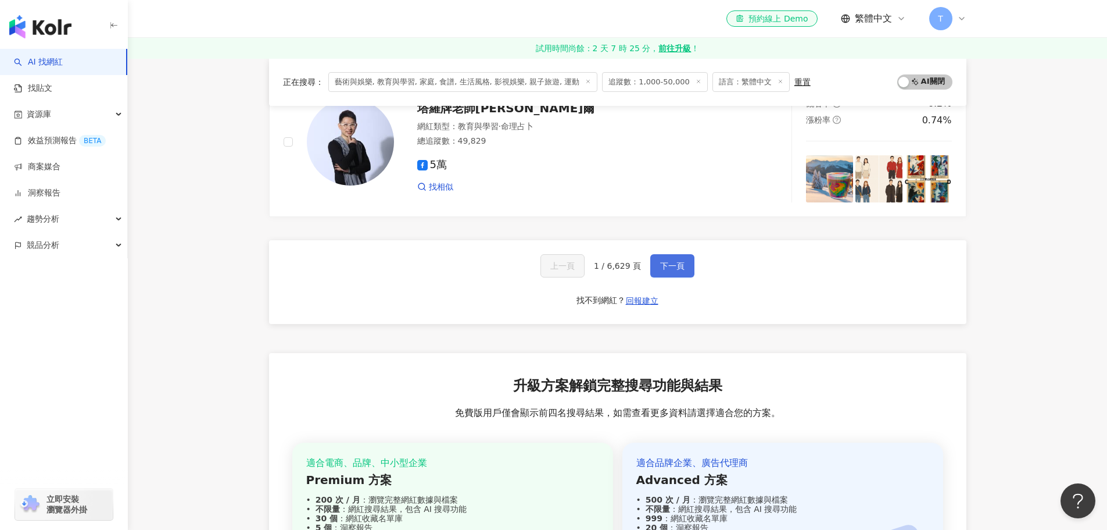
click at [667, 269] on span "下一頁" at bounding box center [672, 265] width 24 height 9
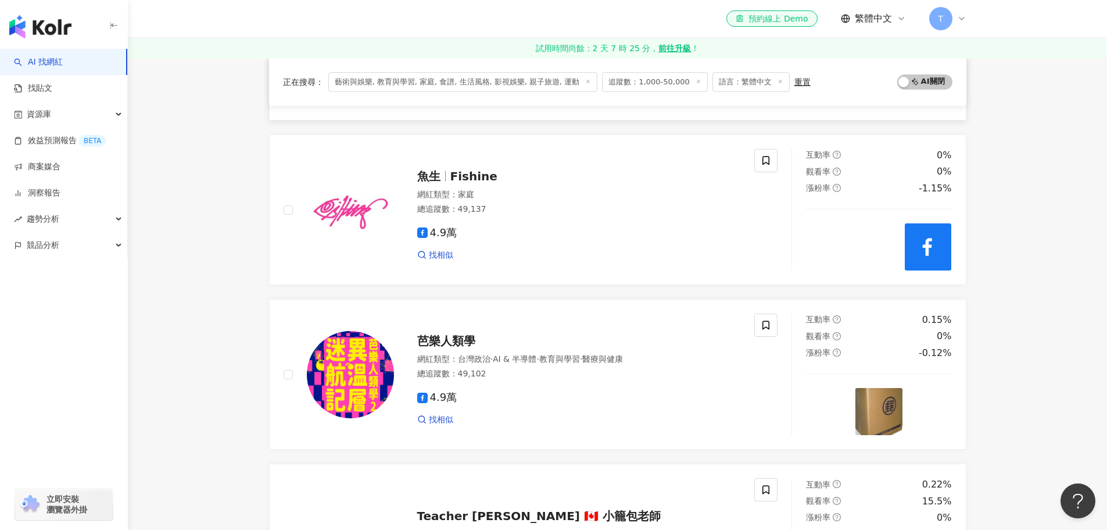
scroll to position [1744, 0]
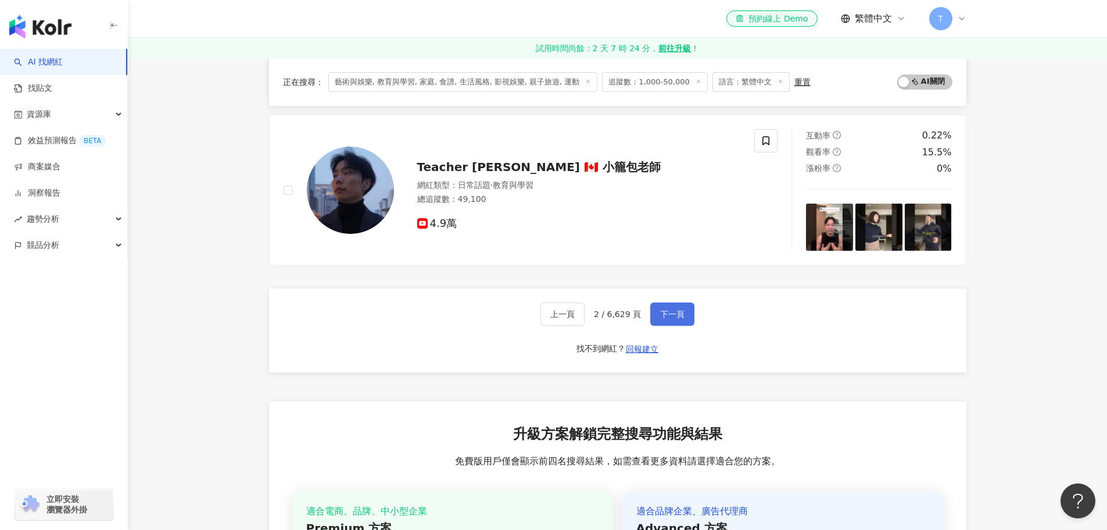
click at [656, 319] on button "下一頁" at bounding box center [672, 313] width 44 height 23
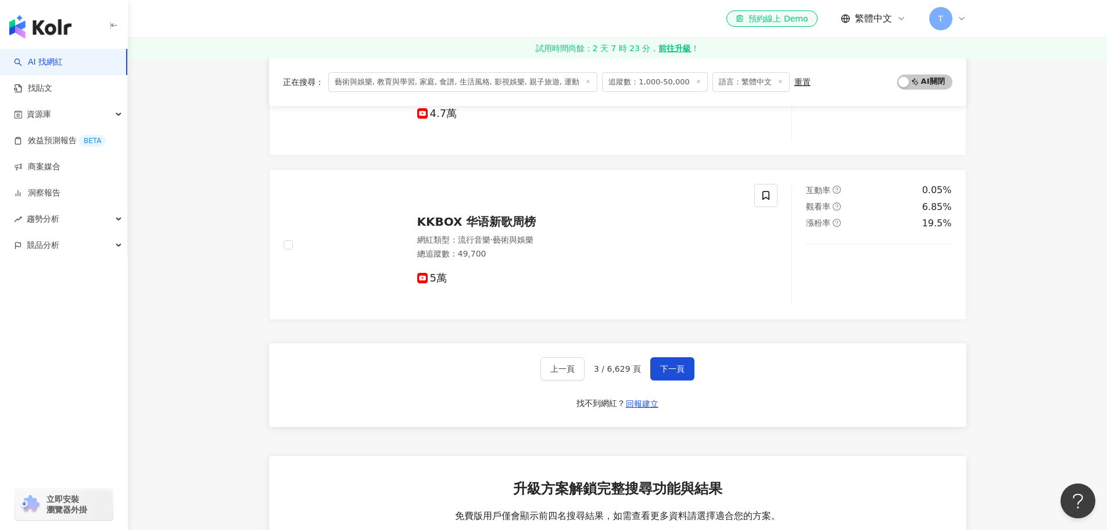
scroll to position [1892, 0]
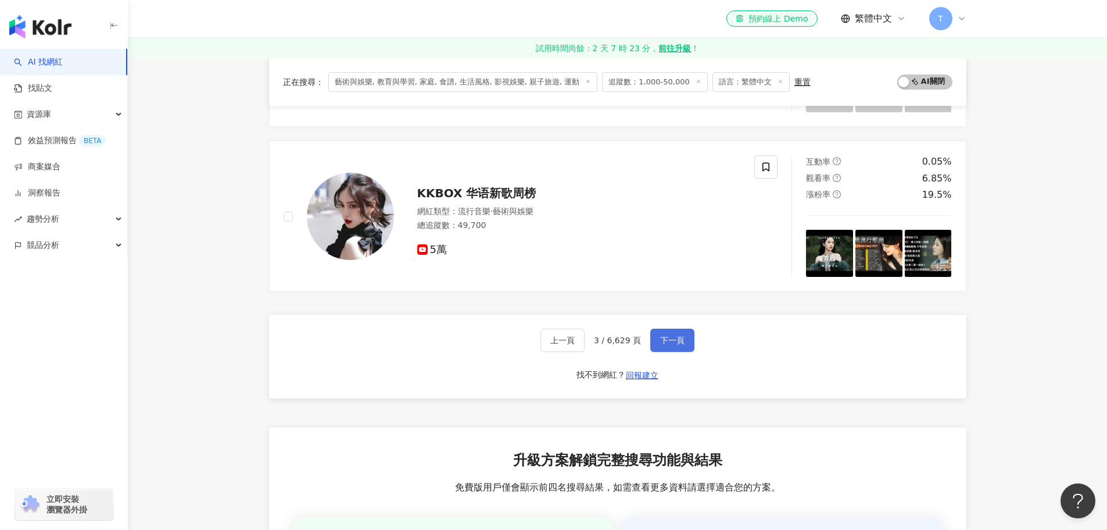
click at [674, 330] on button "下一頁" at bounding box center [672, 339] width 44 height 23
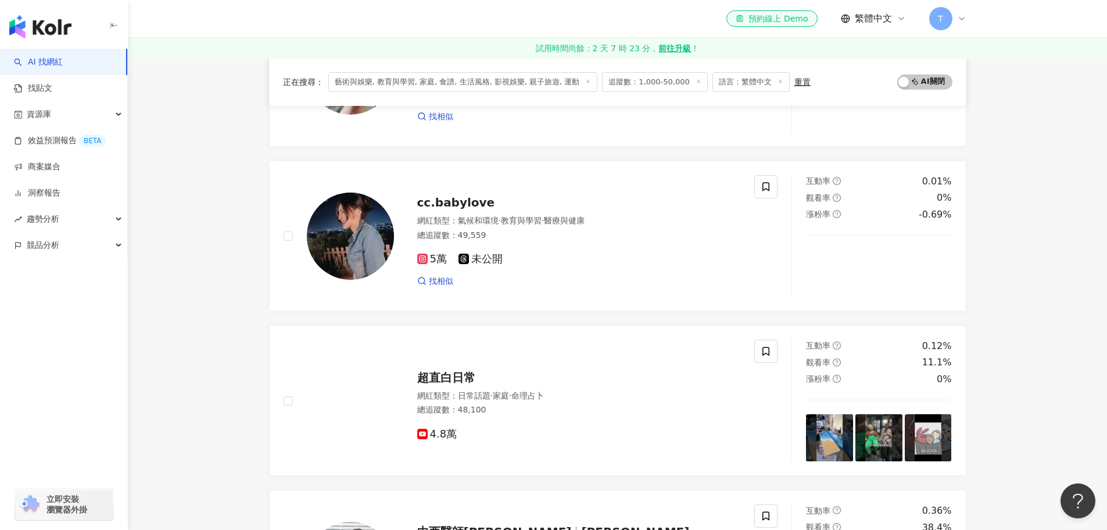
scroll to position [1485, 0]
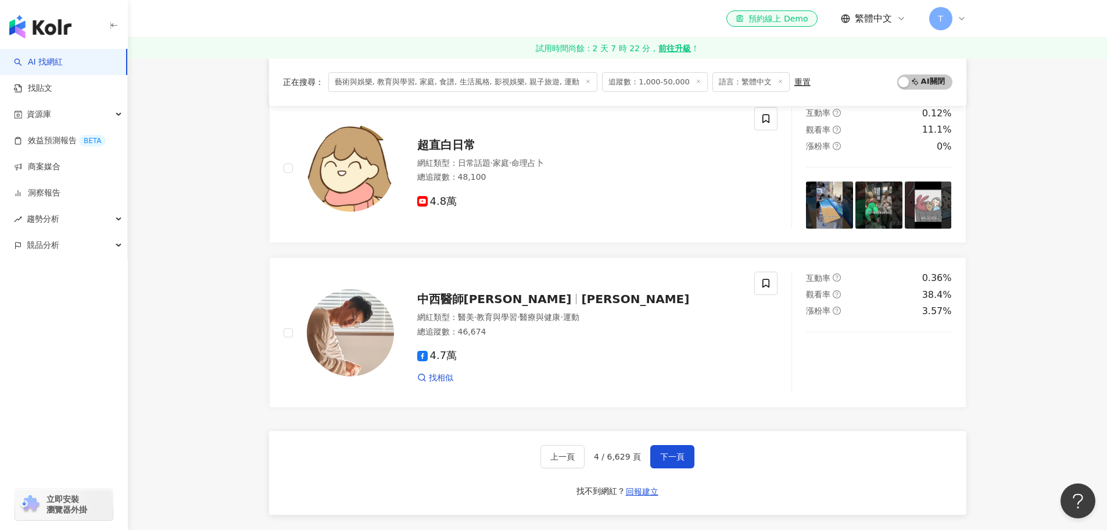
scroll to position [1950, 0]
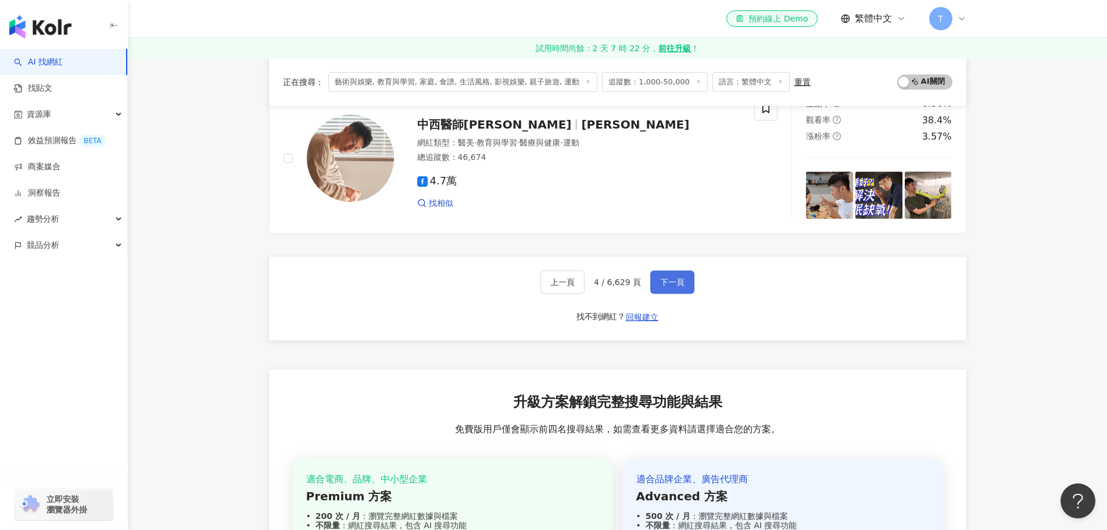
click at [676, 281] on span "下一頁" at bounding box center [672, 281] width 24 height 9
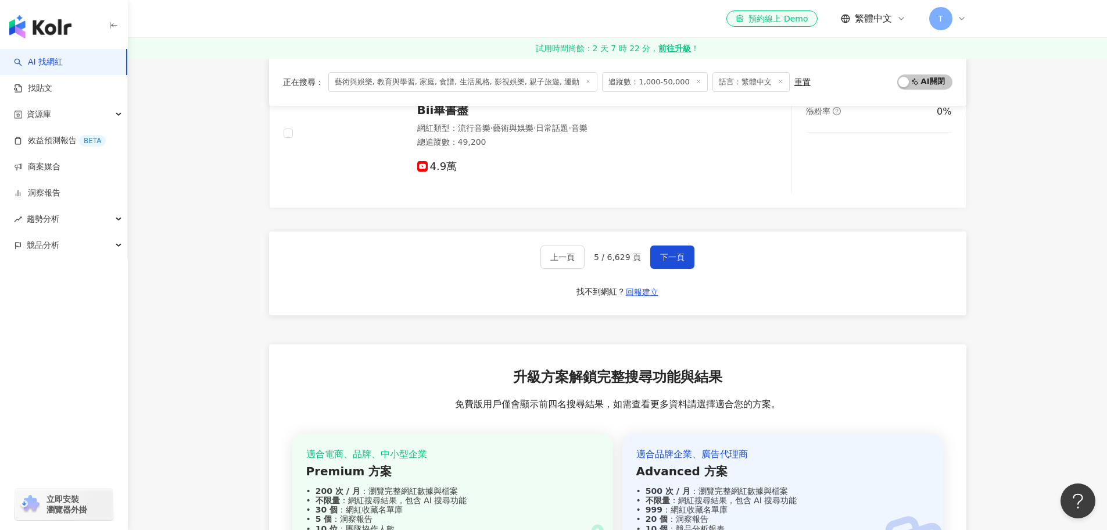
scroll to position [1801, 0]
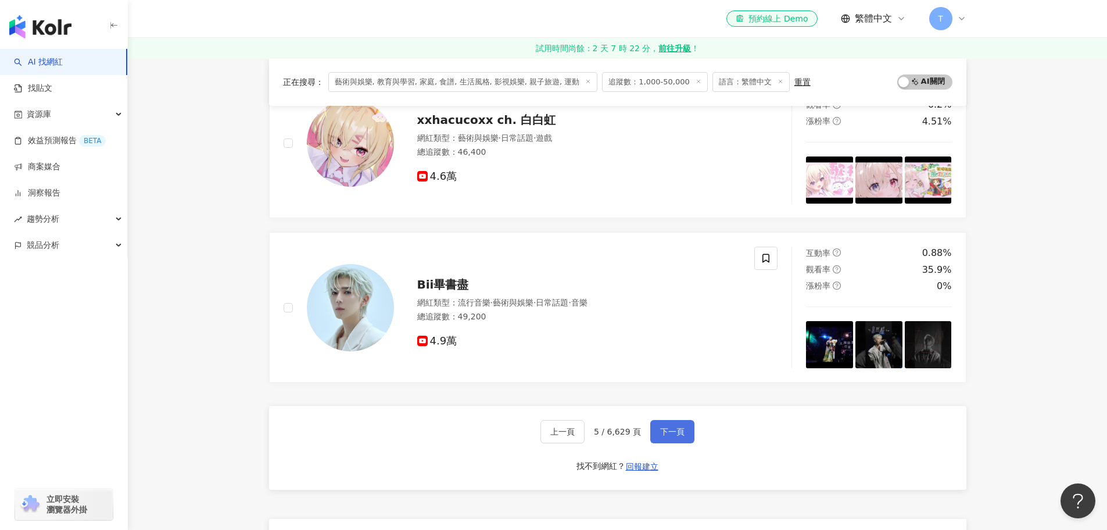
click at [688, 432] on button "下一頁" at bounding box center [672, 431] width 44 height 23
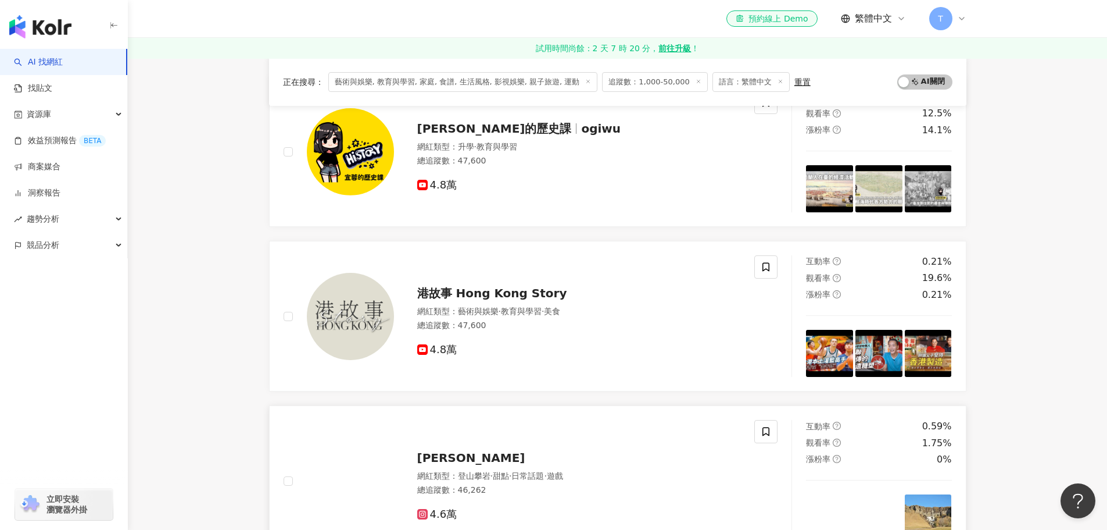
scroll to position [1918, 0]
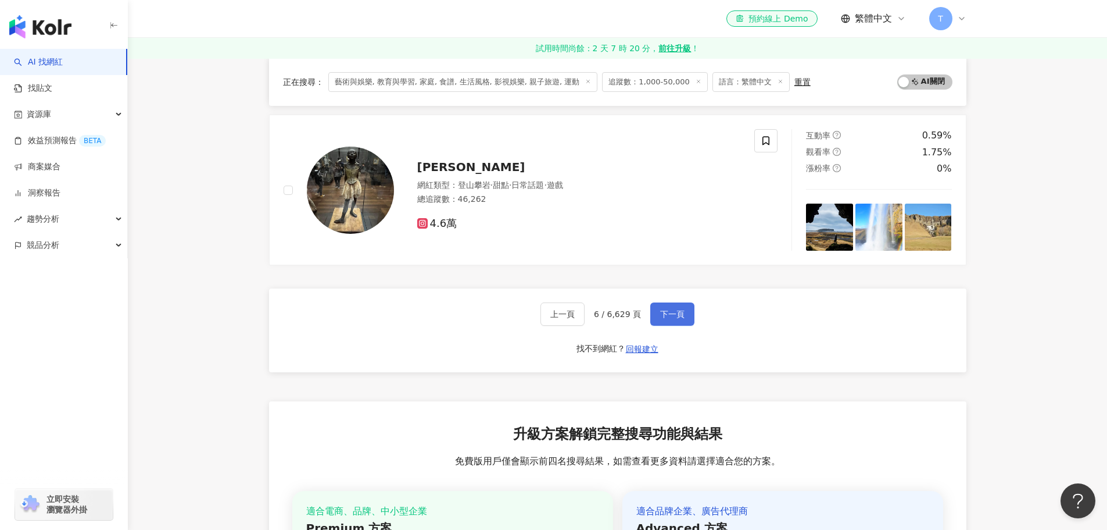
click at [677, 310] on span "下一頁" at bounding box center [672, 313] width 24 height 9
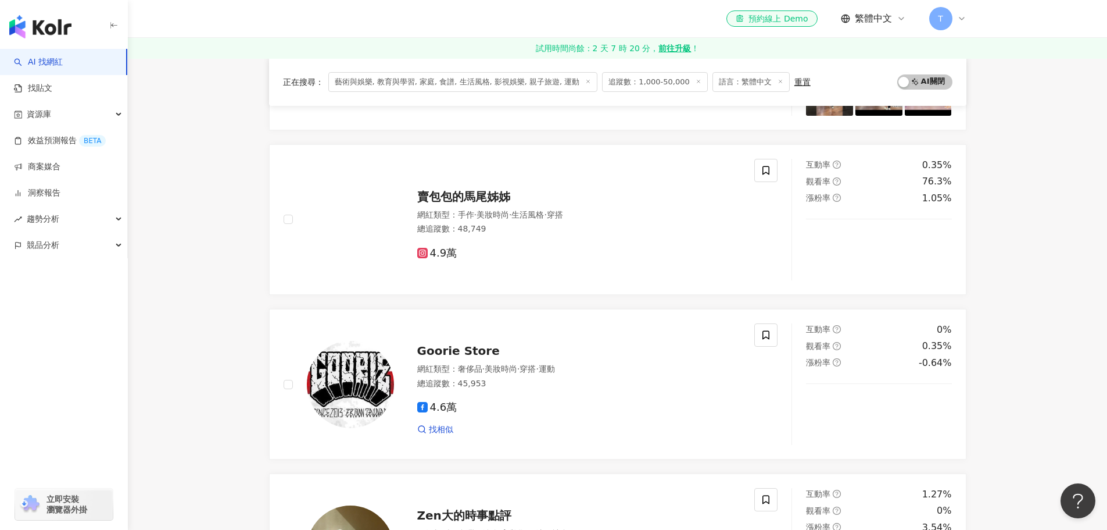
scroll to position [1628, 0]
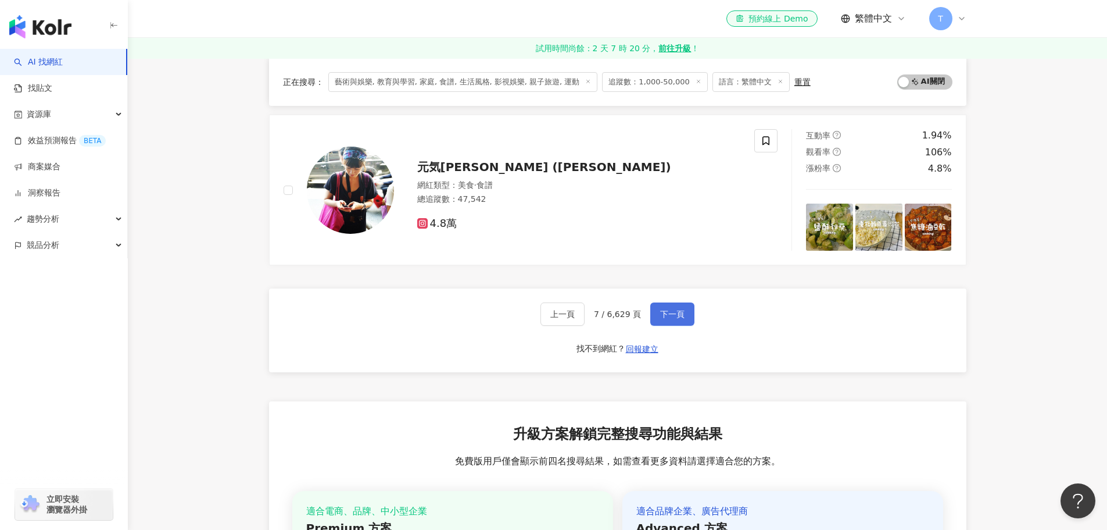
click at [668, 311] on span "下一頁" at bounding box center [672, 313] width 24 height 9
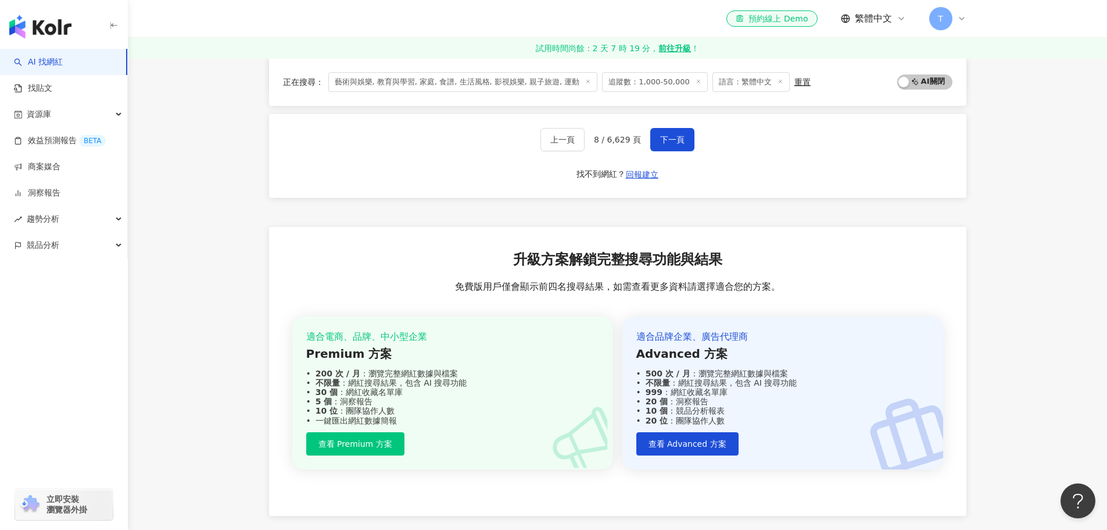
scroll to position [1812, 0]
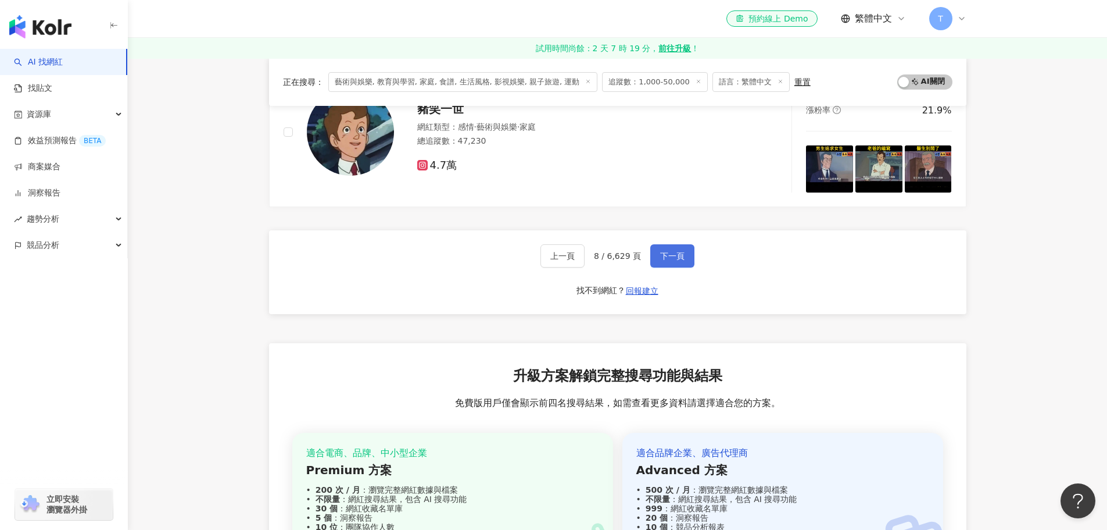
drag, startPoint x: 655, startPoint y: 249, endPoint x: 656, endPoint y: 259, distance: 9.9
click at [655, 249] on button "下一頁" at bounding box center [672, 255] width 44 height 23
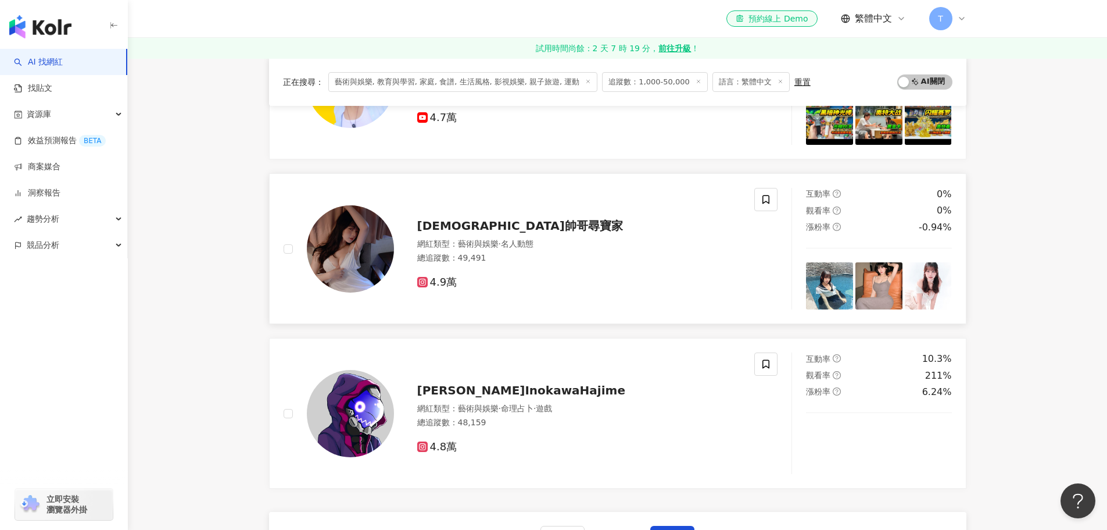
scroll to position [1811, 0]
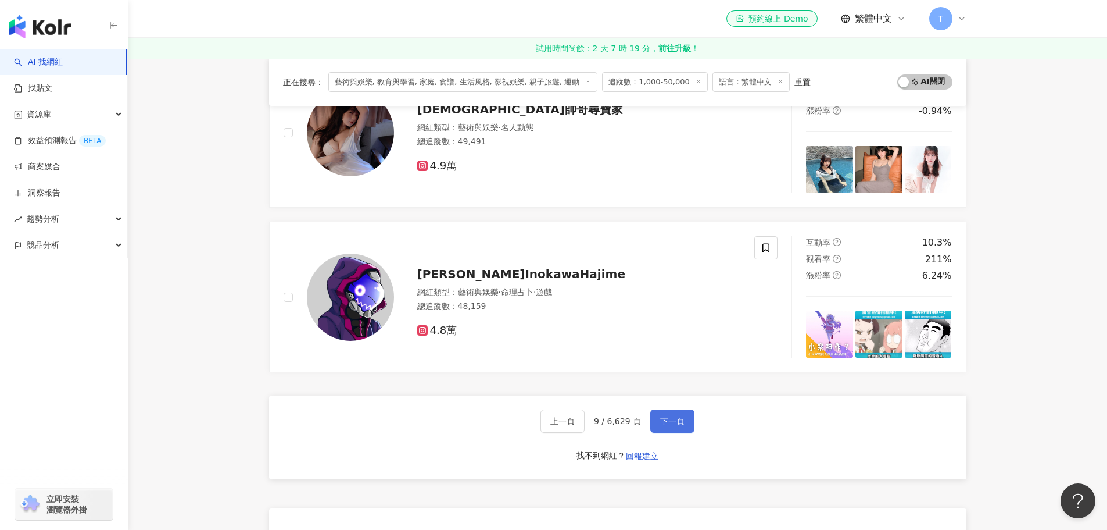
click at [657, 422] on button "下一頁" at bounding box center [672, 420] width 44 height 23
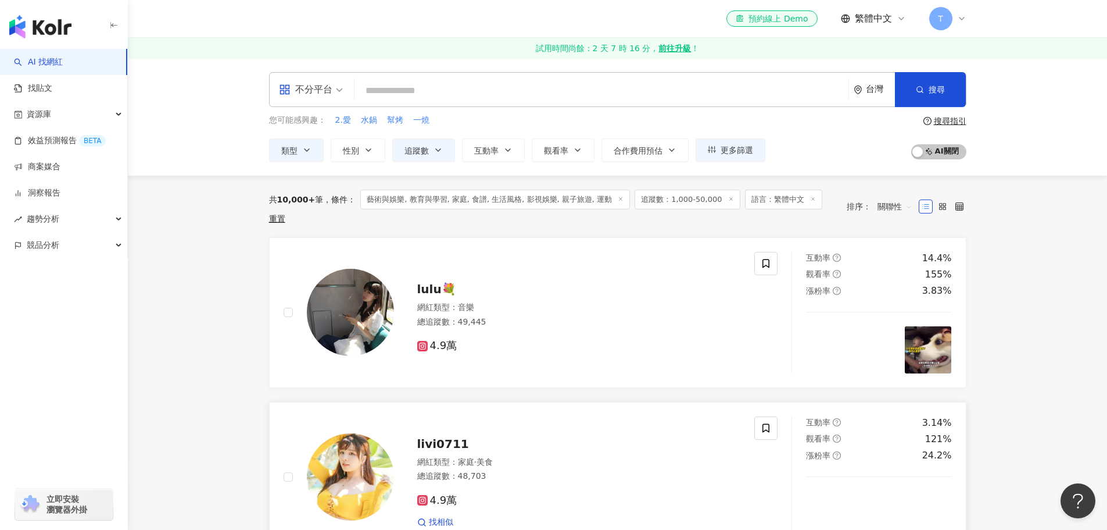
scroll to position [174, 0]
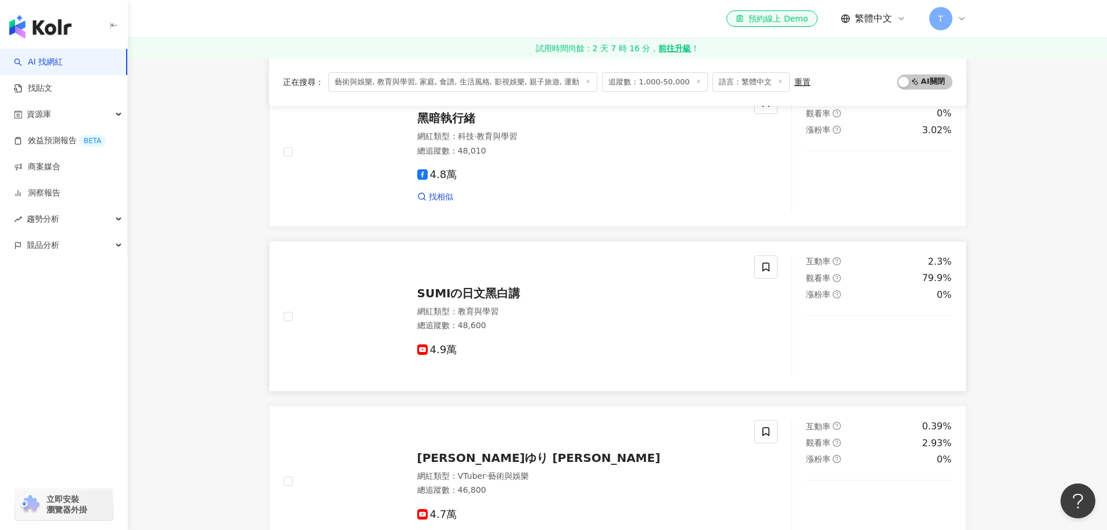
scroll to position [1802, 0]
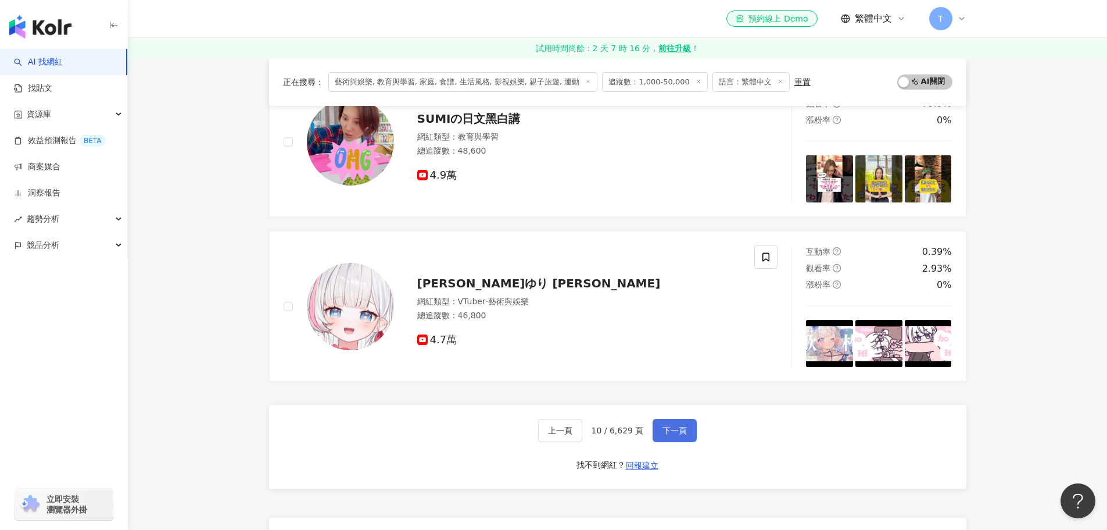
click at [675, 430] on span "下一頁" at bounding box center [675, 429] width 24 height 9
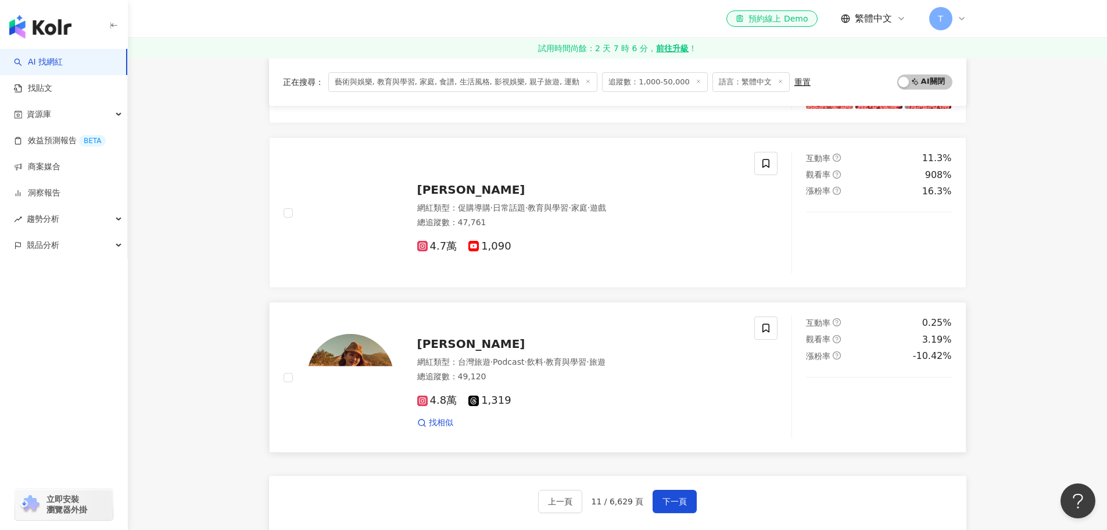
scroll to position [2034, 0]
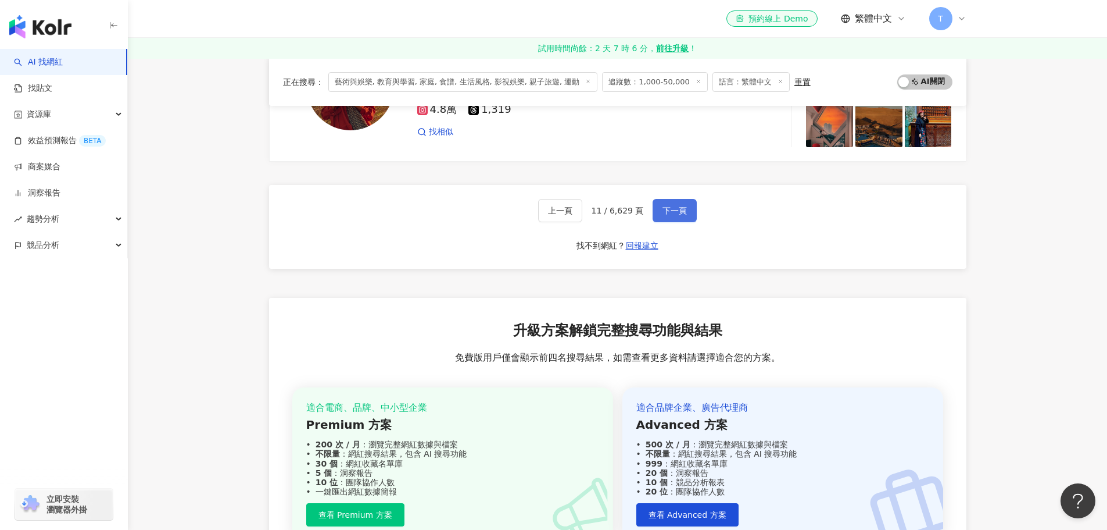
click at [672, 206] on span "下一頁" at bounding box center [675, 210] width 24 height 9
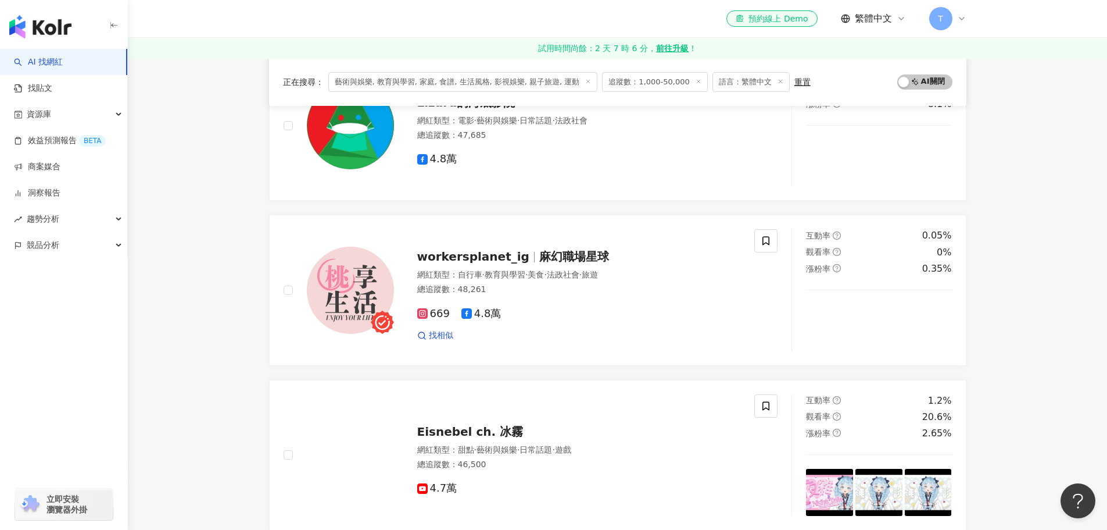
scroll to position [2191, 0]
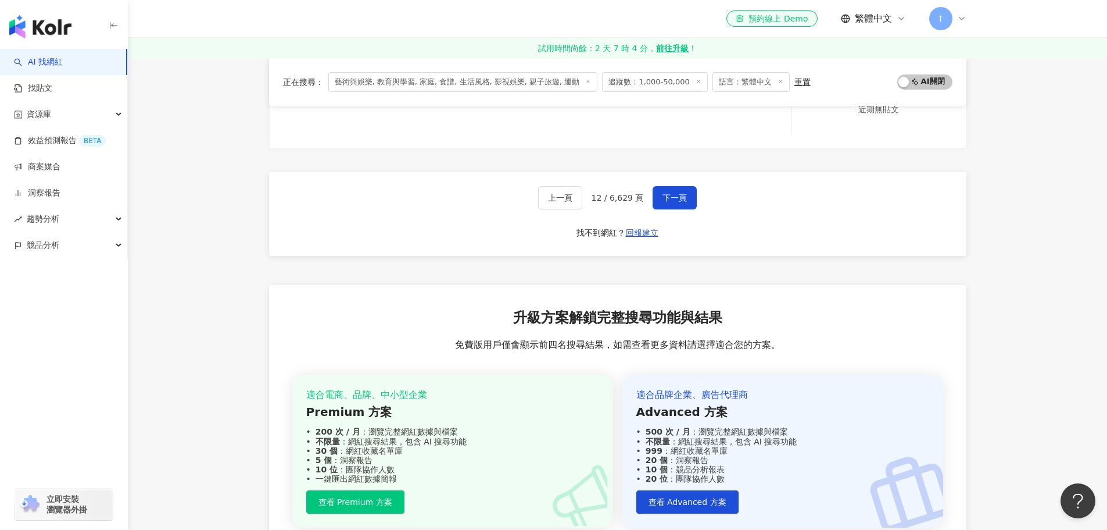
click at [402, 314] on div "升級方案解鎖完整搜尋功能與結果 免費版用戶僅會顯示前四名搜尋結果，如需查看更多資料請選擇適合您的方案。 適合電商、品牌、中小型企業 Premium 方案 20…" at bounding box center [618, 429] width 698 height 289
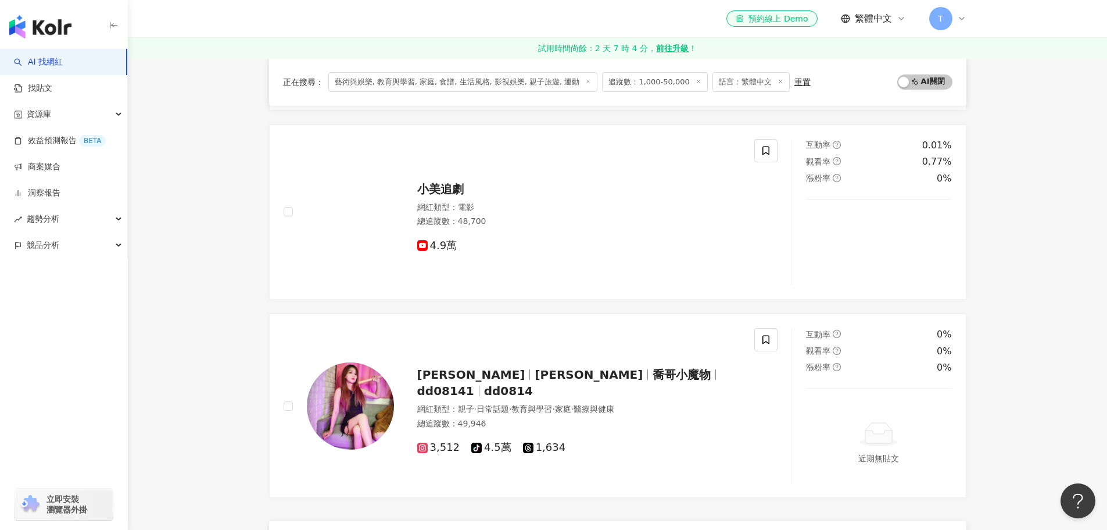
scroll to position [2075, 0]
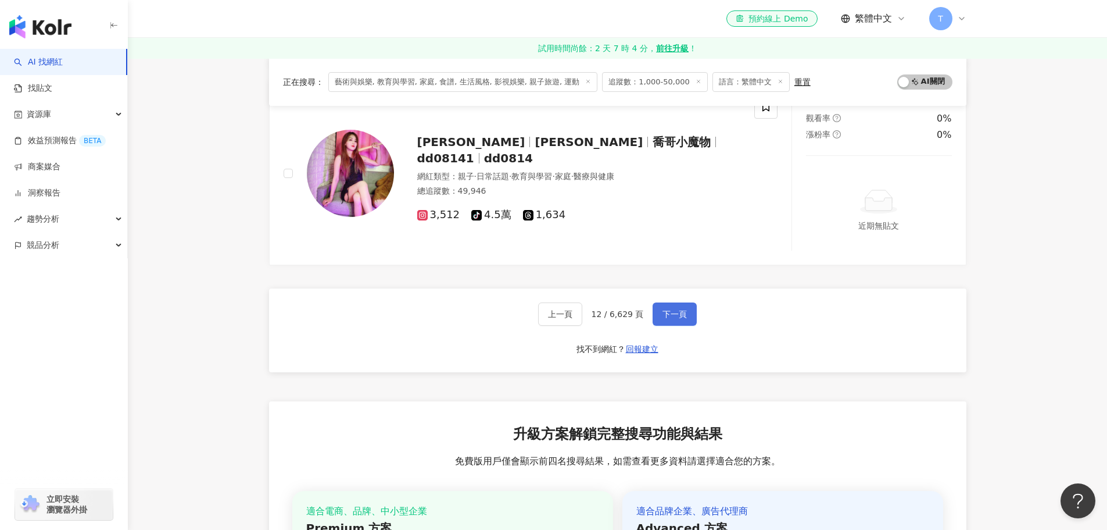
click at [672, 309] on span "下一頁" at bounding box center [675, 313] width 24 height 9
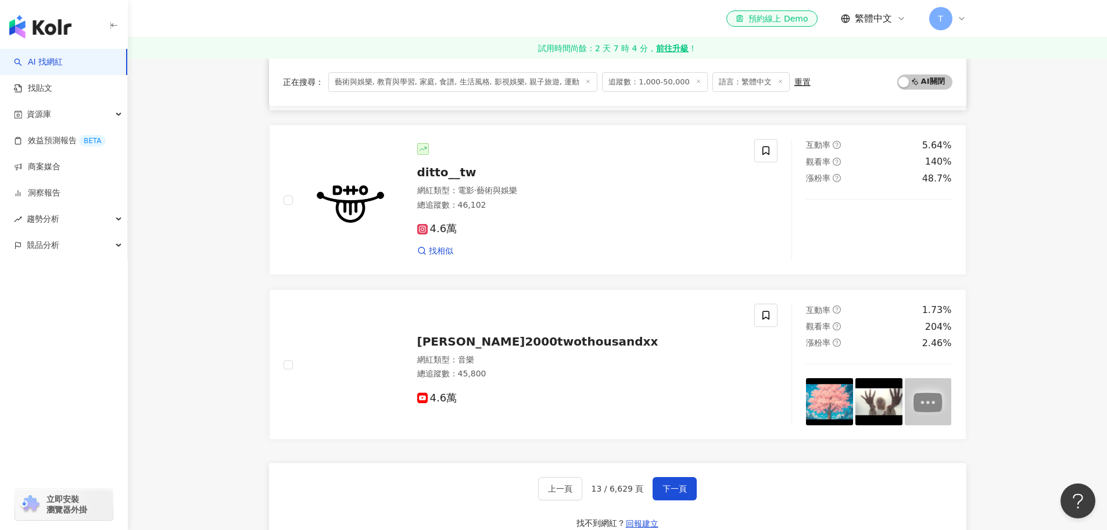
scroll to position [1860, 0]
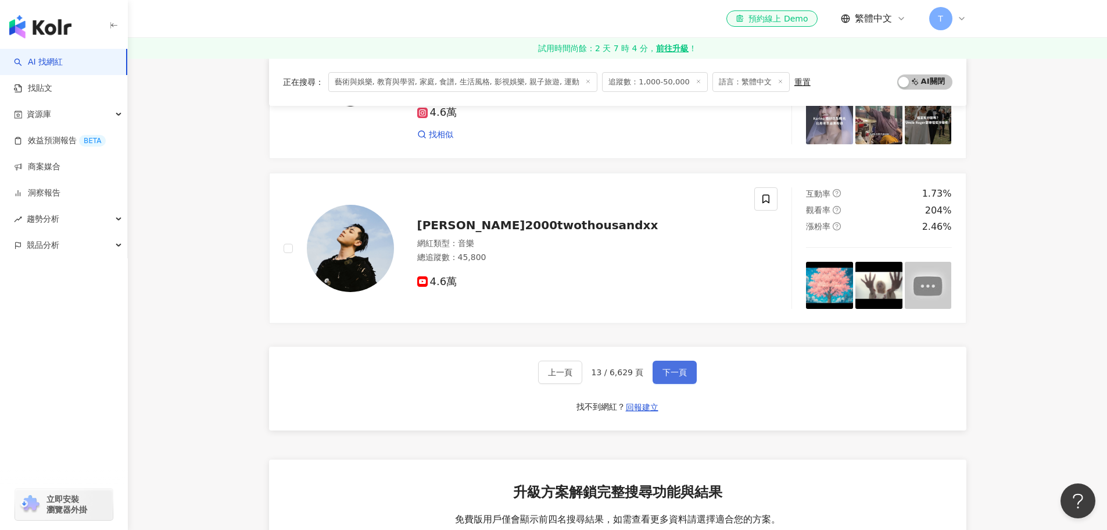
click at [666, 375] on span "下一頁" at bounding box center [675, 371] width 24 height 9
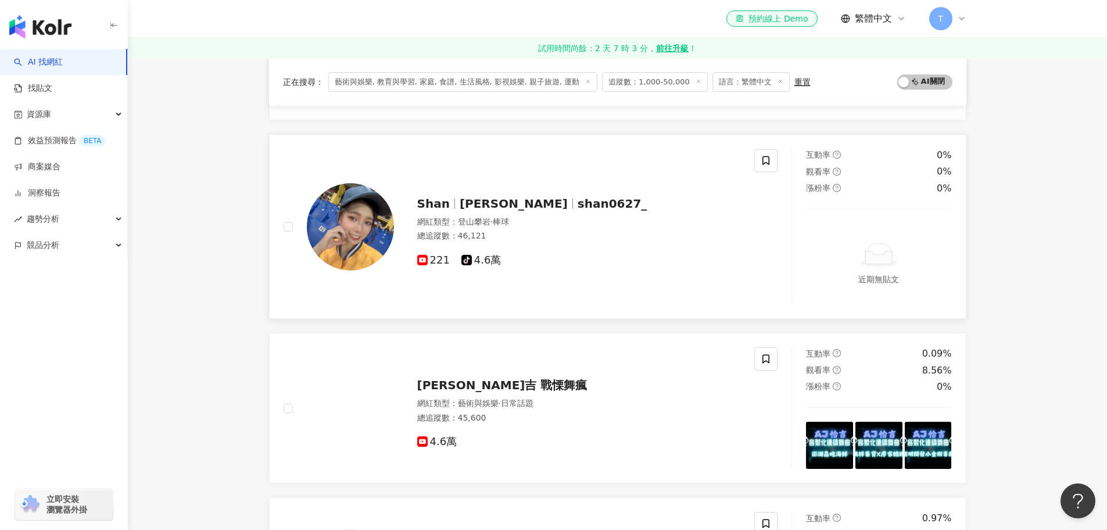
scroll to position [1802, 0]
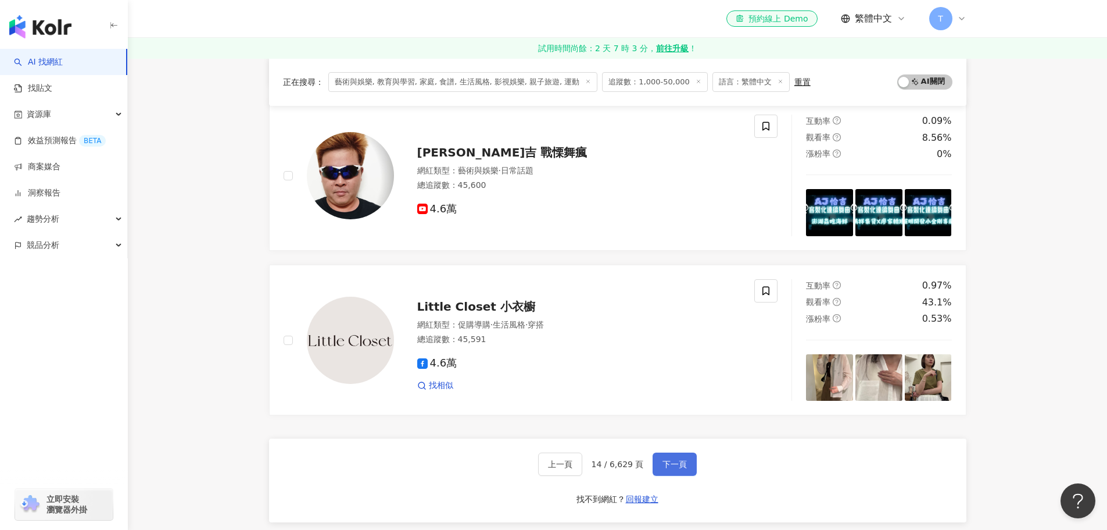
click at [664, 467] on span "下一頁" at bounding box center [675, 463] width 24 height 9
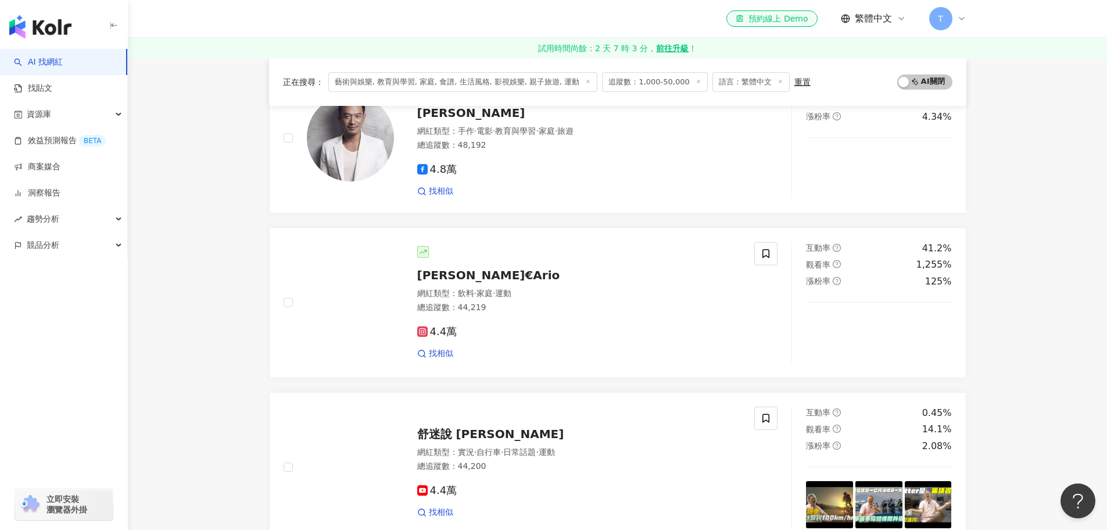
scroll to position [431, 0]
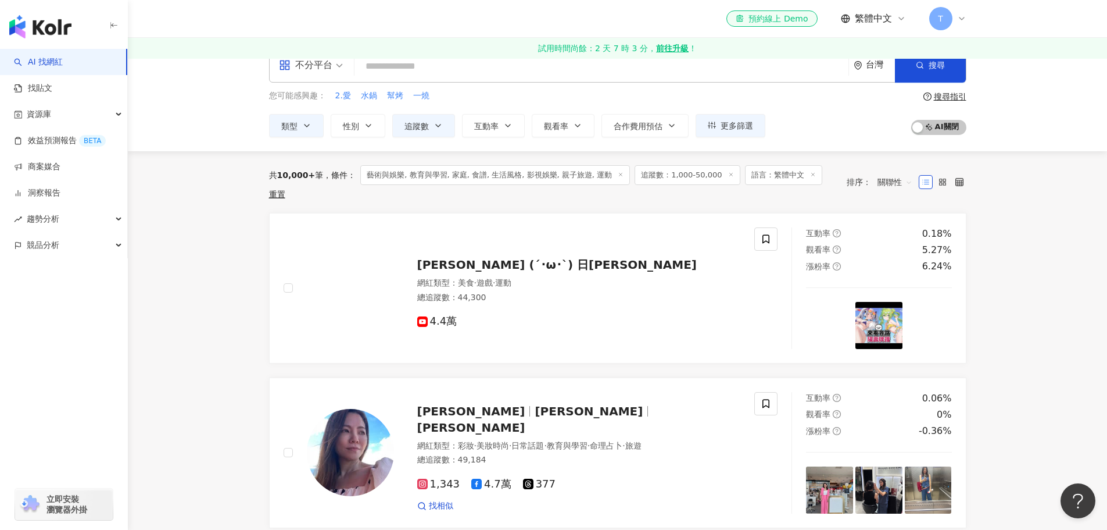
scroll to position [0, 0]
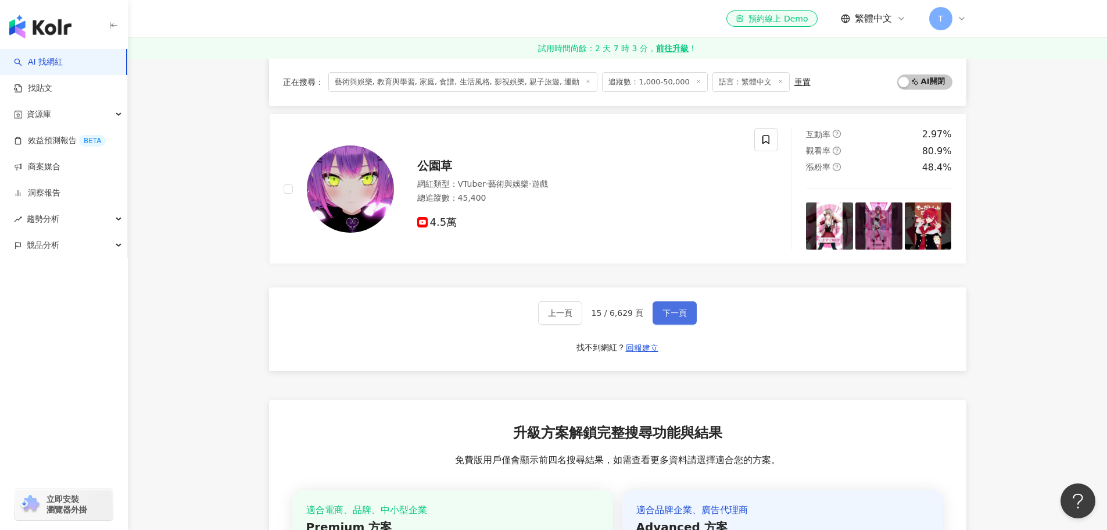
click at [682, 311] on span "下一頁" at bounding box center [675, 312] width 24 height 9
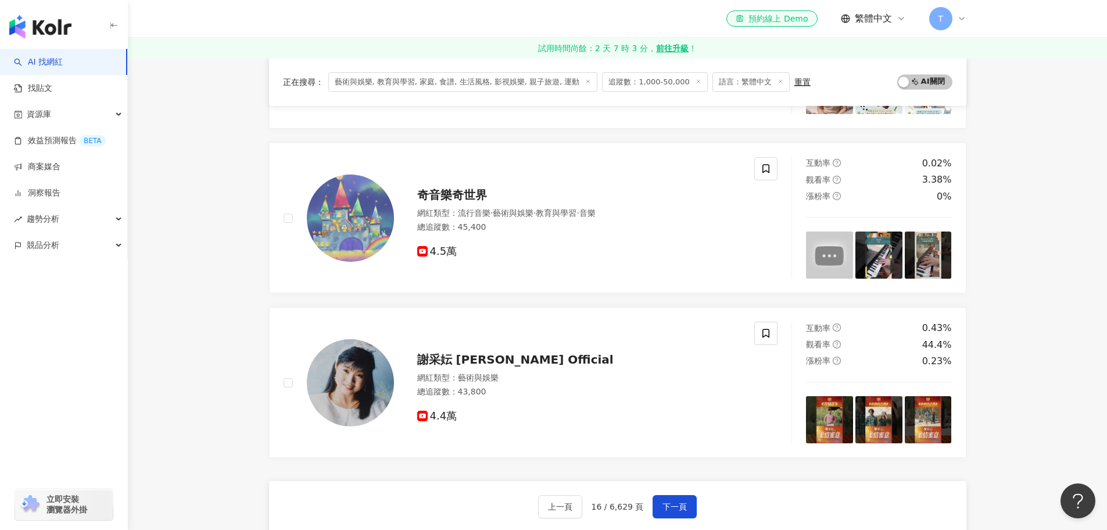
scroll to position [2016, 0]
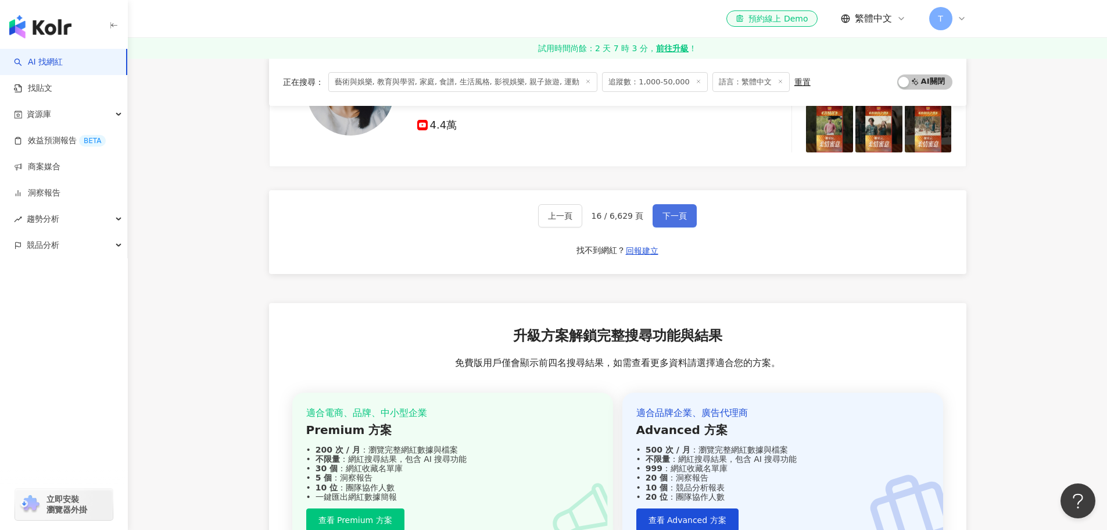
click at [680, 223] on button "下一頁" at bounding box center [675, 215] width 44 height 23
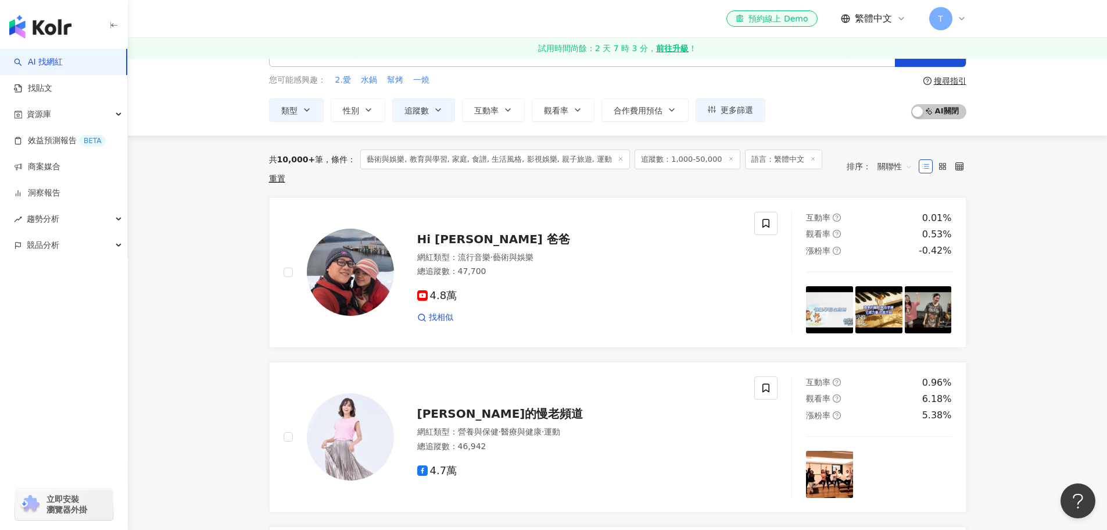
scroll to position [0, 0]
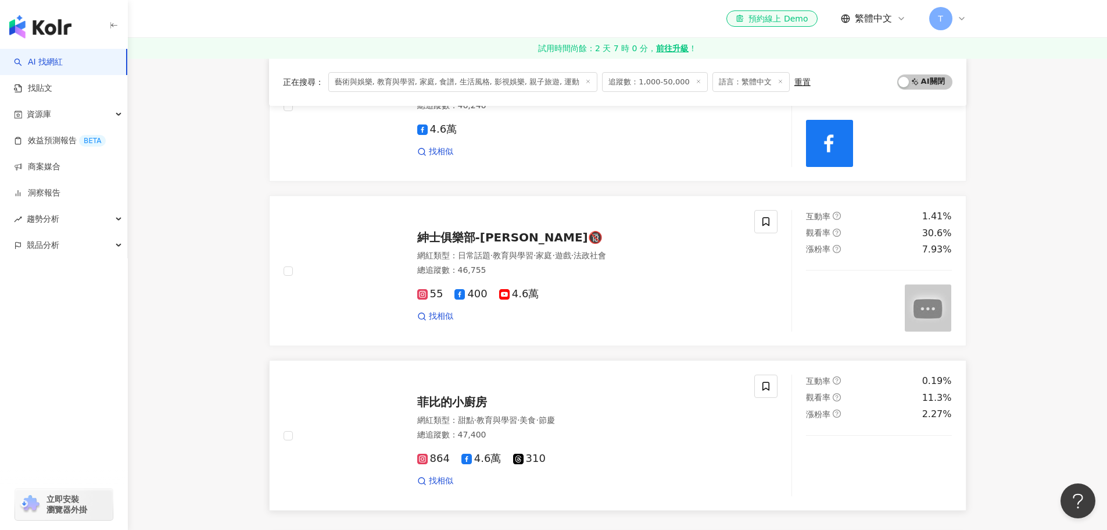
scroll to position [1860, 0]
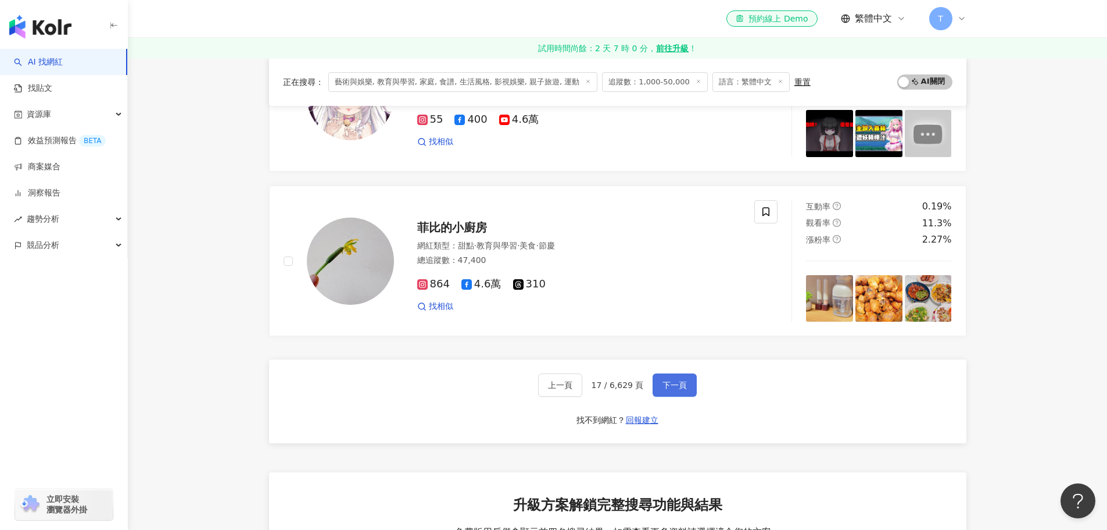
click at [674, 373] on button "下一頁" at bounding box center [675, 384] width 44 height 23
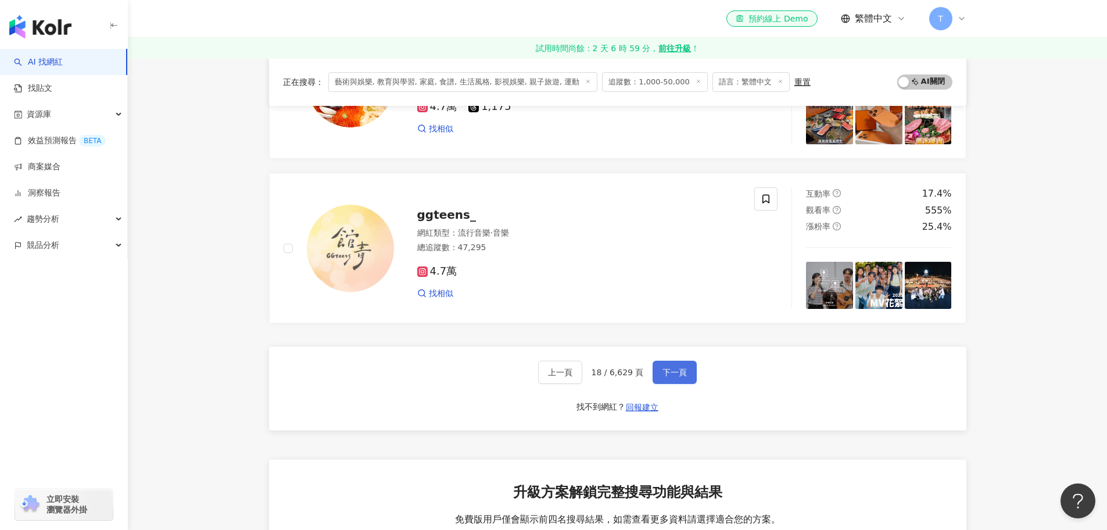
click at [674, 362] on button "下一頁" at bounding box center [675, 371] width 44 height 23
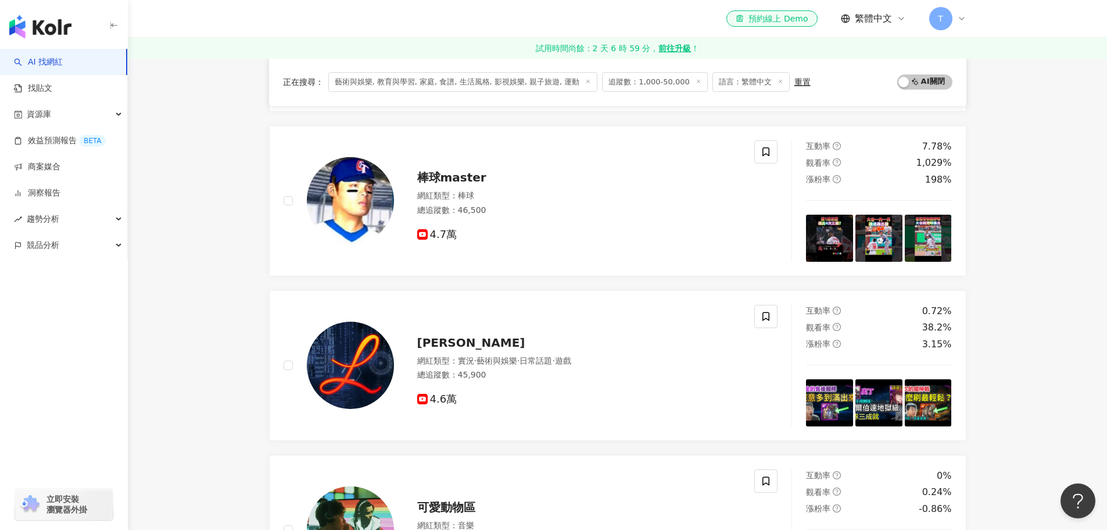
scroll to position [872, 0]
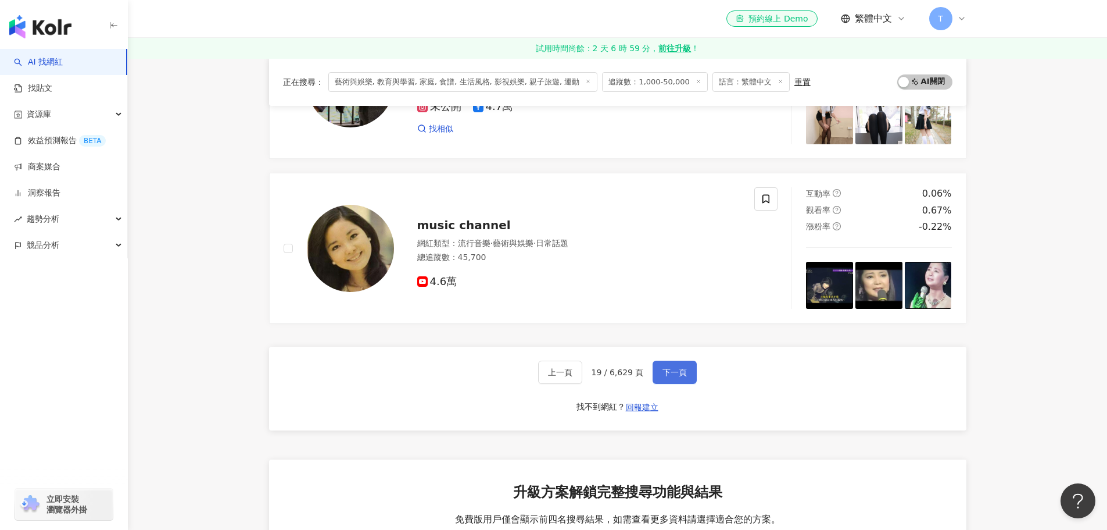
click at [674, 362] on button "下一頁" at bounding box center [675, 371] width 44 height 23
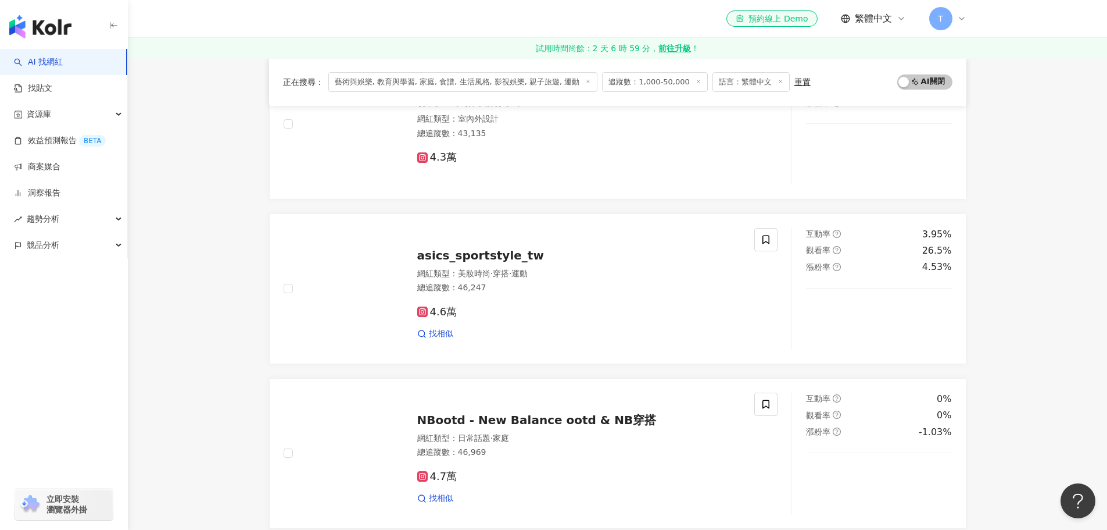
scroll to position [291, 0]
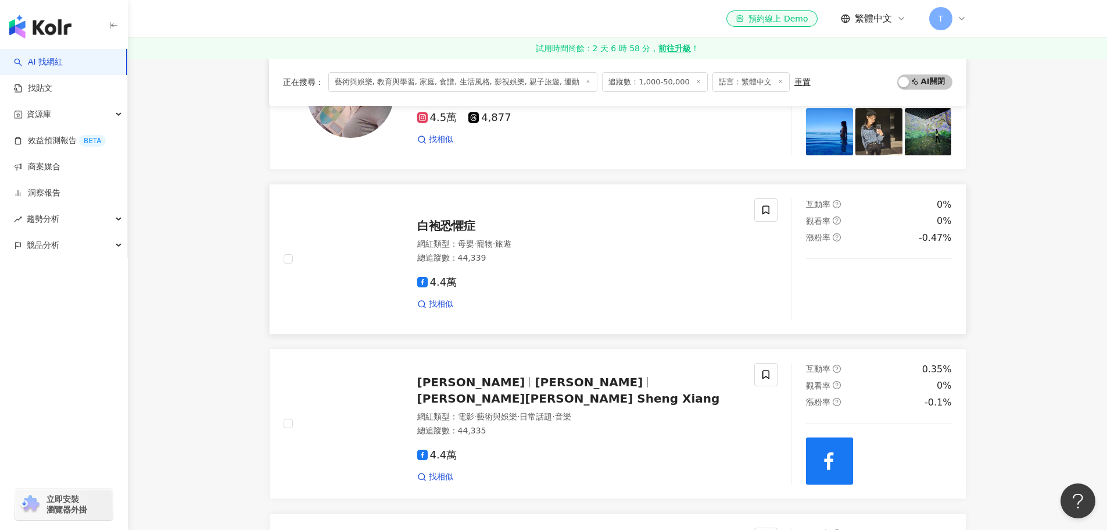
scroll to position [523, 0]
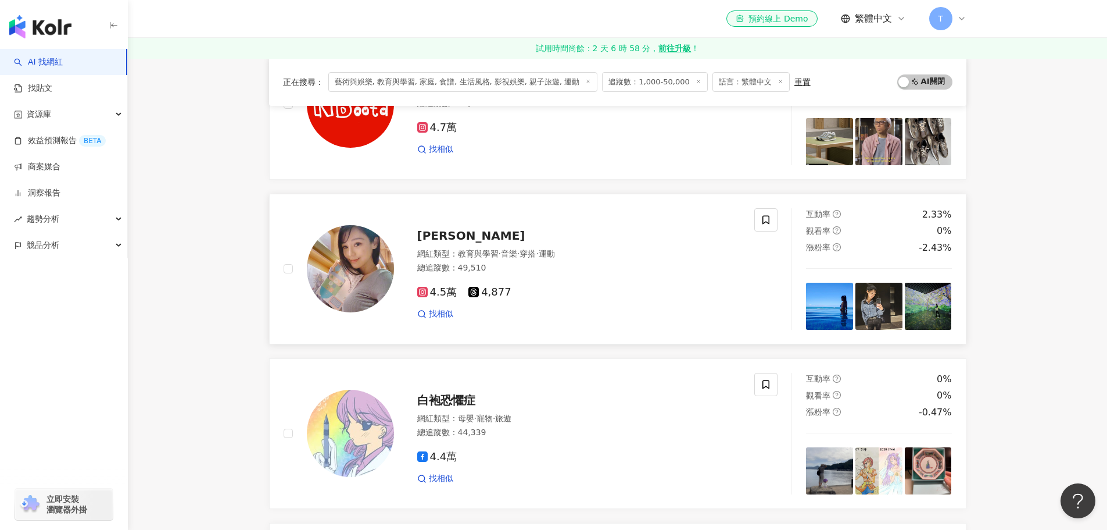
drag, startPoint x: 453, startPoint y: 235, endPoint x: 654, endPoint y: 267, distance: 203.6
click at [654, 267] on div "總追蹤數 ： 49,510" at bounding box center [579, 268] width 324 height 12
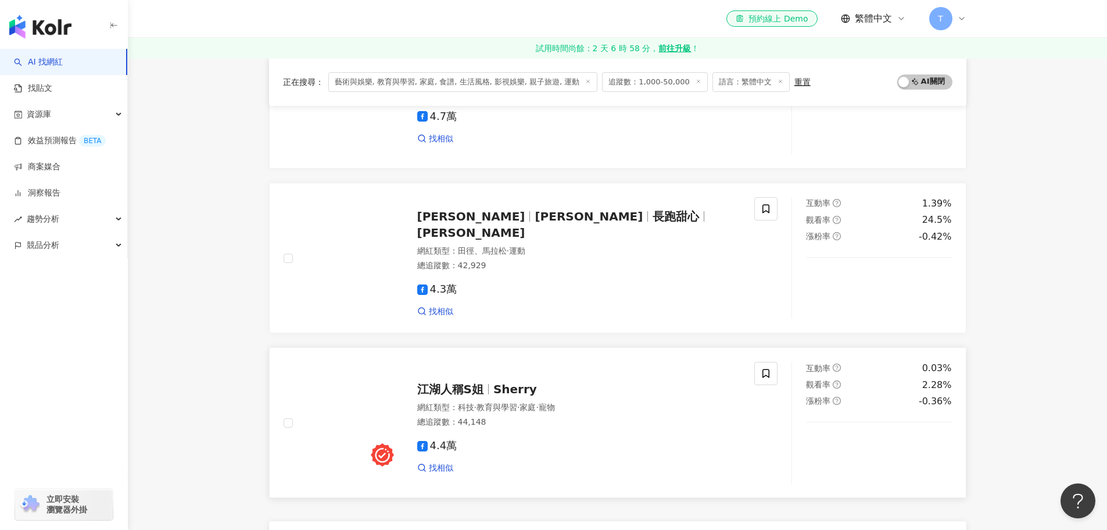
scroll to position [1511, 0]
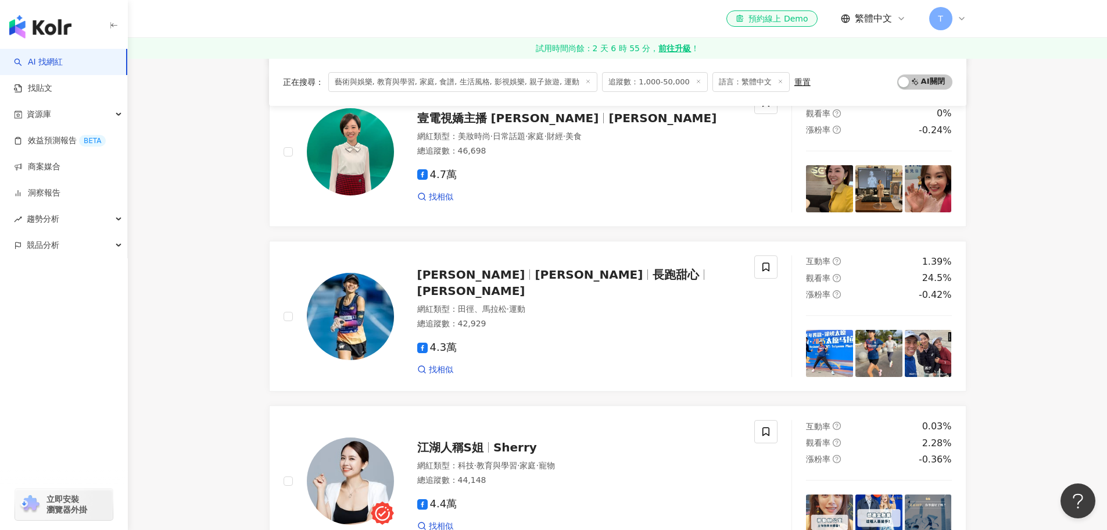
scroll to position [1860, 0]
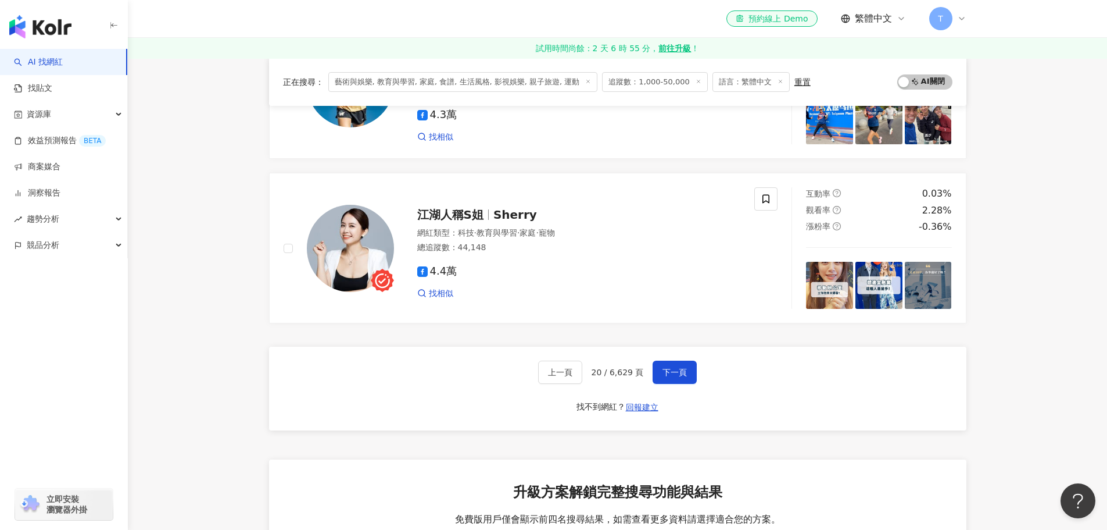
click at [618, 368] on span "20 / 6,629 頁" at bounding box center [618, 371] width 52 height 9
click at [654, 366] on button "下一頁" at bounding box center [675, 371] width 44 height 23
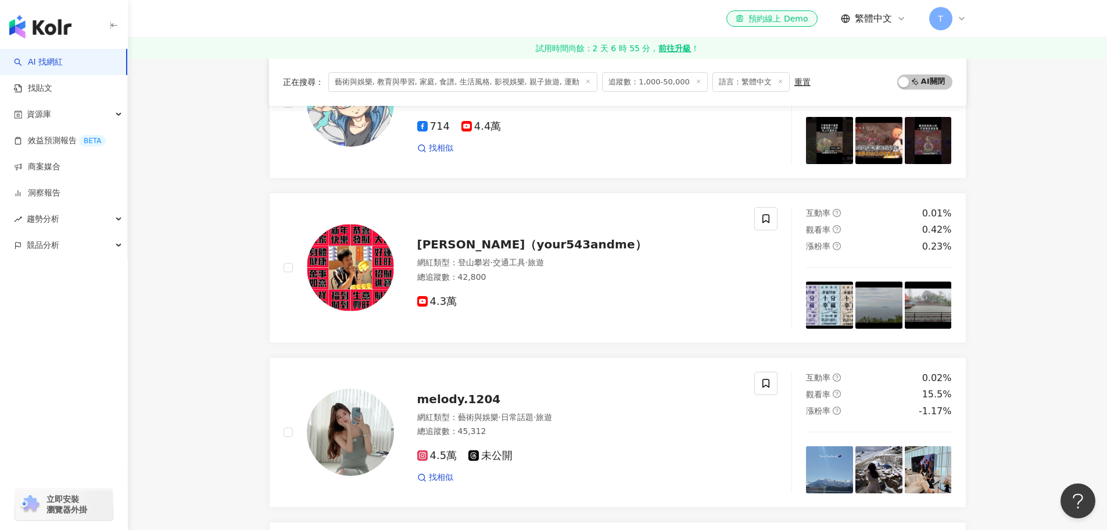
scroll to position [1436, 0]
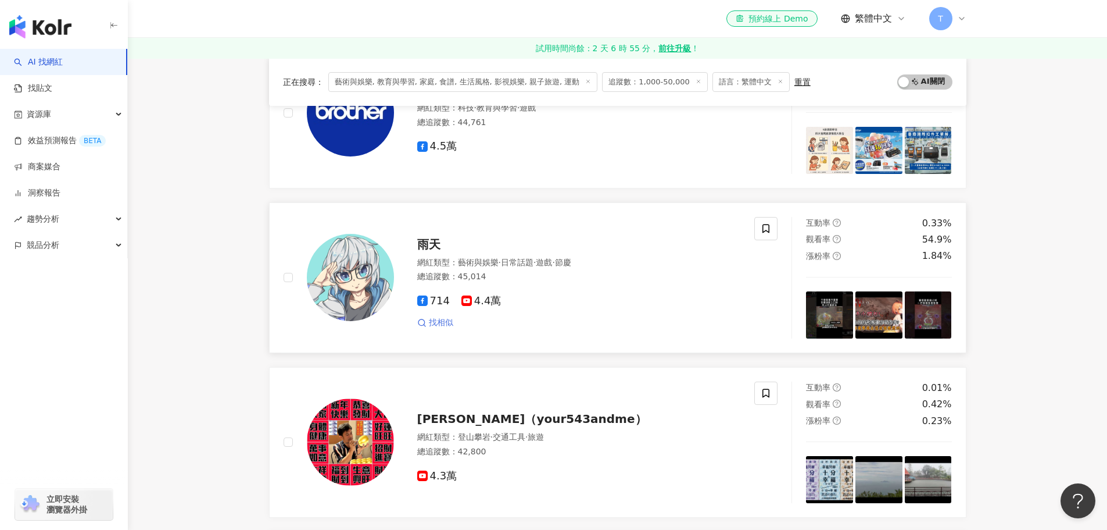
click at [432, 319] on span "找相似" at bounding box center [441, 323] width 24 height 12
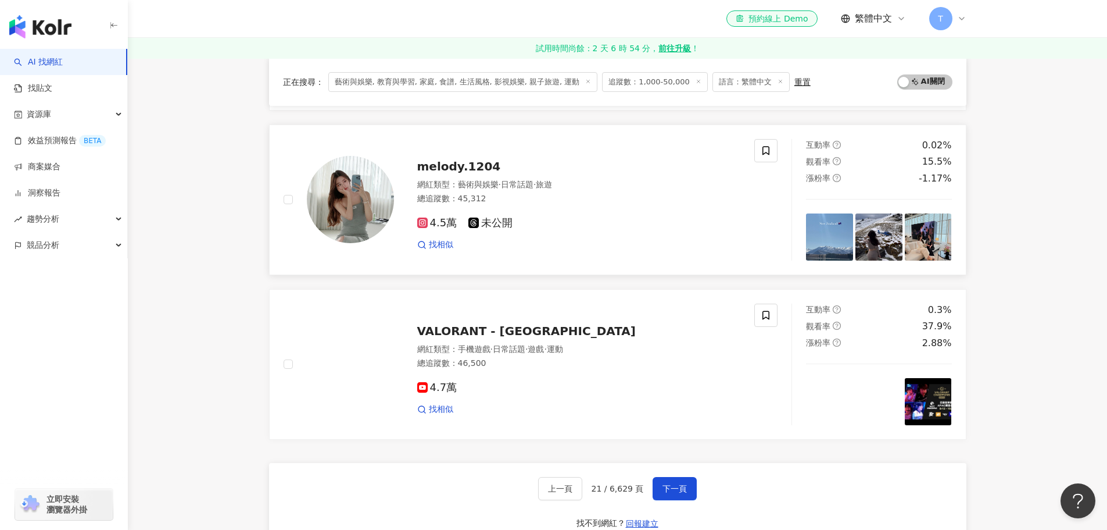
scroll to position [1959, 0]
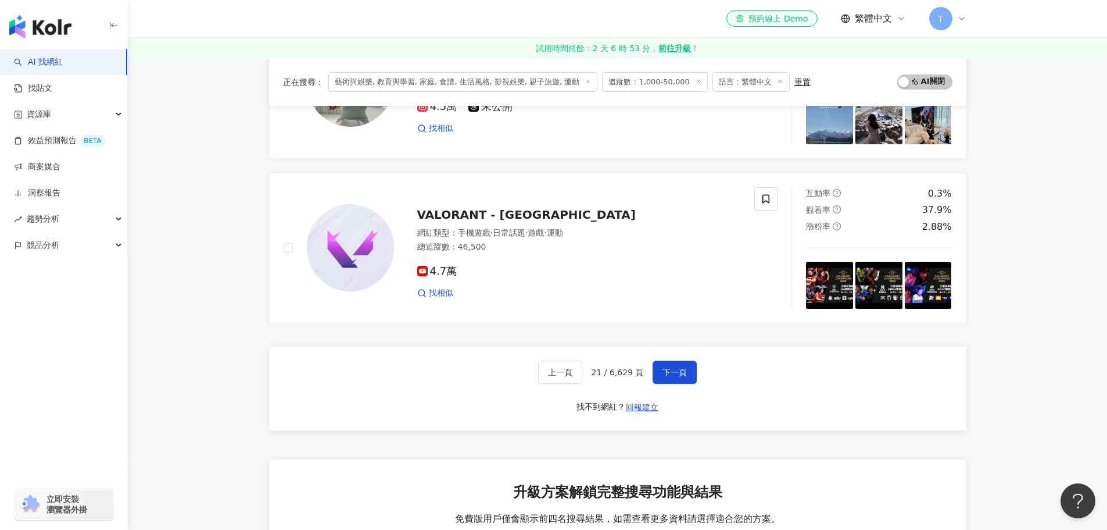
click at [674, 377] on span "下一頁" at bounding box center [675, 371] width 24 height 9
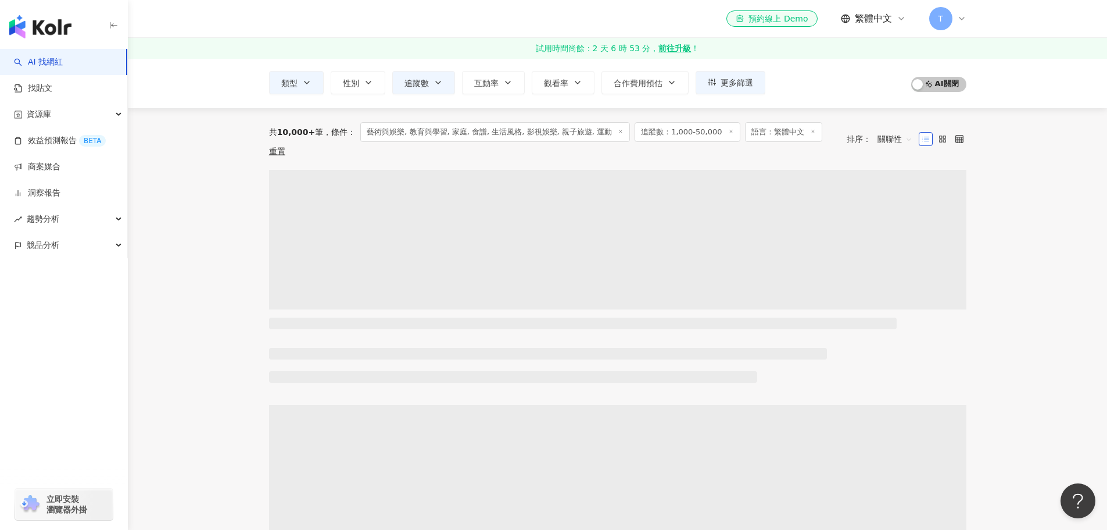
scroll to position [0, 0]
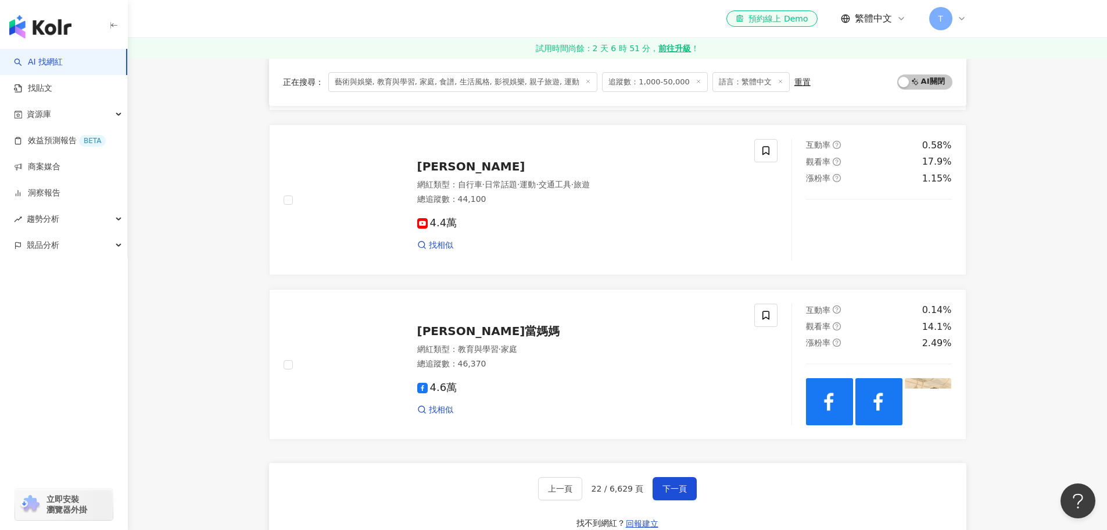
scroll to position [1860, 0]
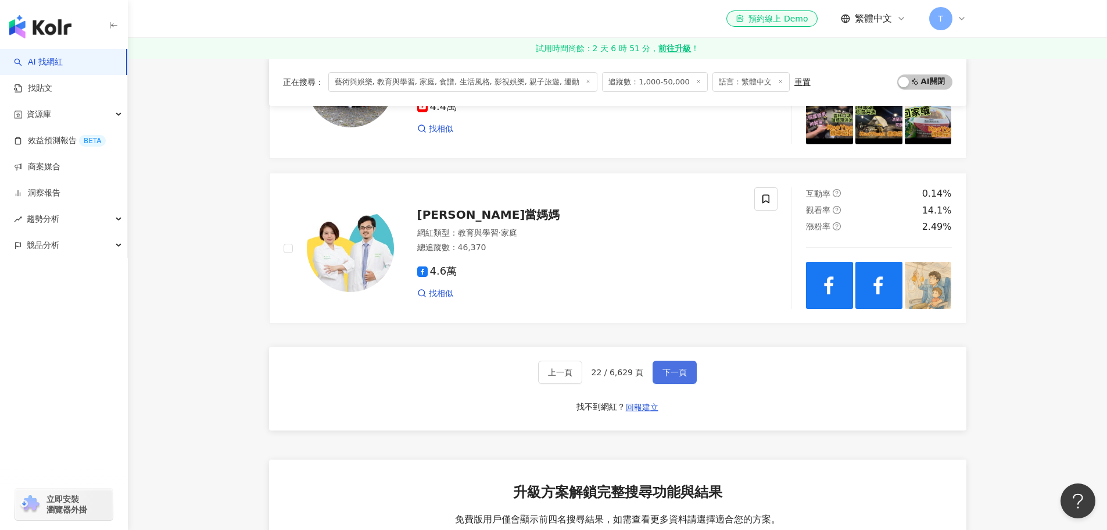
click at [669, 362] on button "下一頁" at bounding box center [675, 371] width 44 height 23
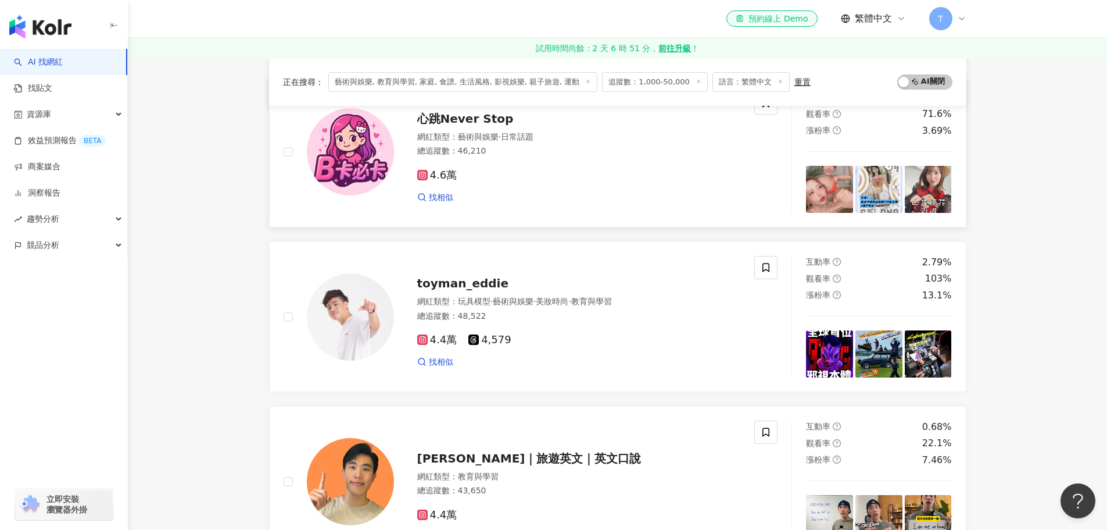
scroll to position [1637, 0]
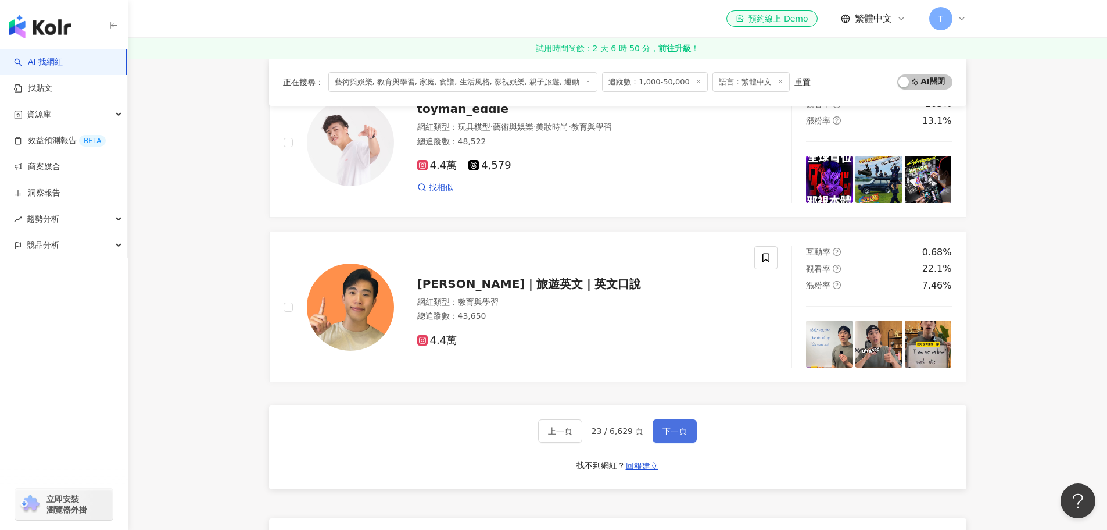
click at [684, 432] on span "下一頁" at bounding box center [675, 430] width 24 height 9
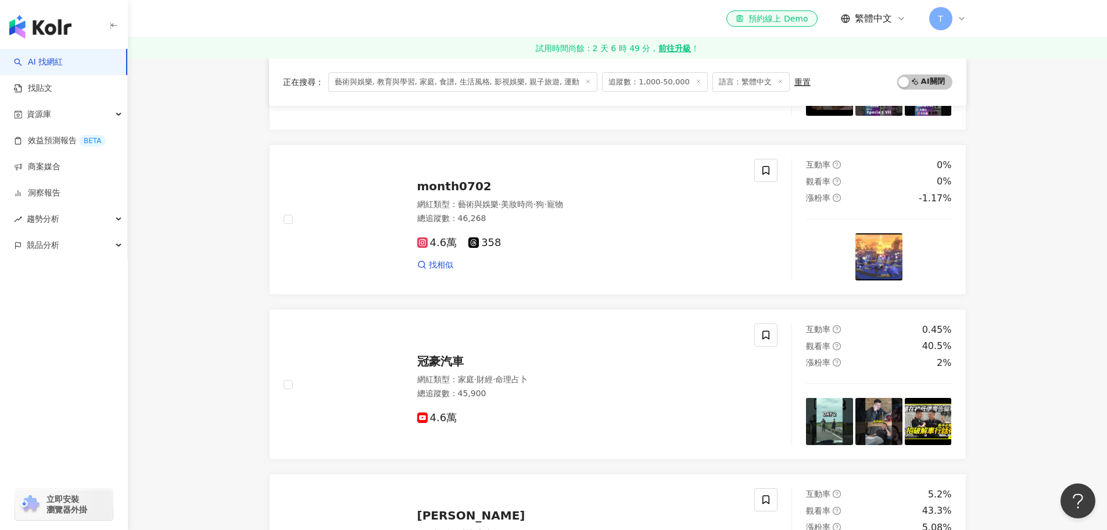
scroll to position [1569, 0]
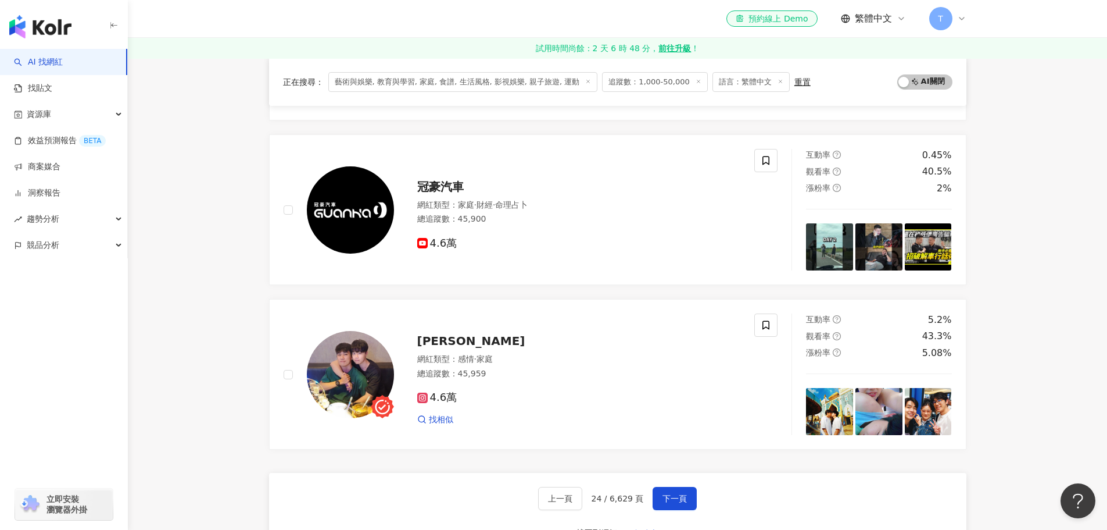
click at [669, 486] on div "上一頁 24 / 6,629 頁 下一頁 找不到網紅？ 回報建立" at bounding box center [618, 515] width 698 height 84
click at [681, 494] on span "下一頁" at bounding box center [675, 497] width 24 height 9
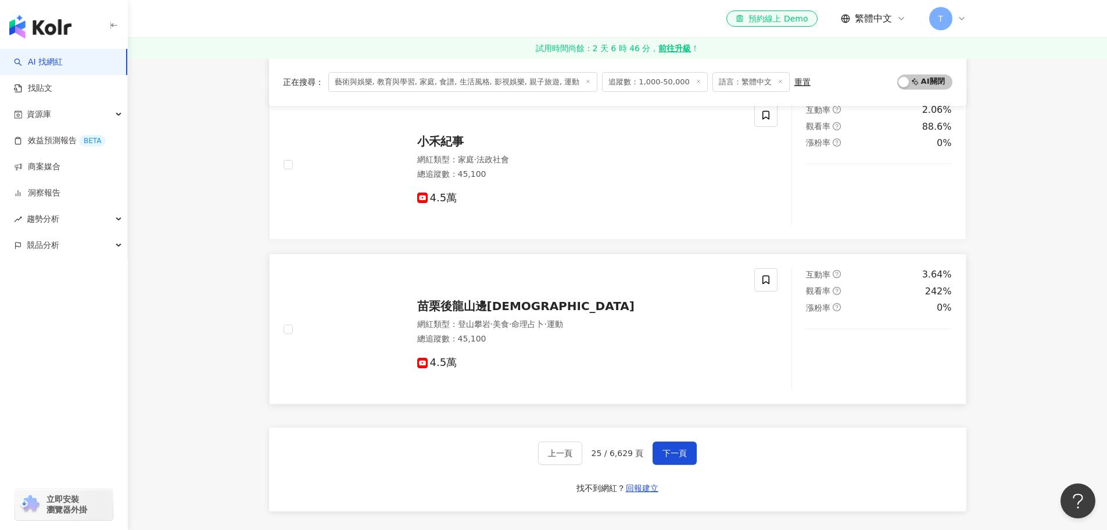
scroll to position [1850, 0]
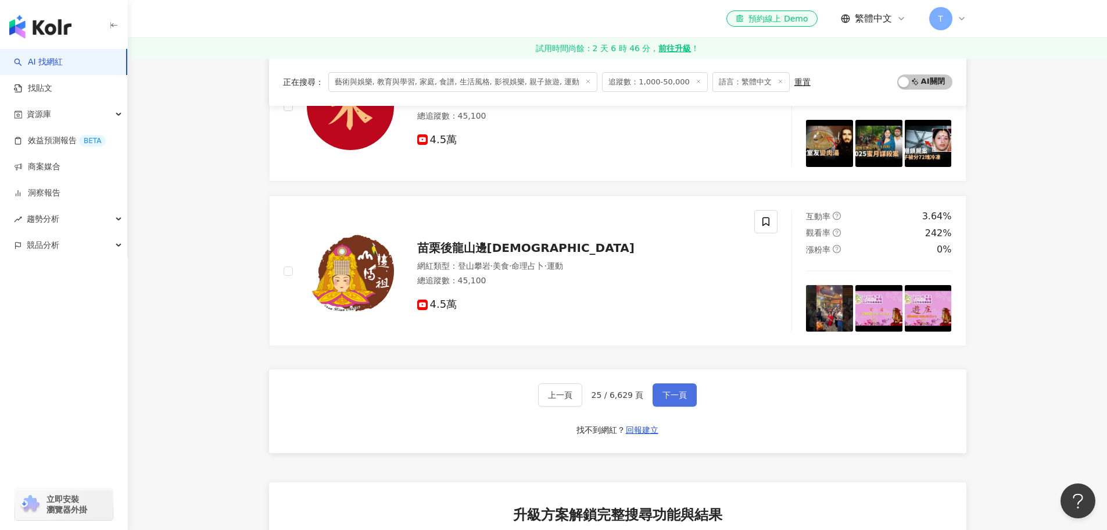
click at [674, 390] on span "下一頁" at bounding box center [675, 394] width 24 height 9
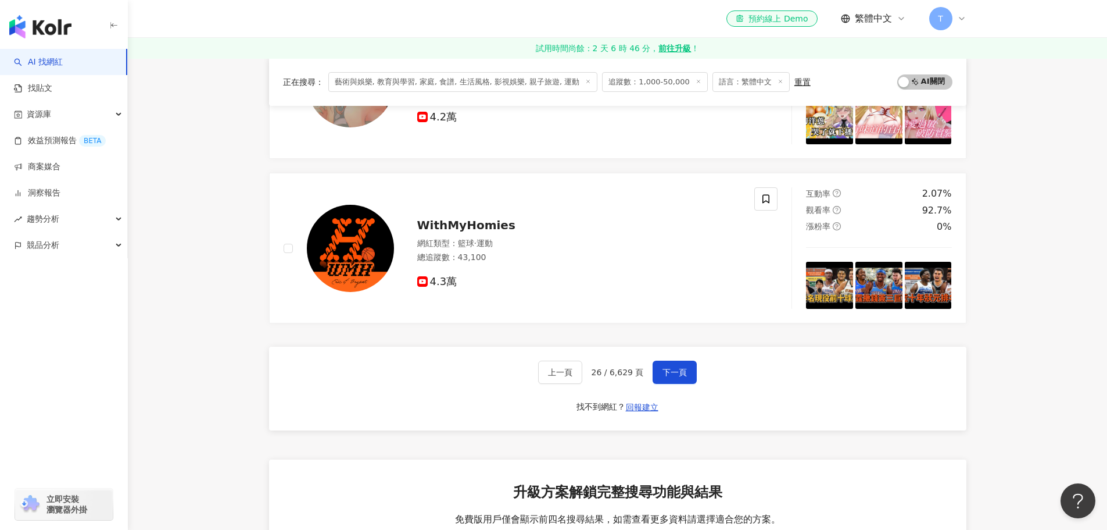
scroll to position [1976, 0]
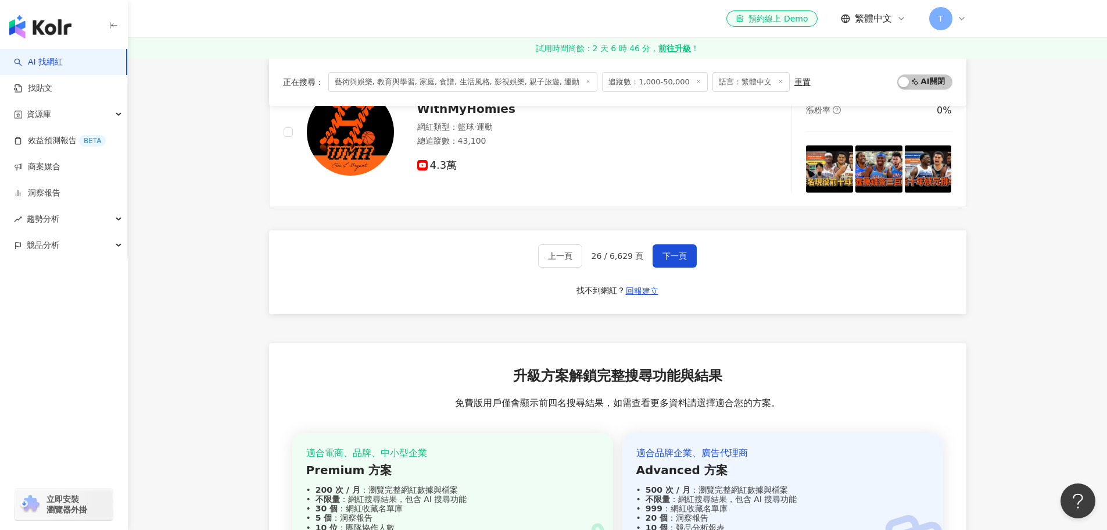
click at [680, 257] on span "下一頁" at bounding box center [675, 255] width 24 height 9
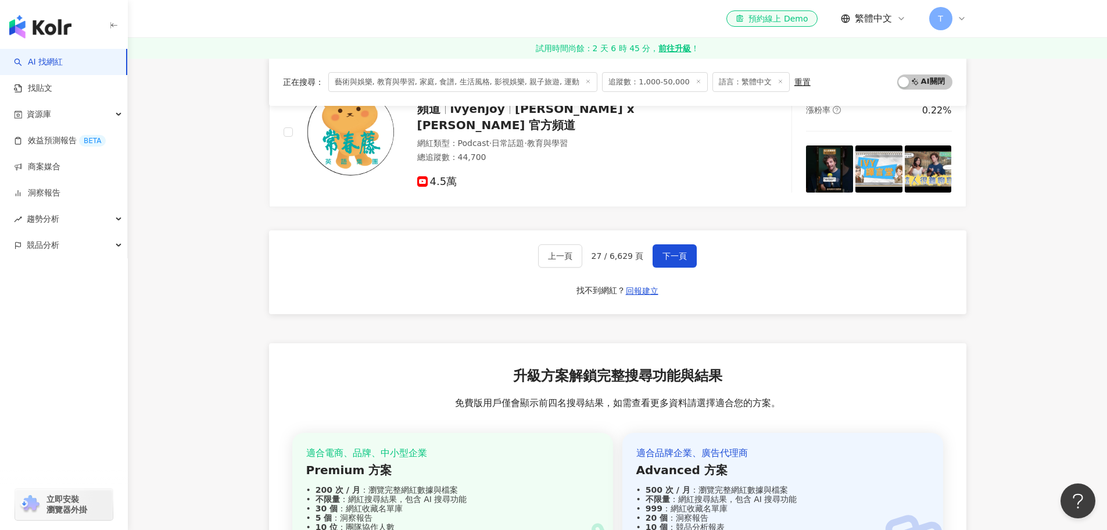
scroll to position [1696, 0]
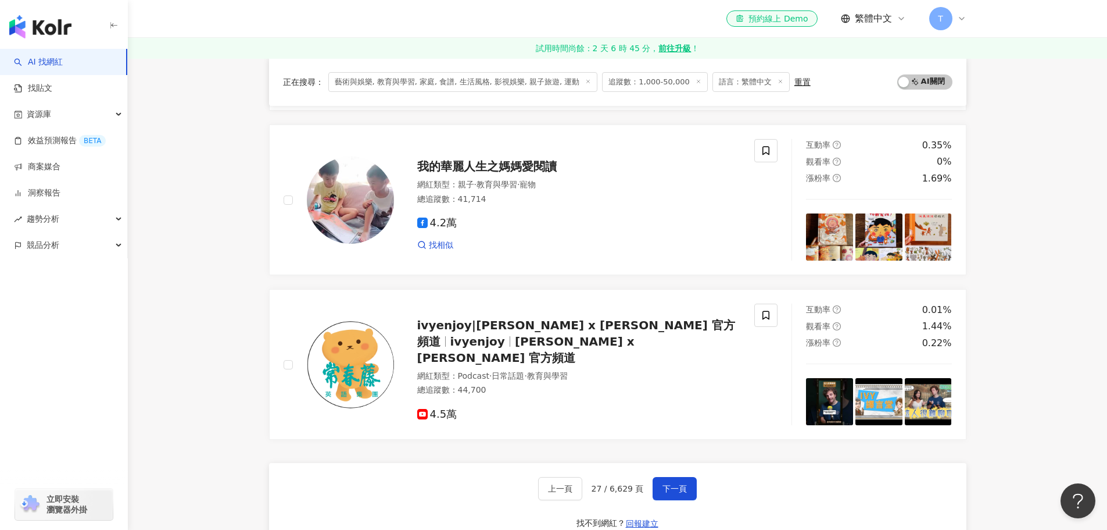
scroll to position [1754, 0]
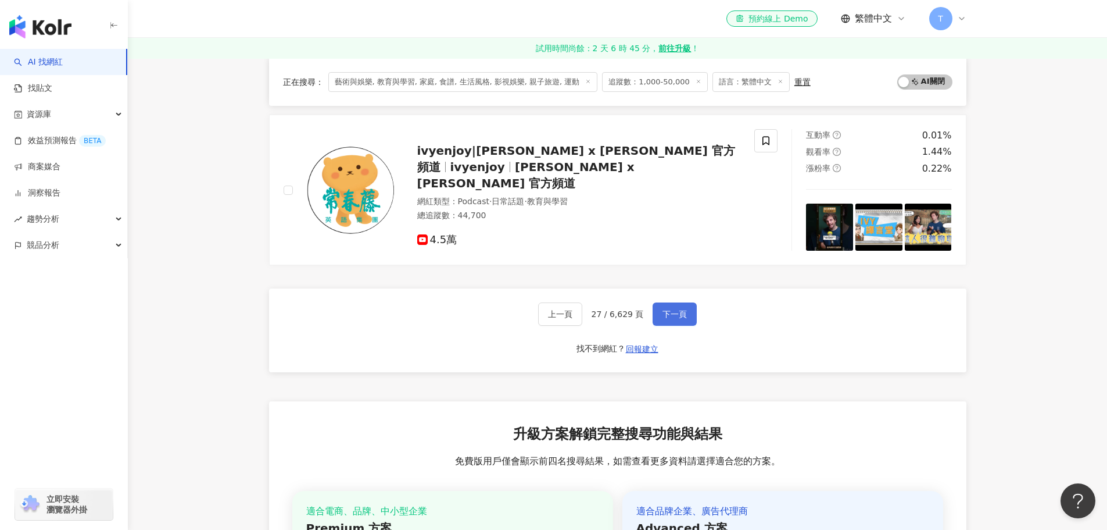
click at [674, 319] on span "下一頁" at bounding box center [675, 313] width 24 height 9
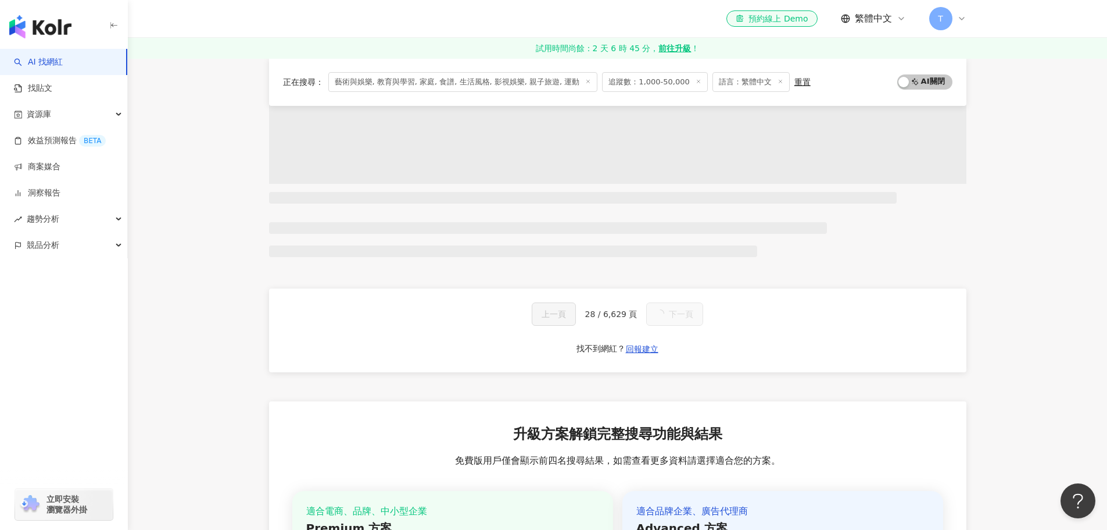
scroll to position [1918, 0]
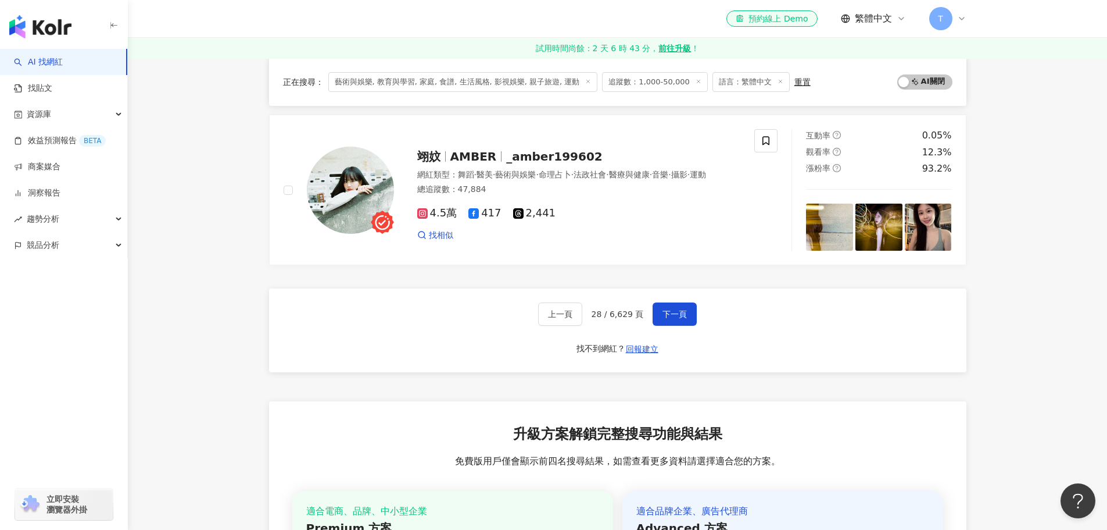
click at [677, 309] on span "下一頁" at bounding box center [675, 313] width 24 height 9
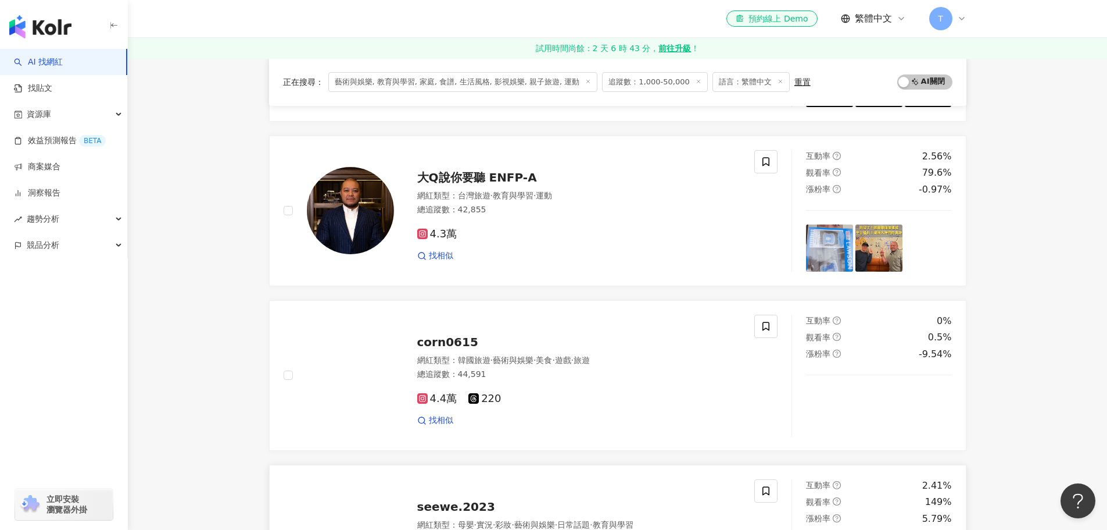
scroll to position [639, 0]
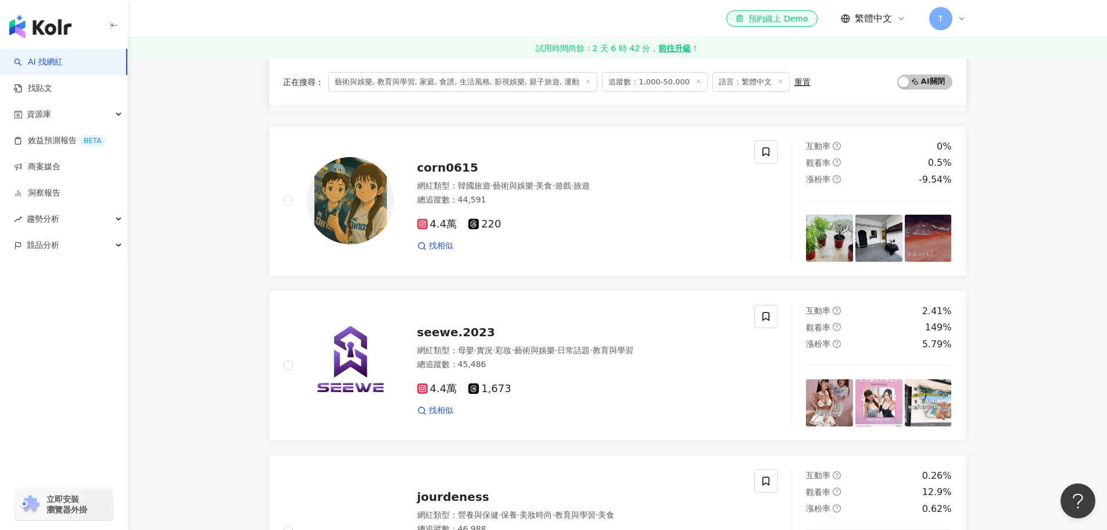
scroll to position [814, 0]
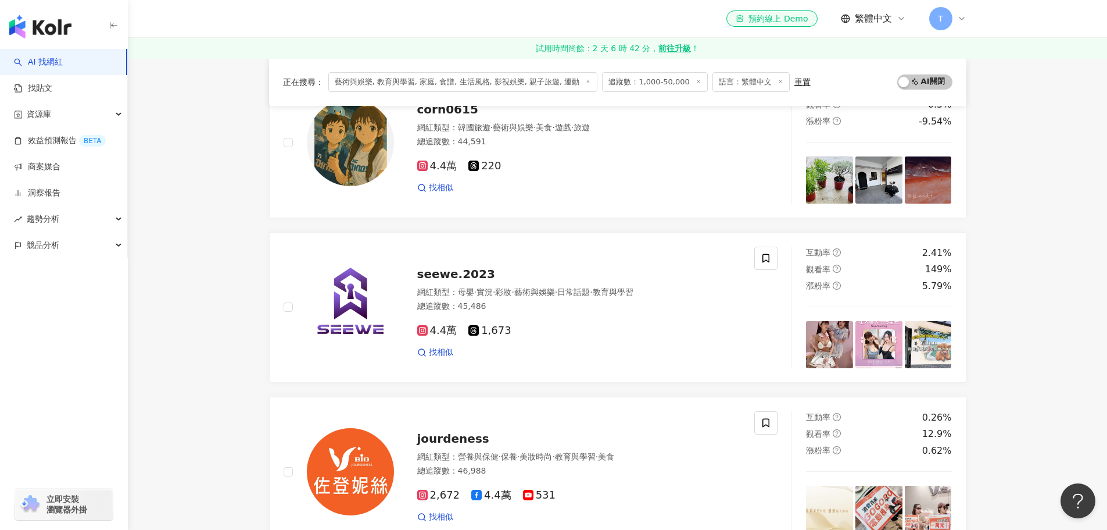
click at [203, 122] on main "不分平台 台灣 搜尋 您可能感興趣： 2.愛 水鍋 幫烤 一燒 類型 性別 追蹤數 互動率 觀看率 合作費用預估 更多篩選 篩選條件 關於網紅 互動潛力 受眾…" at bounding box center [617, 519] width 979 height 2550
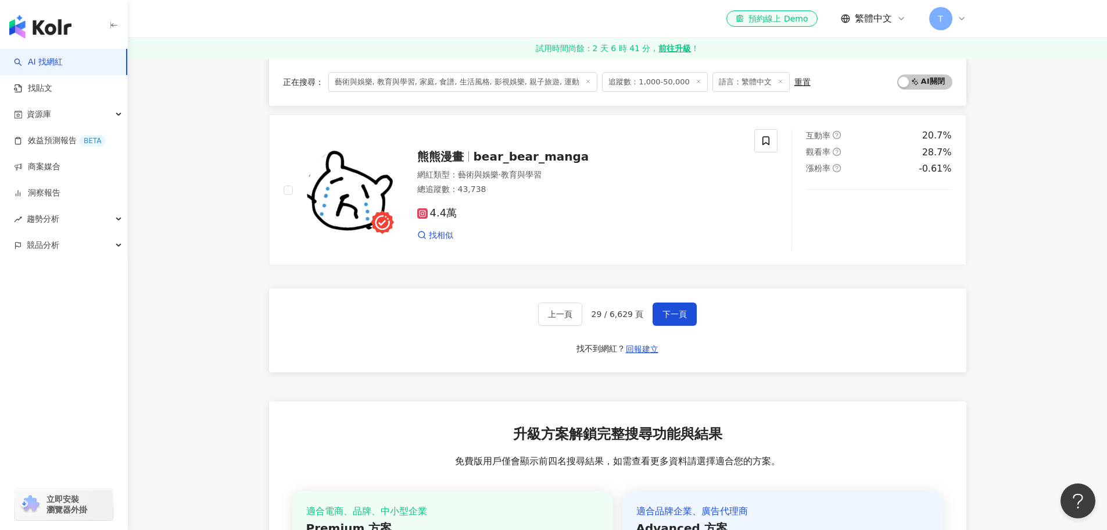
scroll to position [2034, 0]
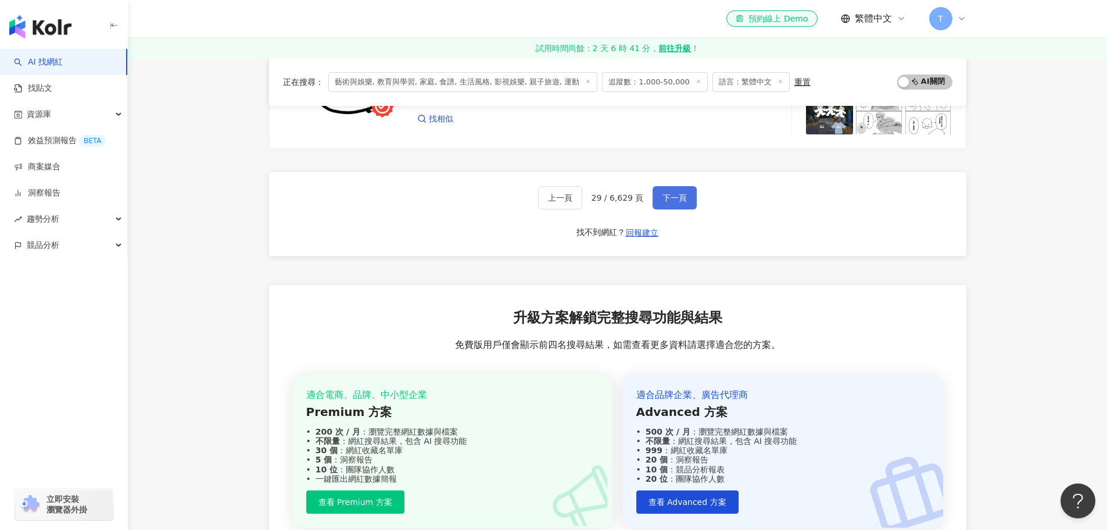
click at [653, 203] on button "下一頁" at bounding box center [675, 197] width 44 height 23
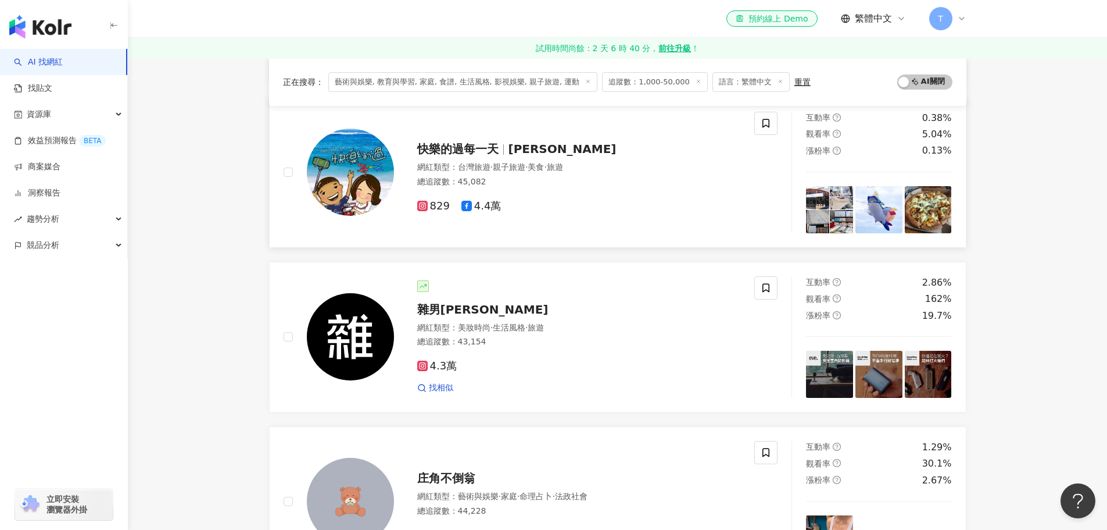
scroll to position [465, 0]
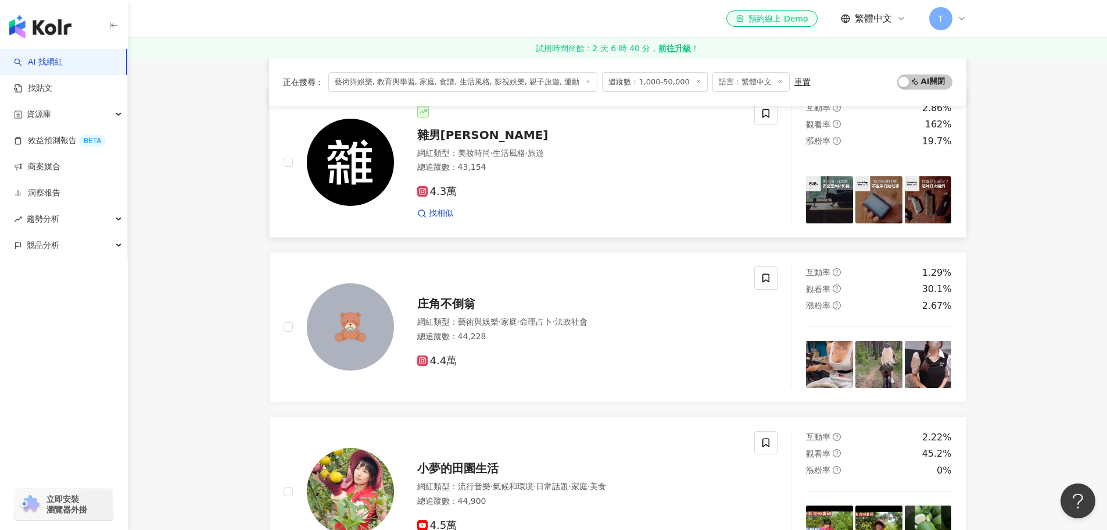
click at [455, 140] on span "雜男萊恩" at bounding box center [482, 135] width 131 height 14
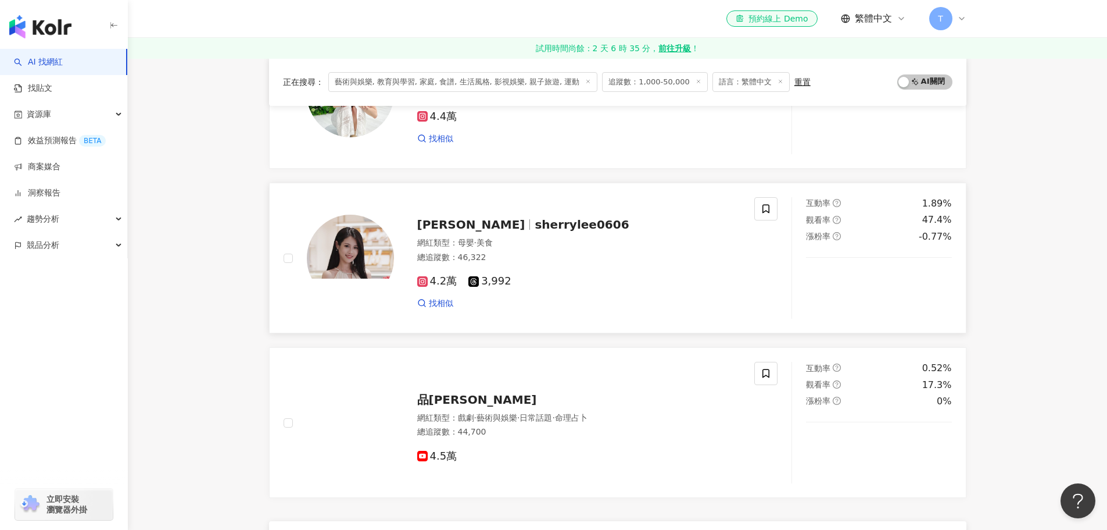
scroll to position [1744, 0]
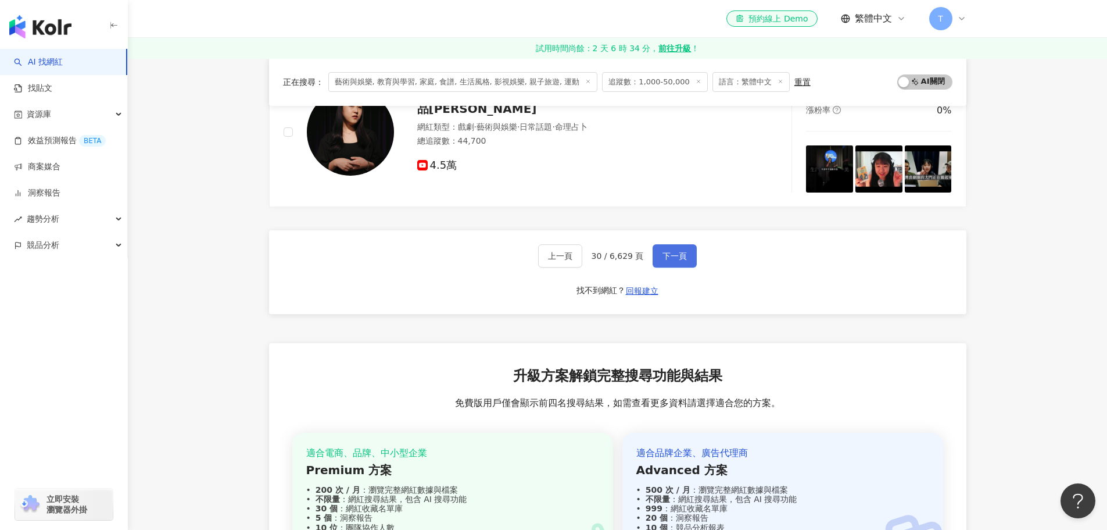
click at [676, 263] on button "下一頁" at bounding box center [675, 255] width 44 height 23
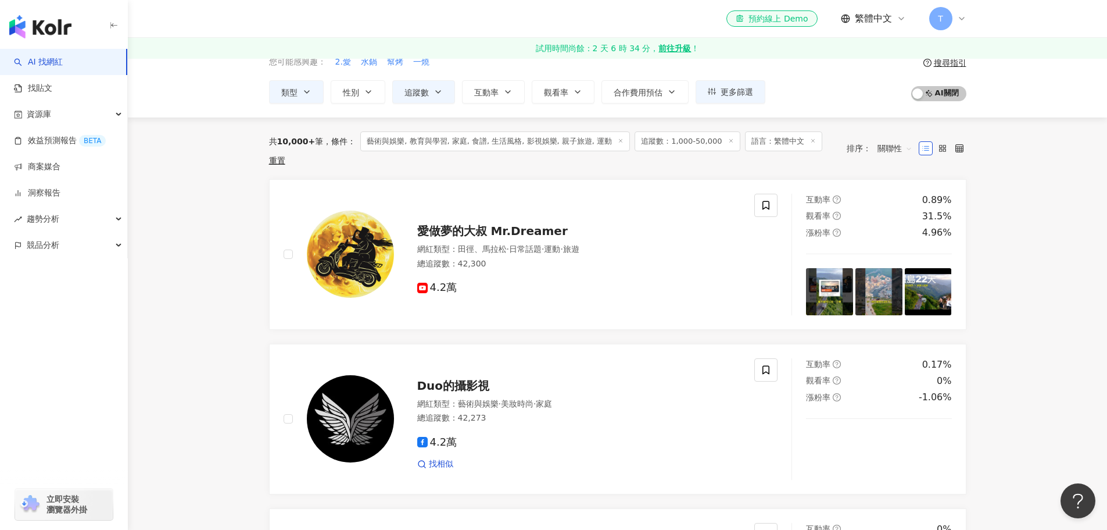
scroll to position [0, 0]
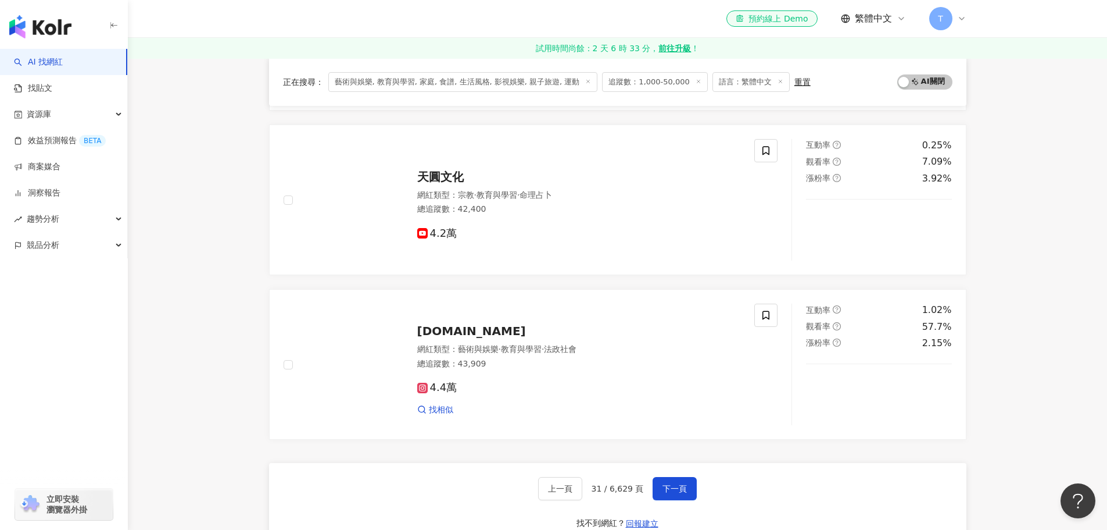
scroll to position [1976, 0]
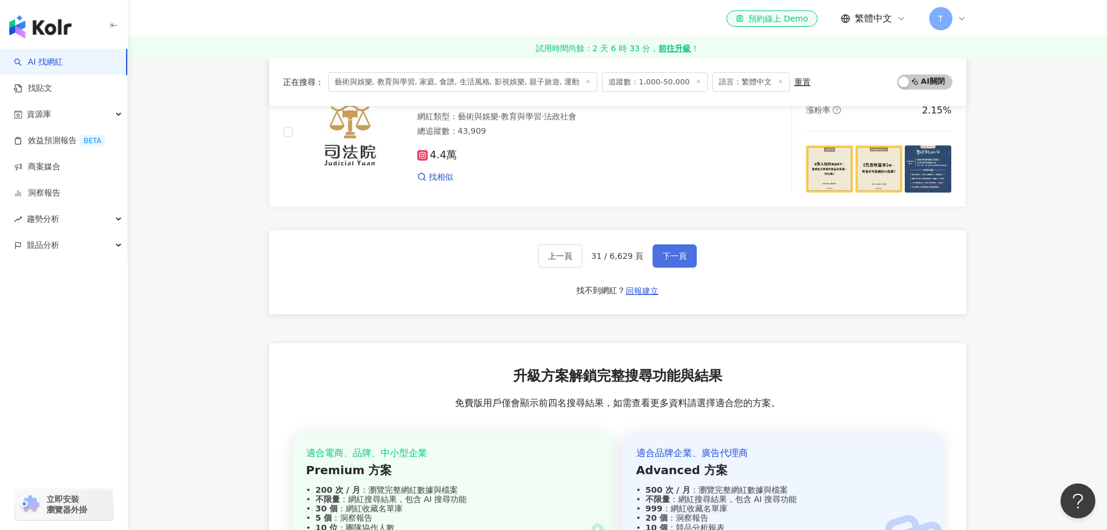
click at [690, 253] on button "下一頁" at bounding box center [675, 255] width 44 height 23
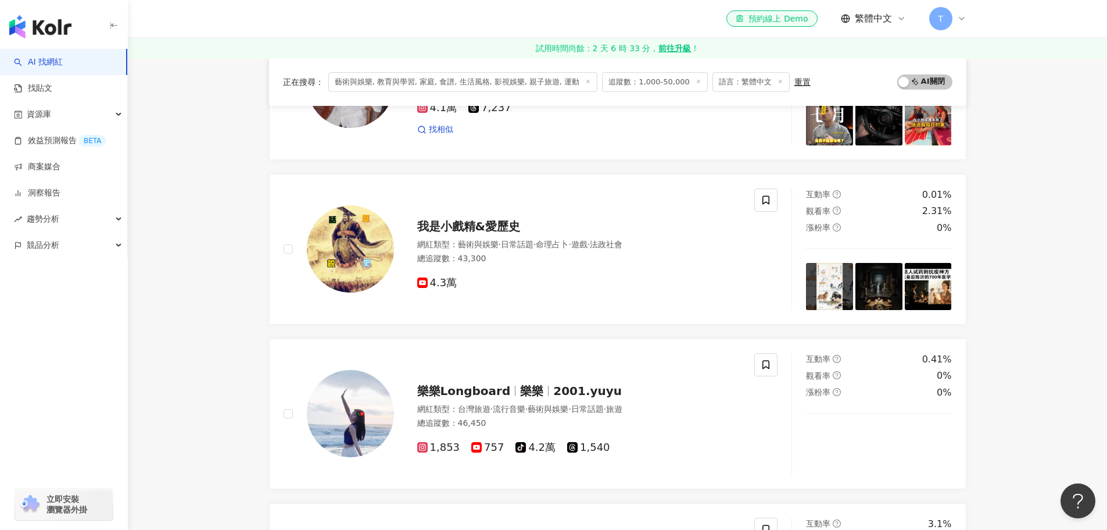
scroll to position [698, 0]
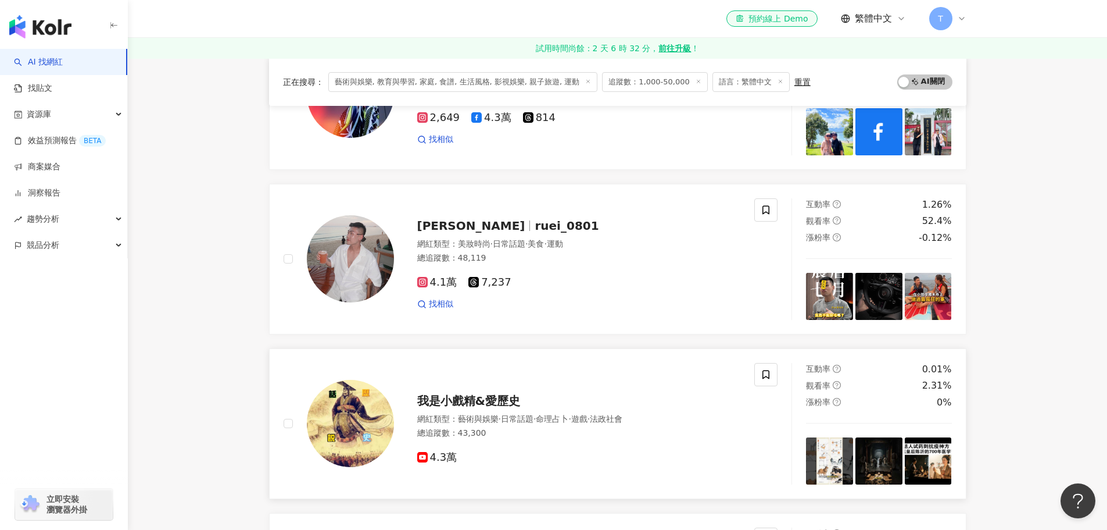
click at [338, 348] on link "我是小戲精&愛歷史 網紅類型 ： 藝術與娛樂 · 日常話題 · 命理占卜 · 遊戲 · 法政社會 總追蹤數 ： 43,300 4.3萬 互動率 0.01% 觀…" at bounding box center [618, 423] width 698 height 151
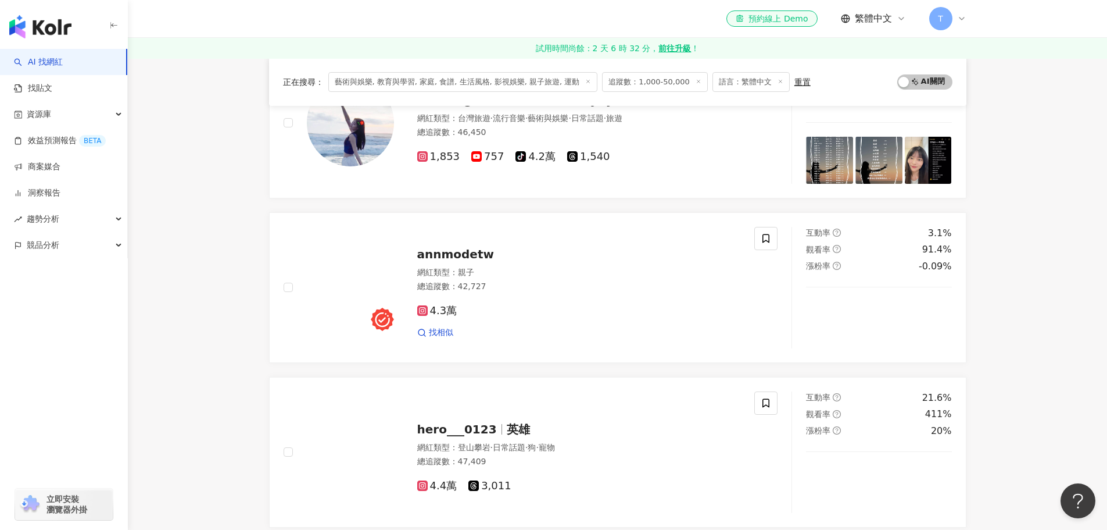
scroll to position [1279, 0]
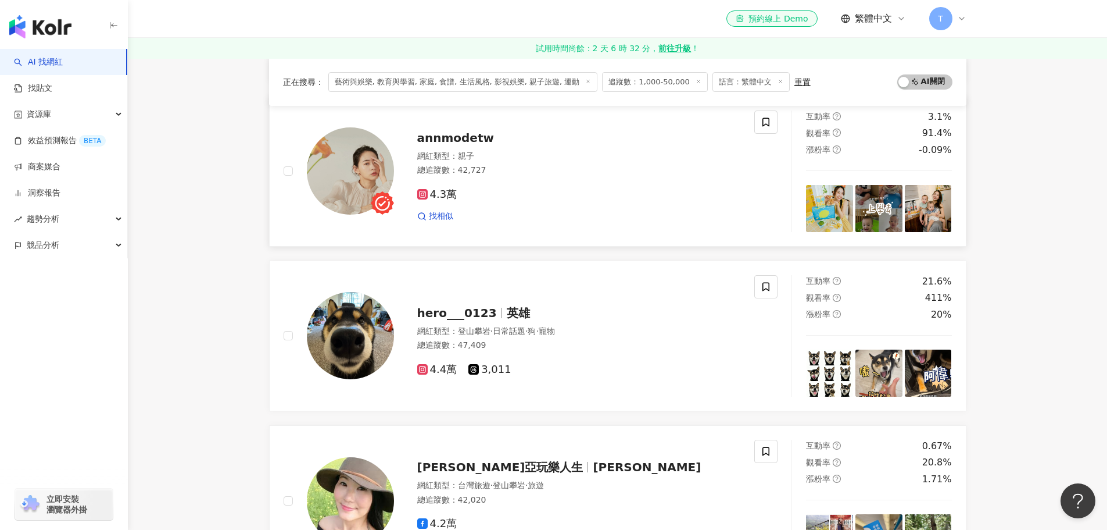
drag, startPoint x: 464, startPoint y: 138, endPoint x: 480, endPoint y: 144, distance: 17.1
click at [480, 144] on span "annmodetw" at bounding box center [455, 138] width 77 height 14
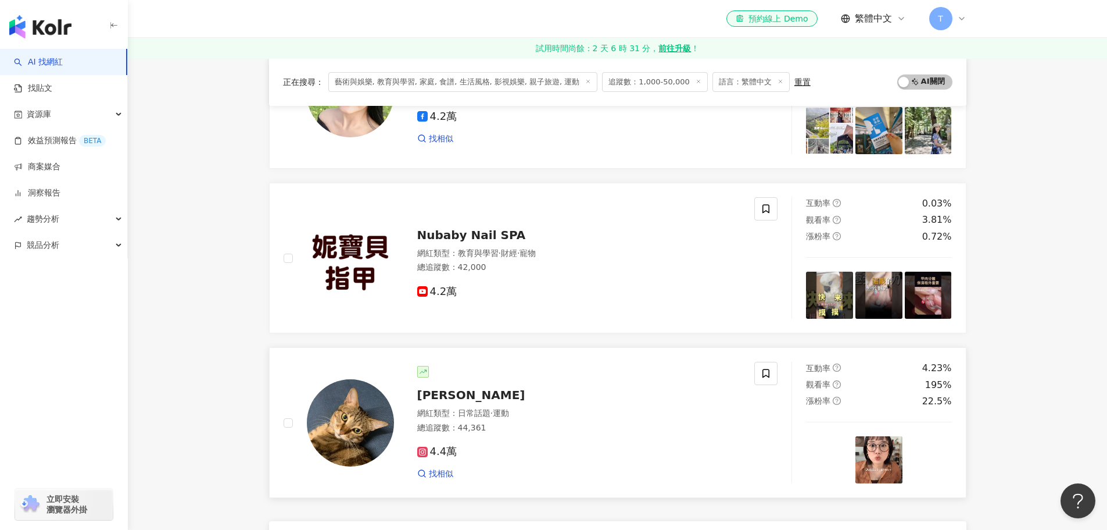
scroll to position [1918, 0]
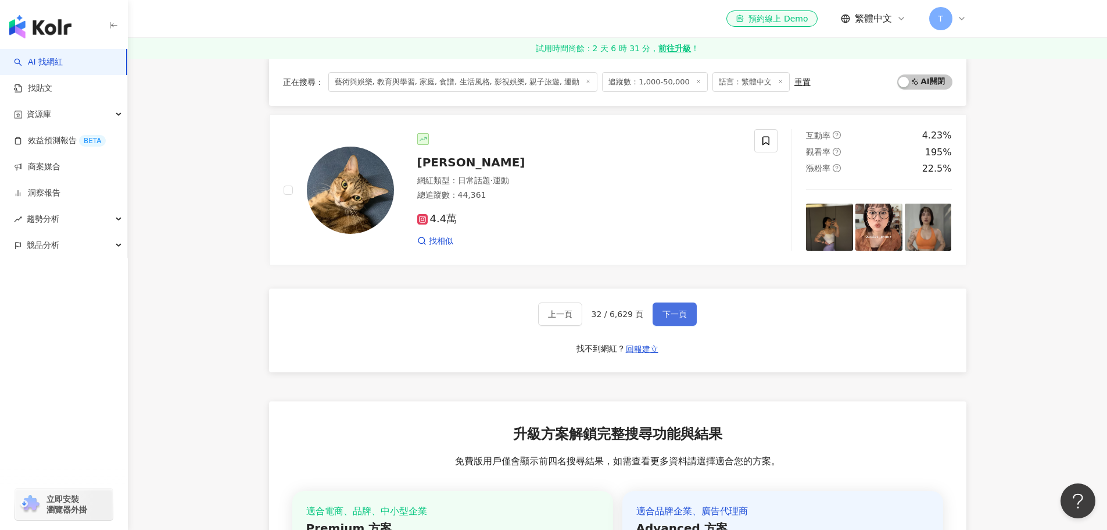
click at [676, 306] on button "下一頁" at bounding box center [675, 313] width 44 height 23
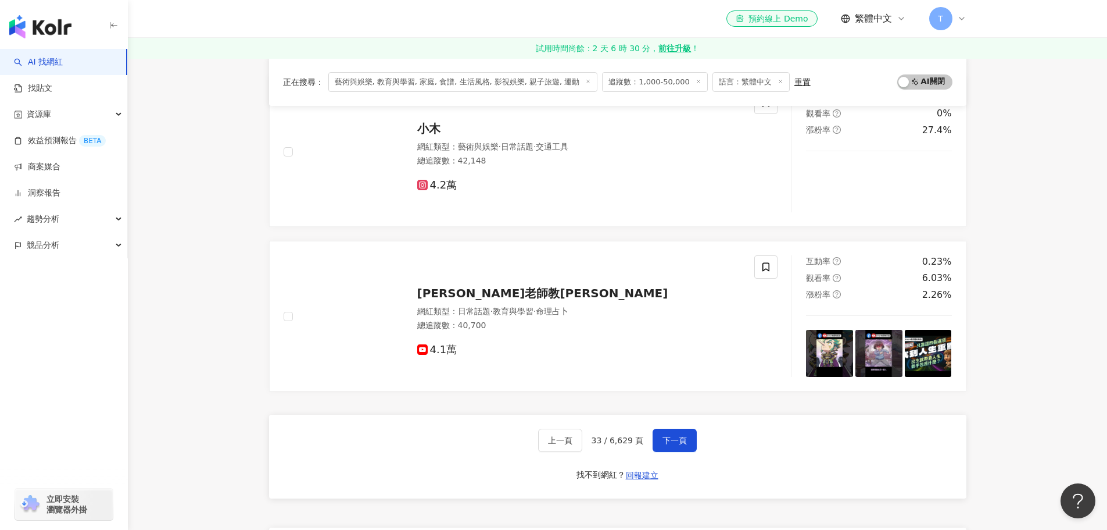
scroll to position [1744, 0]
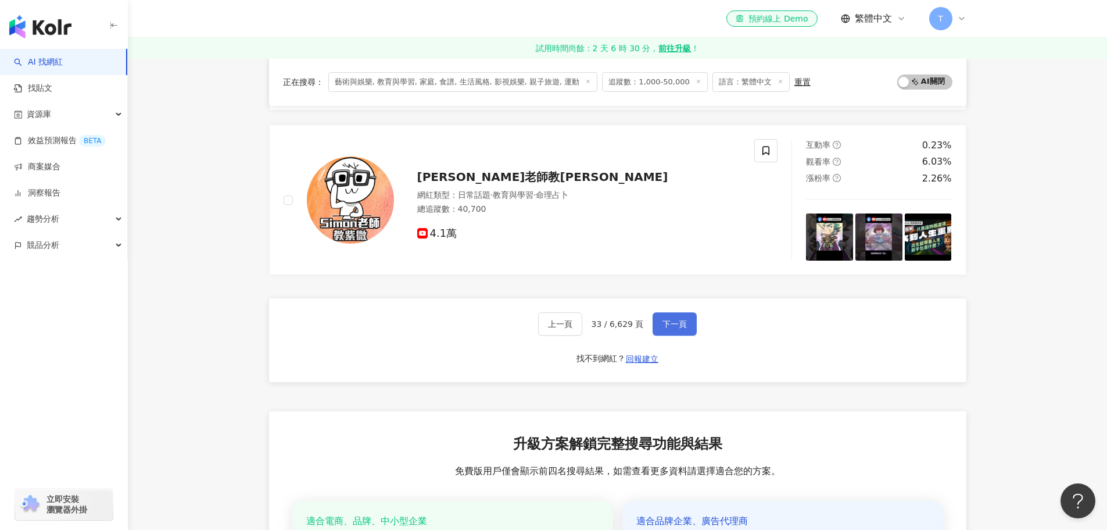
click at [663, 326] on span "下一頁" at bounding box center [675, 323] width 24 height 9
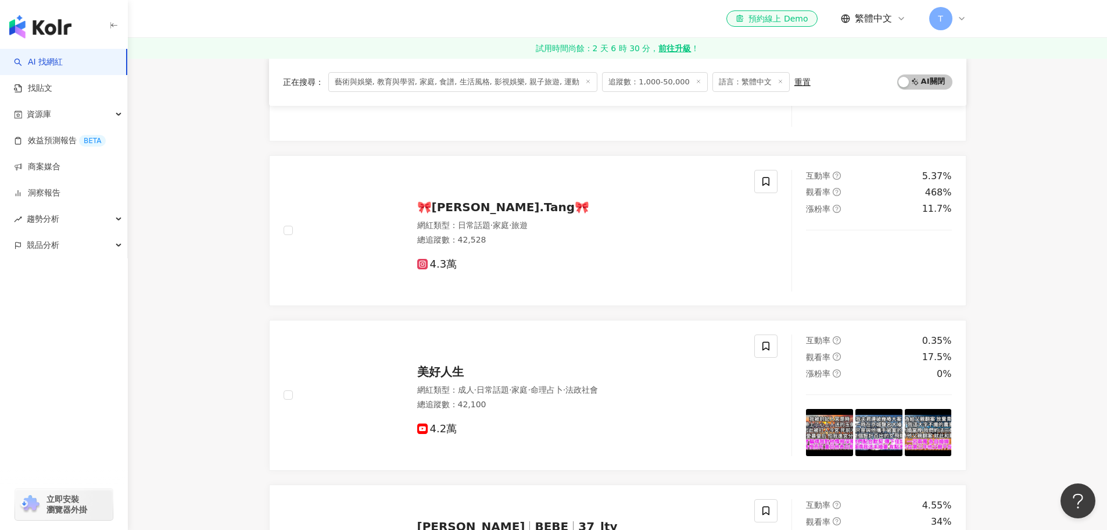
scroll to position [58, 0]
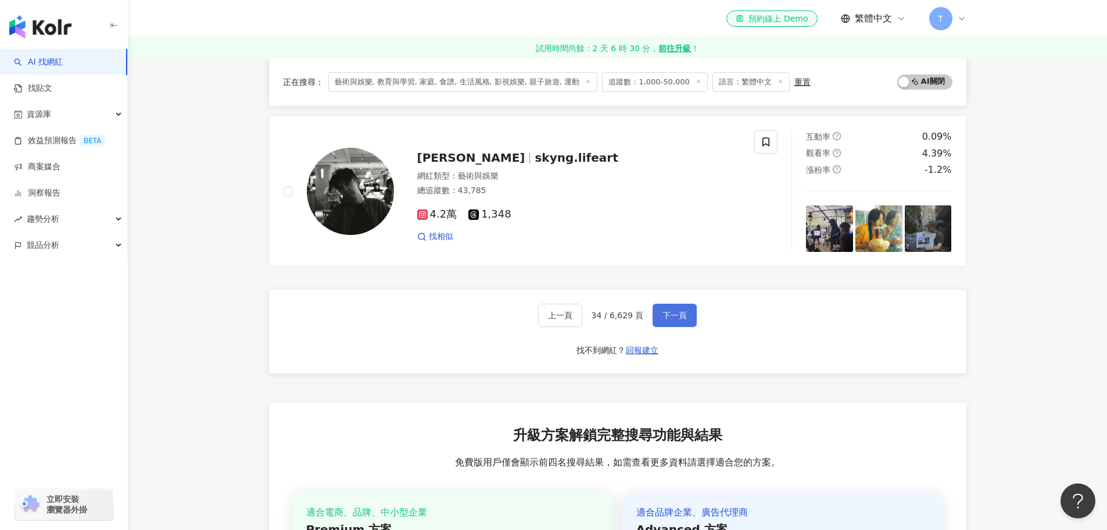
click at [667, 319] on span "下一頁" at bounding box center [675, 314] width 24 height 9
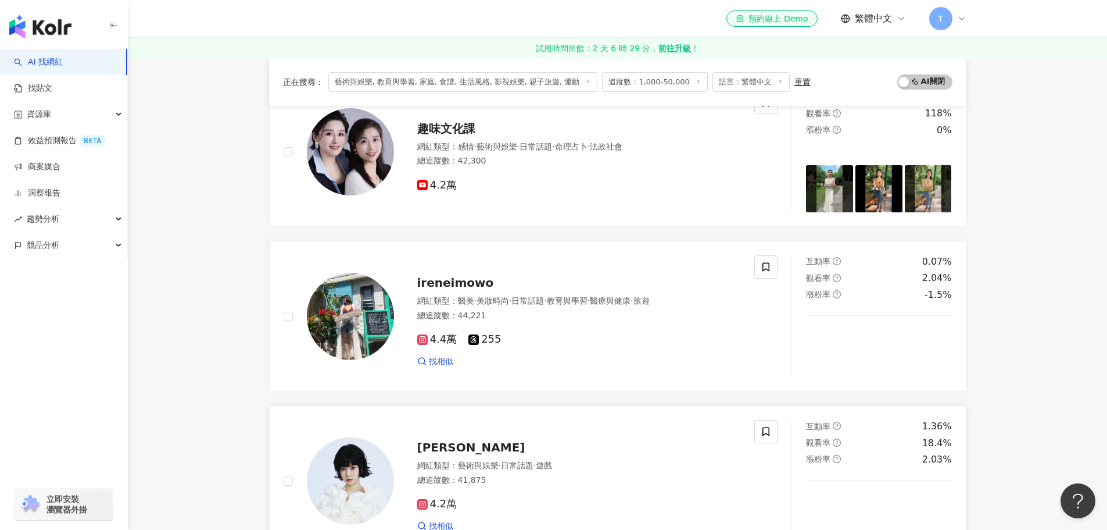
scroll to position [1860, 0]
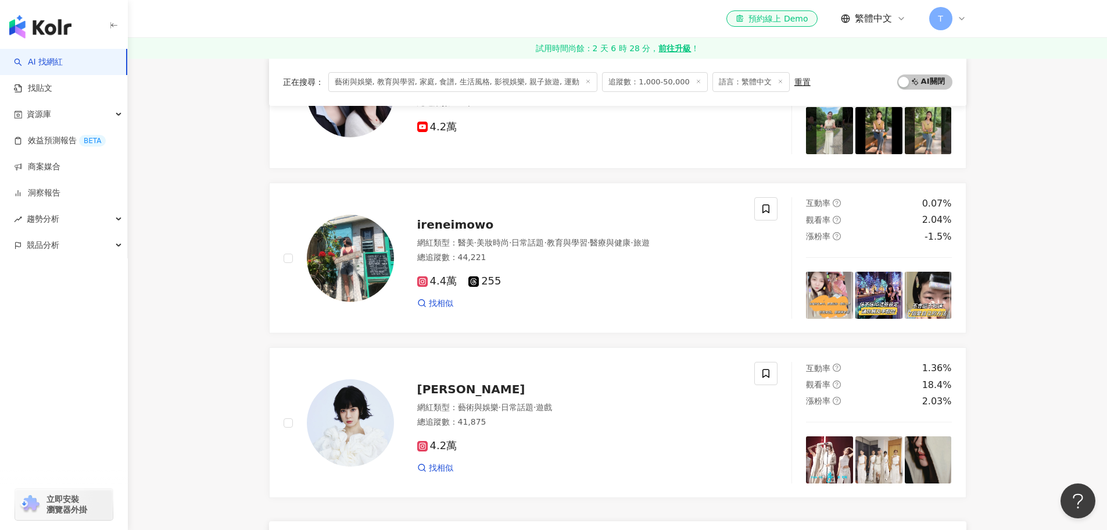
scroll to position [1918, 0]
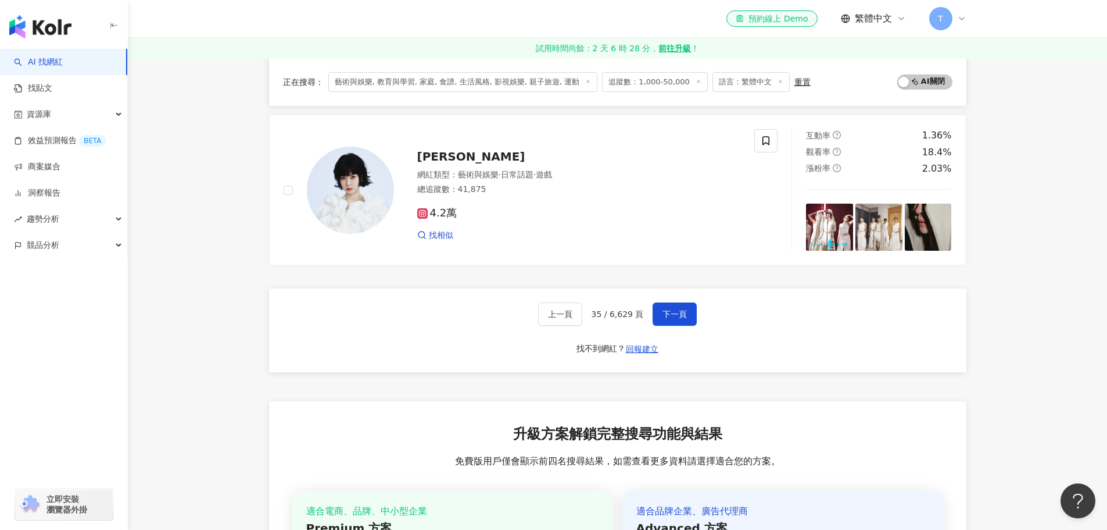
click at [641, 311] on span "35 / 6,629 頁" at bounding box center [618, 313] width 52 height 9
click at [668, 311] on span "下一頁" at bounding box center [675, 313] width 24 height 9
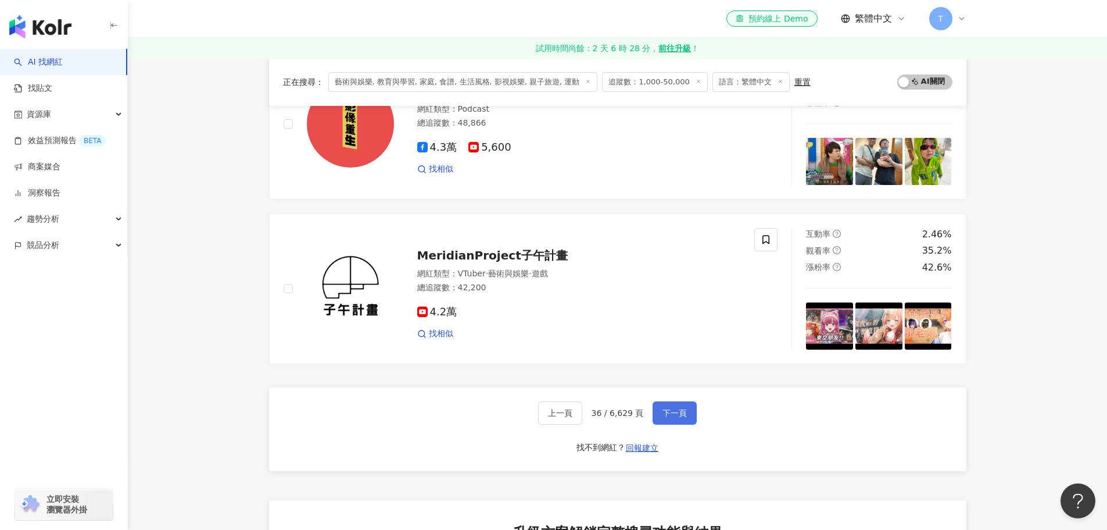
click at [681, 405] on button "下一頁" at bounding box center [675, 412] width 44 height 23
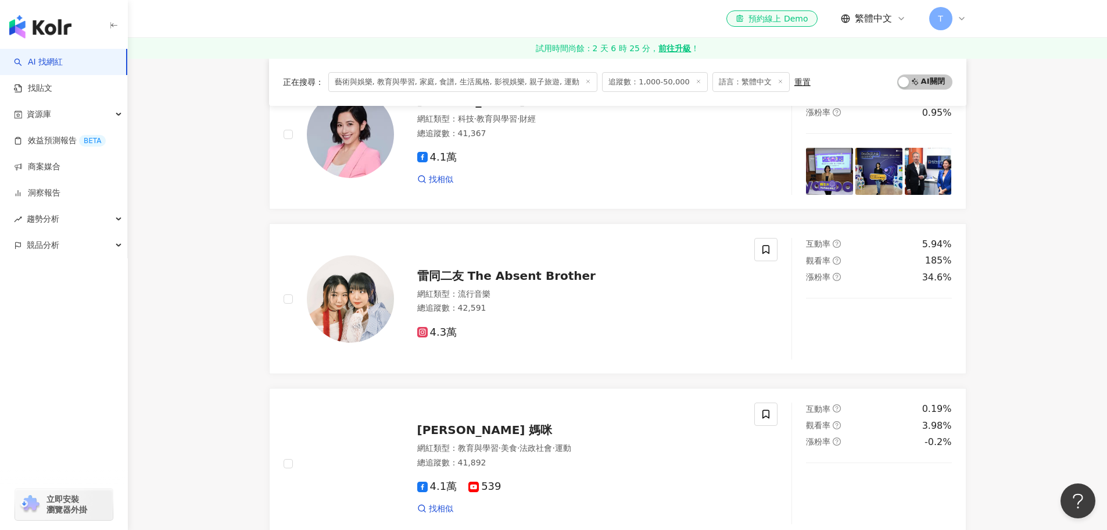
scroll to position [1819, 0]
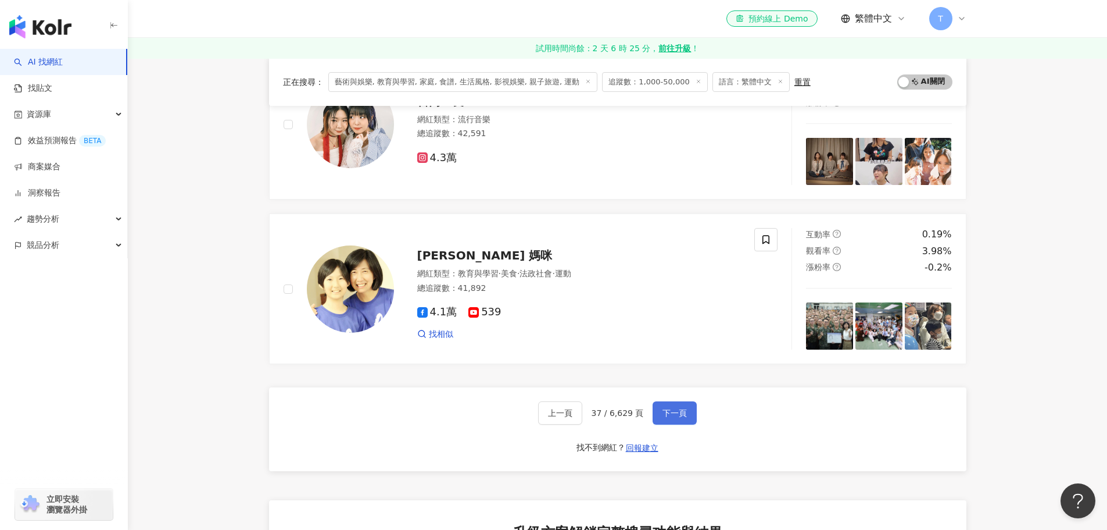
click at [684, 415] on span "下一頁" at bounding box center [675, 412] width 24 height 9
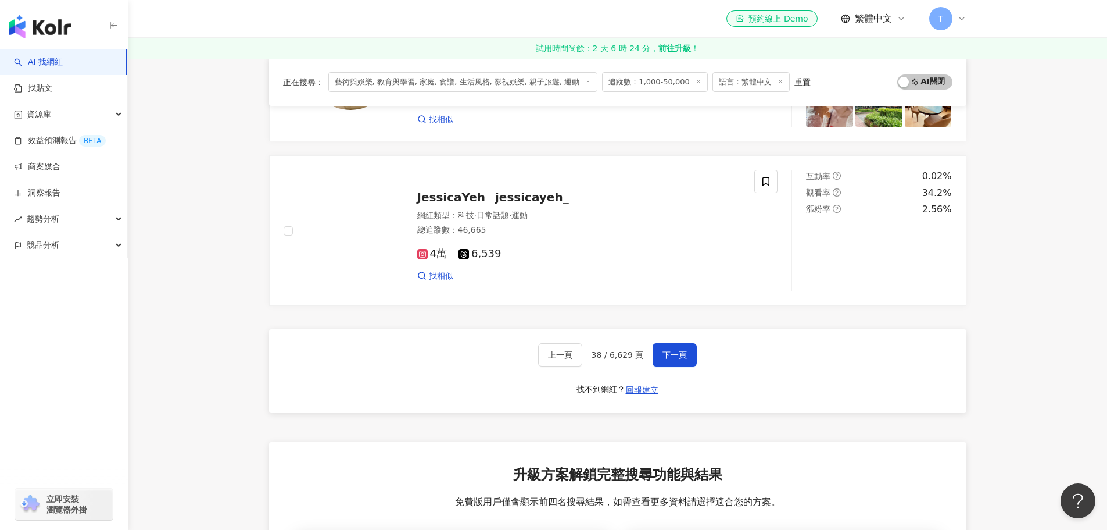
scroll to position [2052, 0]
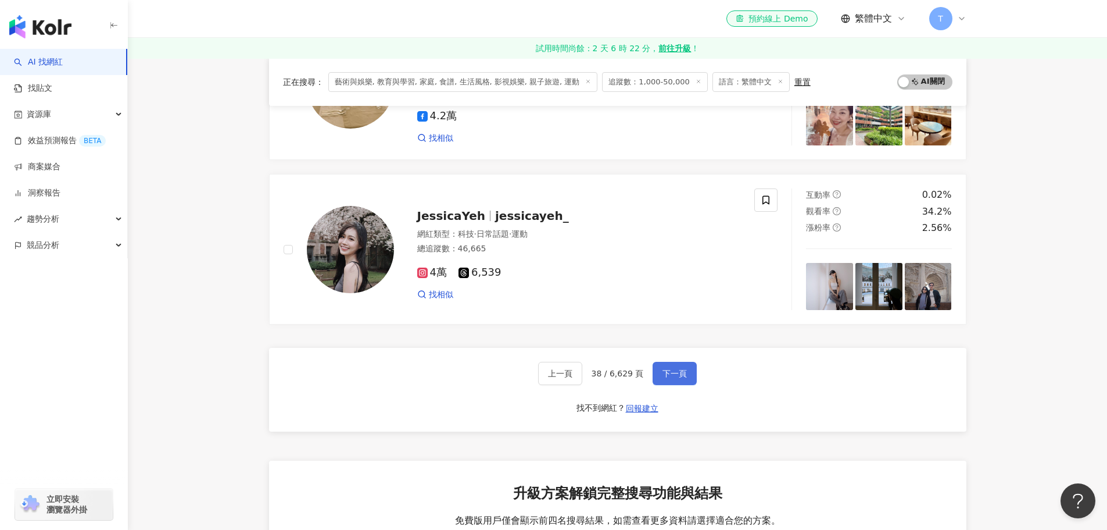
click at [684, 374] on span "下一頁" at bounding box center [675, 373] width 24 height 9
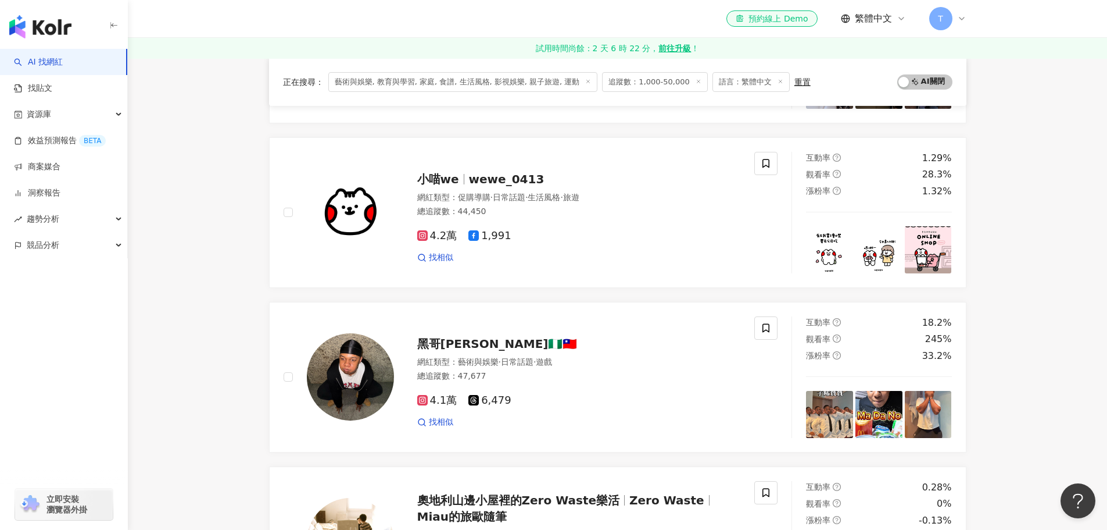
scroll to position [1685, 0]
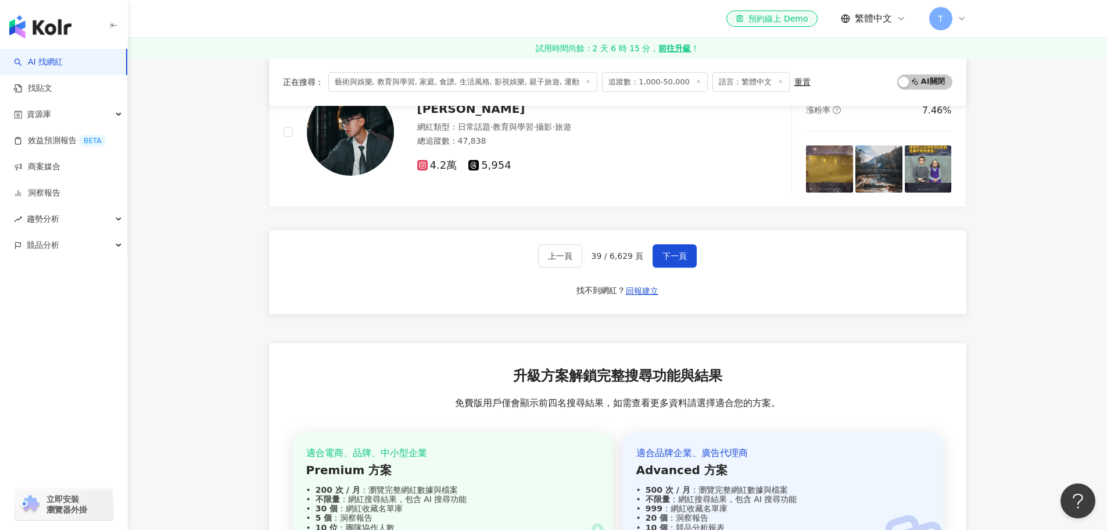
scroll to position [1860, 0]
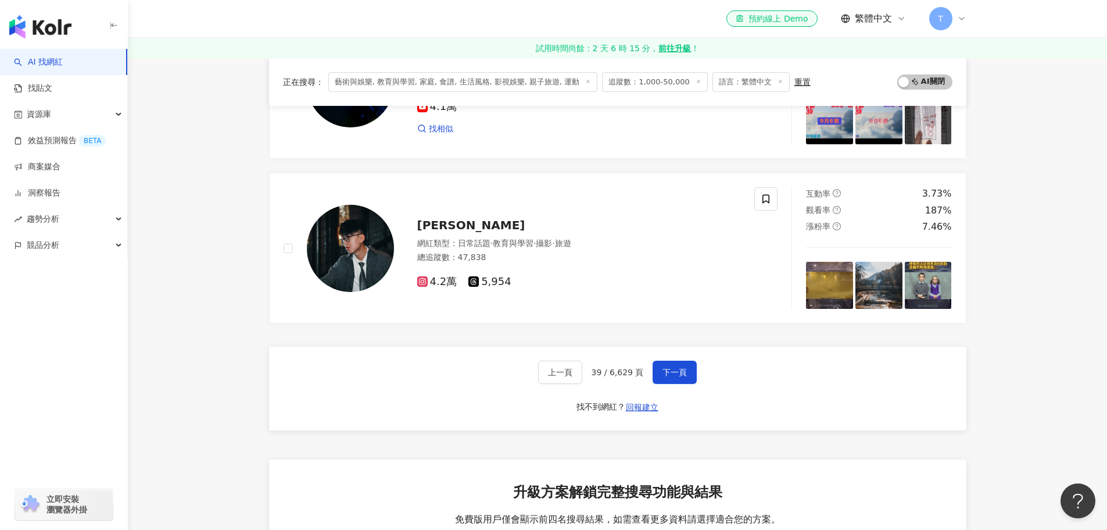
click at [673, 384] on div "上一頁 39 / 6,629 頁 下一頁 找不到網紅？ 回報建立" at bounding box center [618, 388] width 698 height 84
click at [684, 367] on span "下一頁" at bounding box center [675, 371] width 24 height 9
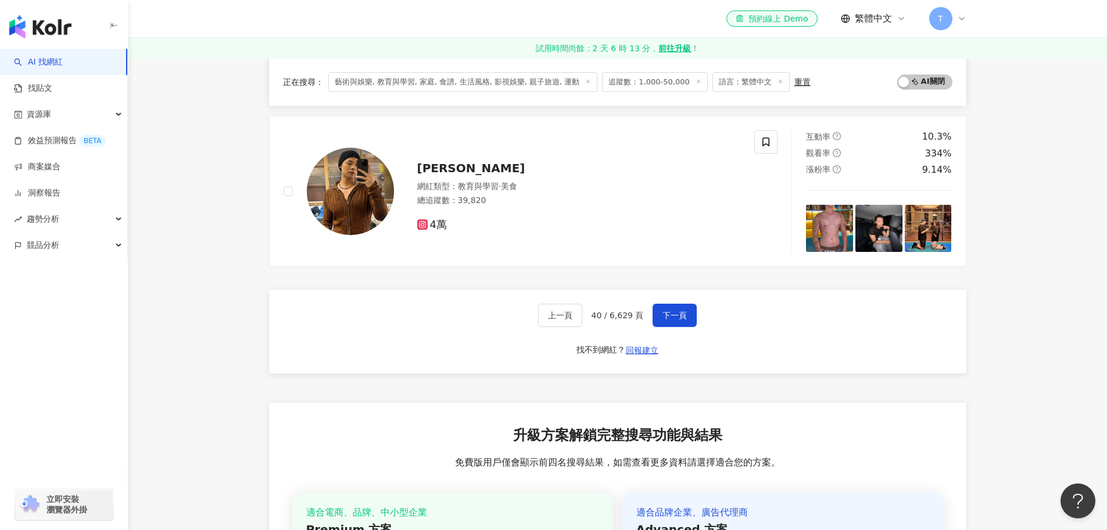
scroll to position [1743, 0]
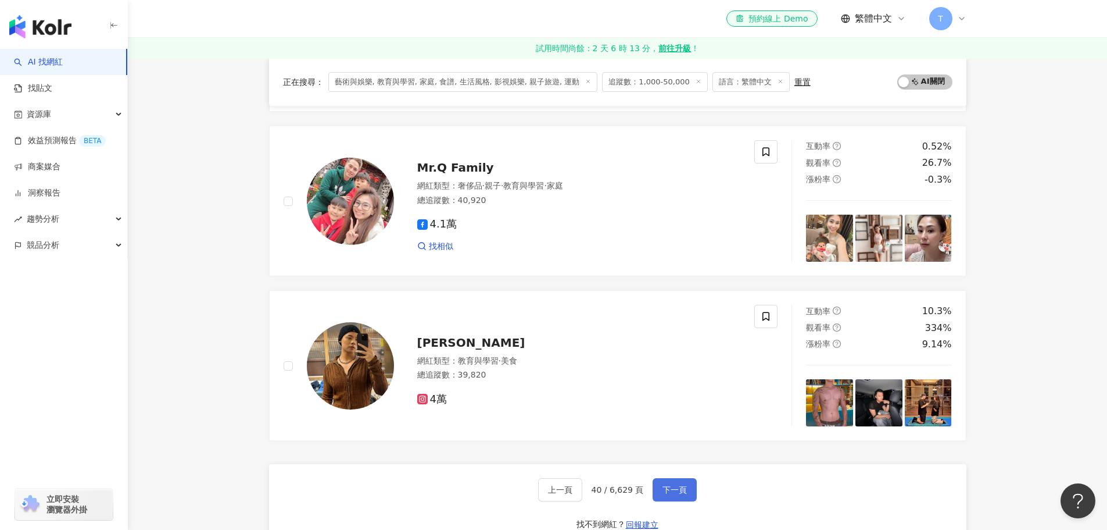
click at [663, 485] on span "下一頁" at bounding box center [675, 489] width 24 height 9
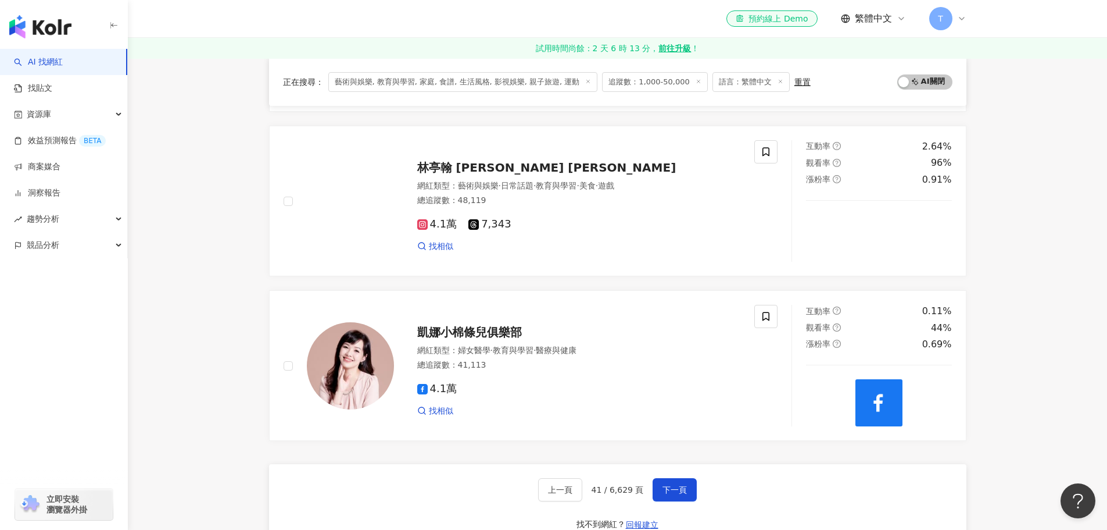
scroll to position [1975, 0]
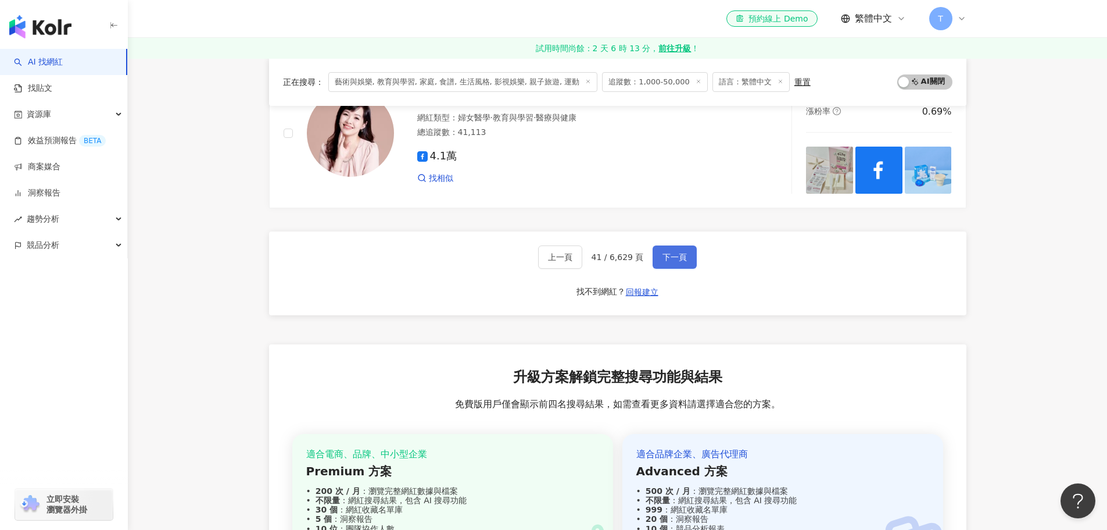
click at [674, 263] on button "下一頁" at bounding box center [675, 256] width 44 height 23
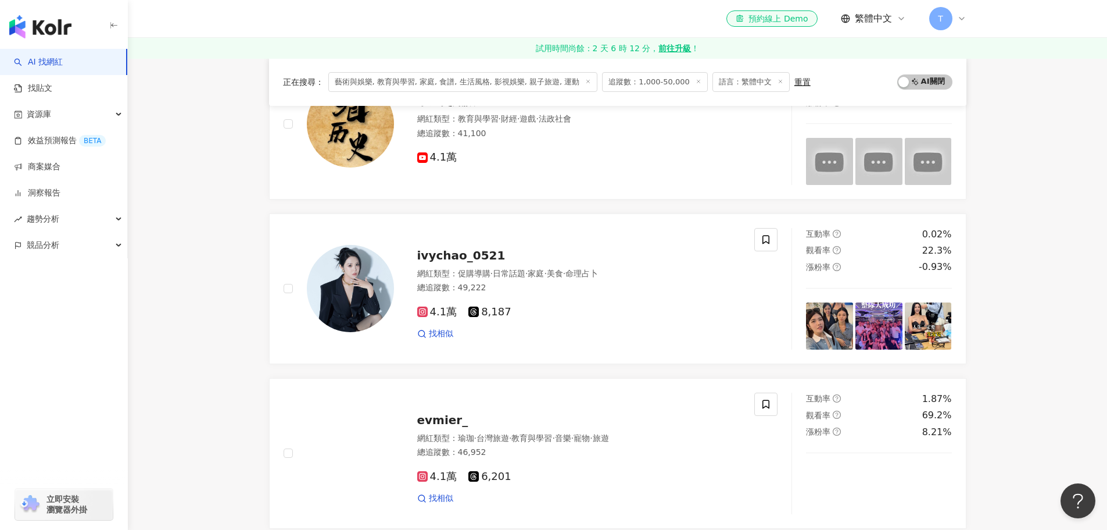
scroll to position [407, 0]
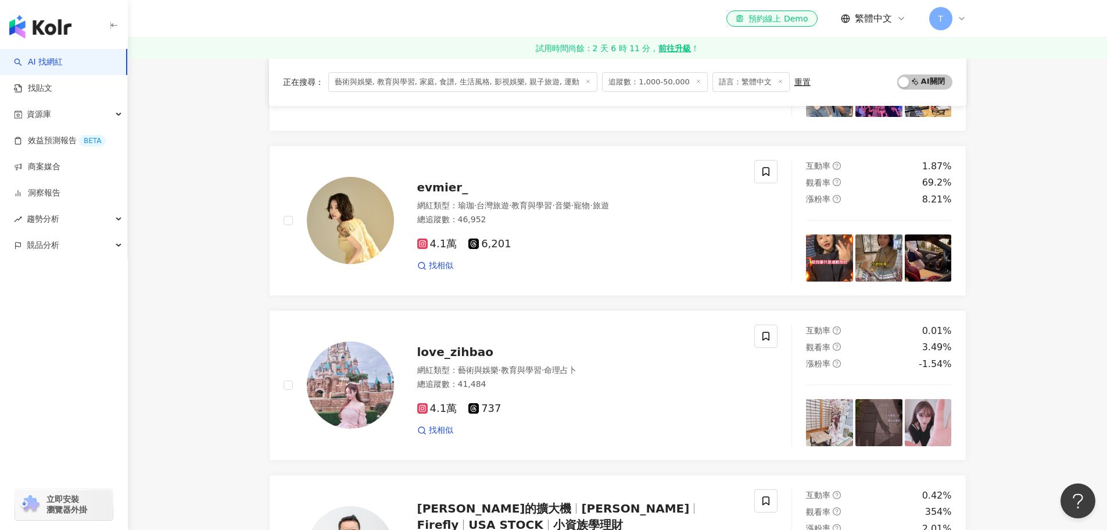
drag, startPoint x: 1008, startPoint y: 269, endPoint x: 996, endPoint y: 277, distance: 13.9
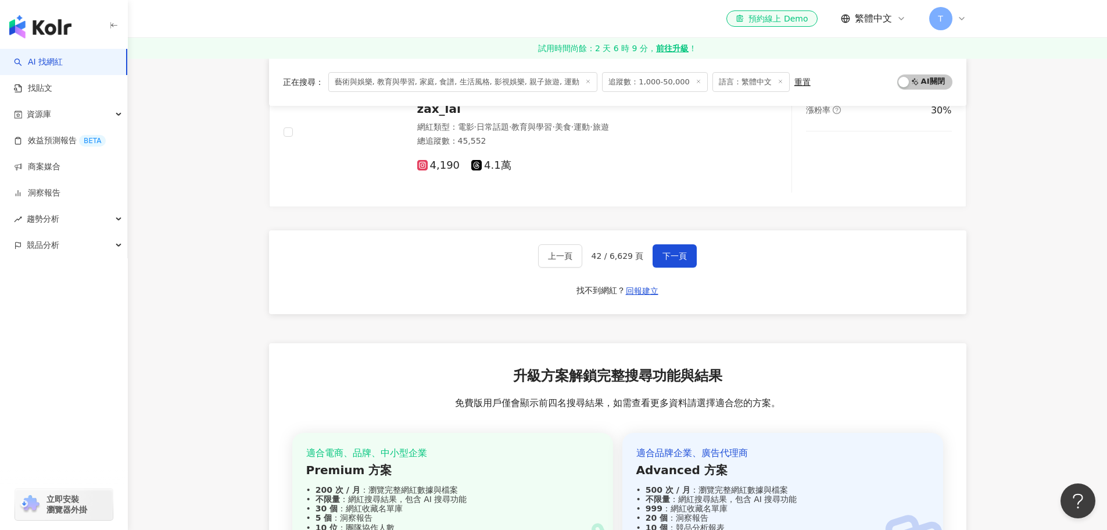
scroll to position [1860, 0]
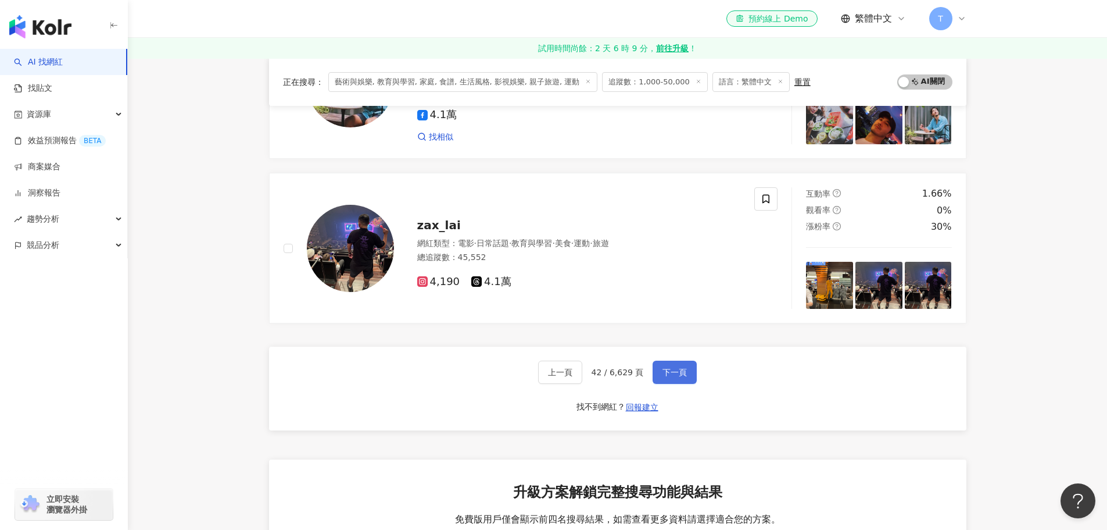
click at [684, 371] on span "下一頁" at bounding box center [675, 371] width 24 height 9
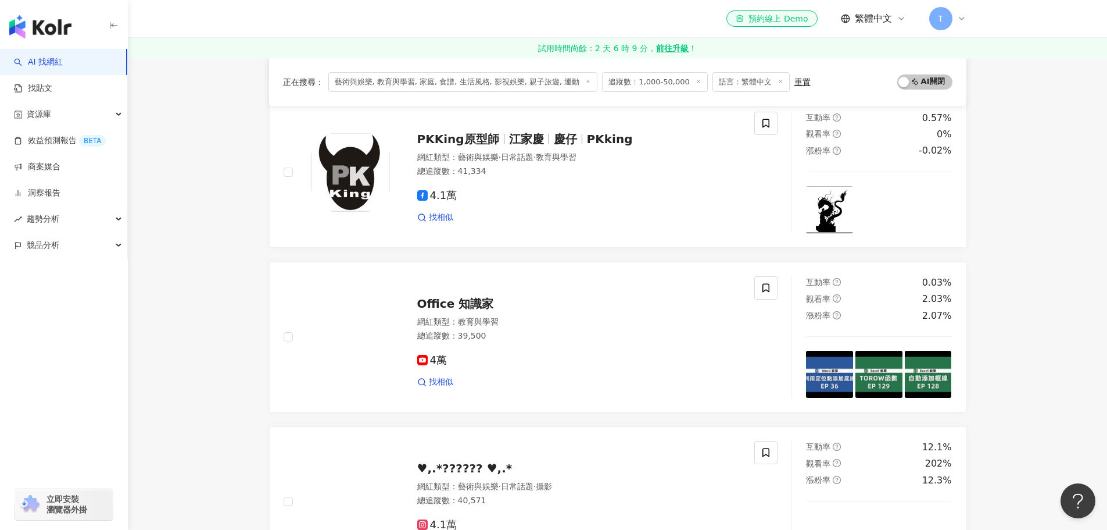
scroll to position [116, 0]
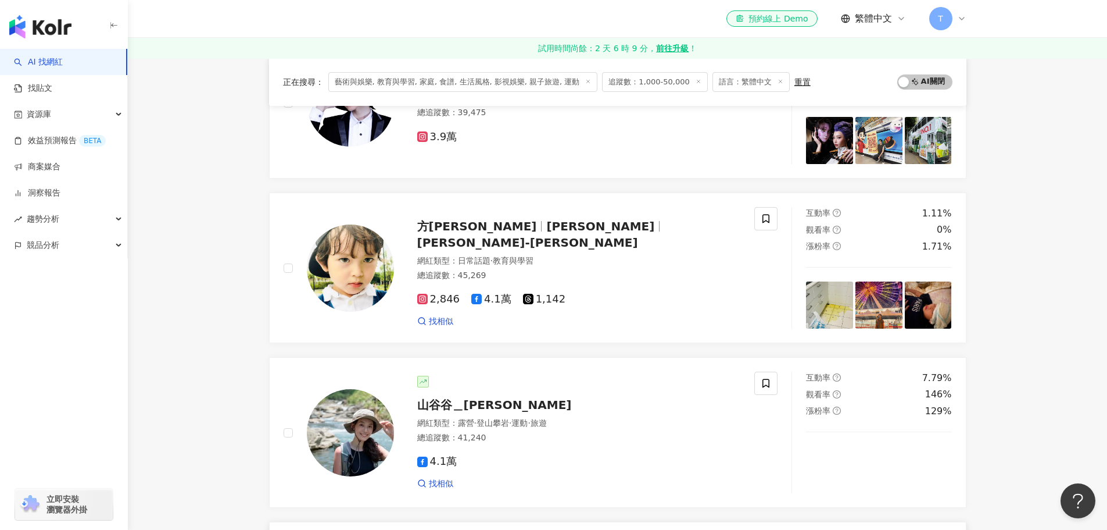
scroll to position [1802, 0]
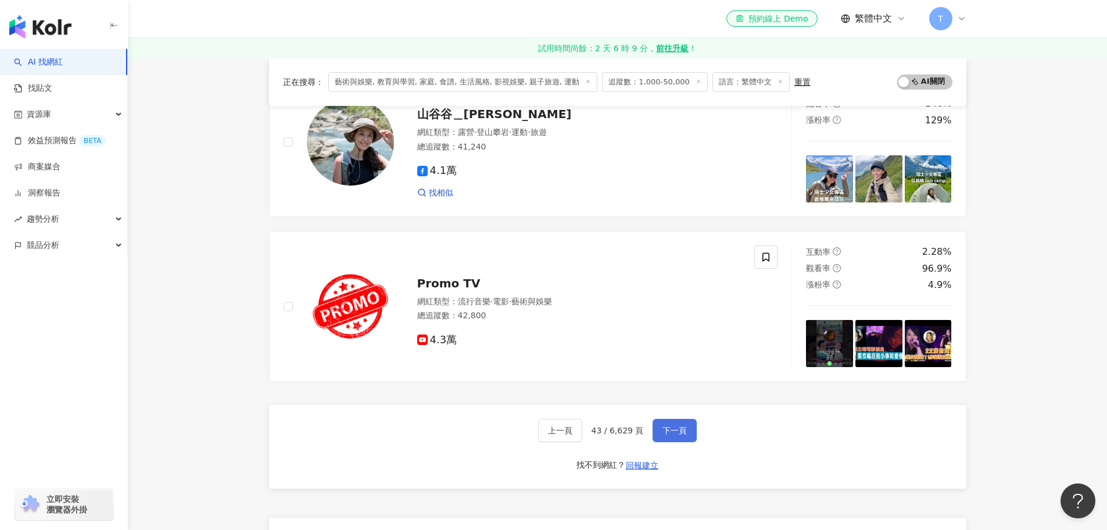
click at [666, 428] on span "下一頁" at bounding box center [675, 429] width 24 height 9
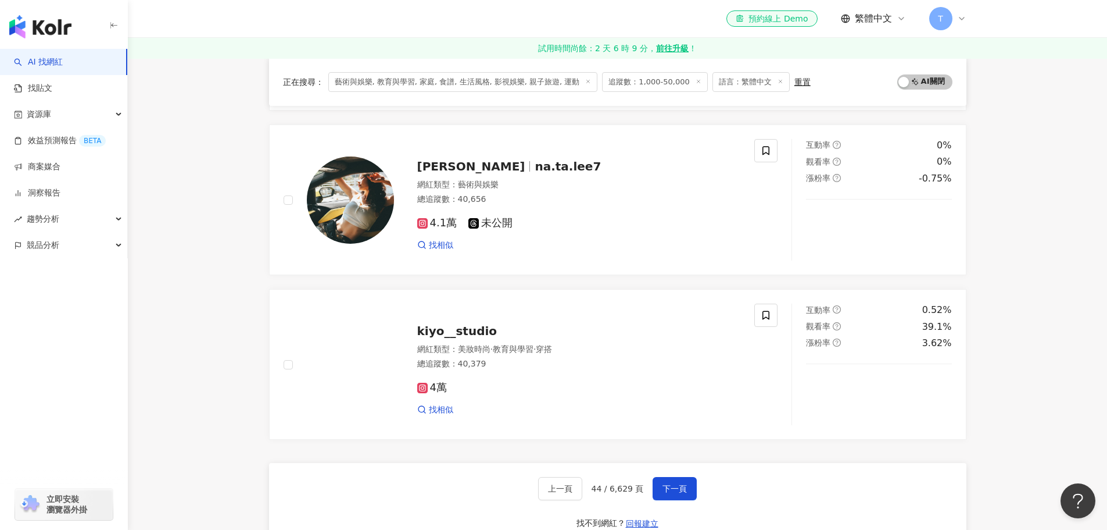
scroll to position [1976, 0]
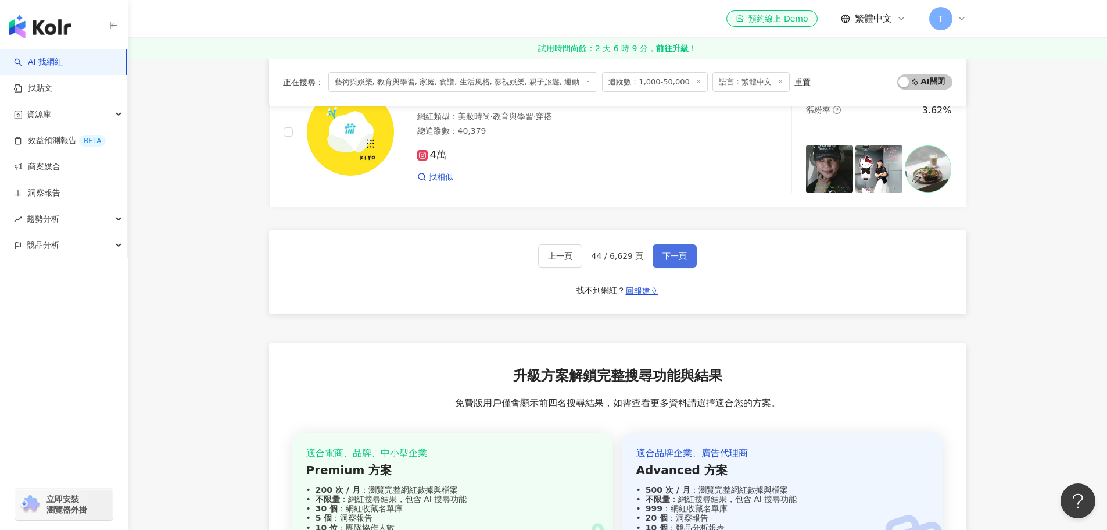
click at [674, 253] on span "下一頁" at bounding box center [675, 255] width 24 height 9
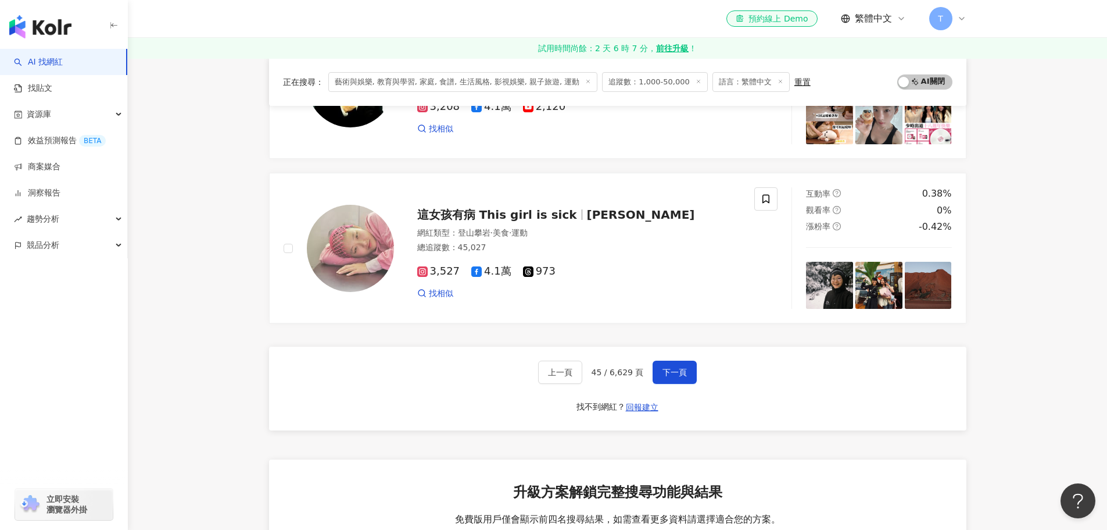
scroll to position [2093, 0]
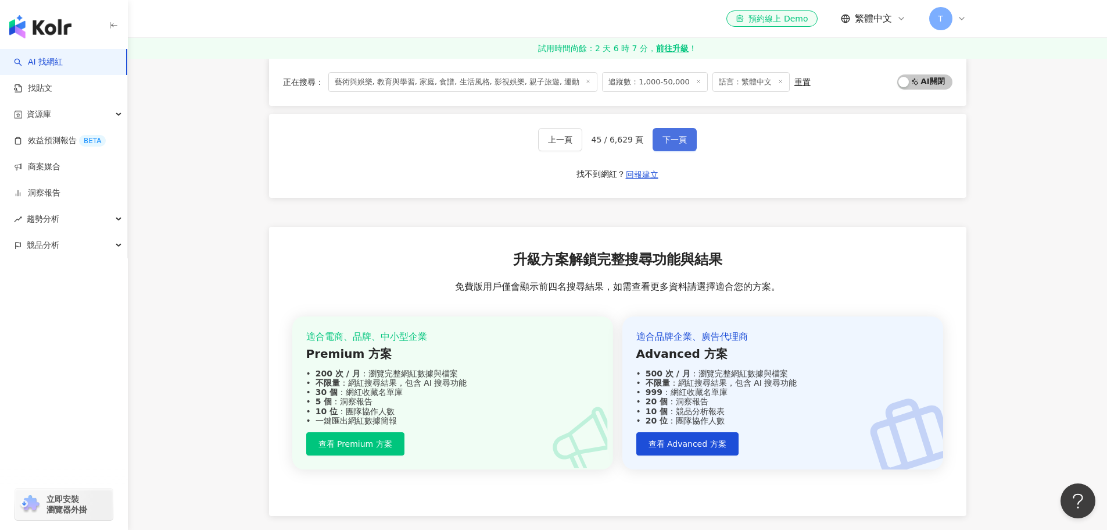
click at [668, 142] on span "下一頁" at bounding box center [675, 139] width 24 height 9
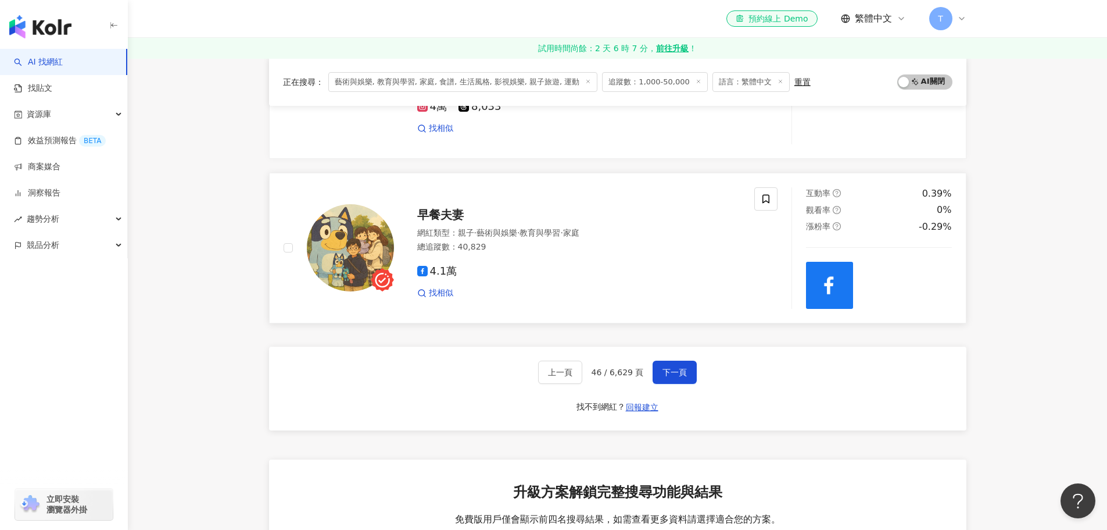
scroll to position [1851, 0]
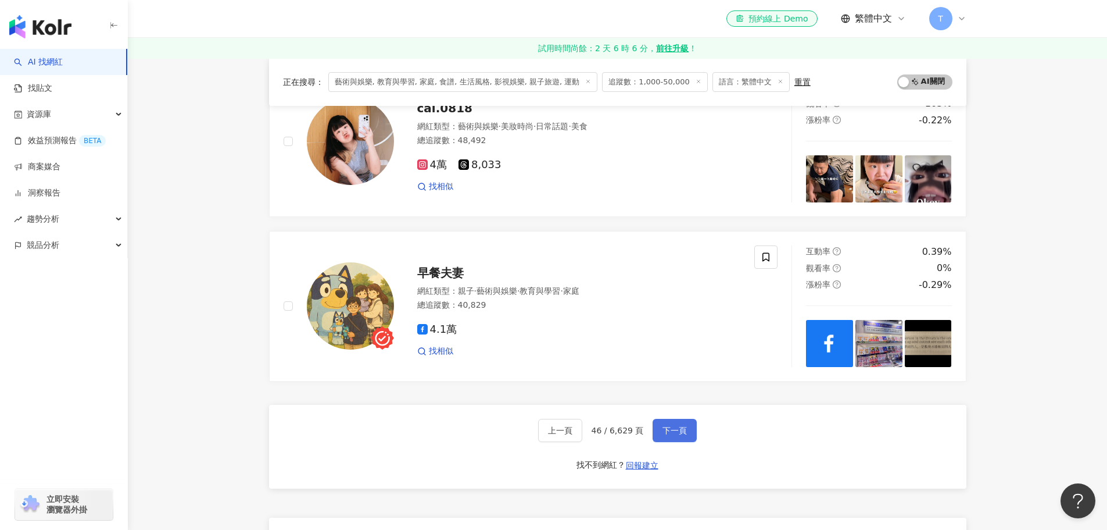
click at [663, 425] on span "下一頁" at bounding box center [675, 429] width 24 height 9
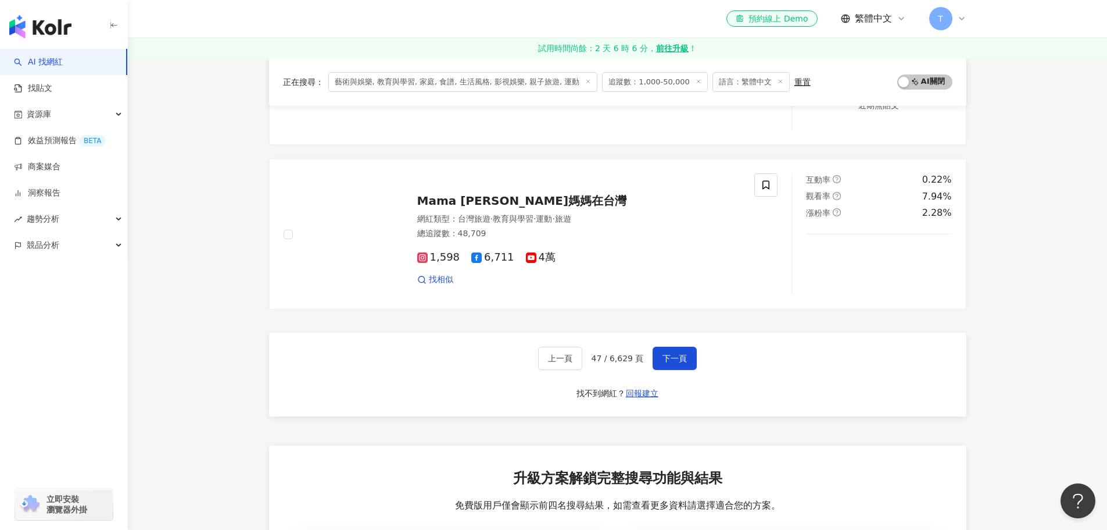
scroll to position [1971, 0]
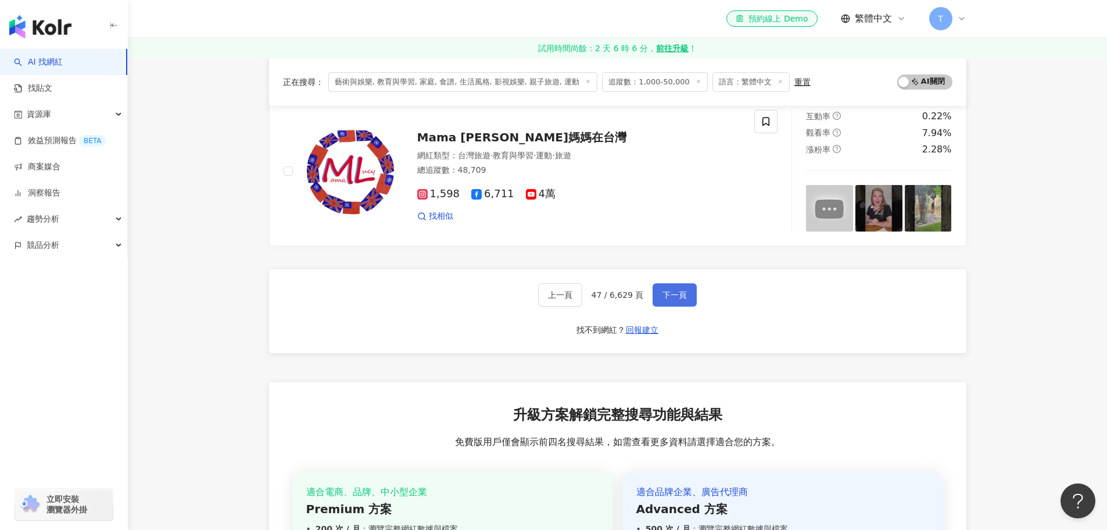
click at [684, 296] on span "下一頁" at bounding box center [675, 294] width 24 height 9
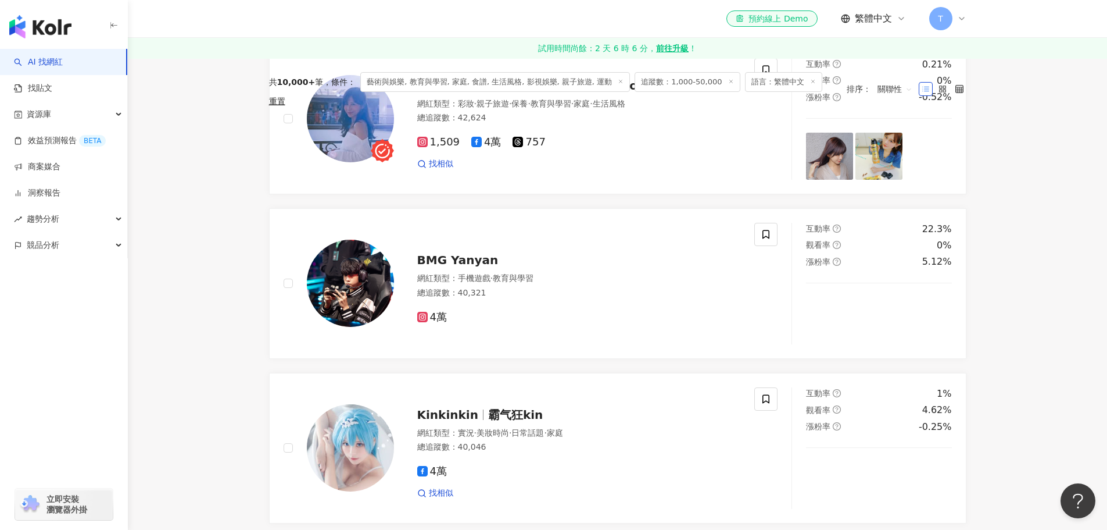
scroll to position [19, 0]
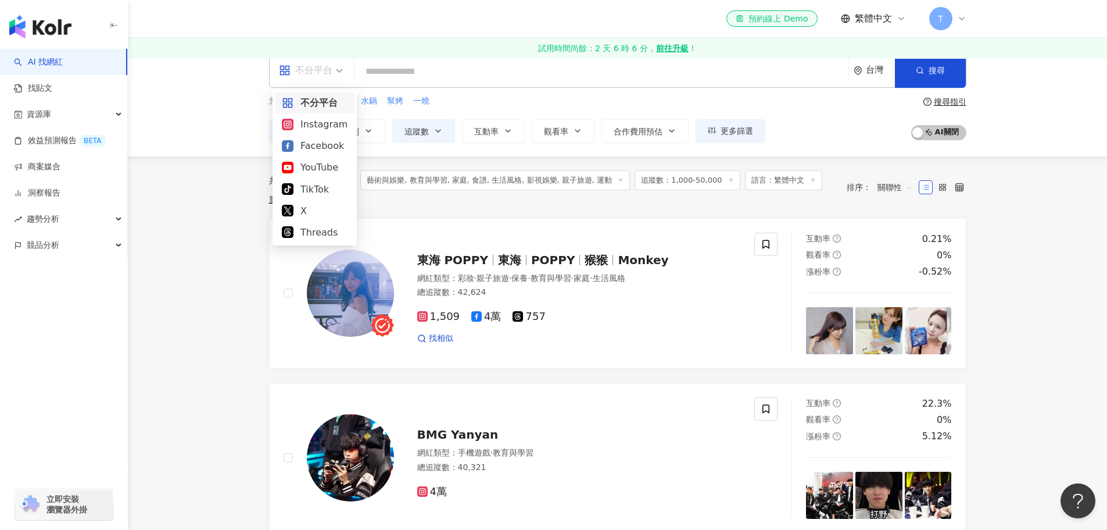
click at [324, 74] on div "不分平台" at bounding box center [305, 70] width 53 height 19
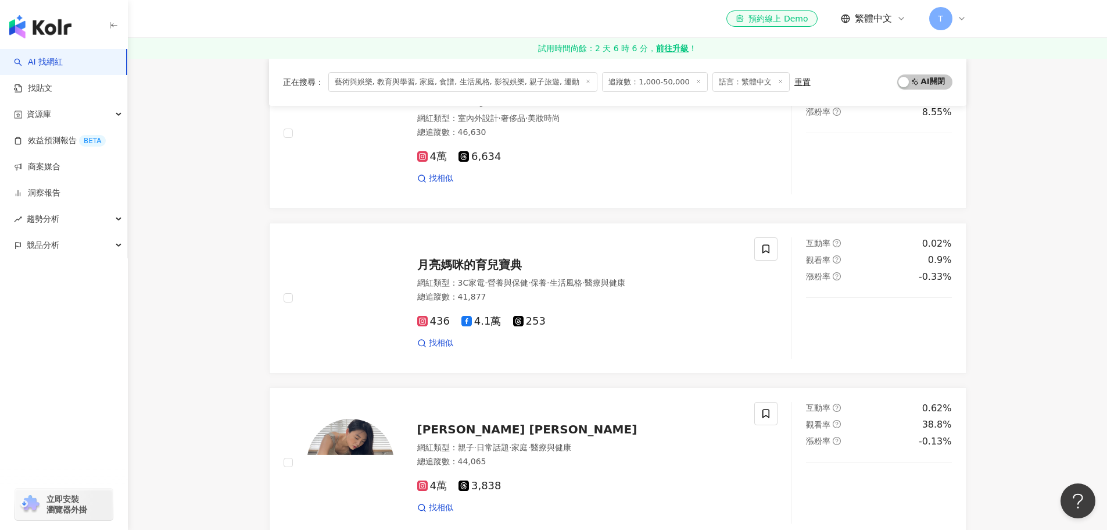
scroll to position [542, 0]
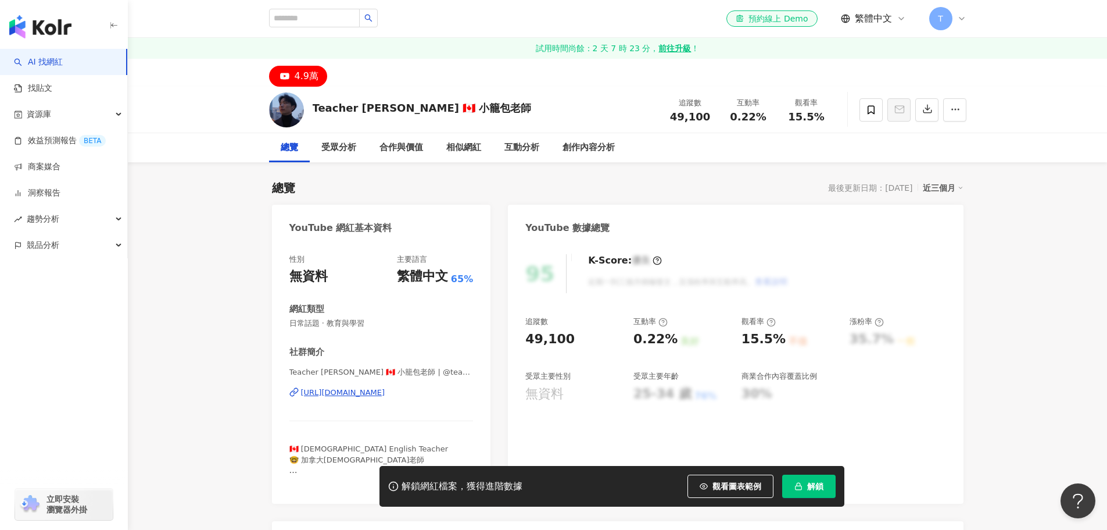
click at [351, 387] on div "[URL][DOMAIN_NAME]" at bounding box center [343, 392] width 84 height 10
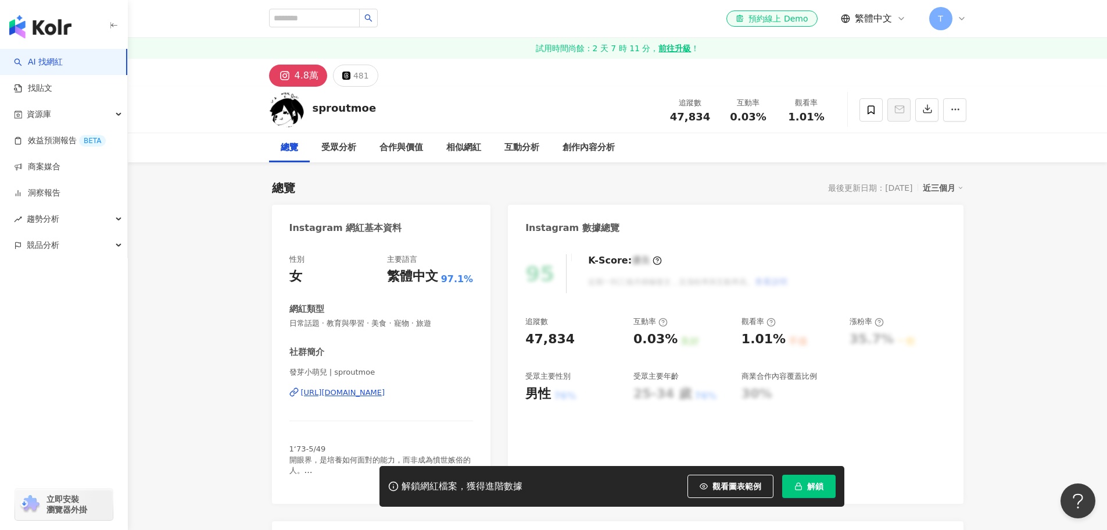
click at [586, 188] on div "總覽 最後更新日期：[DATE] 近三個月" at bounding box center [618, 188] width 692 height 16
click at [488, 351] on div "性別 女 主要語言 繁體中文 97.1% 網紅類型 日常話題 · 教育與學習 · 美食 · 寵物 · 旅遊 社群簡介 發芽小萌兒 | sproutmoe [U…" at bounding box center [381, 372] width 219 height 261
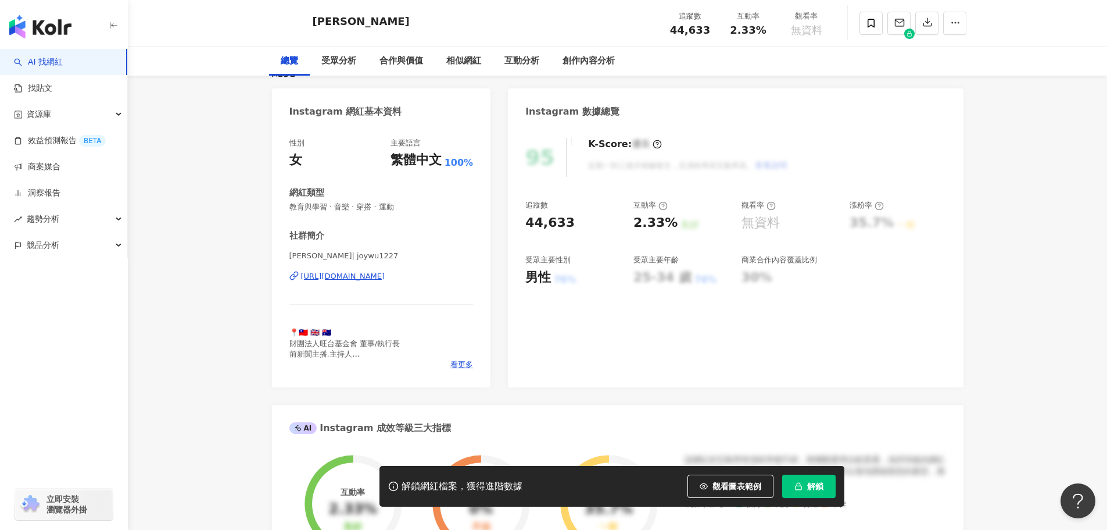
scroll to position [233, 0]
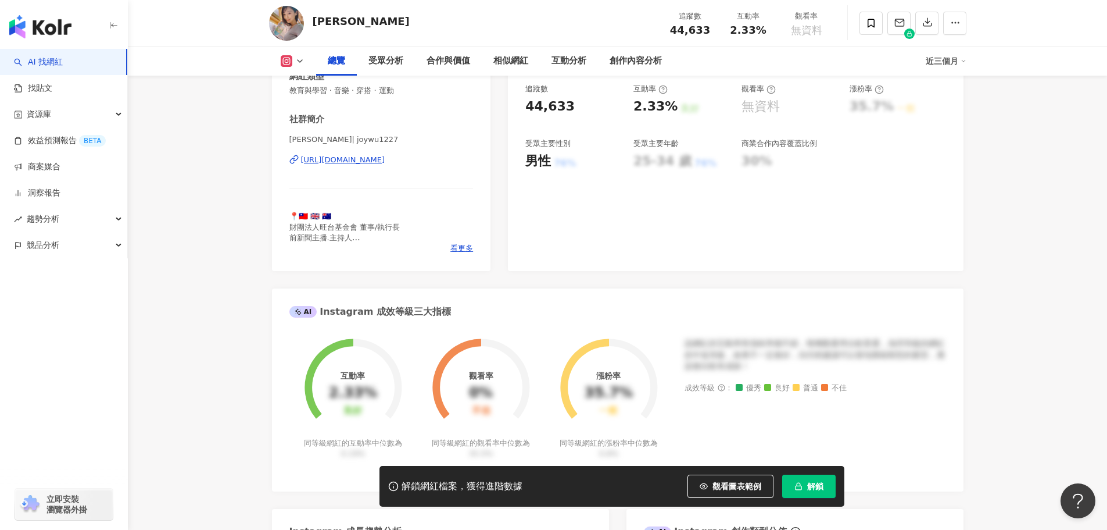
click at [362, 156] on div "[URL][DOMAIN_NAME]" at bounding box center [343, 160] width 84 height 10
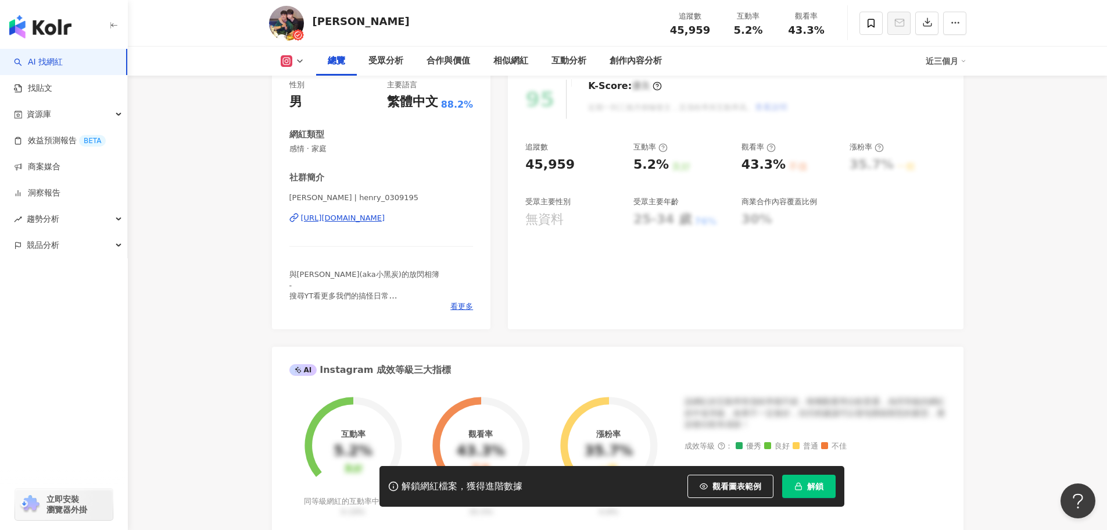
click at [385, 223] on div "[URL][DOMAIN_NAME]" at bounding box center [343, 218] width 84 height 10
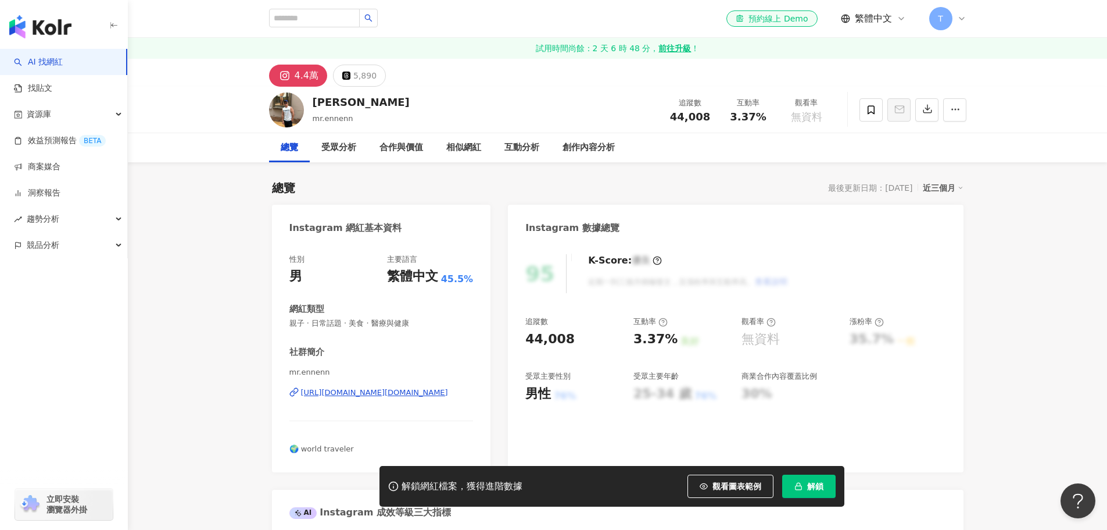
click at [417, 392] on div "[URL][DOMAIN_NAME][DOMAIN_NAME]" at bounding box center [374, 392] width 147 height 10
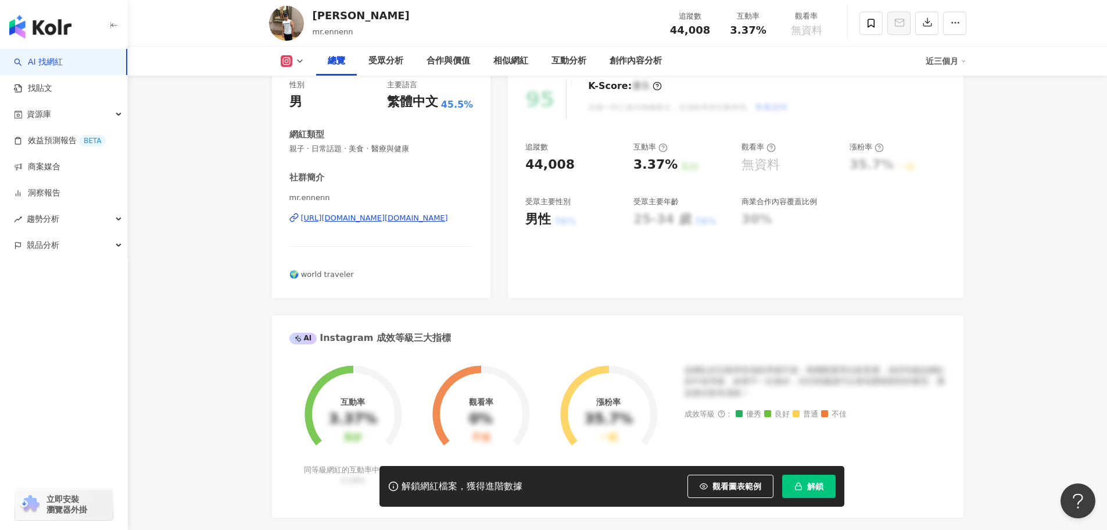
click at [319, 271] on span "🌍 world traveler" at bounding box center [321, 274] width 65 height 9
drag, startPoint x: 319, startPoint y: 271, endPoint x: 359, endPoint y: 266, distance: 39.9
click at [359, 266] on div "社群簡介 mr.ennenn https://www.instagram.com/mr.ennenn/ 🌍 world traveler" at bounding box center [381, 225] width 184 height 108
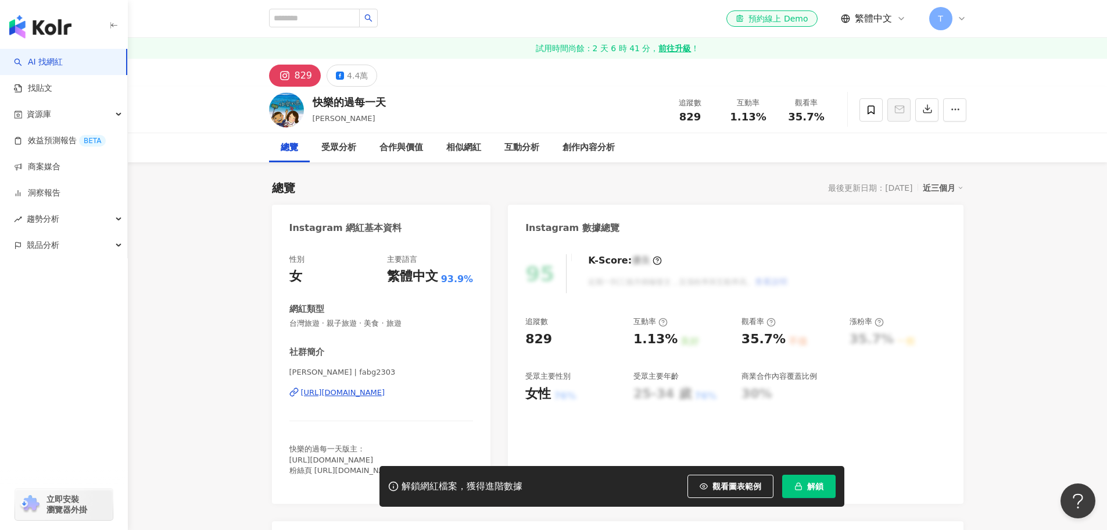
drag, startPoint x: 351, startPoint y: 76, endPoint x: 346, endPoint y: 271, distance: 194.8
click at [351, 76] on div "4.4萬" at bounding box center [357, 75] width 21 height 16
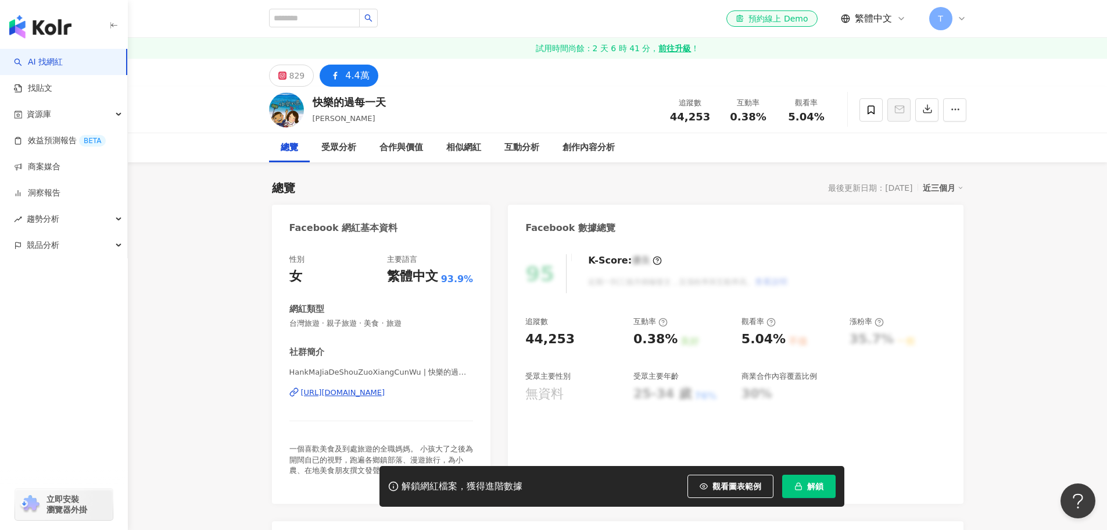
click at [385, 388] on div "https://www.facebook.com/125874207560385" at bounding box center [343, 392] width 84 height 10
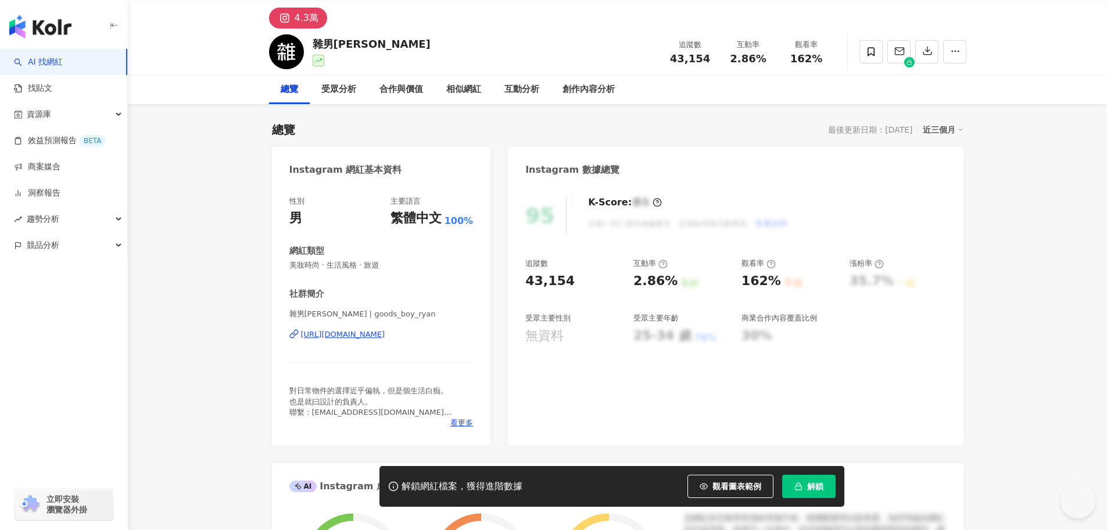
click at [385, 337] on div "[URL][DOMAIN_NAME]" at bounding box center [343, 334] width 84 height 10
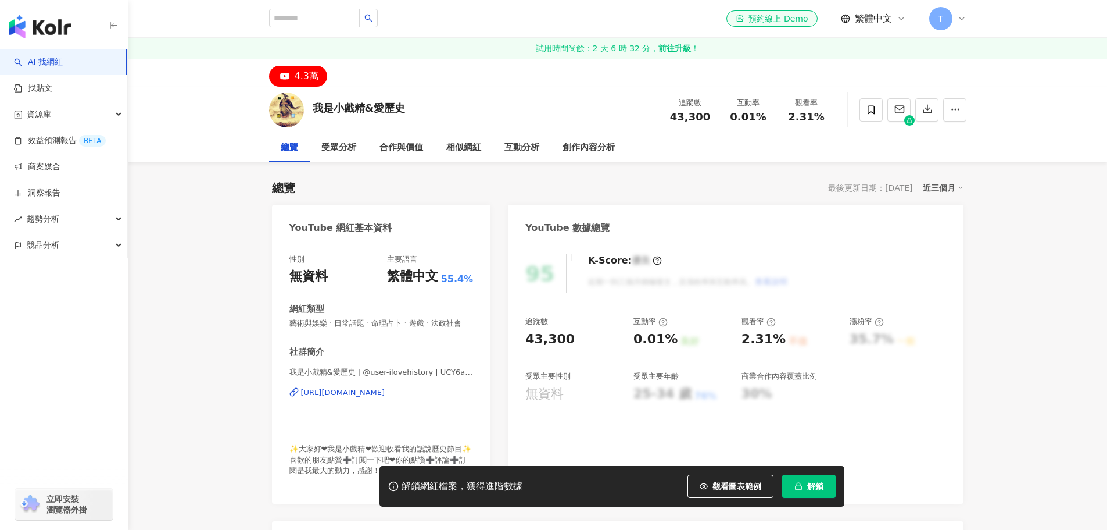
scroll to position [174, 0]
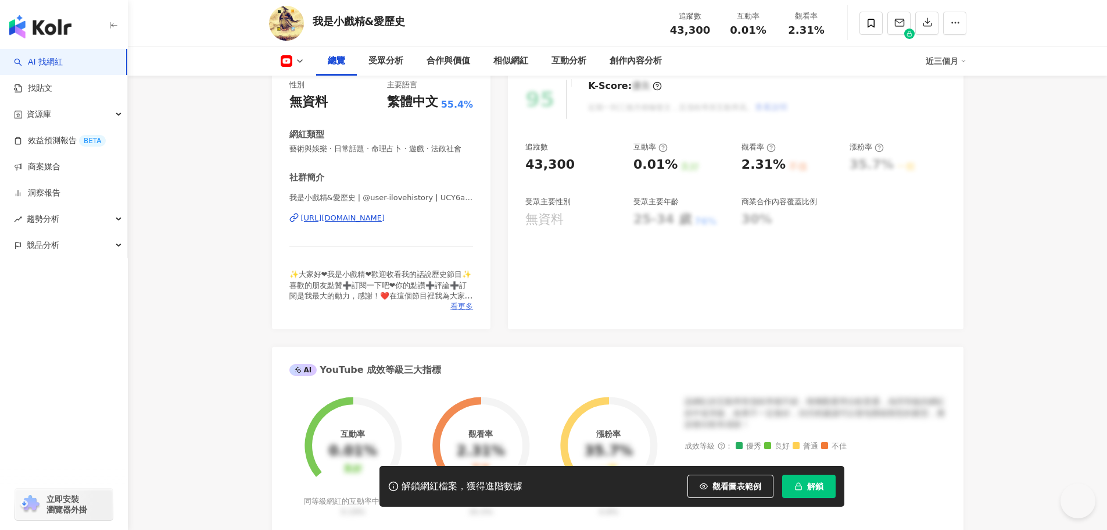
click at [469, 312] on span "看更多" at bounding box center [461, 306] width 23 height 10
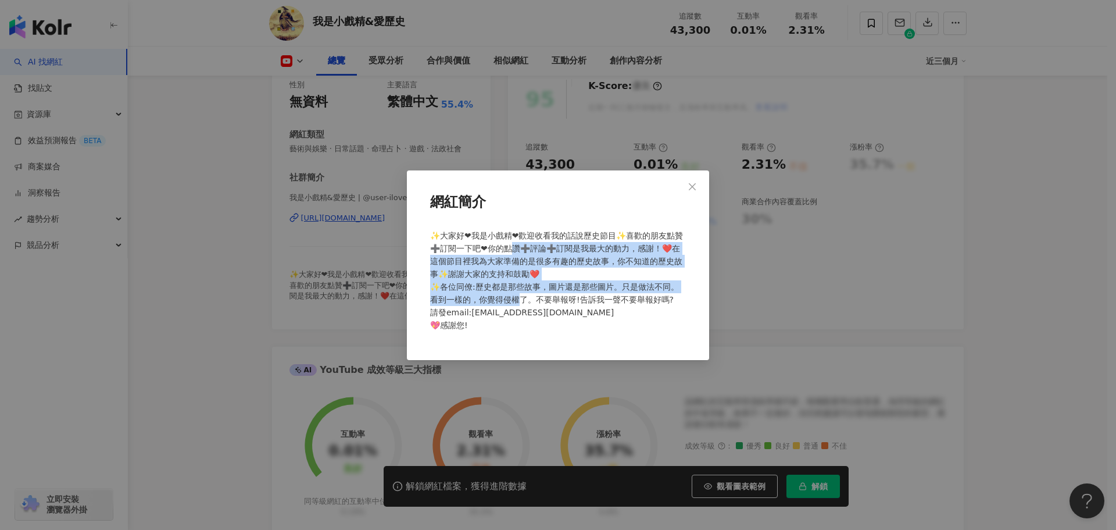
drag, startPoint x: 530, startPoint y: 237, endPoint x: 536, endPoint y: 288, distance: 51.5
click at [536, 288] on span "✨大家好❤我是小戲精❤歡迎收看我的話說歷史節目✨喜歡的朋友點贊➕訂閱一下吧❤你的點讚➕評論➕訂閱是我最大的動力，感謝！❤️在這個節目裡我為大家準備的是很多有趣…" at bounding box center [556, 280] width 253 height 99
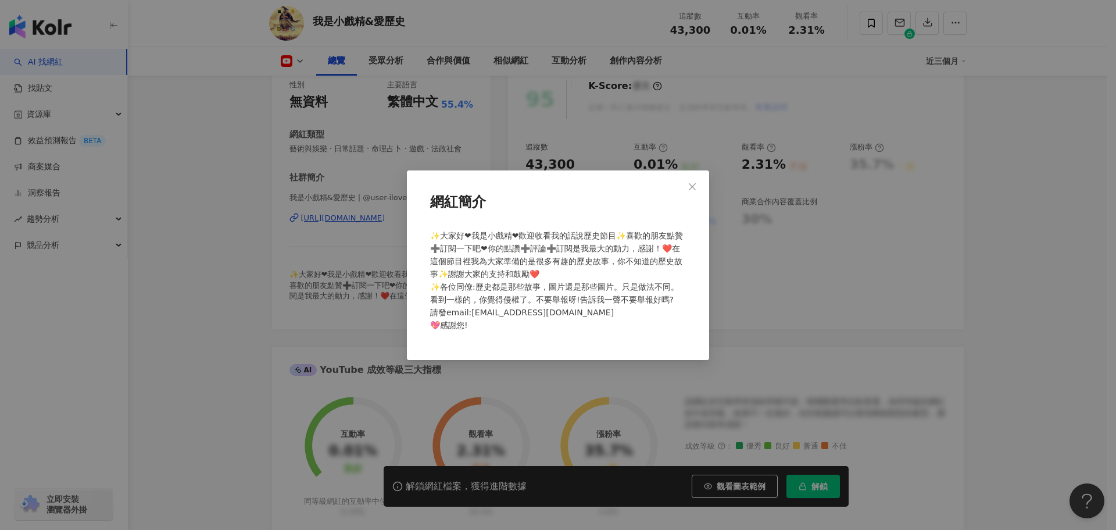
click at [360, 262] on div "網紅簡介 ✨大家好❤我是小戲精❤歡迎收看我的話說歷史節目✨喜歡的朋友點贊➕訂閱一下吧❤你的點讚➕評論➕訂閱是我最大的動力，感謝！❤️在這個節目裡我為大家準備的…" at bounding box center [558, 265] width 1116 height 530
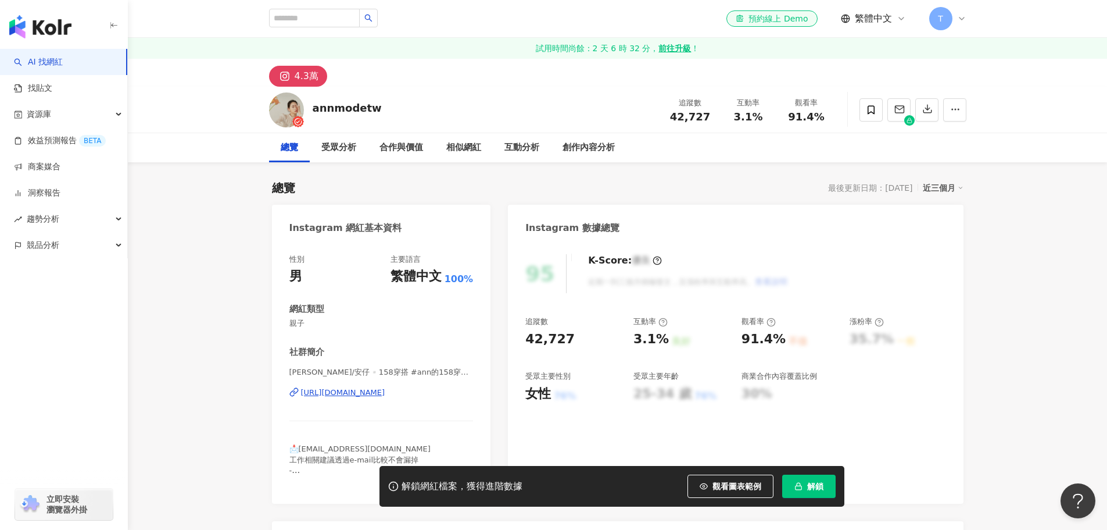
scroll to position [116, 0]
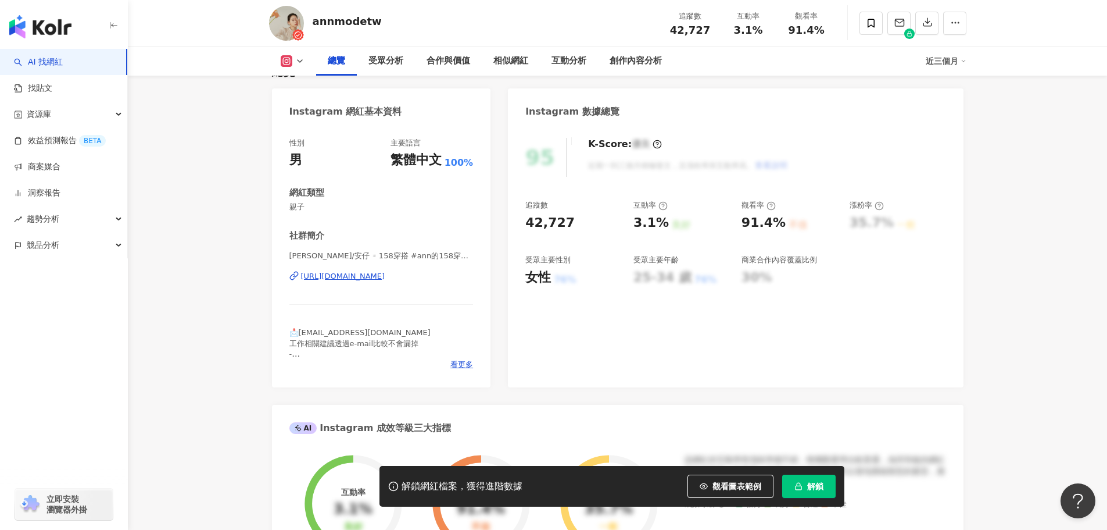
click at [385, 274] on div "[URL][DOMAIN_NAME]" at bounding box center [343, 276] width 84 height 10
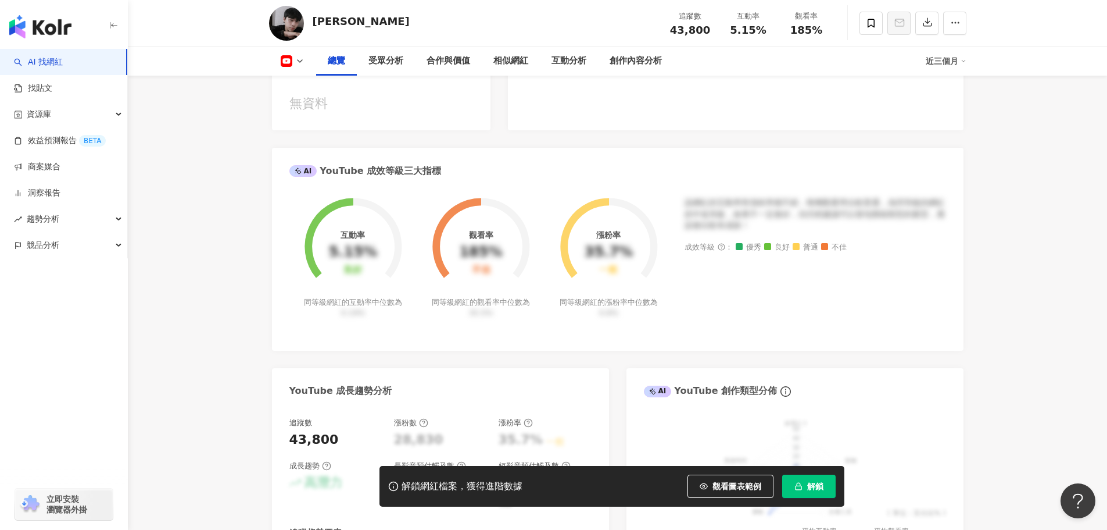
scroll to position [465, 0]
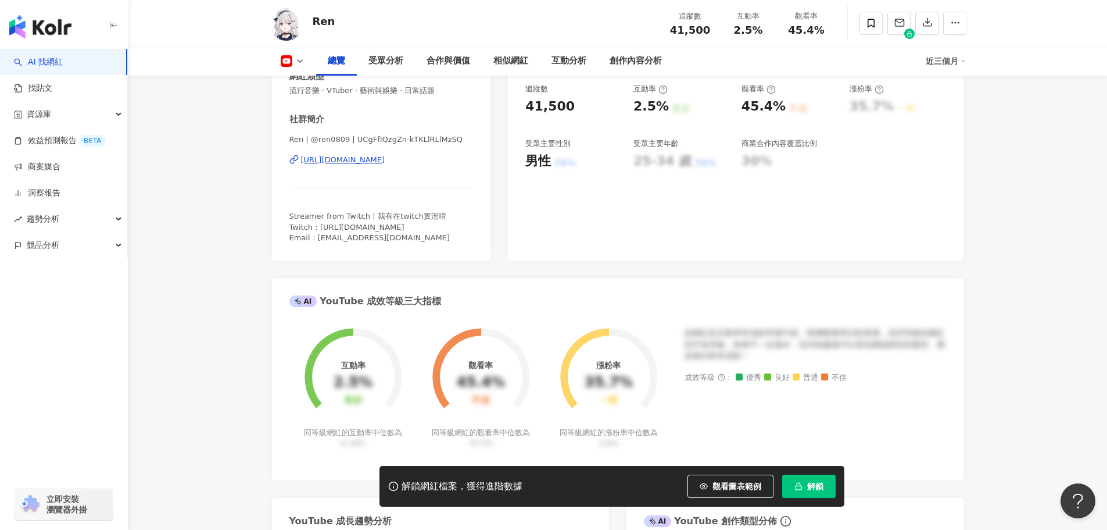
scroll to position [174, 0]
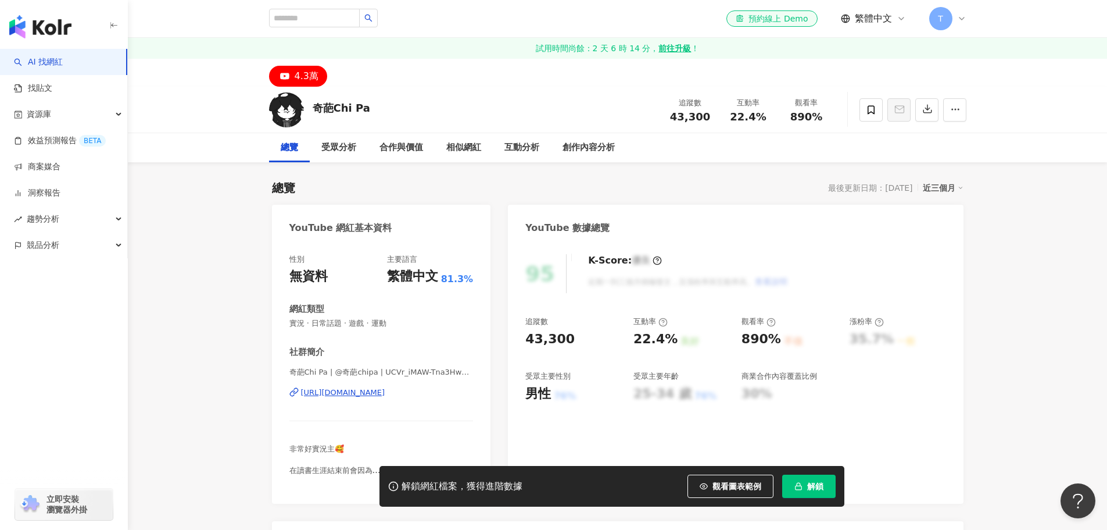
scroll to position [116, 0]
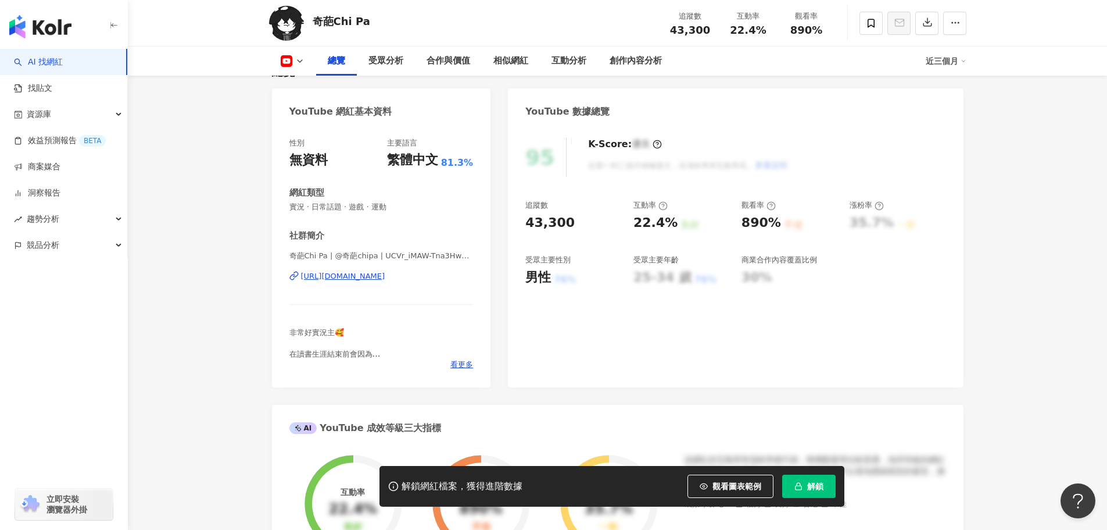
click at [516, 373] on div "95 K-Score : 優良 近期一到三個月積極發文，且漲粉率與互動率高。 查看說明 追蹤數 43,300 互動率 22.4% 良好 觀看率 890% 不佳…" at bounding box center [735, 256] width 455 height 261
click at [380, 277] on div "[URL][DOMAIN_NAME]" at bounding box center [343, 276] width 84 height 10
drag, startPoint x: 387, startPoint y: 268, endPoint x: 382, endPoint y: 274, distance: 8.3
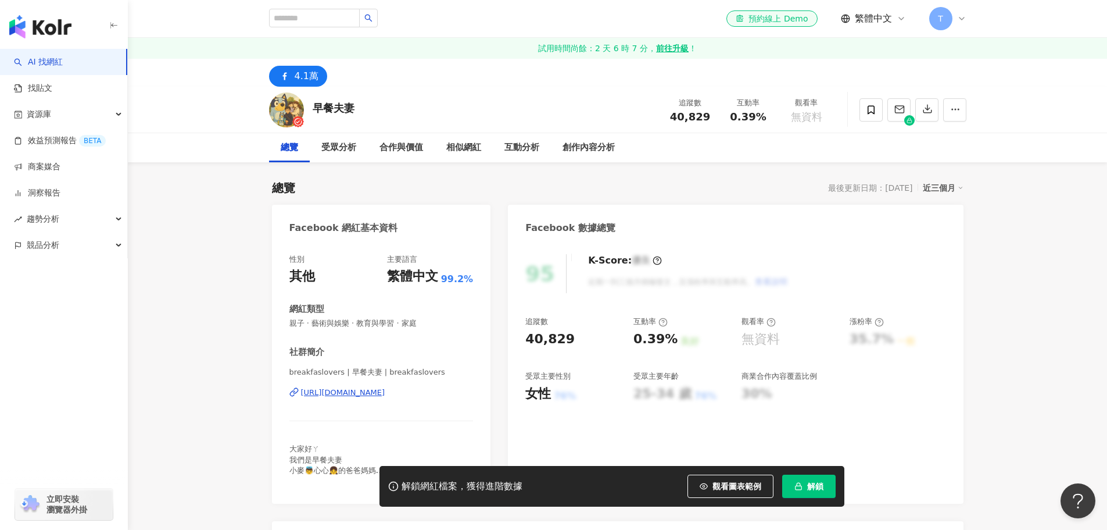
click at [385, 394] on div "[URL][DOMAIN_NAME]" at bounding box center [343, 392] width 84 height 10
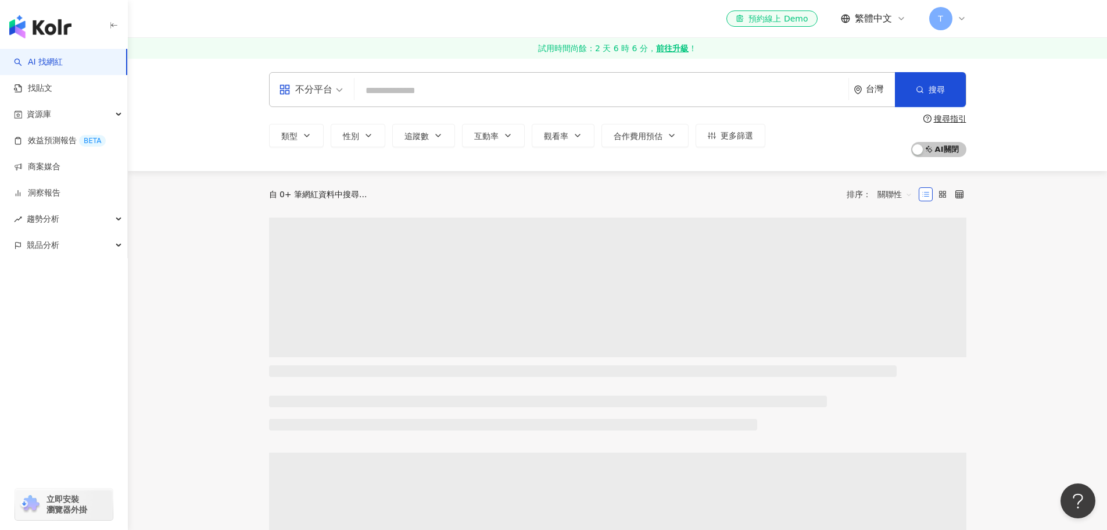
click at [576, 92] on input "search" at bounding box center [601, 91] width 485 height 22
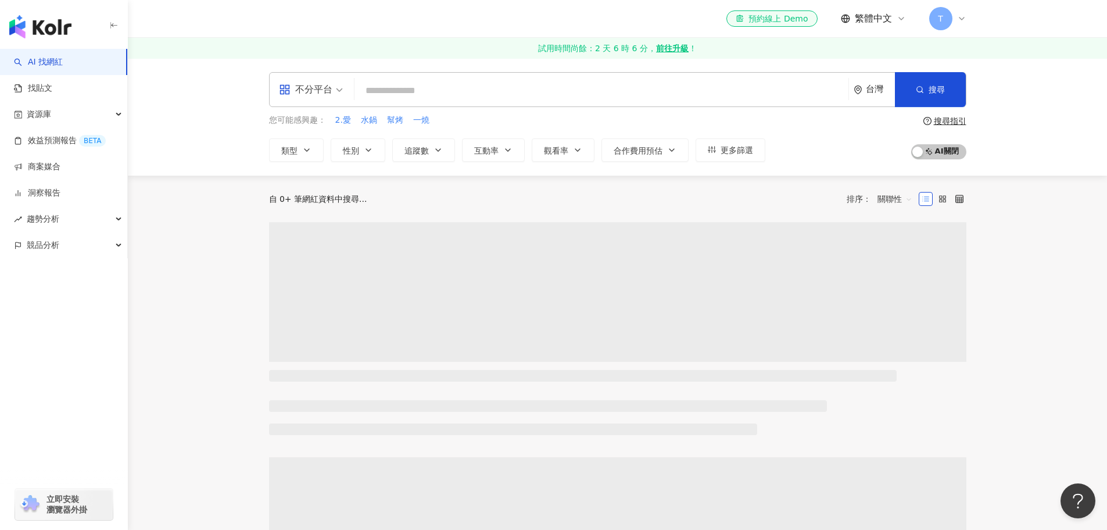
click at [576, 92] on input "search" at bounding box center [601, 91] width 485 height 22
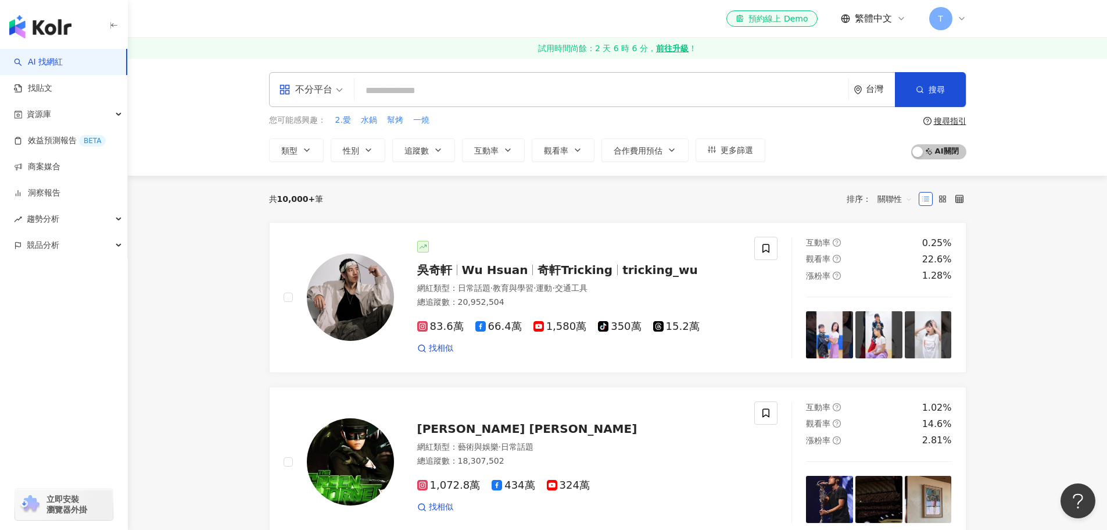
click at [576, 92] on input "search" at bounding box center [601, 91] width 485 height 22
type input "**"
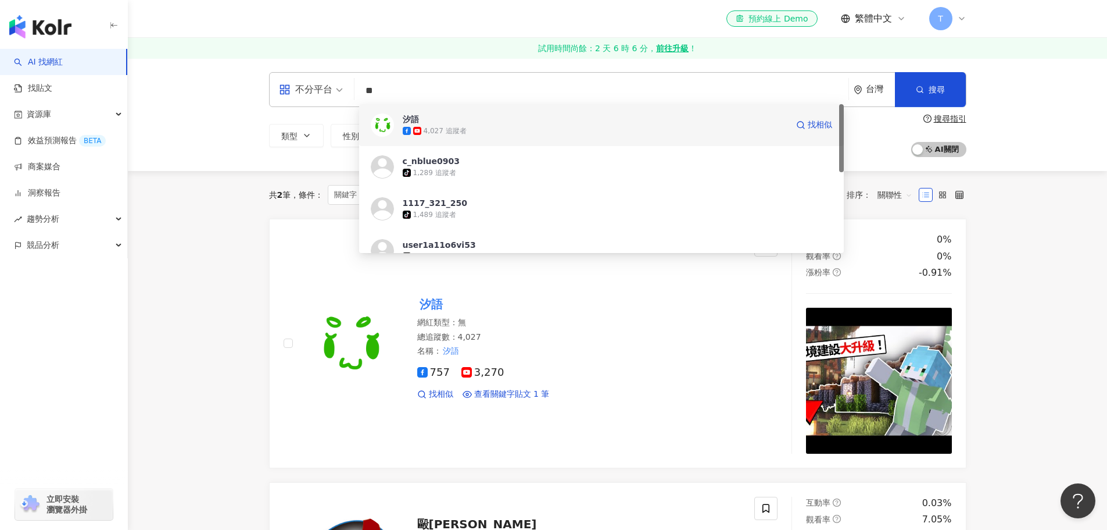
click at [701, 122] on span "汐語" at bounding box center [595, 119] width 385 height 12
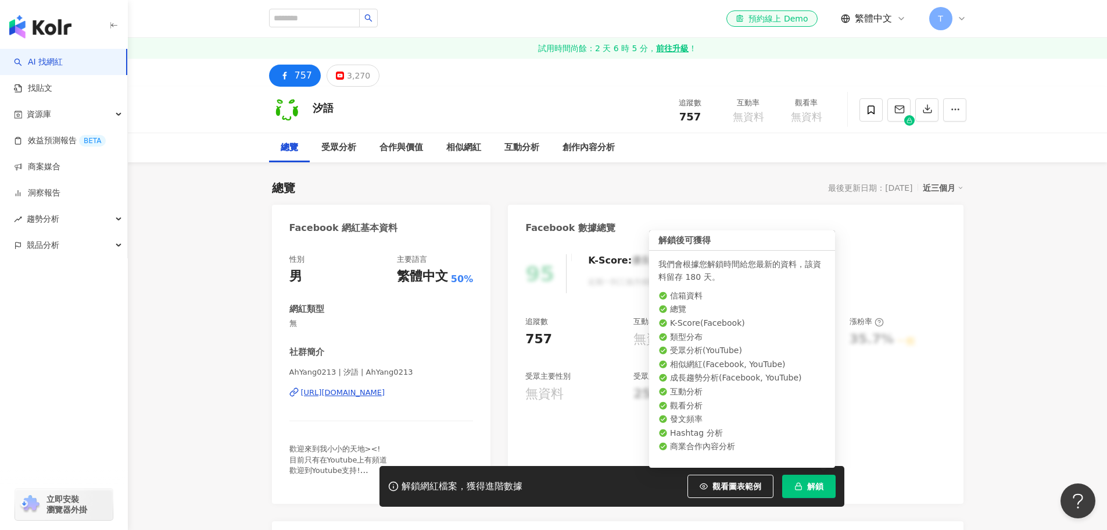
click at [806, 485] on button "解鎖" at bounding box center [808, 485] width 53 height 23
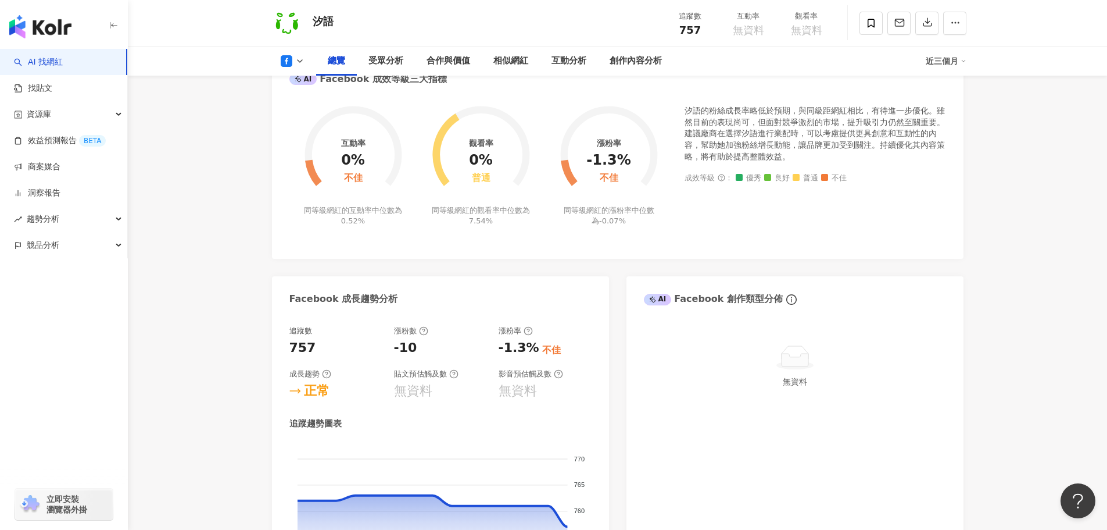
scroll to position [407, 0]
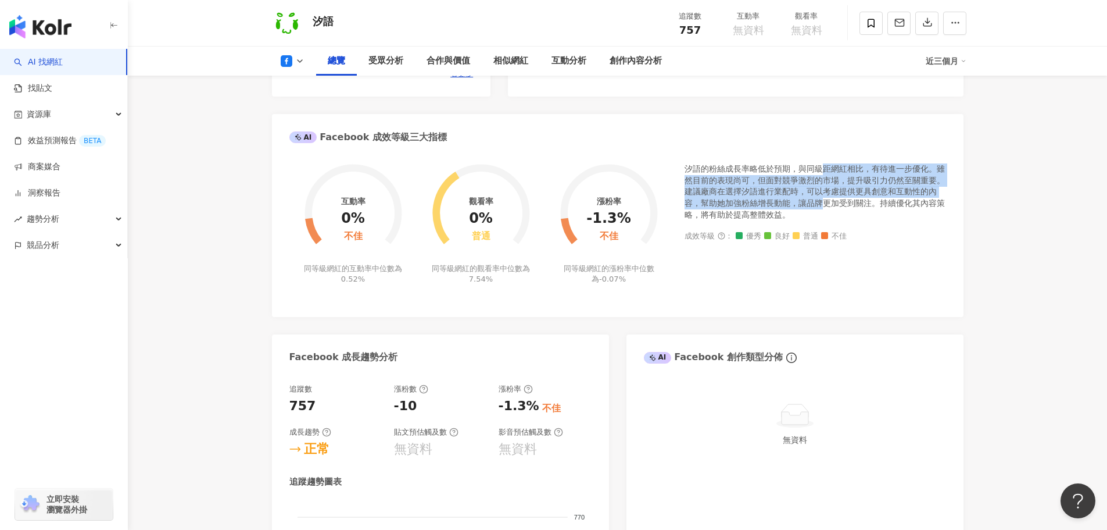
drag, startPoint x: 820, startPoint y: 173, endPoint x: 820, endPoint y: 206, distance: 33.7
click at [820, 206] on div "汐語的粉絲成長率略低於預期，與同級距網紅相比，有待進一步優化。雖然目前的表現尚可，但面對競爭激烈的市場，提升吸引力仍然至關重要。建議廠商在選擇汐語進行業配時，…" at bounding box center [816, 191] width 262 height 57
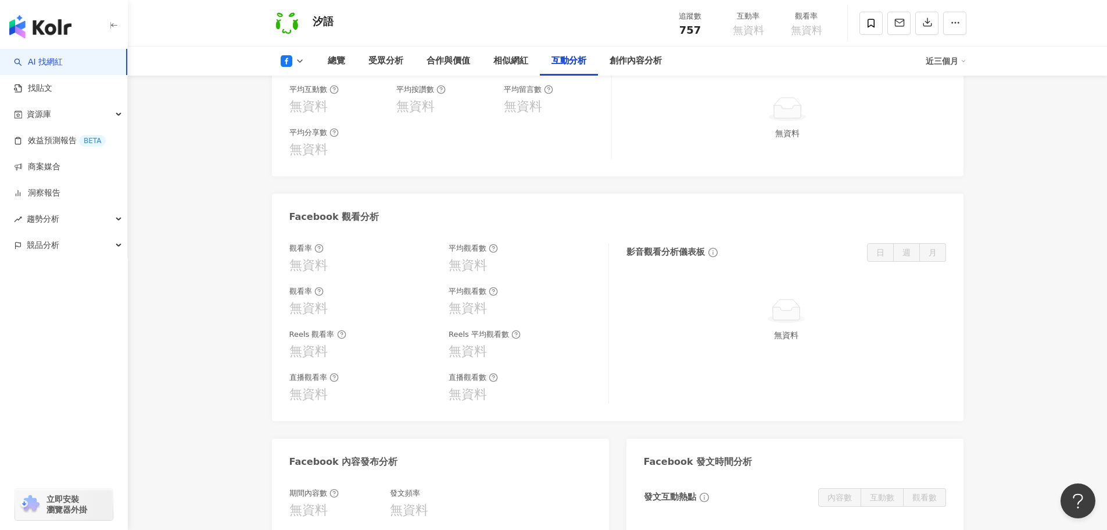
scroll to position [0, 0]
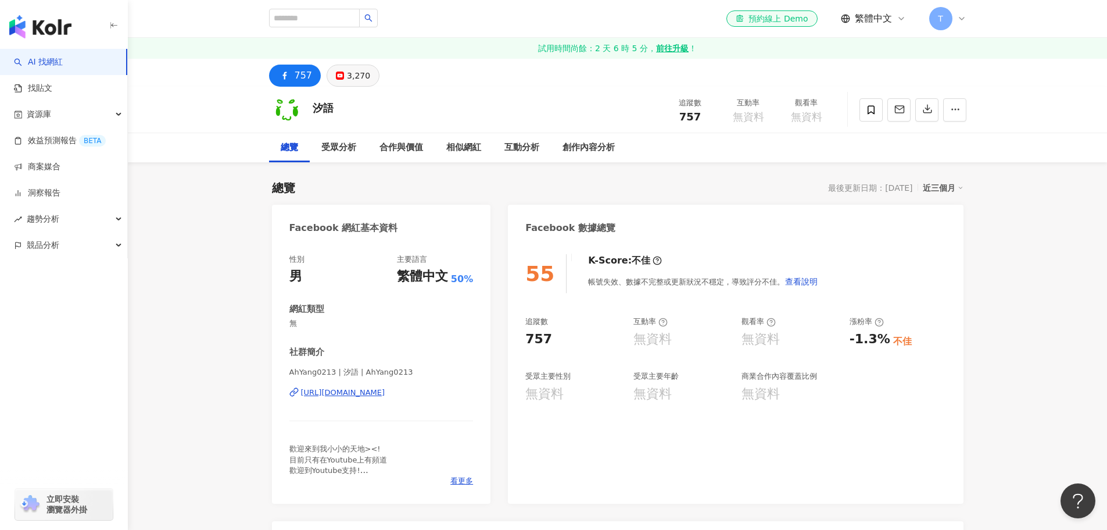
click at [344, 71] on button "3,270" at bounding box center [353, 76] width 53 height 22
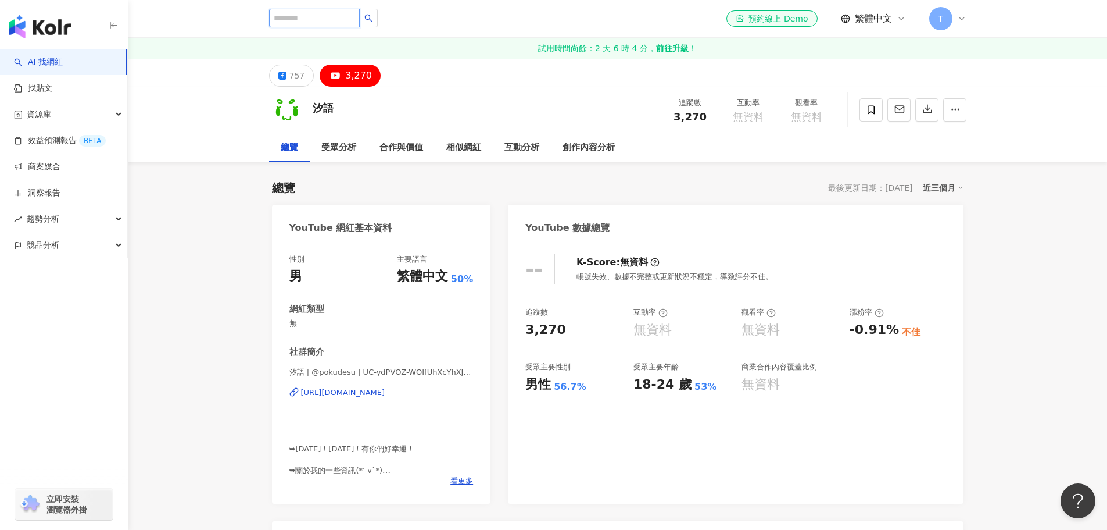
click at [332, 9] on input "search" at bounding box center [314, 18] width 91 height 19
click at [321, 12] on input "search" at bounding box center [314, 18] width 91 height 19
type input "***"
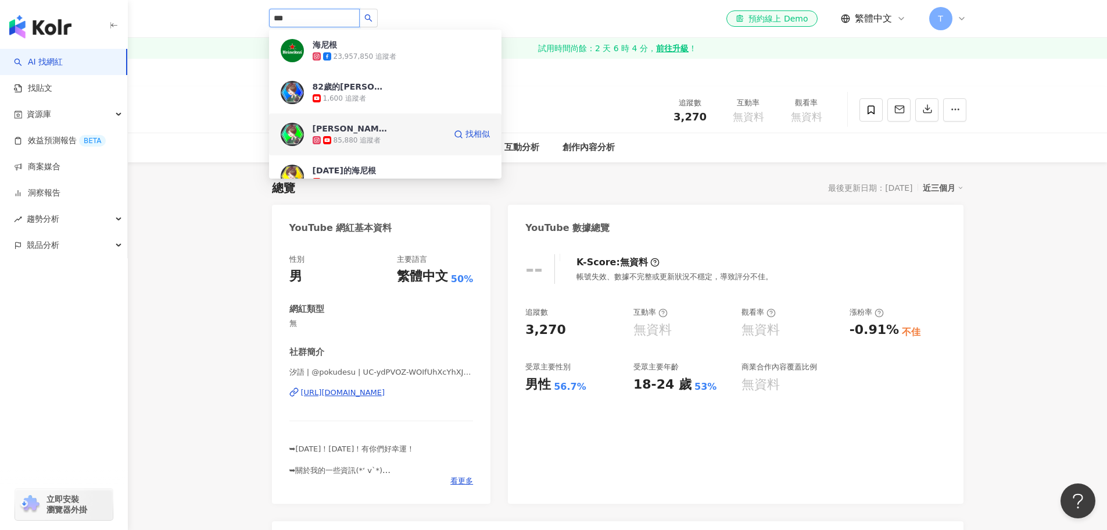
click at [396, 127] on div "海尼根阿祖 85,880 追蹤者" at bounding box center [379, 134] width 133 height 23
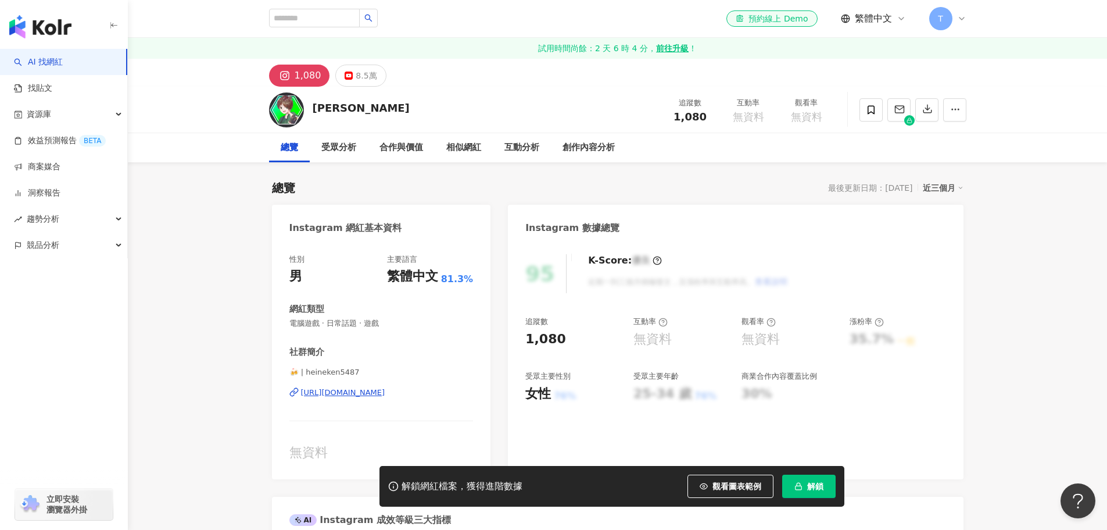
click at [817, 487] on span "解鎖" at bounding box center [815, 485] width 16 height 9
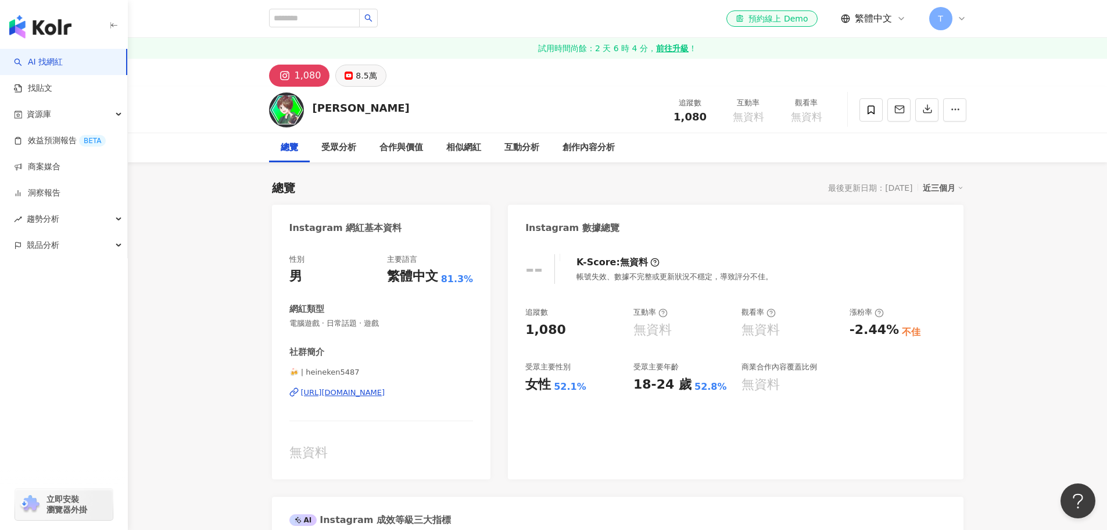
click at [375, 78] on button "8.5萬" at bounding box center [360, 76] width 51 height 22
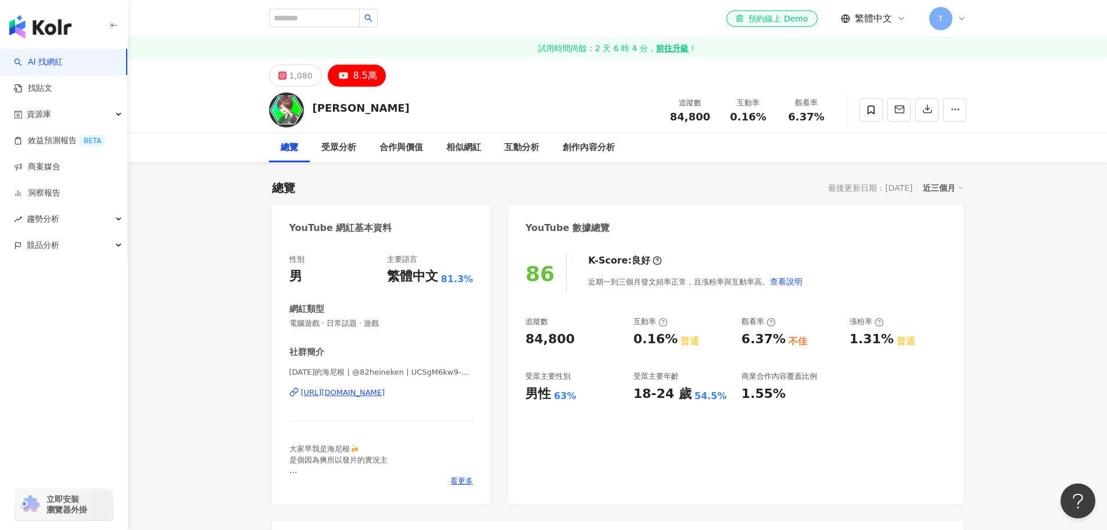
scroll to position [233, 0]
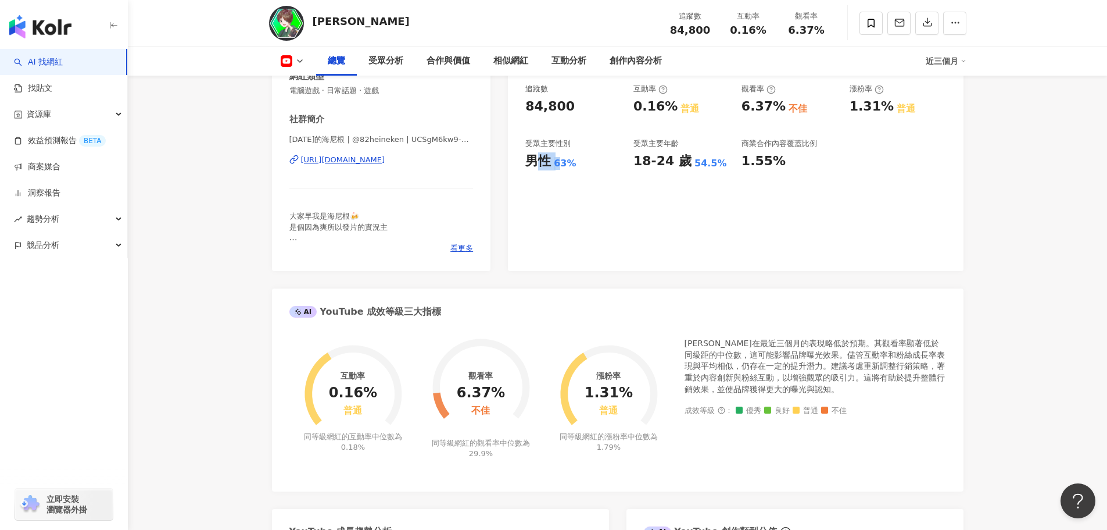
drag, startPoint x: 559, startPoint y: 164, endPoint x: 545, endPoint y: 169, distance: 14.7
click at [545, 169] on div "男性 63%" at bounding box center [573, 161] width 96 height 18
click at [545, 169] on div "男性" at bounding box center [538, 161] width 26 height 18
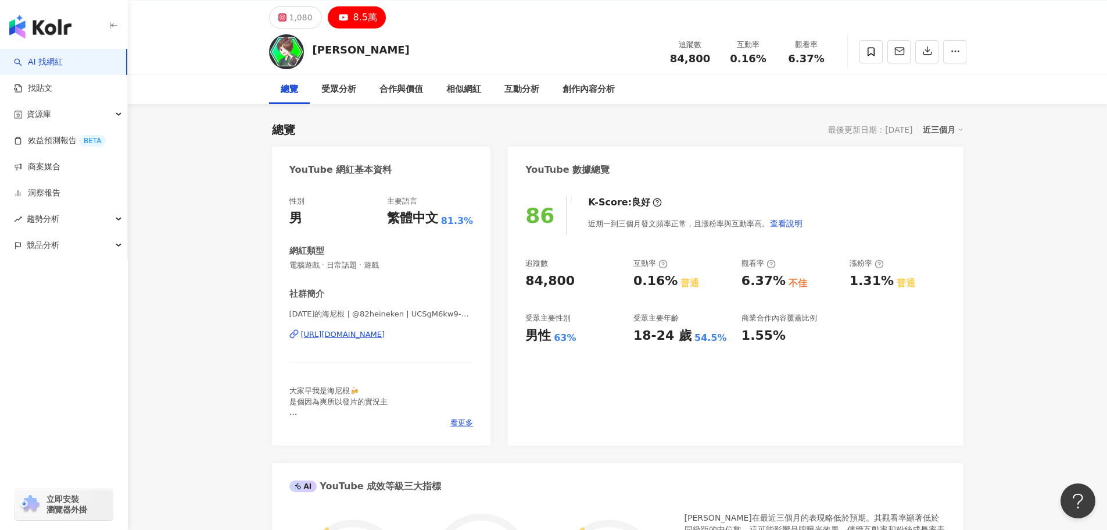
drag, startPoint x: 331, startPoint y: 47, endPoint x: 283, endPoint y: 52, distance: 48.5
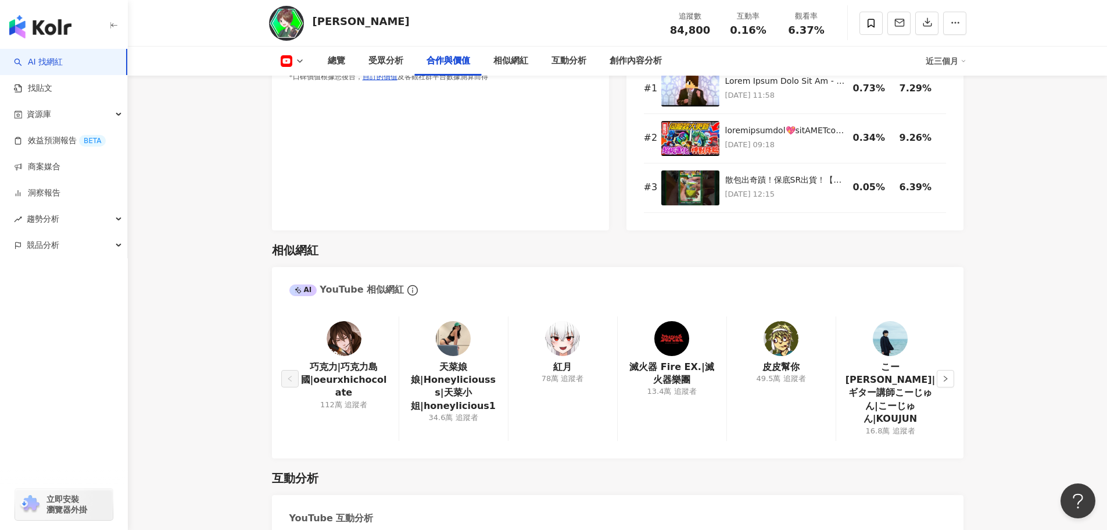
scroll to position [1628, 0]
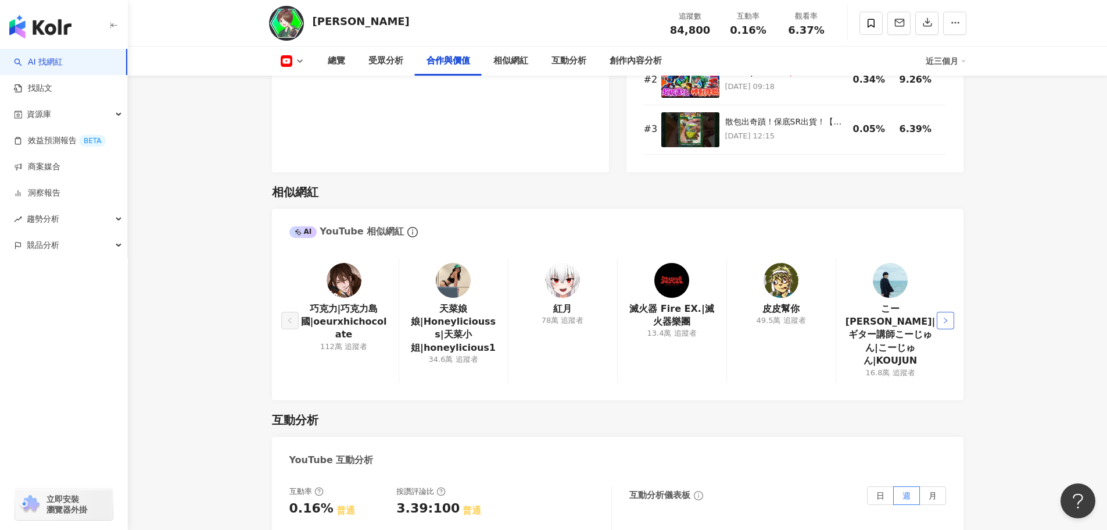
click at [947, 317] on icon "right" at bounding box center [945, 320] width 7 height 7
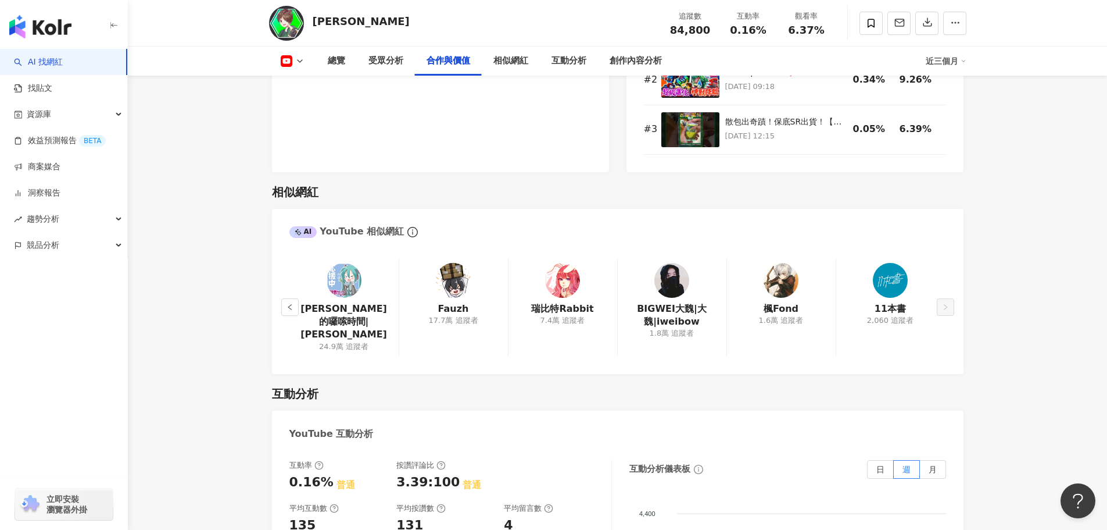
click at [296, 304] on button "button" at bounding box center [289, 306] width 17 height 17
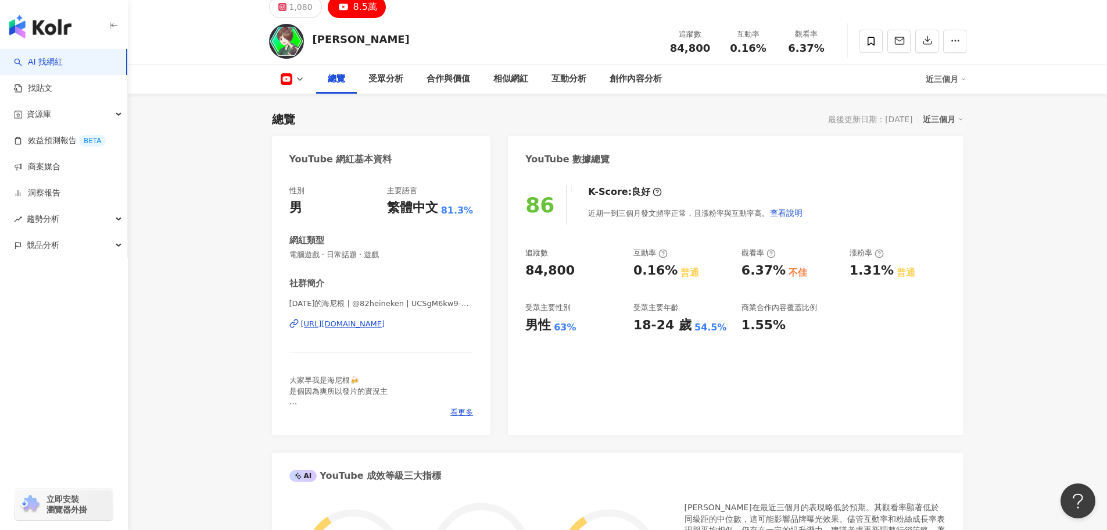
scroll to position [0, 0]
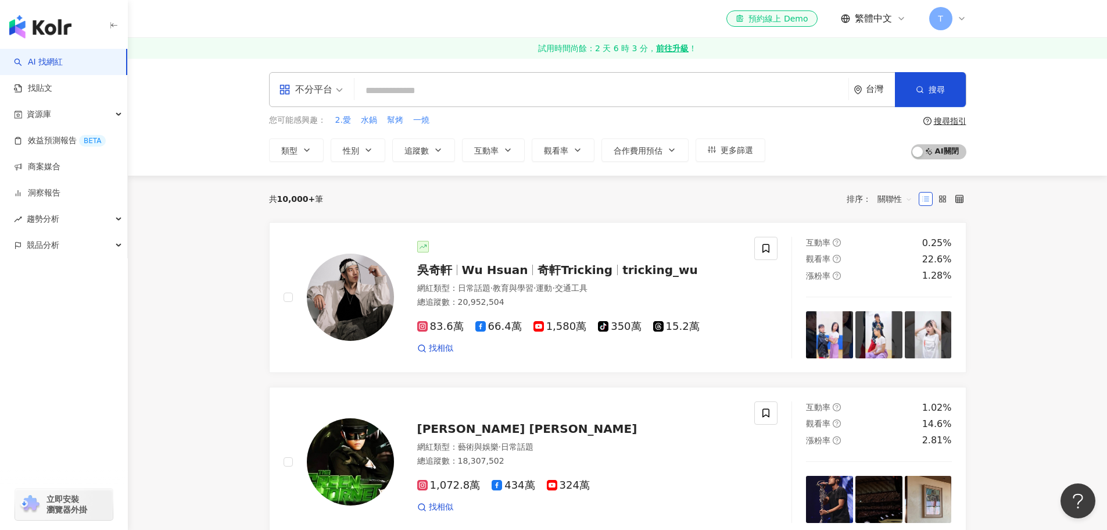
click at [414, 90] on input "search" at bounding box center [601, 91] width 485 height 22
type input "**"
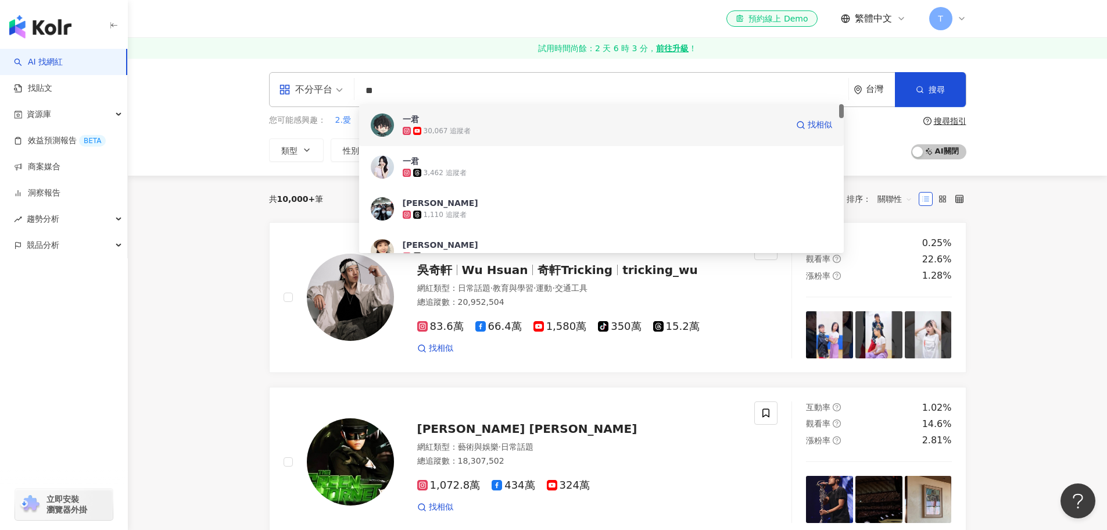
click at [507, 127] on div "30,067 追蹤者" at bounding box center [595, 131] width 385 height 12
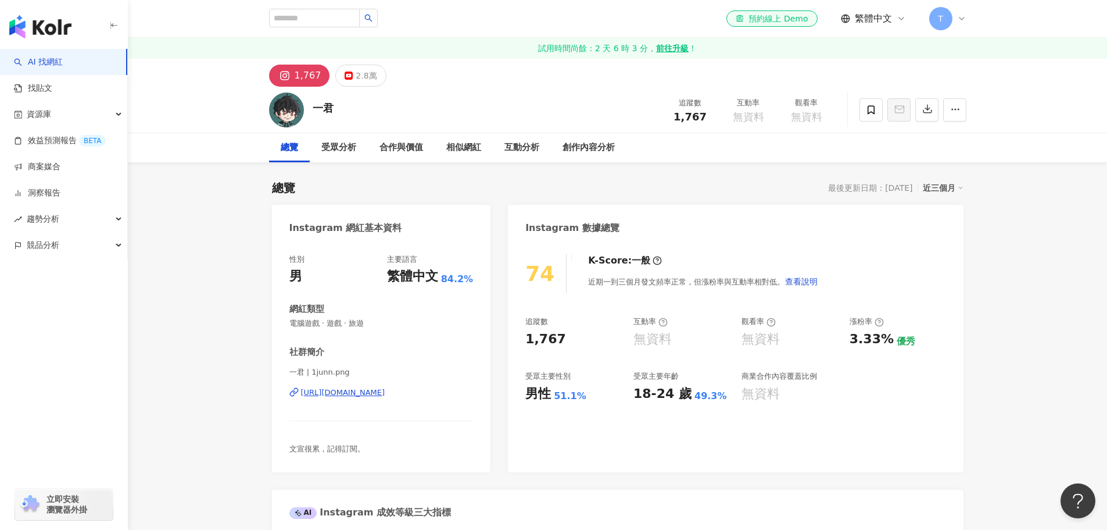
click at [345, 77] on icon at bounding box center [349, 75] width 8 height 8
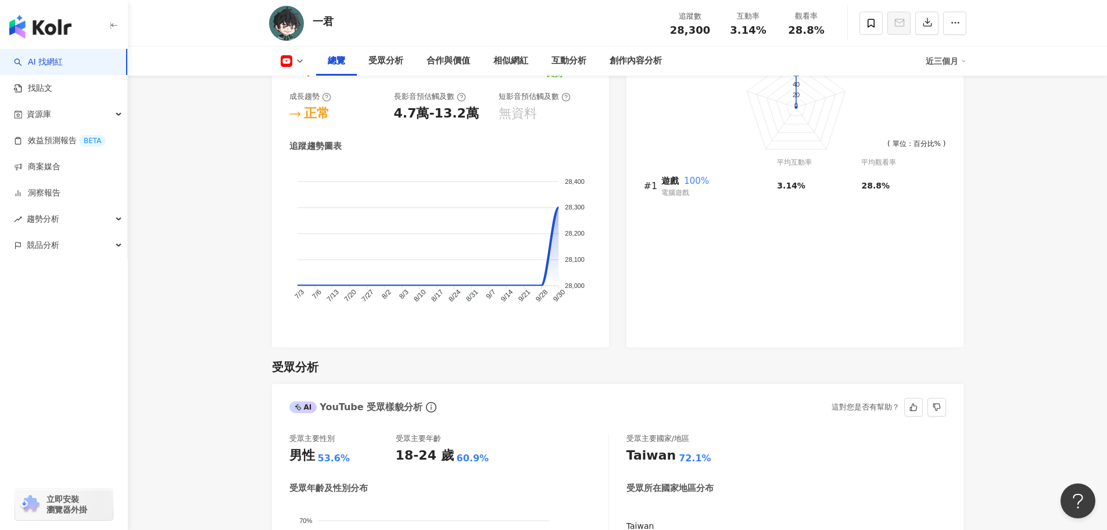
scroll to position [523, 0]
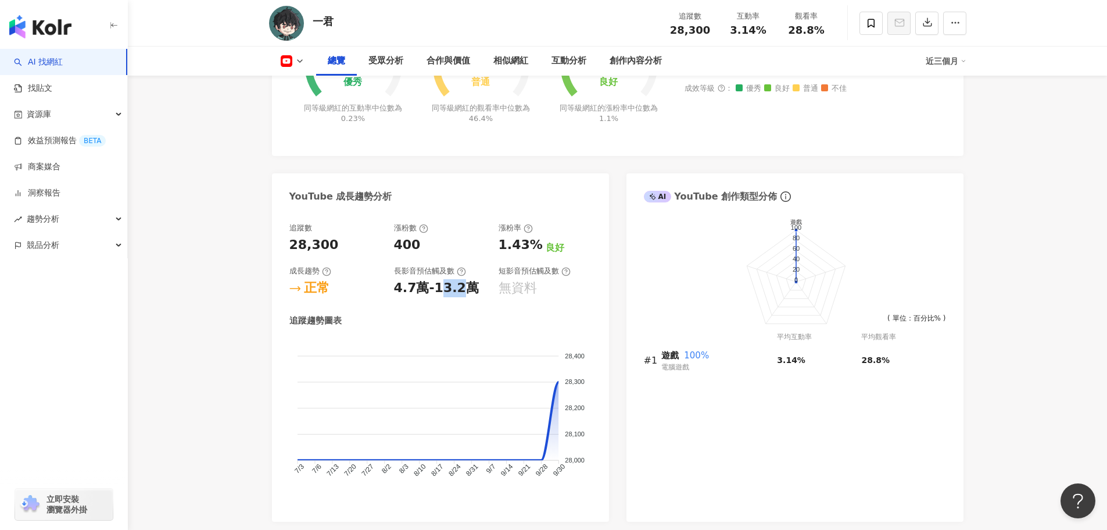
drag, startPoint x: 436, startPoint y: 306, endPoint x: 485, endPoint y: 304, distance: 48.9
click at [480, 297] on div "4.7萬-13.2萬" at bounding box center [440, 288] width 93 height 18
click at [487, 297] on div "4.7萬-13.2萬" at bounding box center [440, 288] width 93 height 18
drag, startPoint x: 470, startPoint y: 307, endPoint x: 380, endPoint y: 304, distance: 90.1
click at [380, 297] on div "追蹤數 28,300 漲粉數 400 漲粉率 1.43% 良好 成長趨勢 正常 長影音預估觸及數 4.7萬-13.2萬 短影音預估觸及數 無資料" at bounding box center [440, 260] width 302 height 74
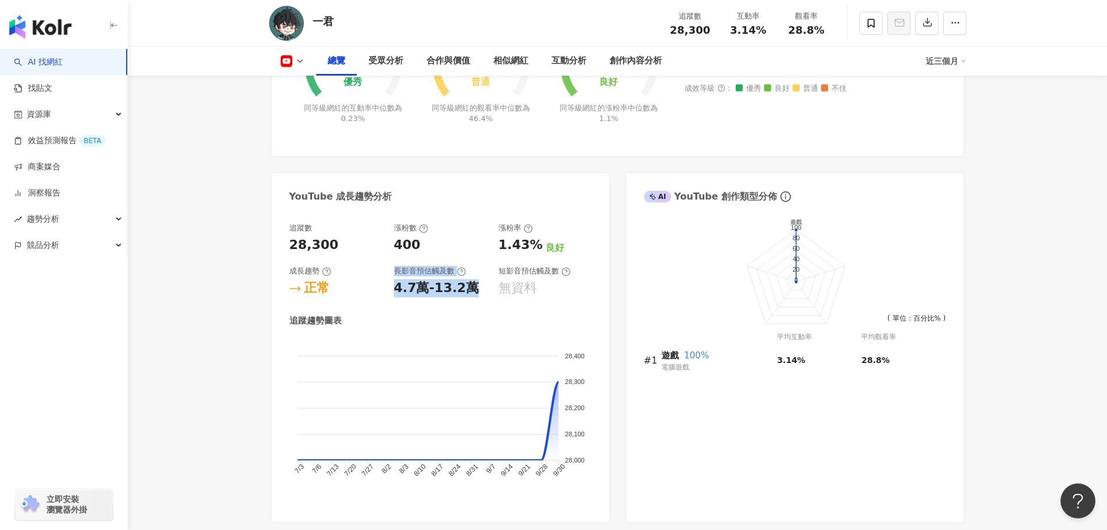
click at [380, 297] on div "正常" at bounding box center [335, 288] width 93 height 18
drag, startPoint x: 528, startPoint y: 307, endPoint x: 537, endPoint y: 309, distance: 8.5
click at [534, 297] on div "無資料" at bounding box center [518, 288] width 38 height 18
click at [537, 297] on div "無資料" at bounding box center [518, 288] width 38 height 18
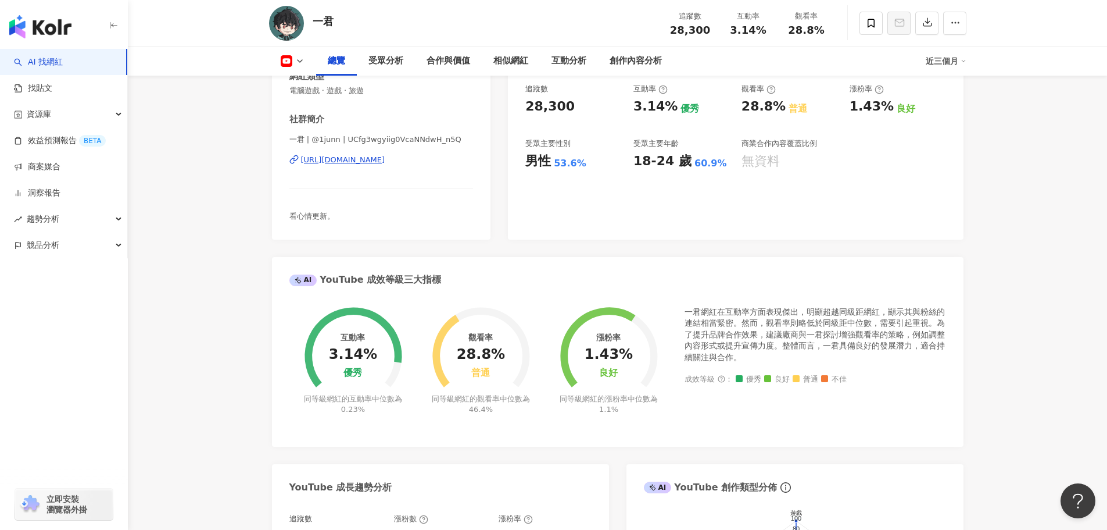
scroll to position [58, 0]
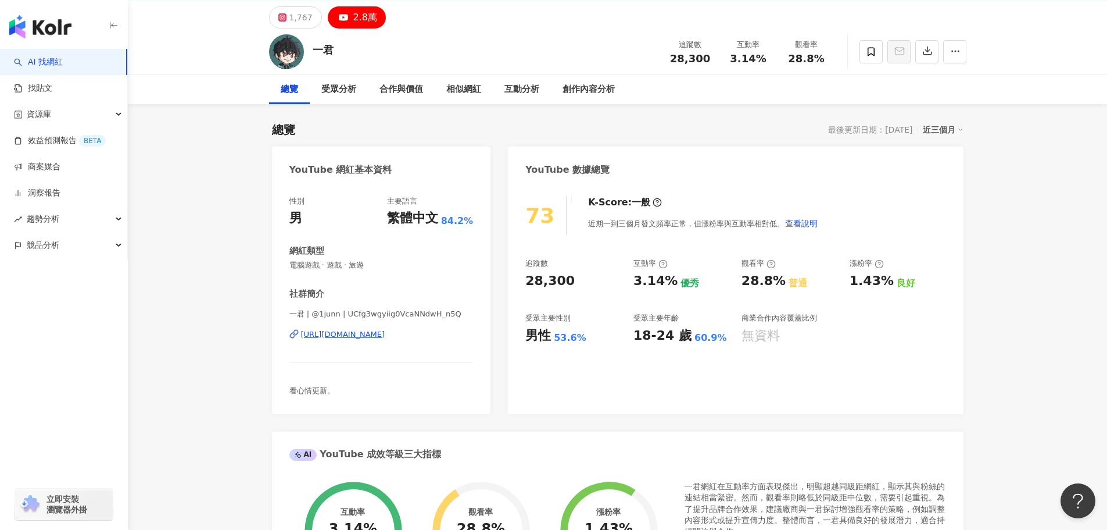
drag, startPoint x: 679, startPoint y: 338, endPoint x: 714, endPoint y: 341, distance: 35.0
click at [691, 338] on div "18-24 歲 60.9%" at bounding box center [682, 336] width 96 height 18
click at [714, 341] on div "60.9%" at bounding box center [711, 337] width 33 height 13
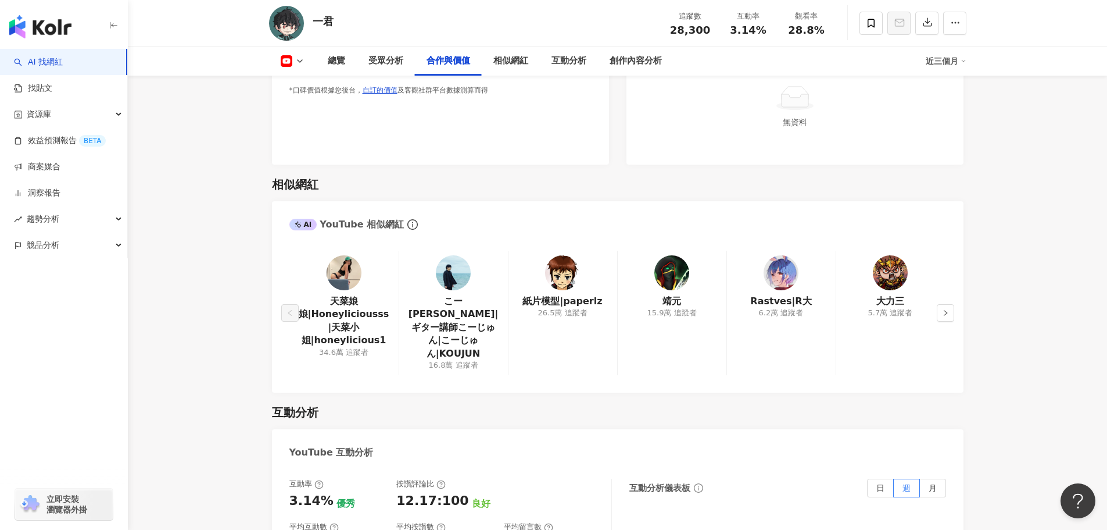
scroll to position [1628, 0]
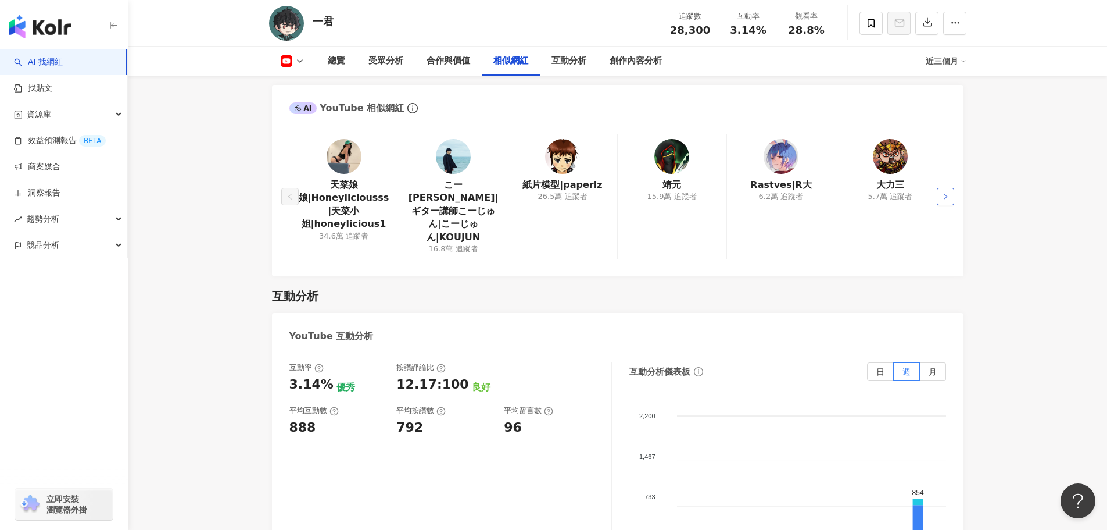
click at [945, 205] on button "button" at bounding box center [945, 196] width 17 height 17
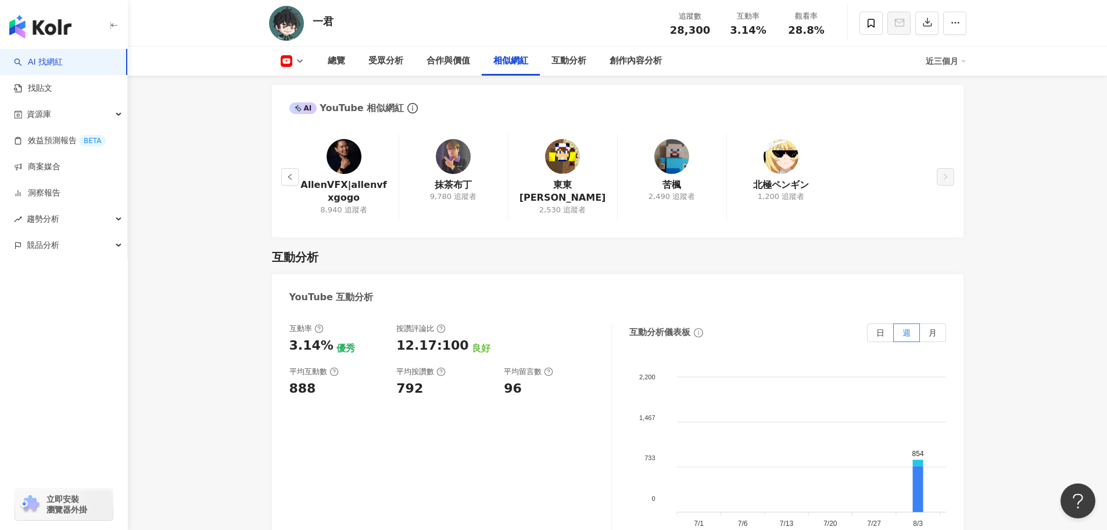
click at [945, 208] on div "AllenVFX|allenvfxgogo 8,940 追蹤者 抹茶布丁 9,780 追蹤者 東東Tony 2,530 追蹤者 苦楓 2,490 追蹤者 北極…" at bounding box center [617, 176] width 657 height 85
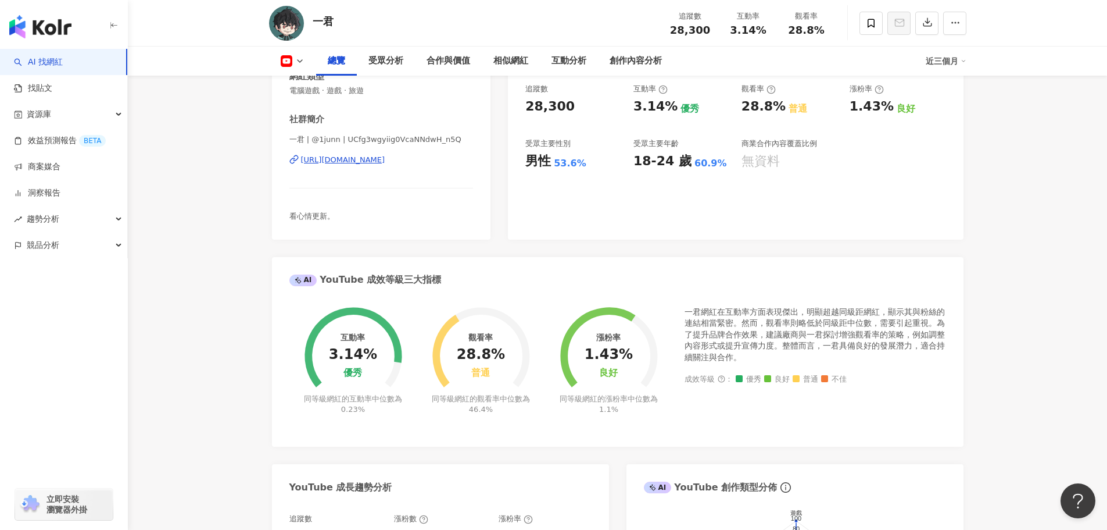
scroll to position [349, 0]
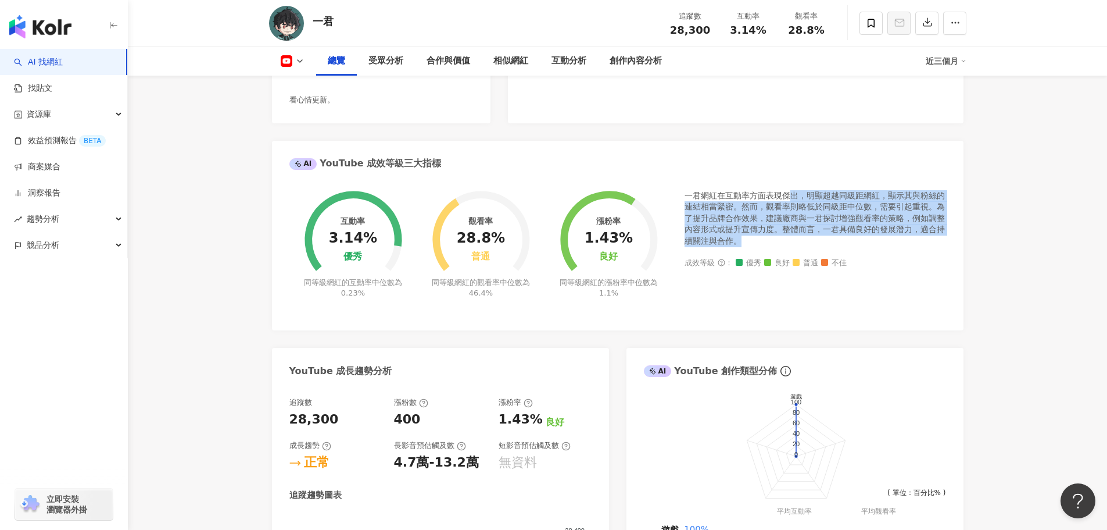
drag, startPoint x: 792, startPoint y: 221, endPoint x: 774, endPoint y: 260, distance: 42.7
click at [774, 247] on div "一君網紅在互動率方面表現傑出，明顯超越同級距網紅，顯示其與粉絲的連結相當緊密。然而，觀看率則略低於同級距中位數，需要引起重視。為了提升品牌合作效果，建議廠商與…" at bounding box center [816, 218] width 262 height 57
drag, startPoint x: 774, startPoint y: 260, endPoint x: 793, endPoint y: 222, distance: 42.9
click at [793, 222] on div "一君網紅在互動率方面表現傑出，明顯超越同級距網紅，顯示其與粉絲的連結相當緊密。然而，觀看率則略低於同級距中位數，需要引起重視。為了提升品牌合作效果，建議廠商與…" at bounding box center [816, 218] width 262 height 57
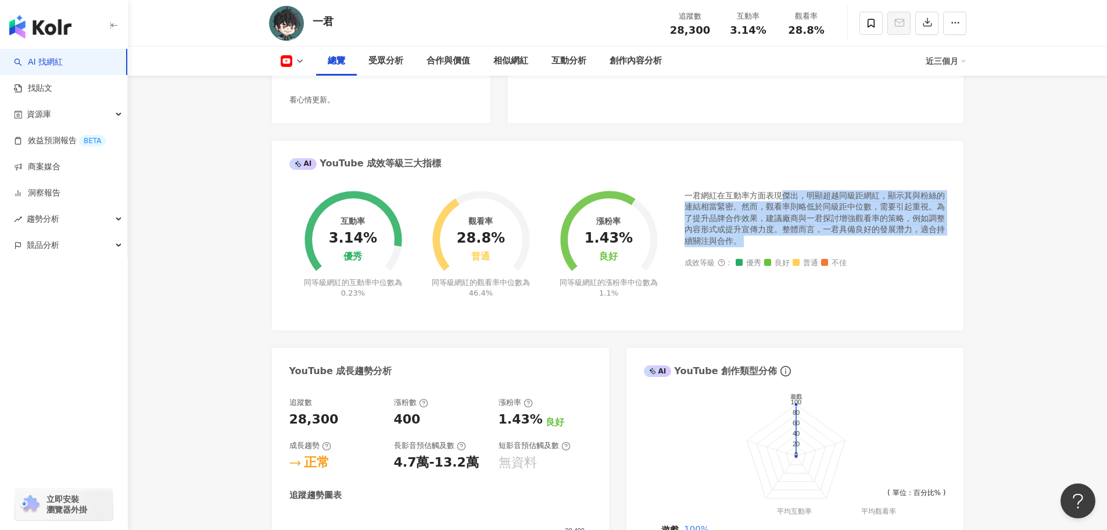
click at [793, 222] on div "一君網紅在互動率方面表現傑出，明顯超越同級距網紅，顯示其與粉絲的連結相當緊密。然而，觀看率則略低於同級距中位數，需要引起重視。為了提升品牌合作效果，建議廠商與…" at bounding box center [816, 218] width 262 height 57
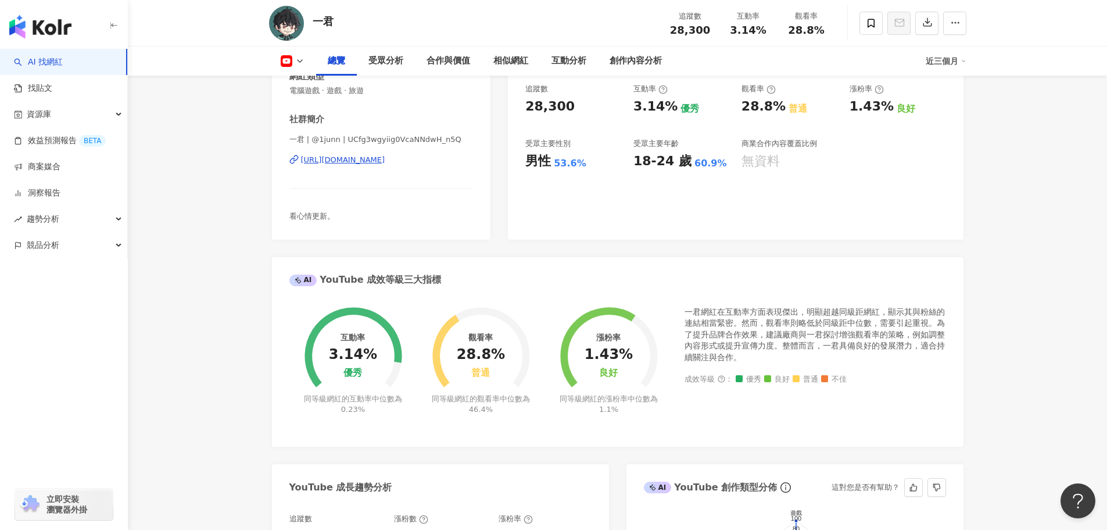
scroll to position [0, 0]
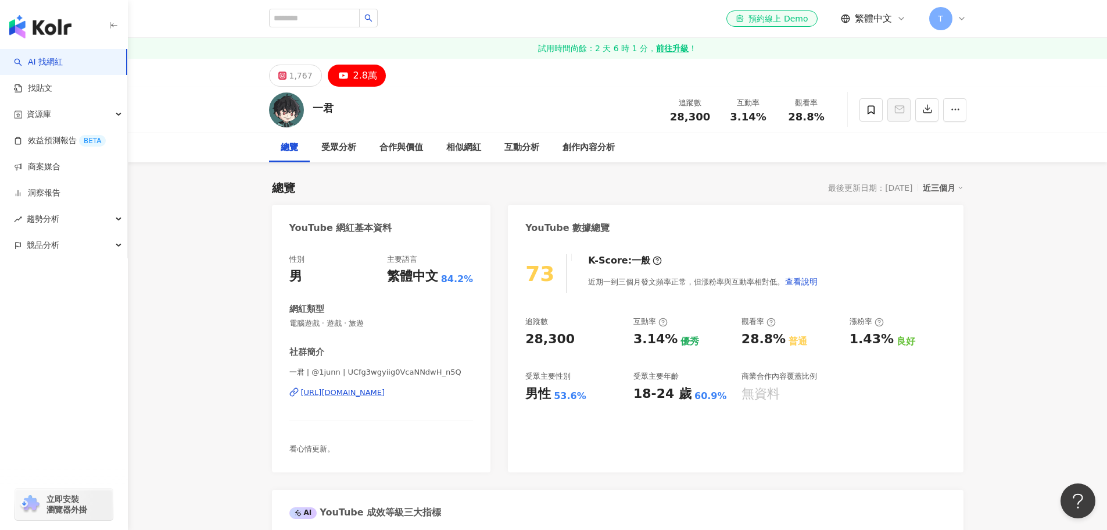
click at [967, 110] on div "一君 追蹤數 28,300 互動率 3.14% 觀看率 28.8%" at bounding box center [618, 110] width 744 height 46
click at [960, 113] on icon "button" at bounding box center [955, 109] width 10 height 10
click at [473, 146] on div "相似網紅" at bounding box center [463, 148] width 35 height 14
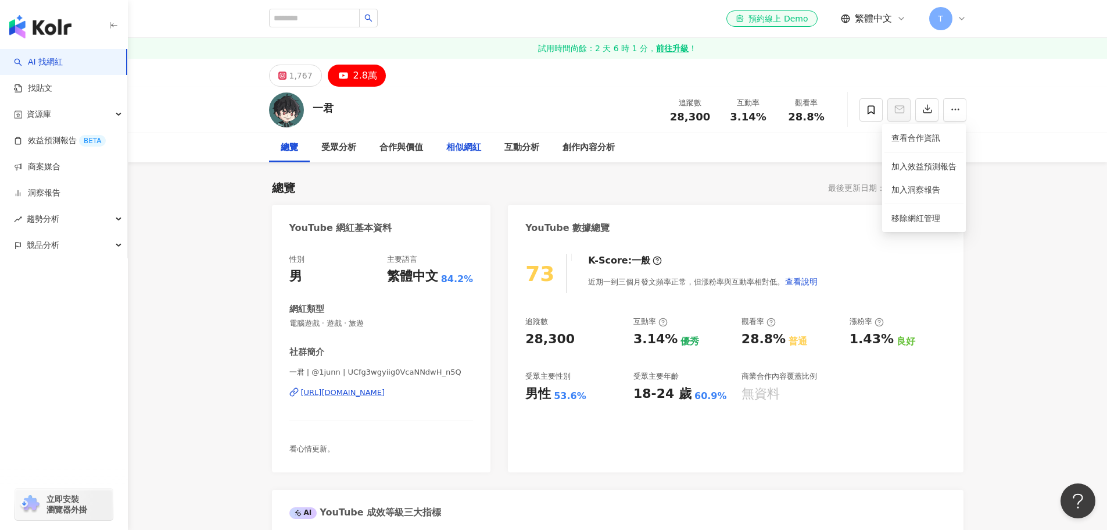
scroll to position [1622, 0]
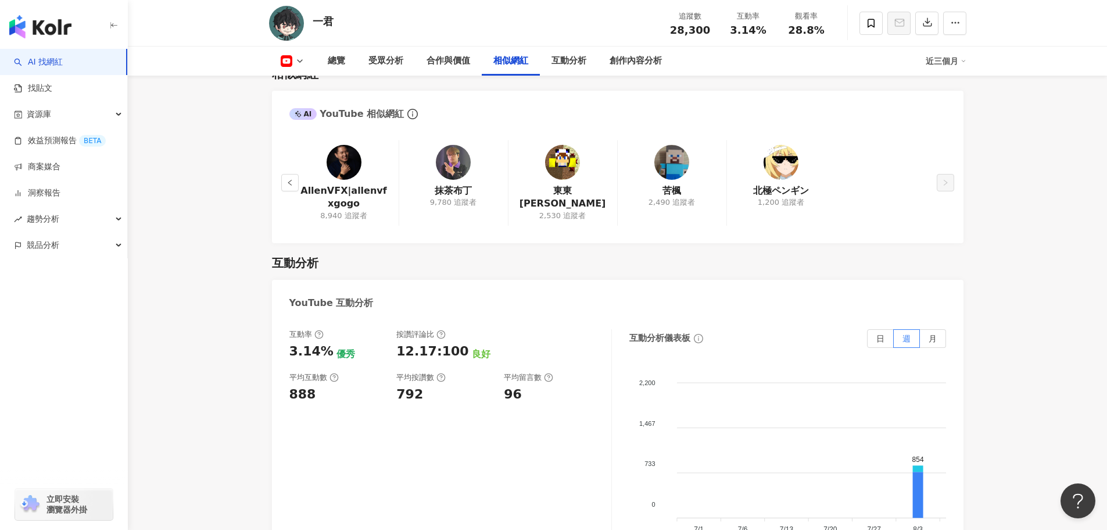
click at [562, 180] on img at bounding box center [562, 162] width 35 height 35
click at [660, 180] on img at bounding box center [672, 162] width 35 height 35
click at [288, 186] on icon "left" at bounding box center [290, 182] width 7 height 7
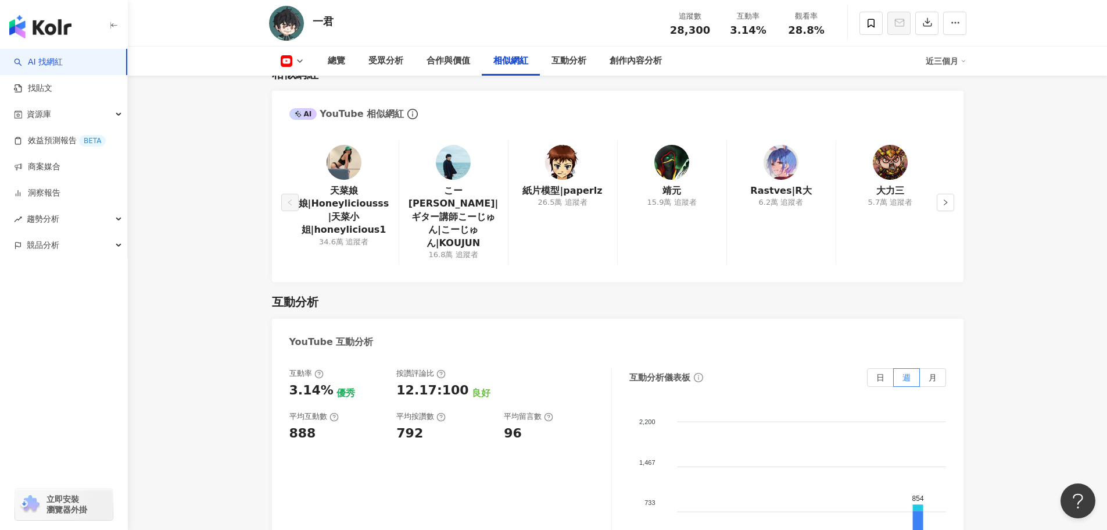
click at [665, 180] on img at bounding box center [672, 162] width 35 height 35
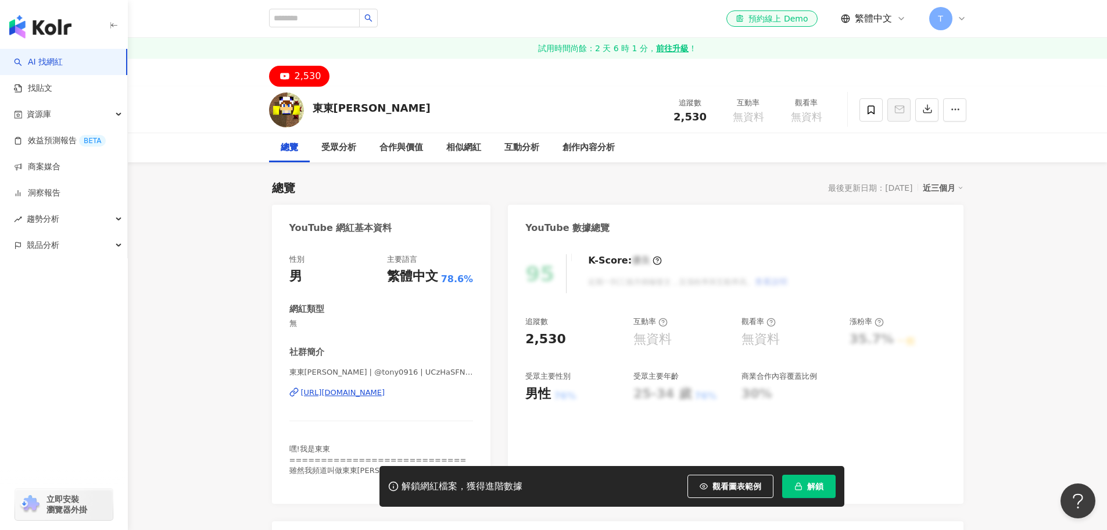
click at [385, 394] on div "[URL][DOMAIN_NAME]" at bounding box center [343, 392] width 84 height 10
click at [384, 394] on div "[URL][DOMAIN_NAME]" at bounding box center [343, 392] width 84 height 10
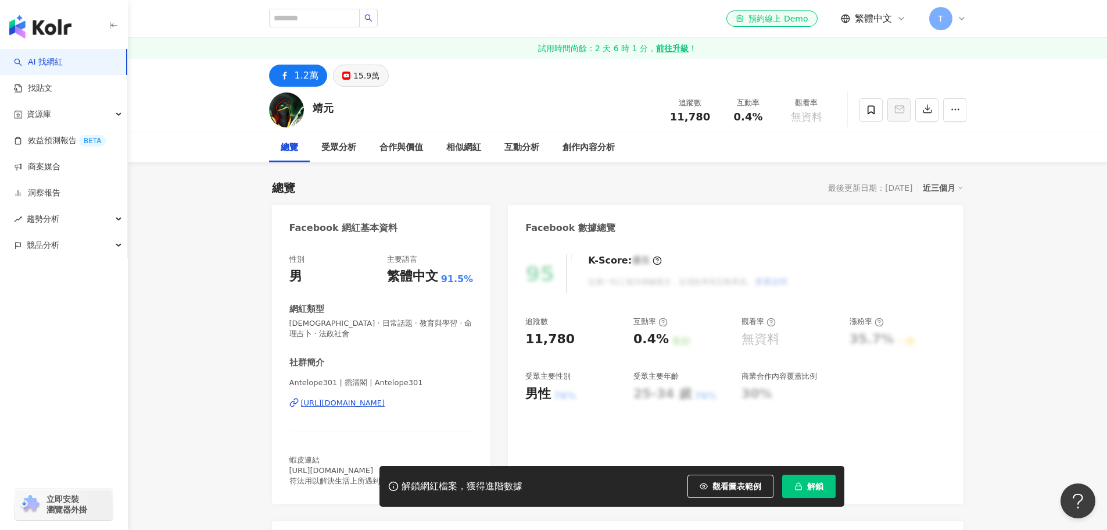
click at [367, 77] on div "15.9萬" at bounding box center [366, 75] width 26 height 16
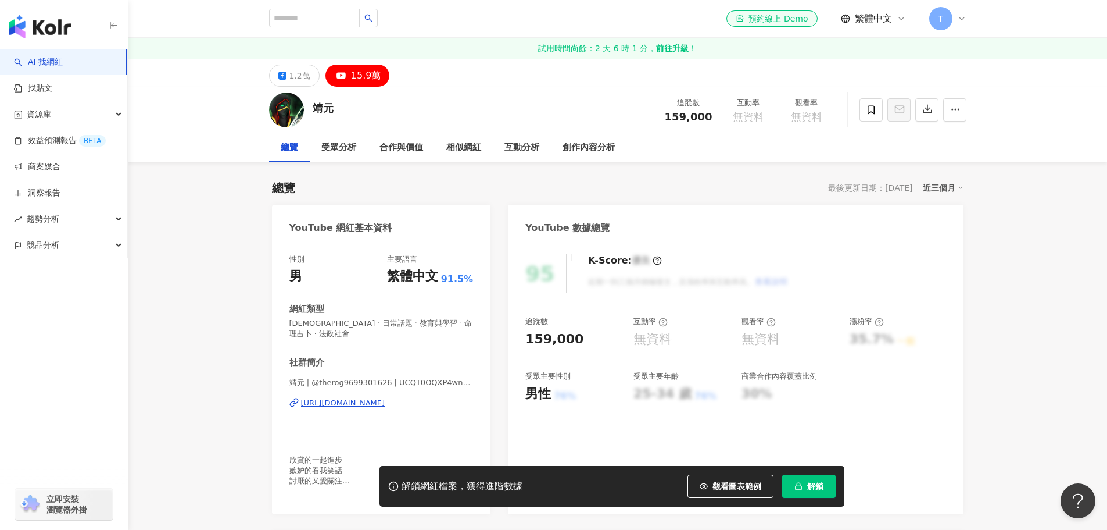
click at [385, 401] on div "[URL][DOMAIN_NAME]" at bounding box center [343, 403] width 84 height 10
